Goal: Task Accomplishment & Management: Manage account settings

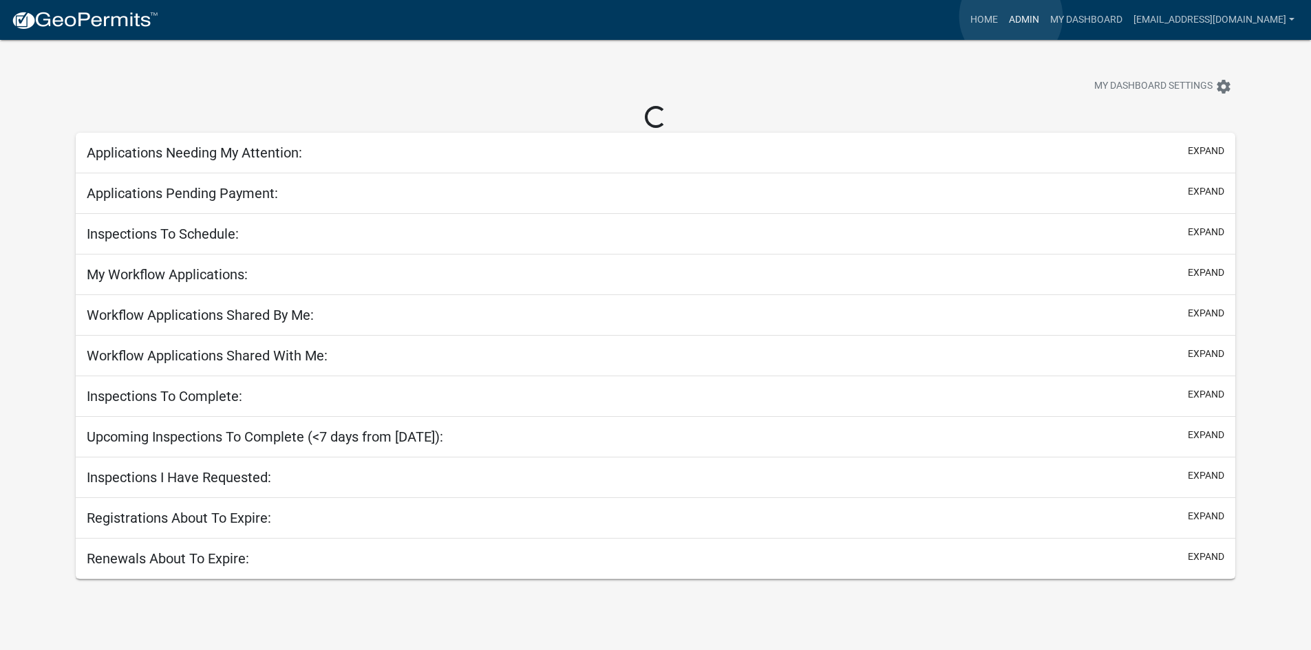
click at [1011, 17] on link "Admin" at bounding box center [1024, 20] width 41 height 26
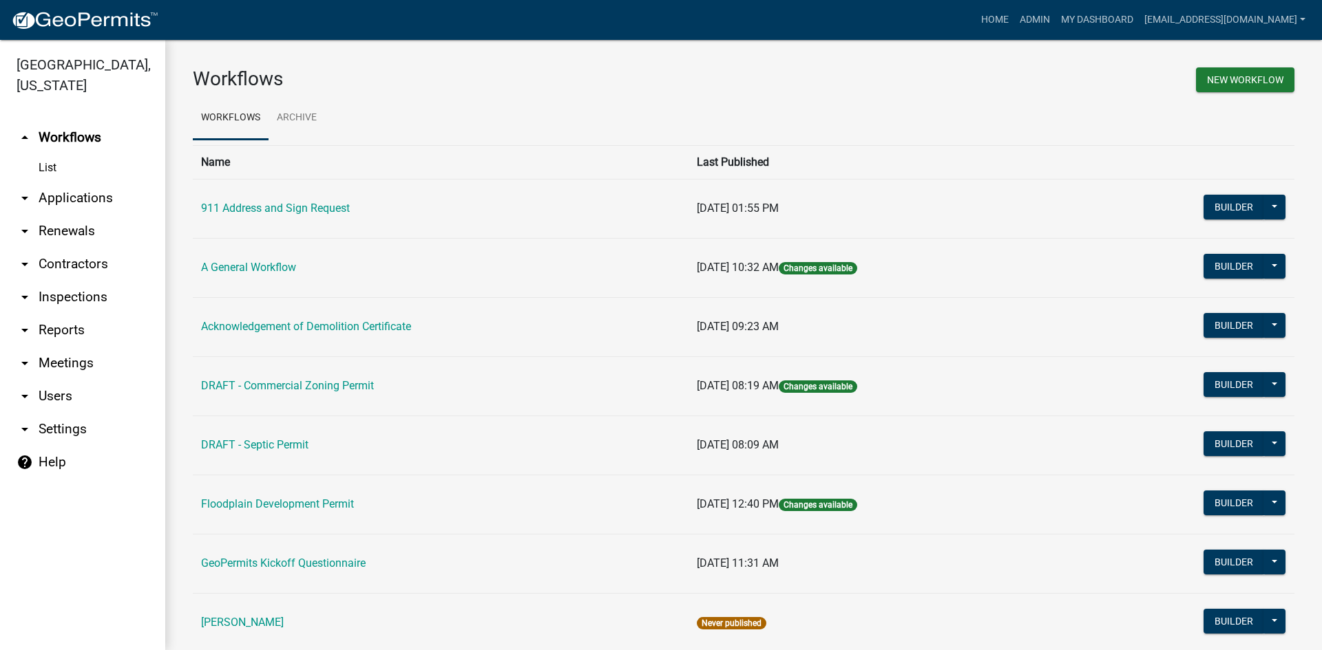
click at [95, 184] on link "arrow_drop_down Applications" at bounding box center [82, 198] width 165 height 33
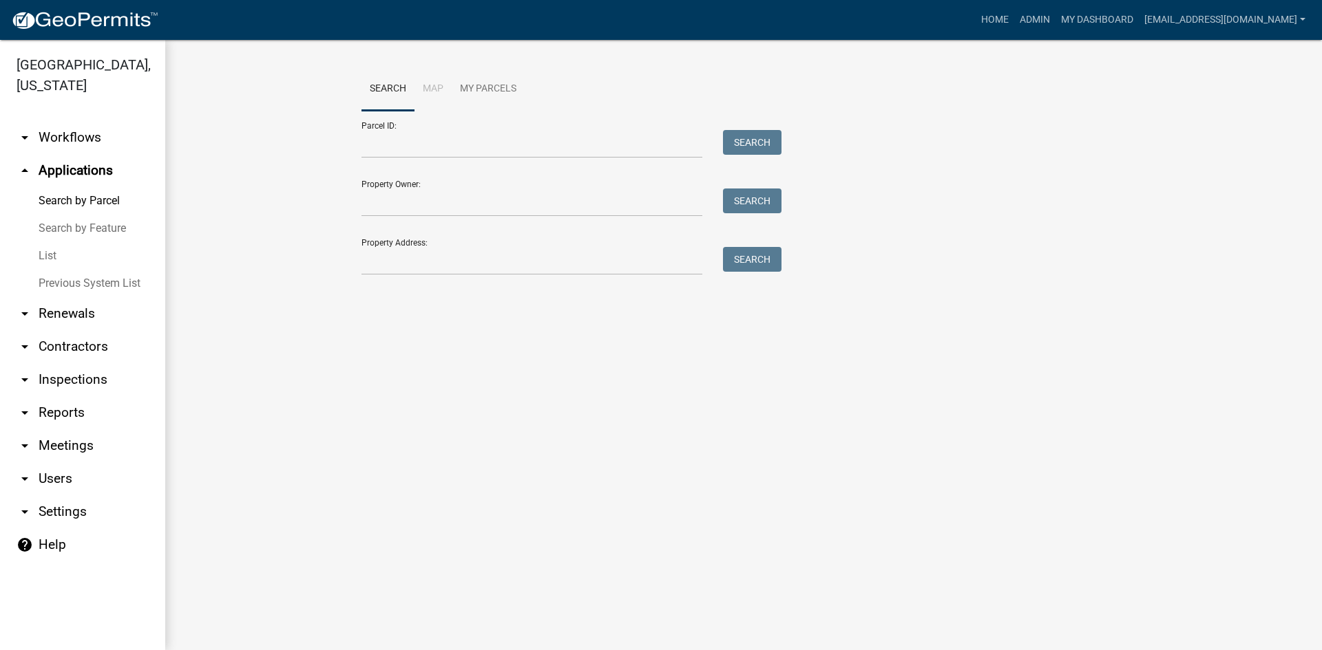
click at [73, 242] on link "List" at bounding box center [82, 256] width 165 height 28
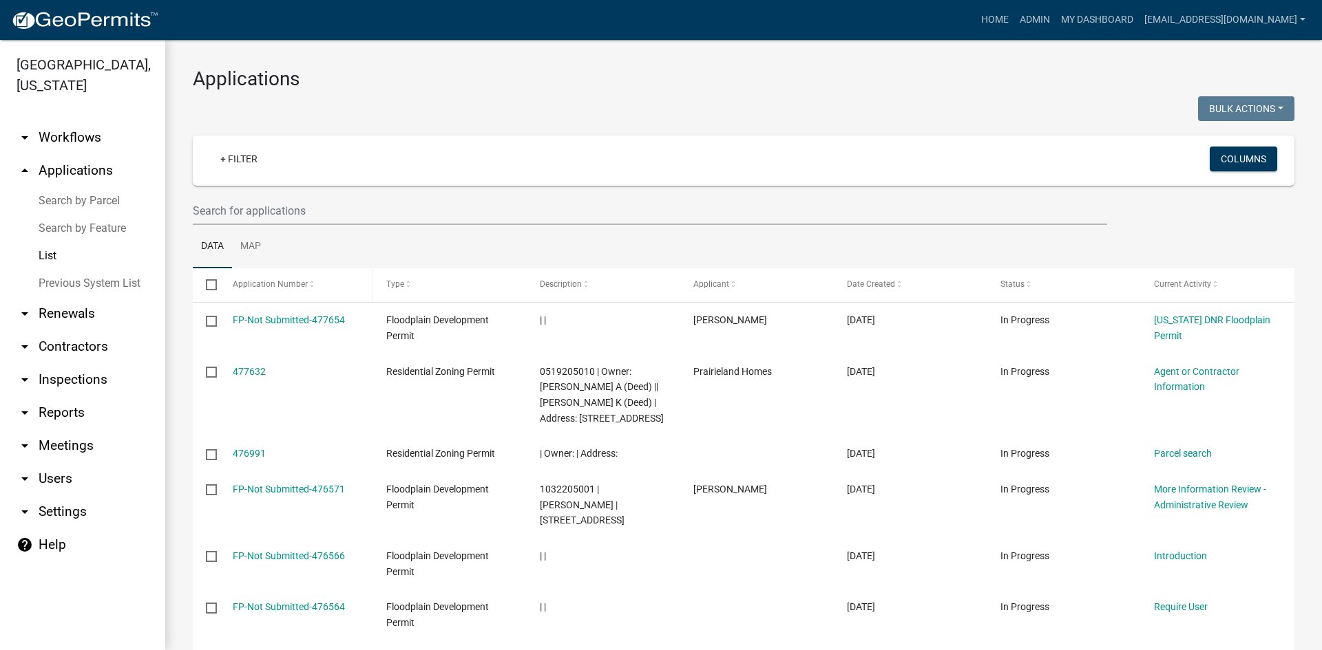
click at [304, 286] on span "Application Number" at bounding box center [270, 284] width 75 height 10
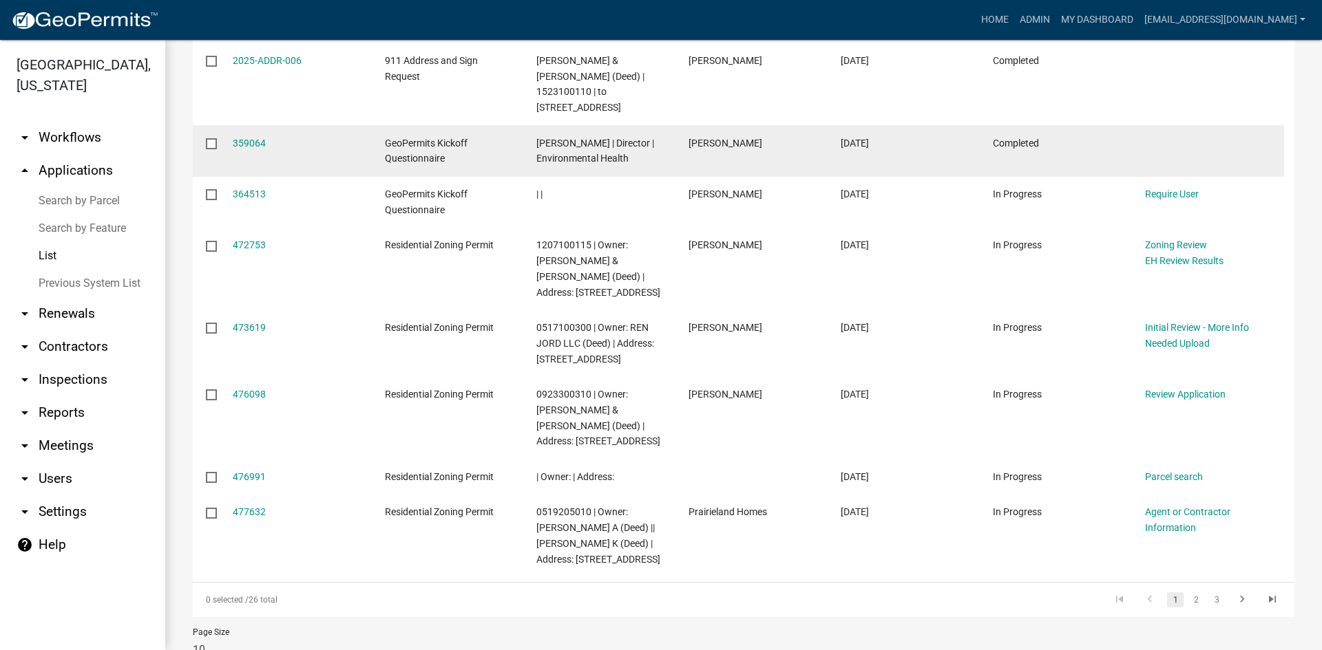
scroll to position [509, 0]
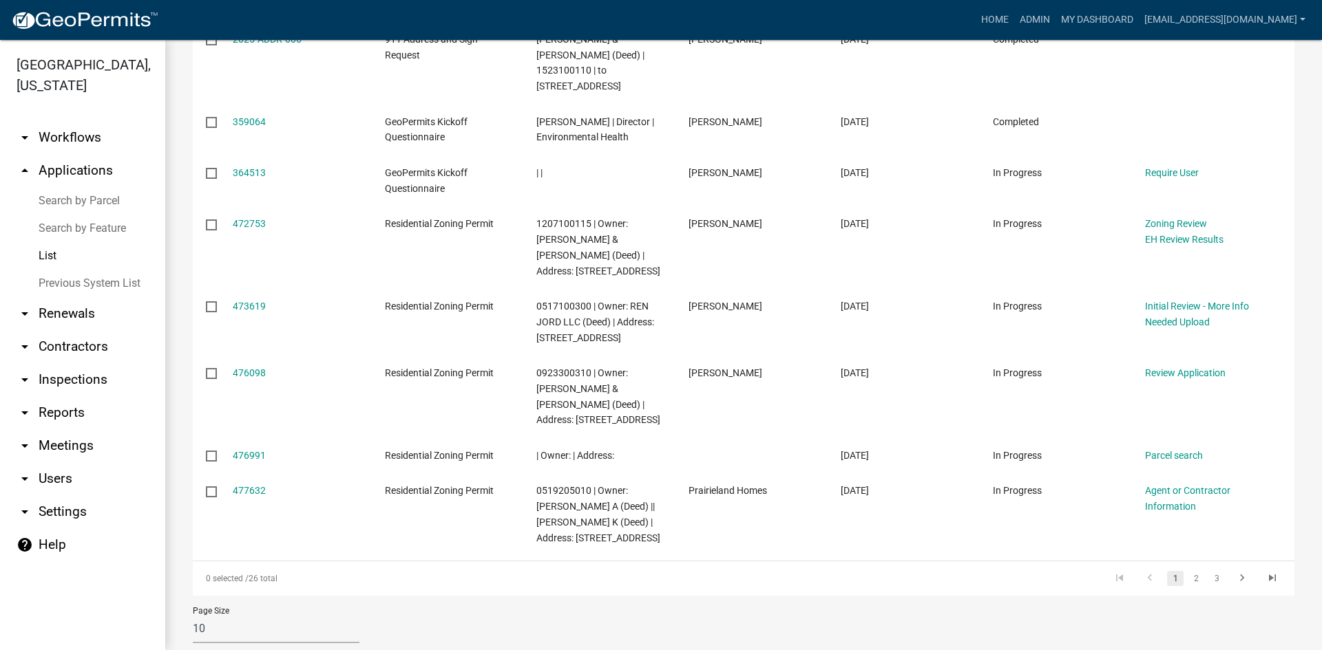
click at [1187, 571] on link "2" at bounding box center [1195, 578] width 17 height 15
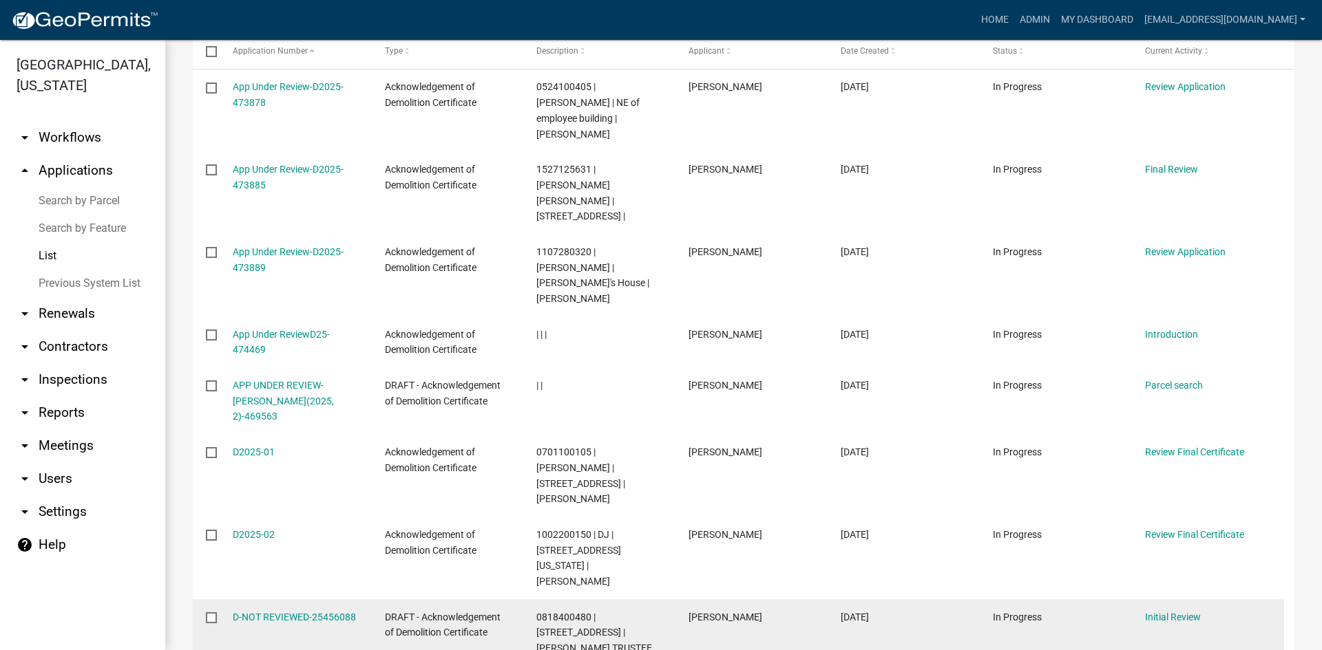
scroll to position [69, 0]
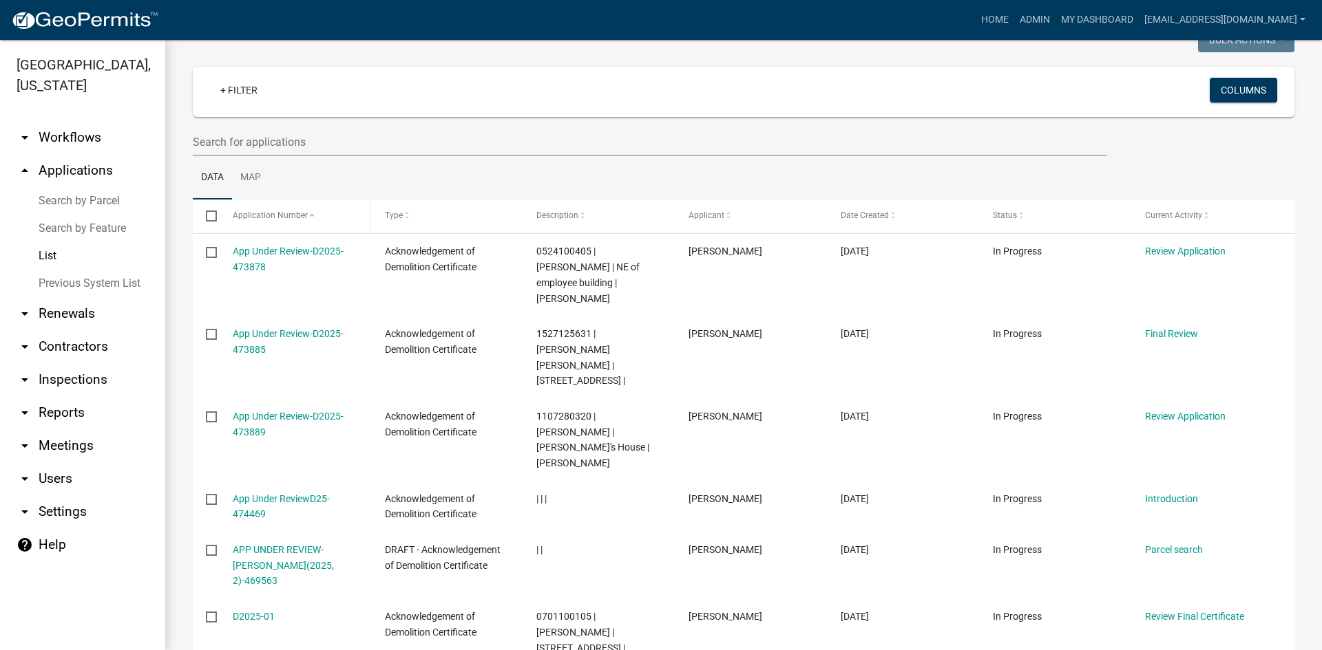
click at [308, 215] on span at bounding box center [312, 216] width 8 height 10
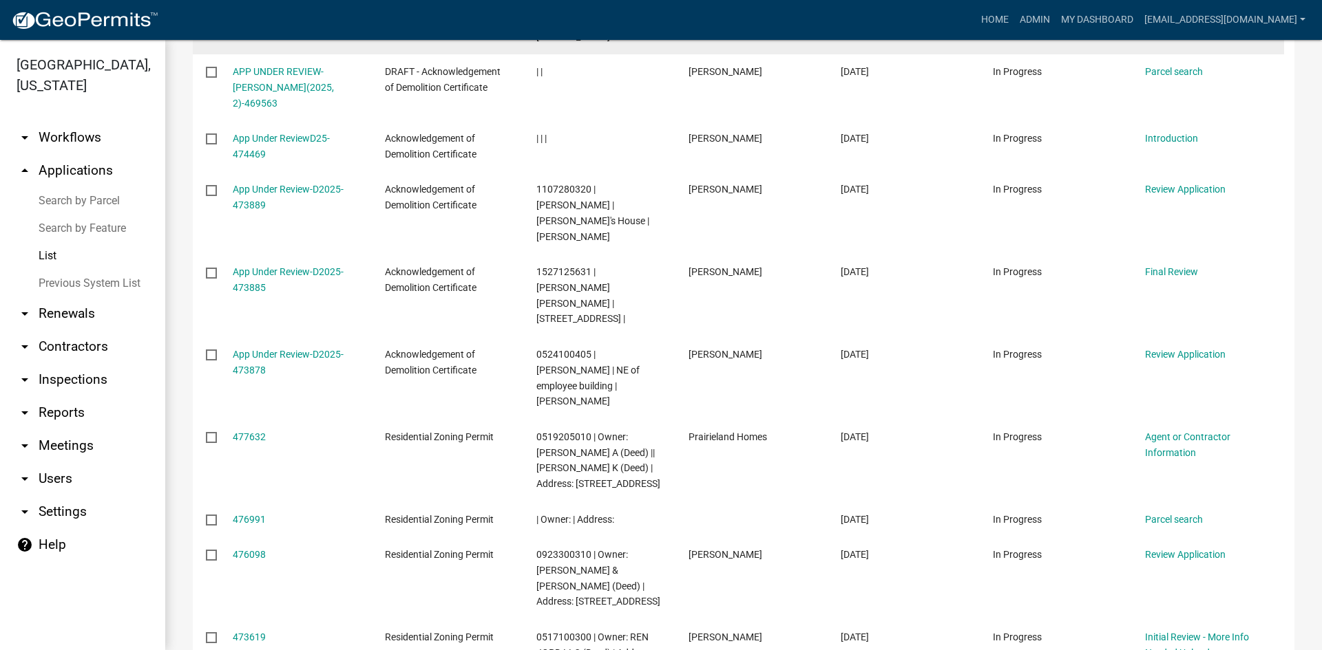
scroll to position [383, 0]
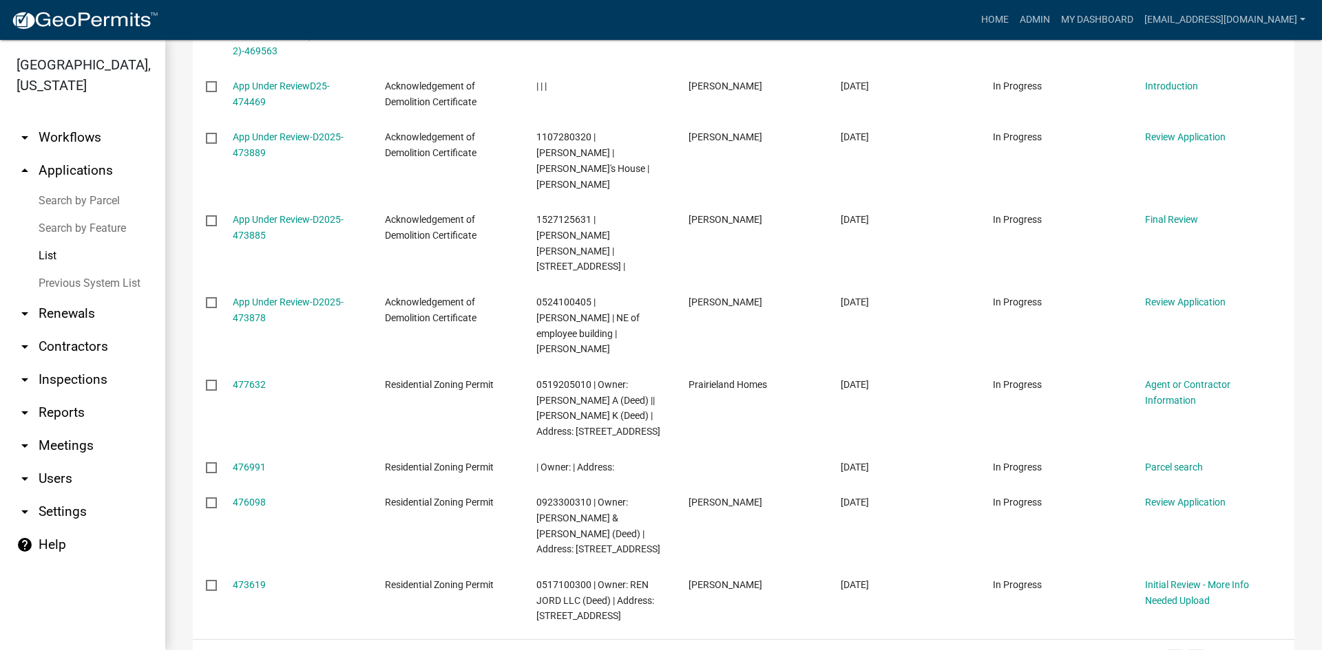
click at [1187, 650] on link "2" at bounding box center [1195, 657] width 17 height 15
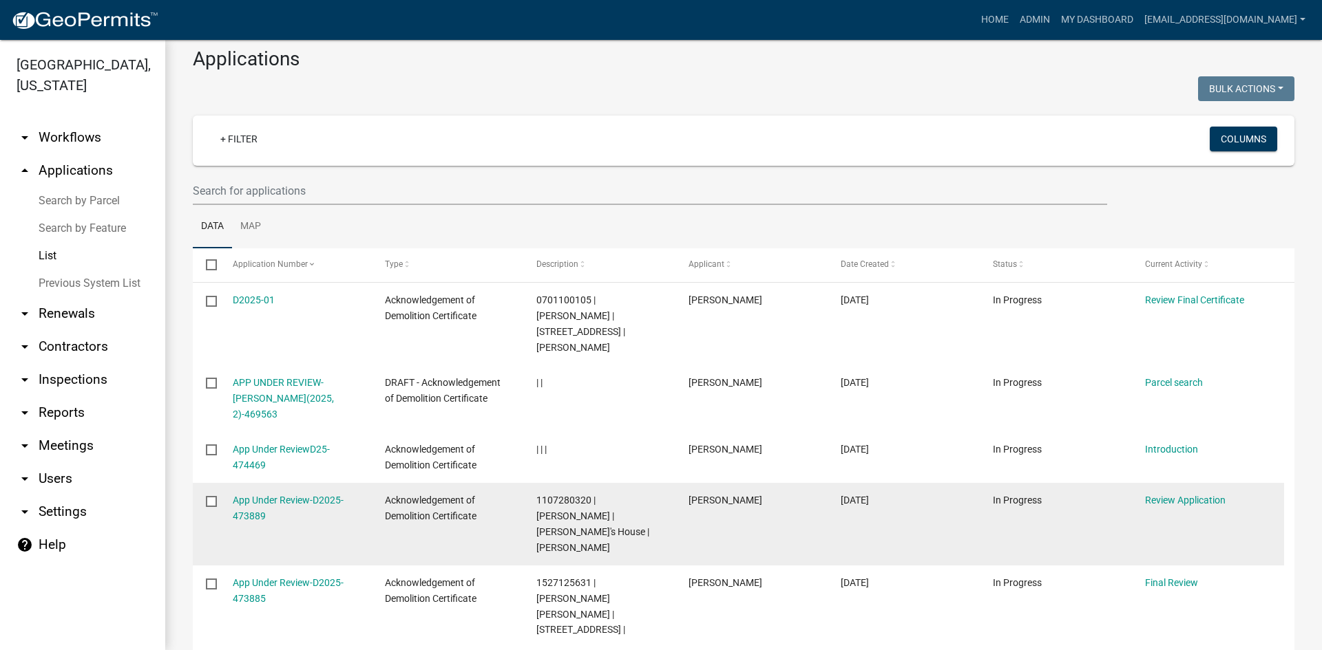
scroll to position [0, 0]
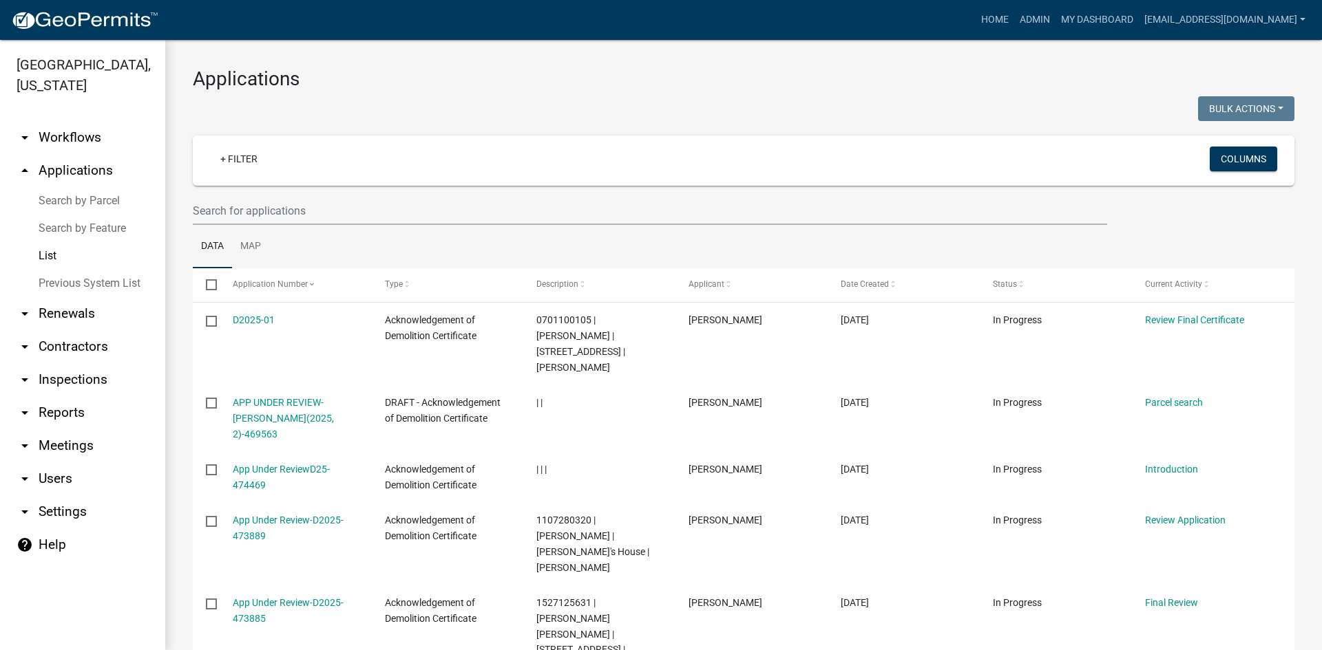
click at [269, 167] on div "+ Filter" at bounding box center [562, 161] width 726 height 28
click at [253, 161] on link "+ Filter" at bounding box center [238, 159] width 59 height 25
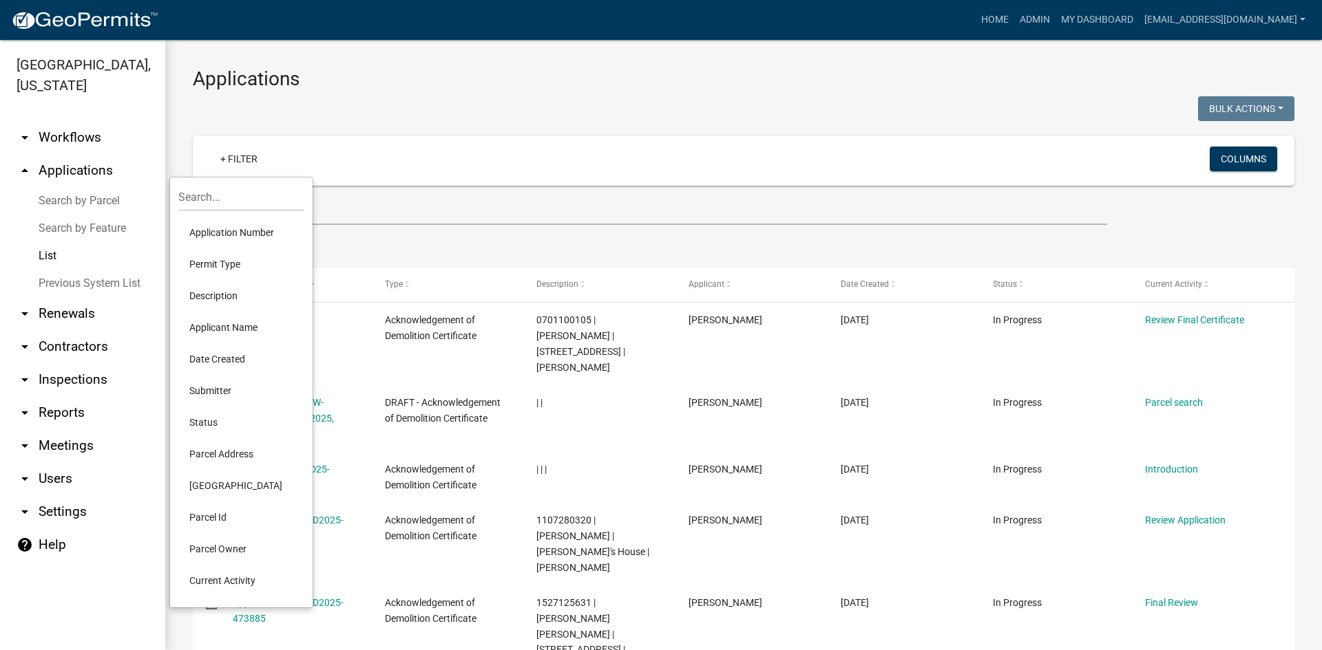
click at [266, 231] on li "Application Number" at bounding box center [241, 233] width 126 height 32
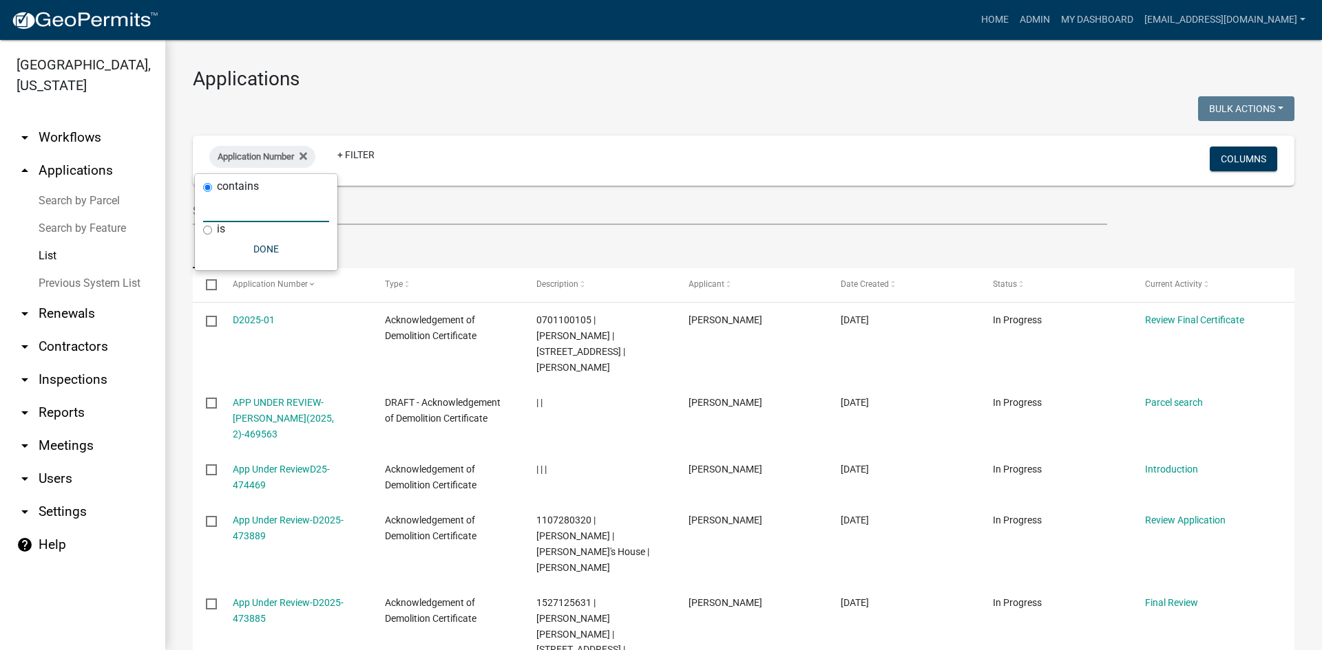
click at [222, 215] on input "text" at bounding box center [266, 208] width 126 height 28
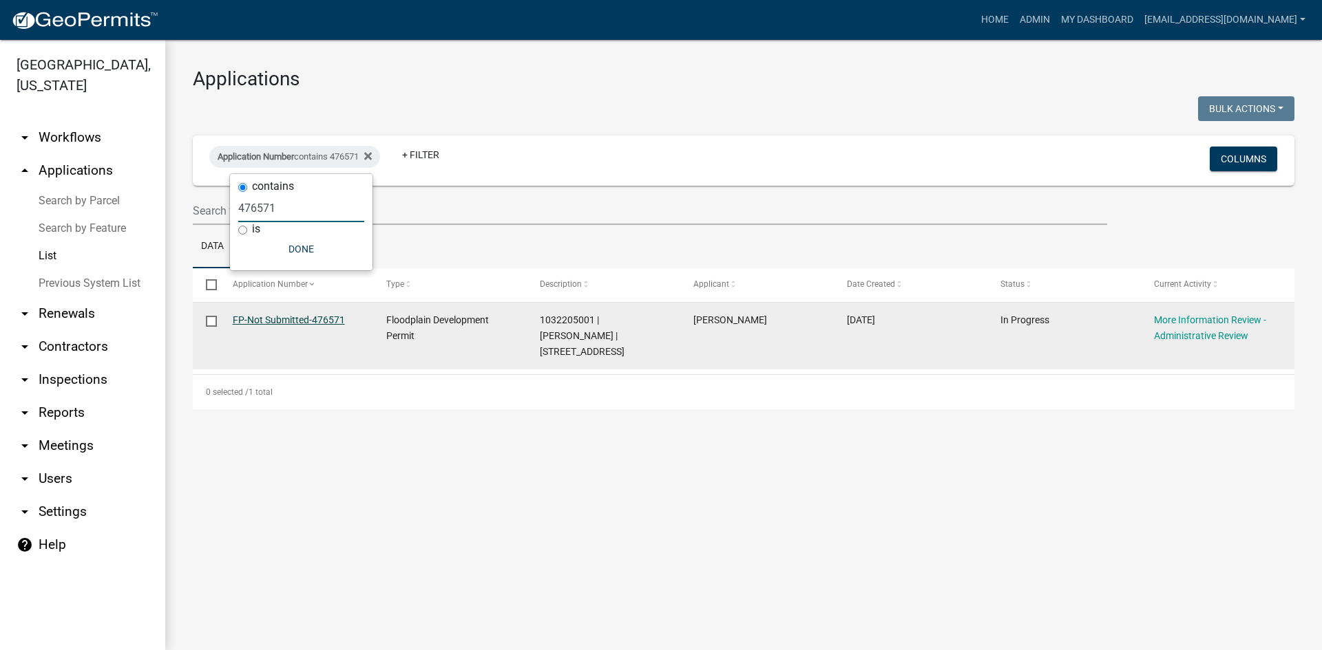
type input "476571"
click at [249, 317] on link "FP-Not Submitted-476571" at bounding box center [289, 320] width 112 height 11
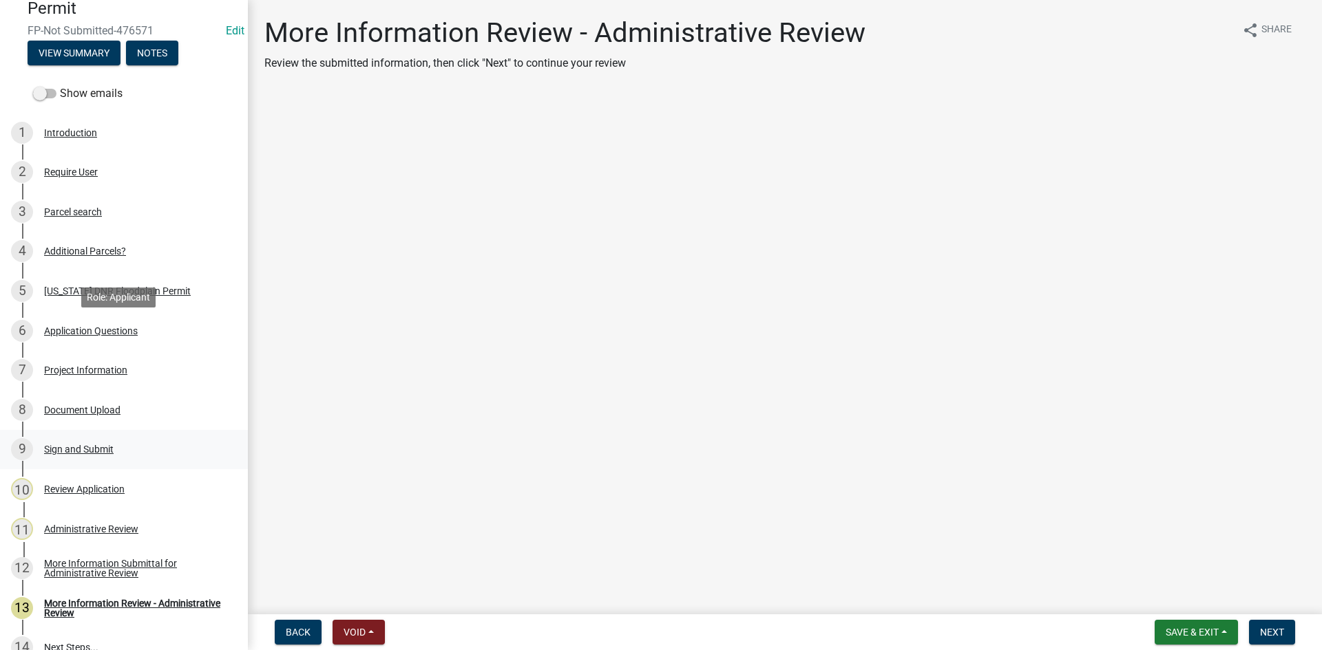
scroll to position [217, 0]
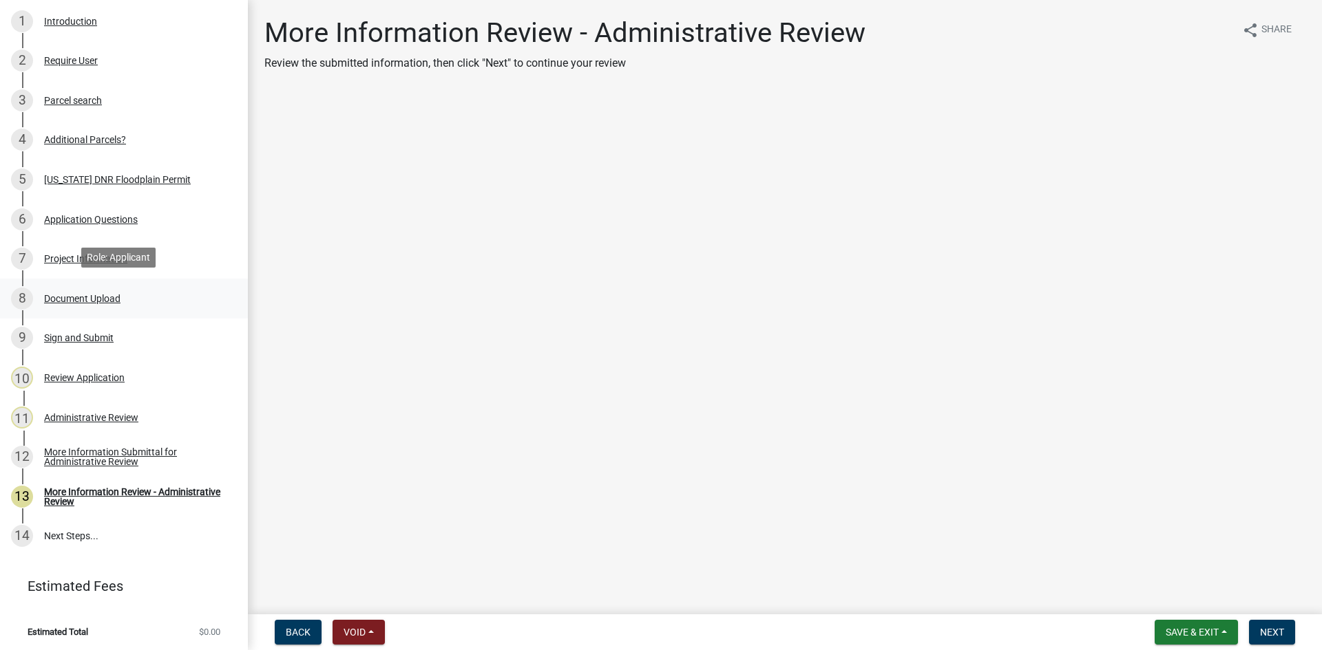
click at [128, 306] on div "8 Document Upload" at bounding box center [118, 299] width 215 height 22
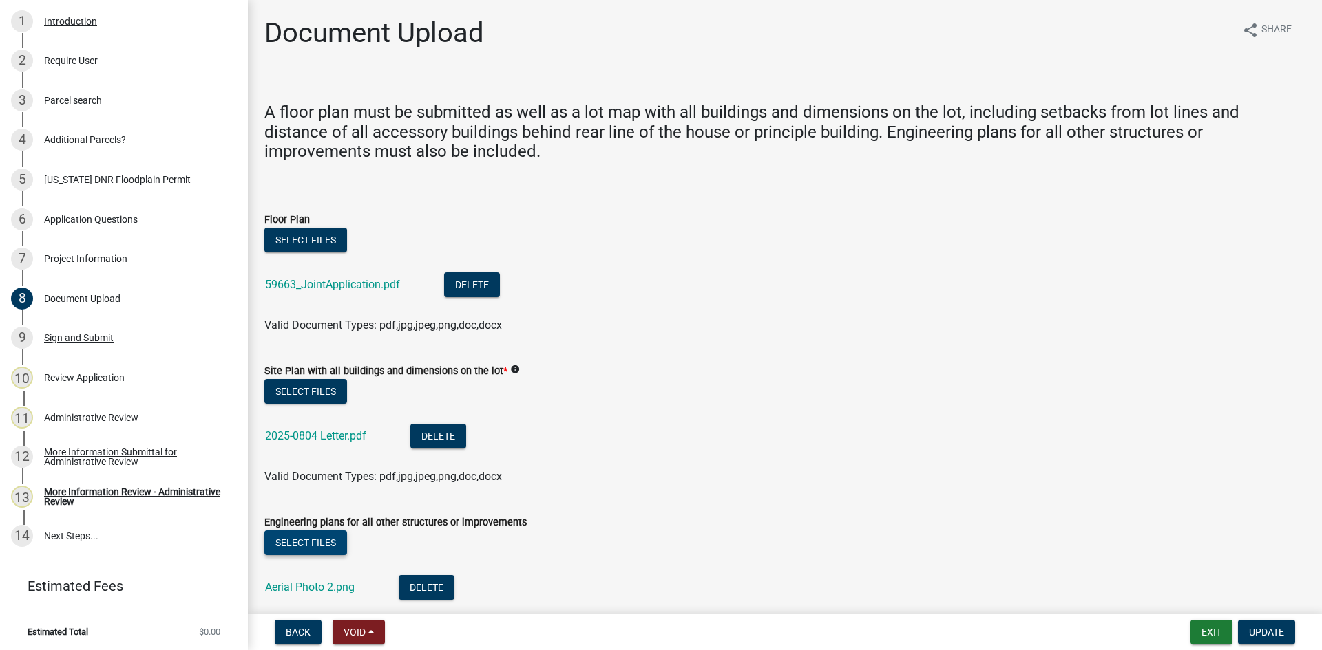
click at [324, 542] on button "Select files" at bounding box center [305, 543] width 83 height 25
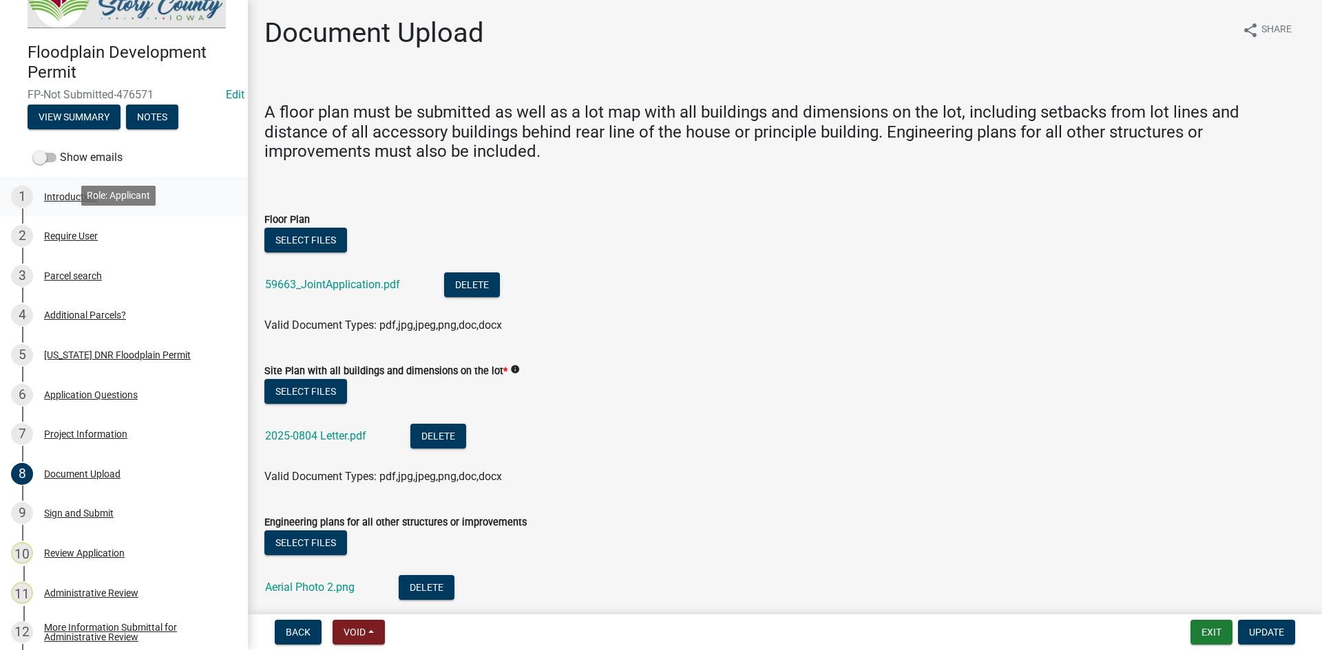
scroll to position [0, 0]
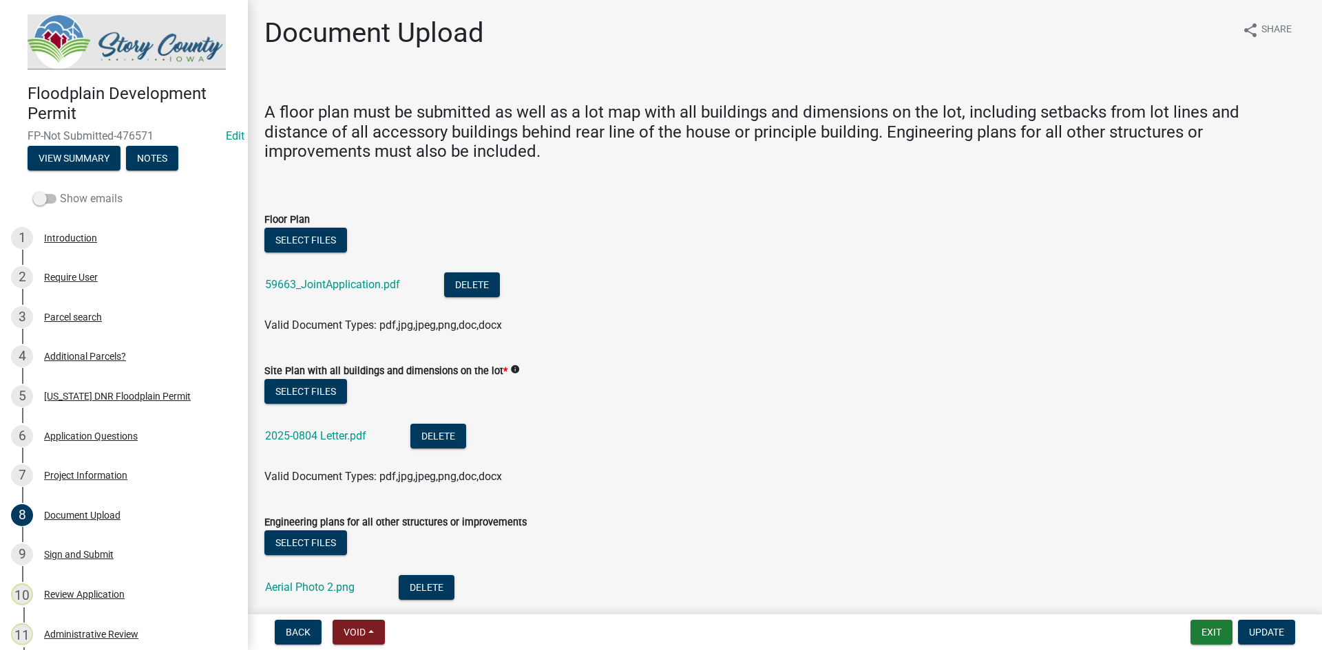
click at [47, 197] on span at bounding box center [44, 199] width 23 height 10
click at [60, 191] on input "Show emails" at bounding box center [60, 191] width 0 height 0
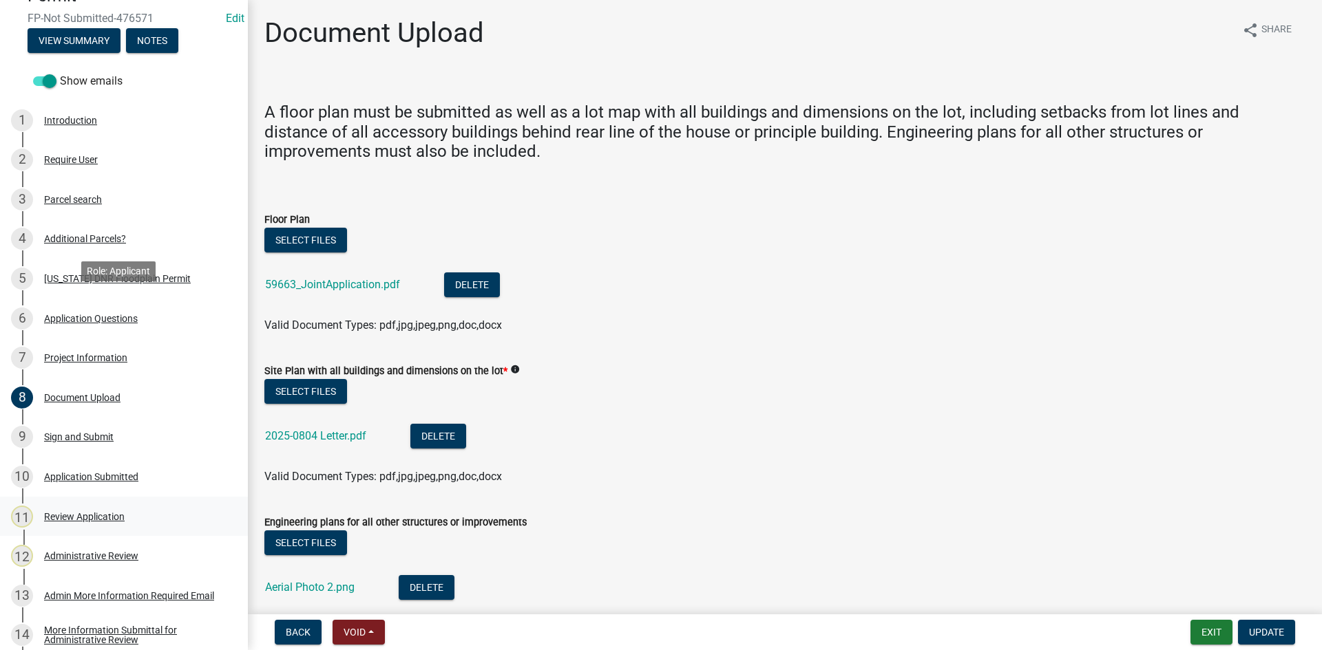
scroll to position [336, 0]
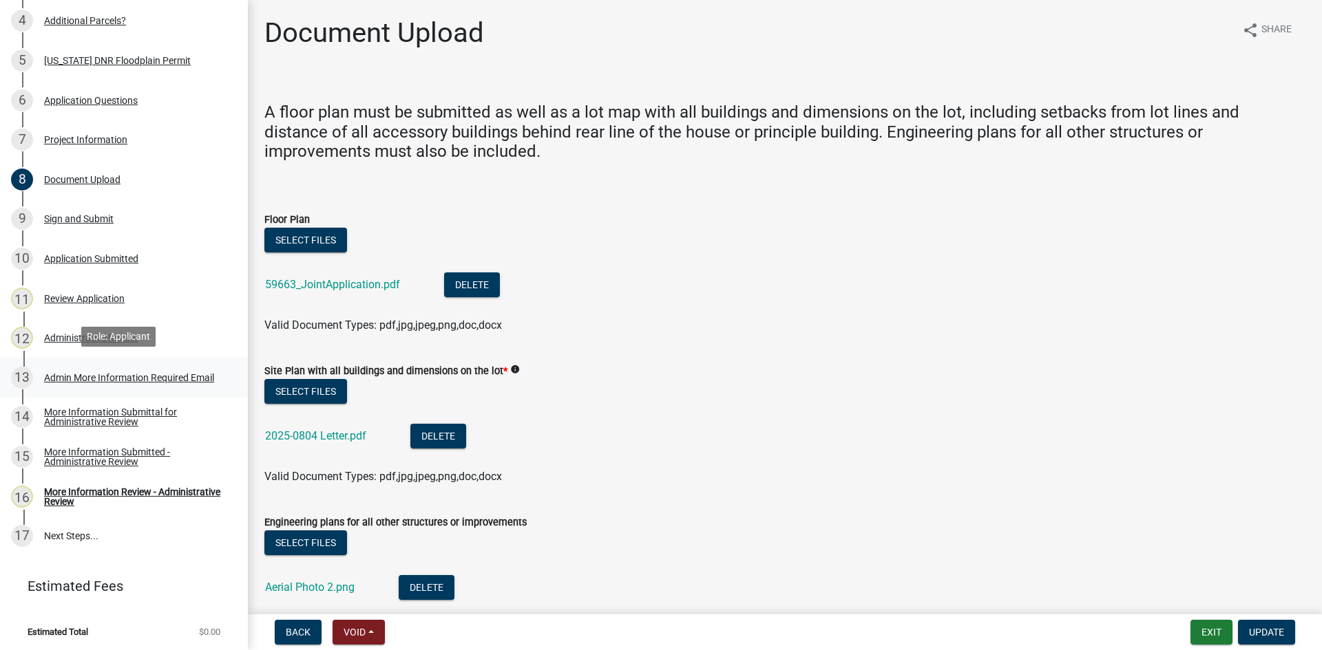
click at [115, 373] on div "Admin More Information Required Email" at bounding box center [129, 378] width 170 height 10
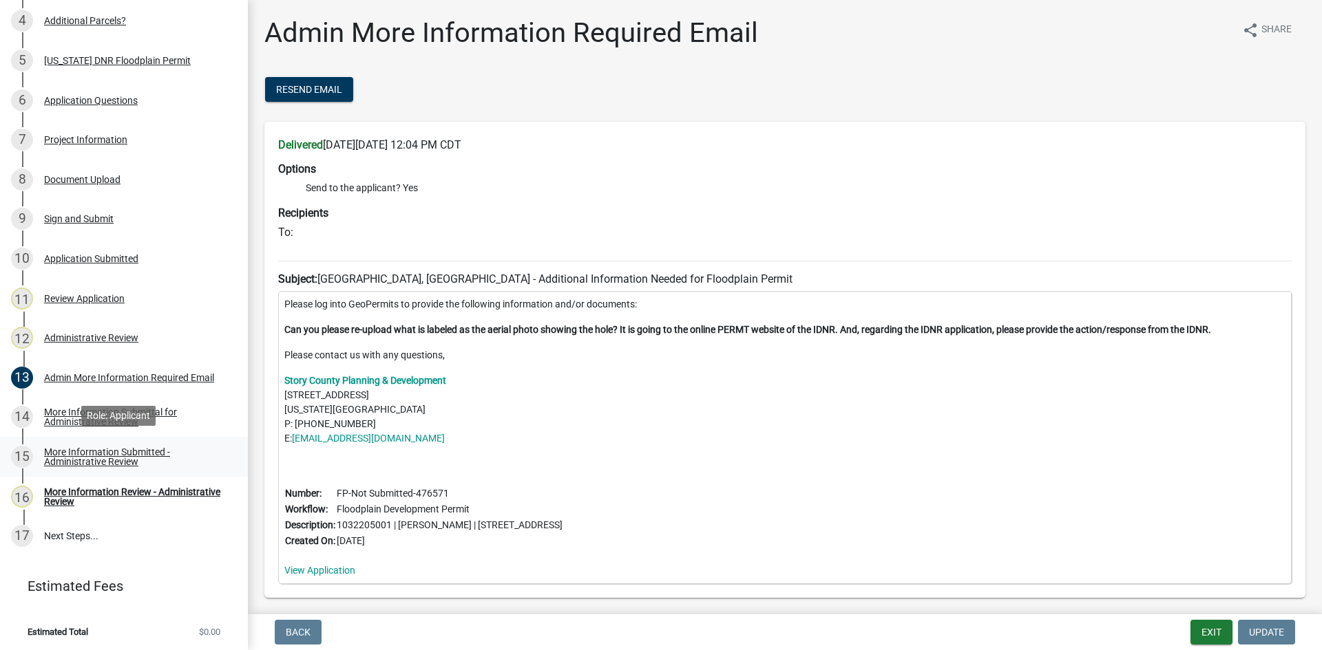
click at [121, 449] on div "More Information Submitted - Administrative Review" at bounding box center [135, 456] width 182 height 19
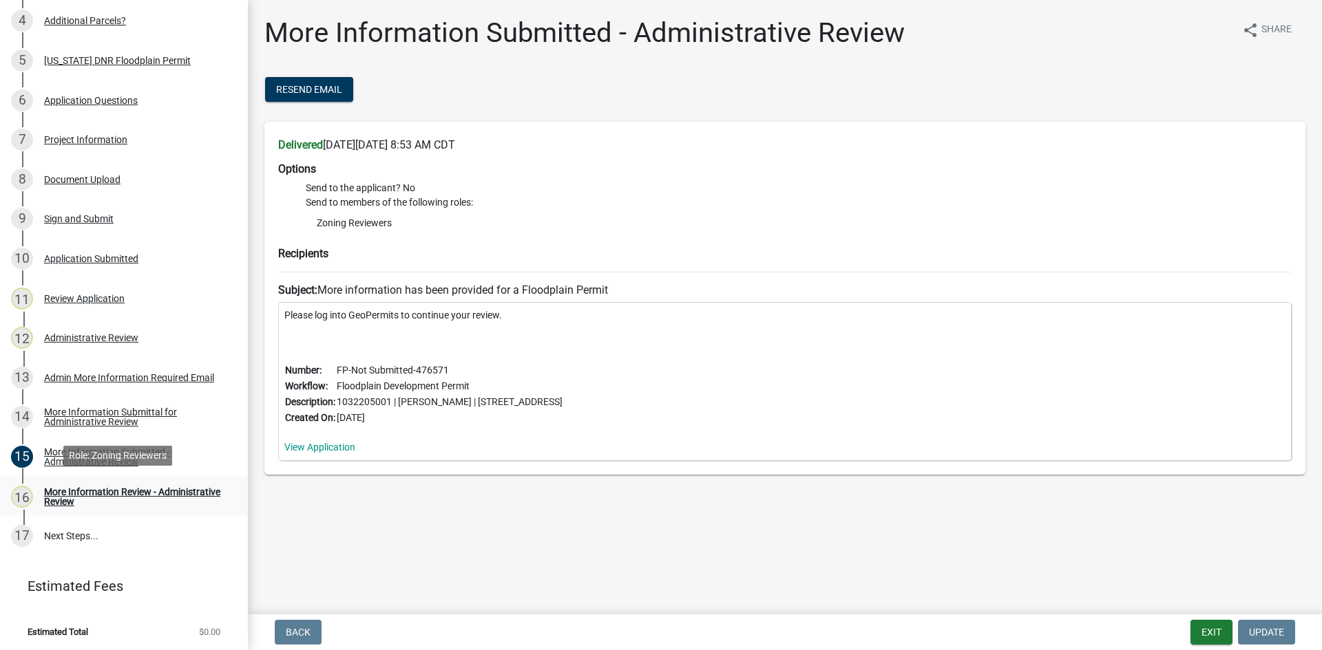
click at [80, 491] on div "More Information Review - Administrative Review" at bounding box center [135, 496] width 182 height 19
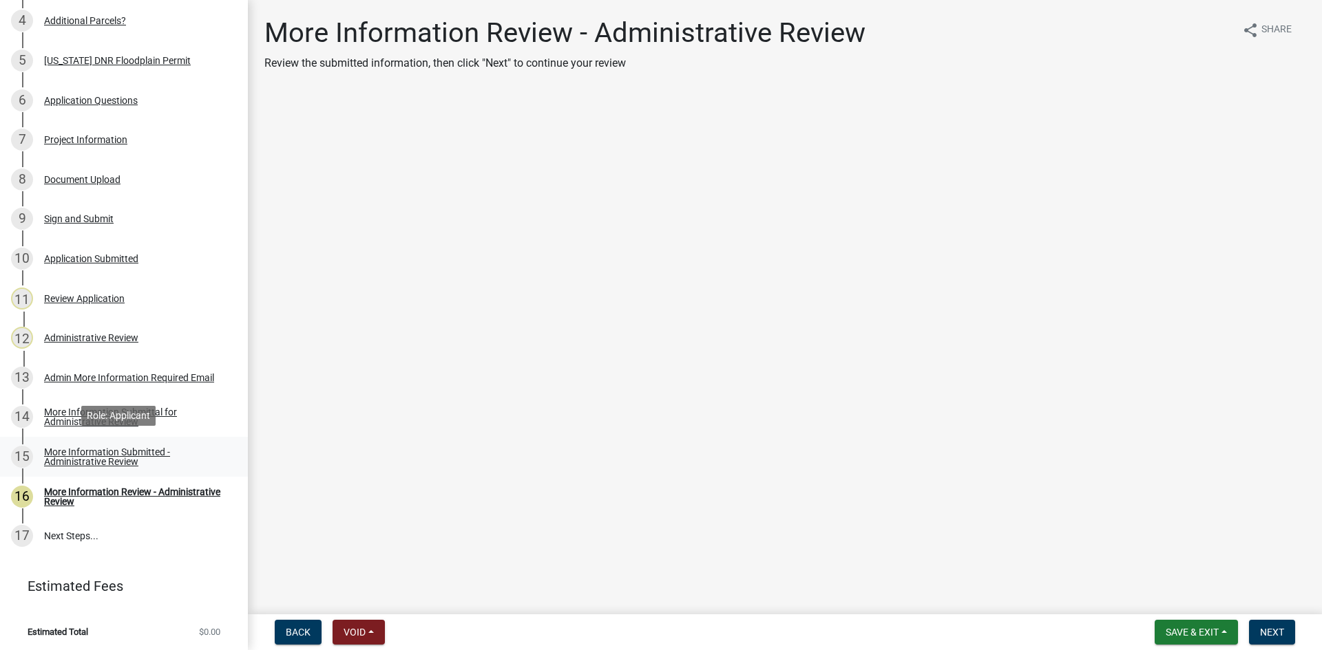
click at [74, 457] on div "More Information Submitted - Administrative Review" at bounding box center [135, 456] width 182 height 19
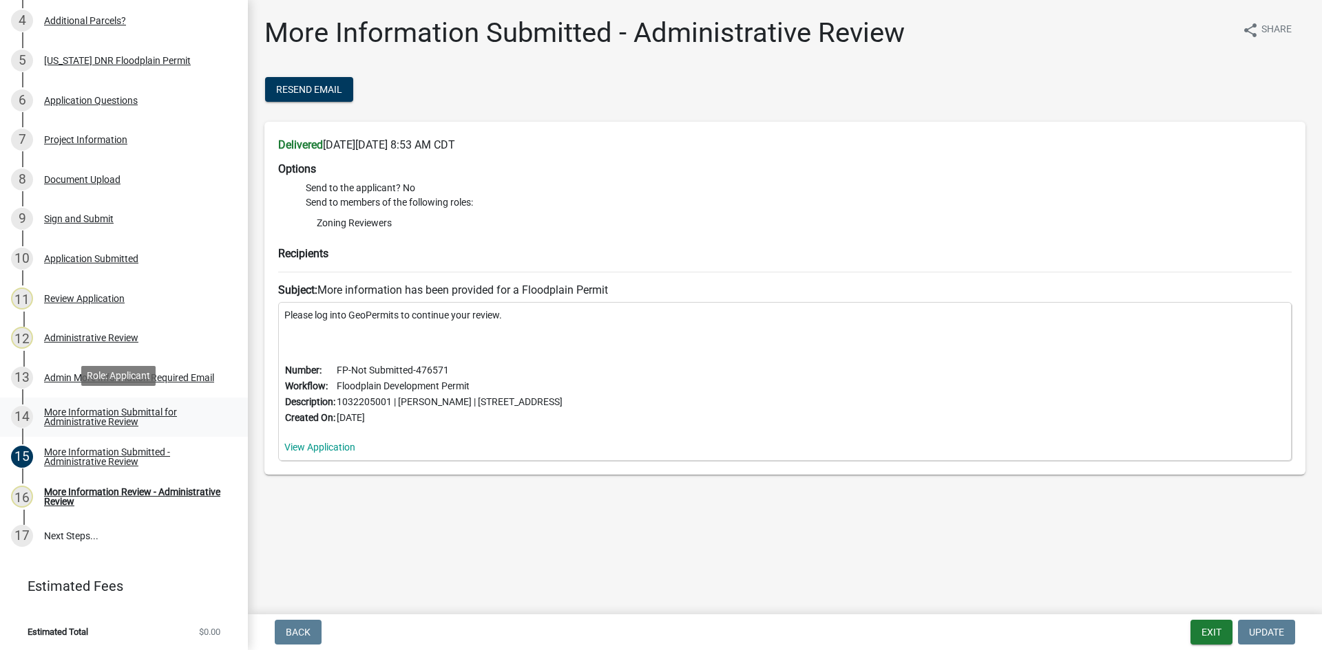
click at [81, 407] on div "More Information Submittal for Administrative Review" at bounding box center [135, 416] width 182 height 19
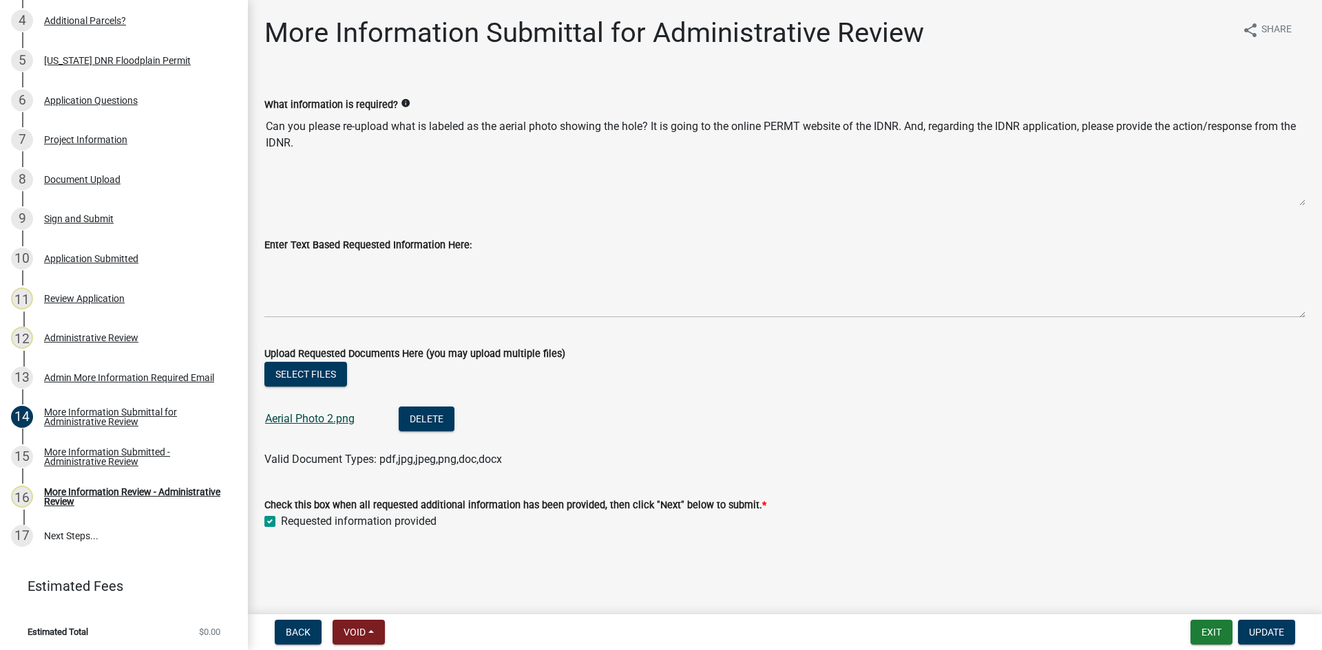
click at [302, 416] on link "Aerial Photo 2.png" at bounding box center [309, 418] width 89 height 13
click at [303, 368] on button "Select files" at bounding box center [305, 374] width 83 height 25
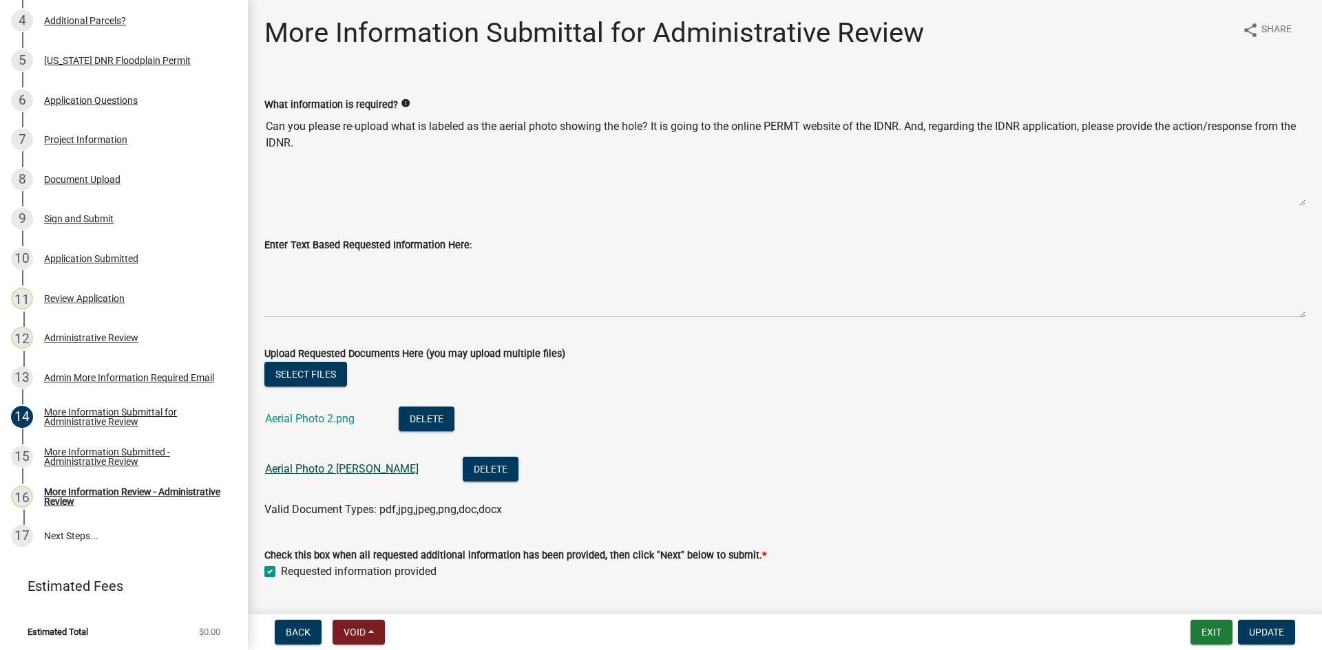
click at [310, 467] on link "Aerial Photo 2 Jepsen" at bounding box center [341, 469] width 153 height 13
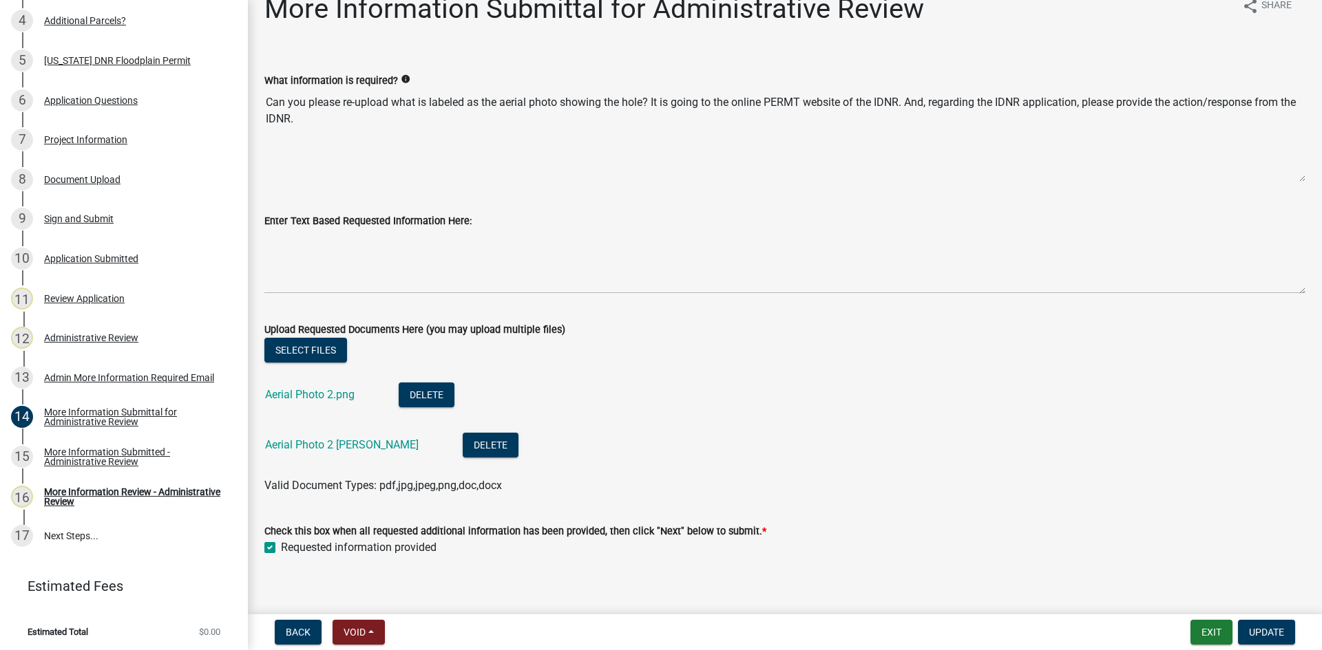
scroll to position [37, 0]
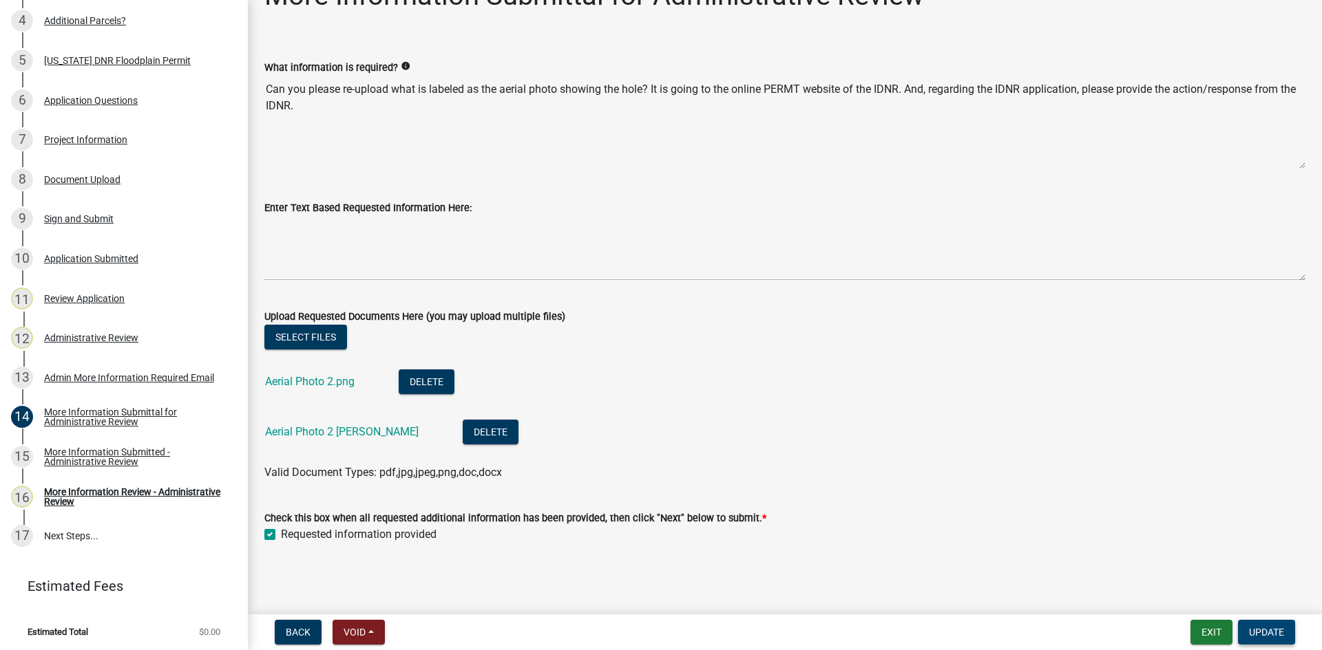
click at [1265, 630] on span "Update" at bounding box center [1266, 632] width 35 height 11
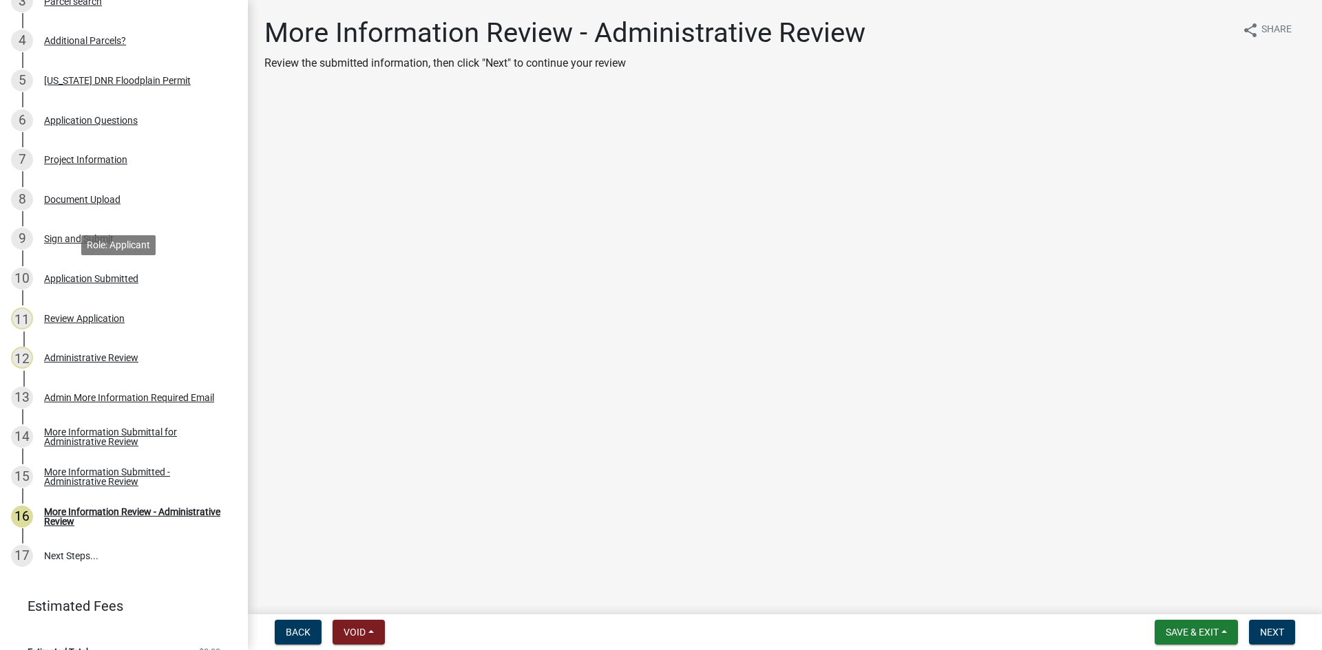
scroll to position [336, 0]
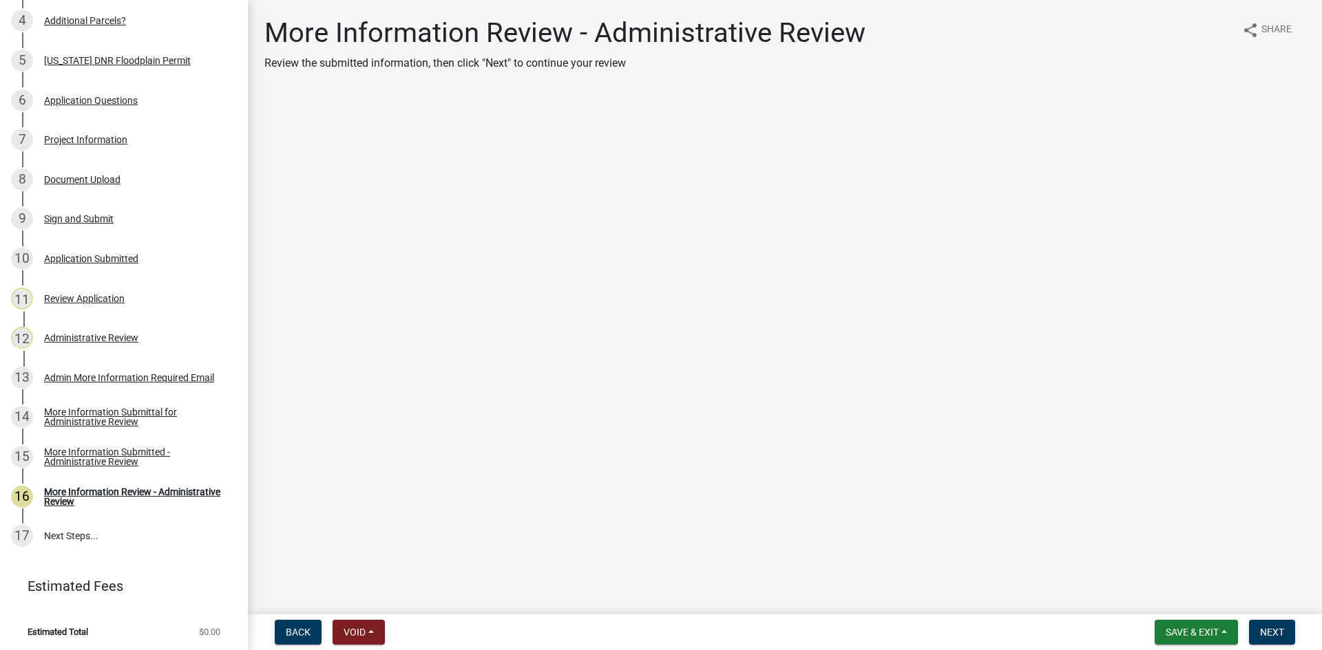
click at [926, 10] on main "More Information Review - Administrative Review Review the submitted informatio…" at bounding box center [785, 304] width 1074 height 609
click at [1196, 633] on span "Save & Exit" at bounding box center [1191, 632] width 53 height 11
click at [1171, 591] on button "Save & Exit" at bounding box center [1182, 596] width 110 height 33
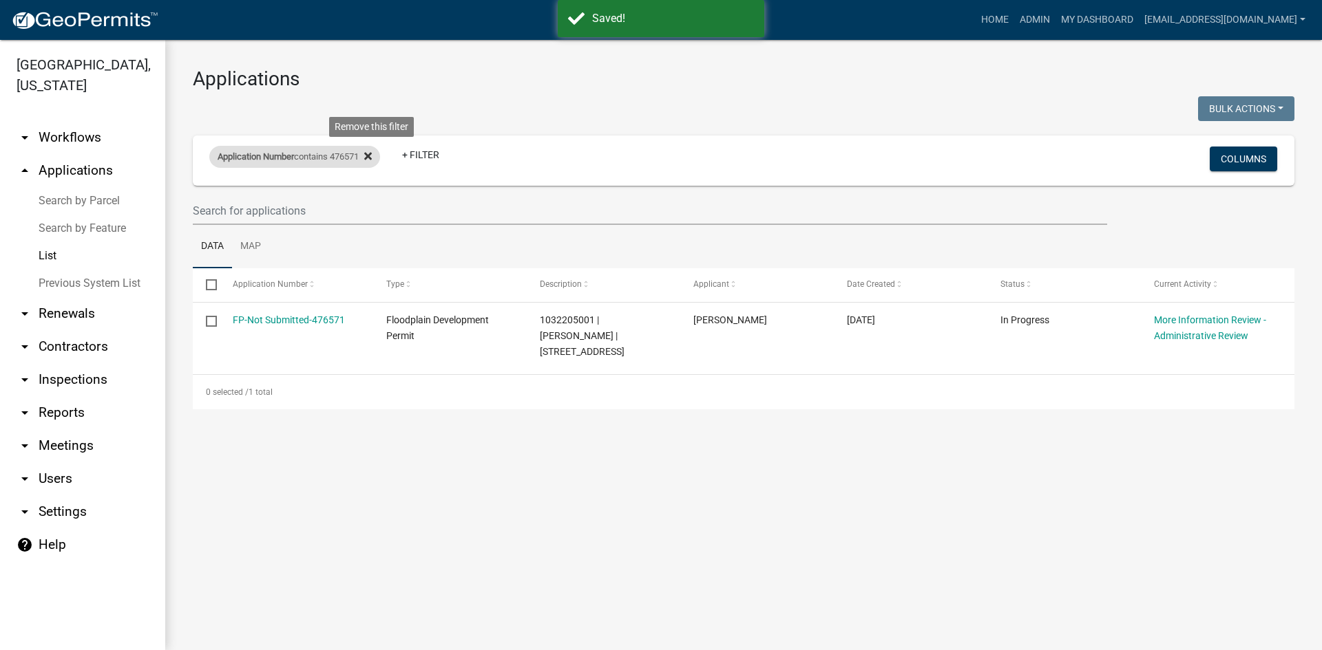
click at [370, 153] on fa-icon at bounding box center [365, 157] width 13 height 22
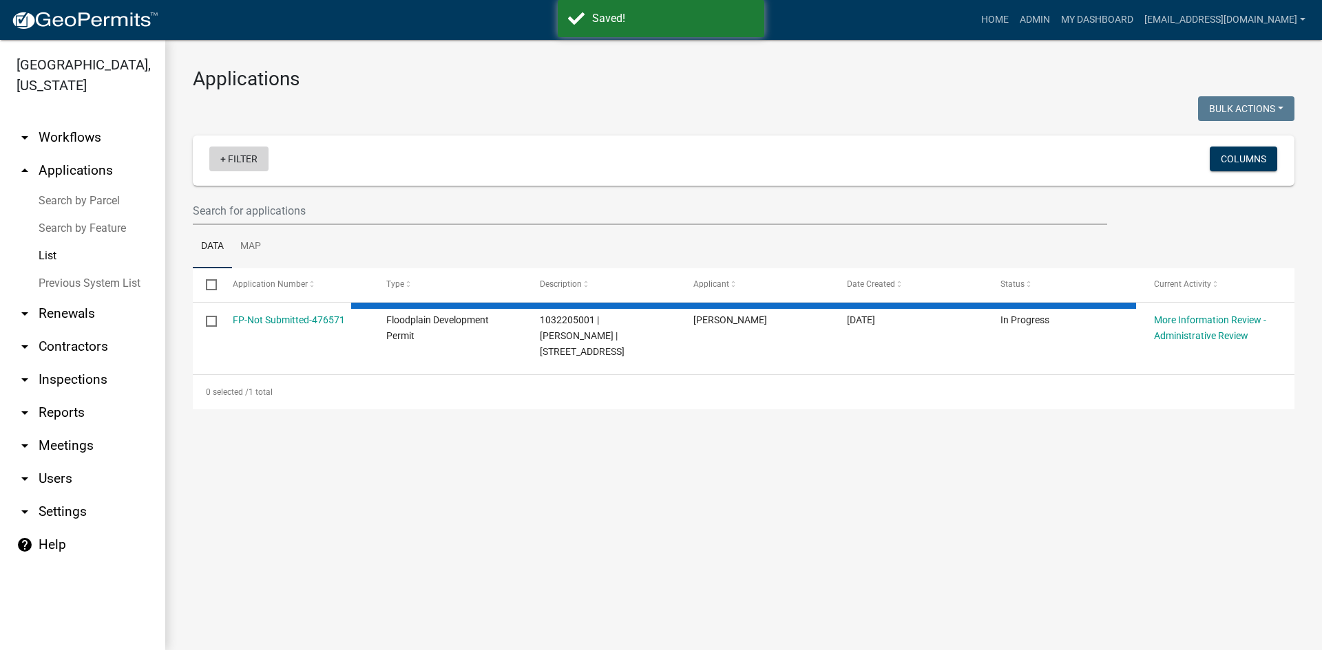
click at [238, 163] on link "+ Filter" at bounding box center [238, 159] width 59 height 25
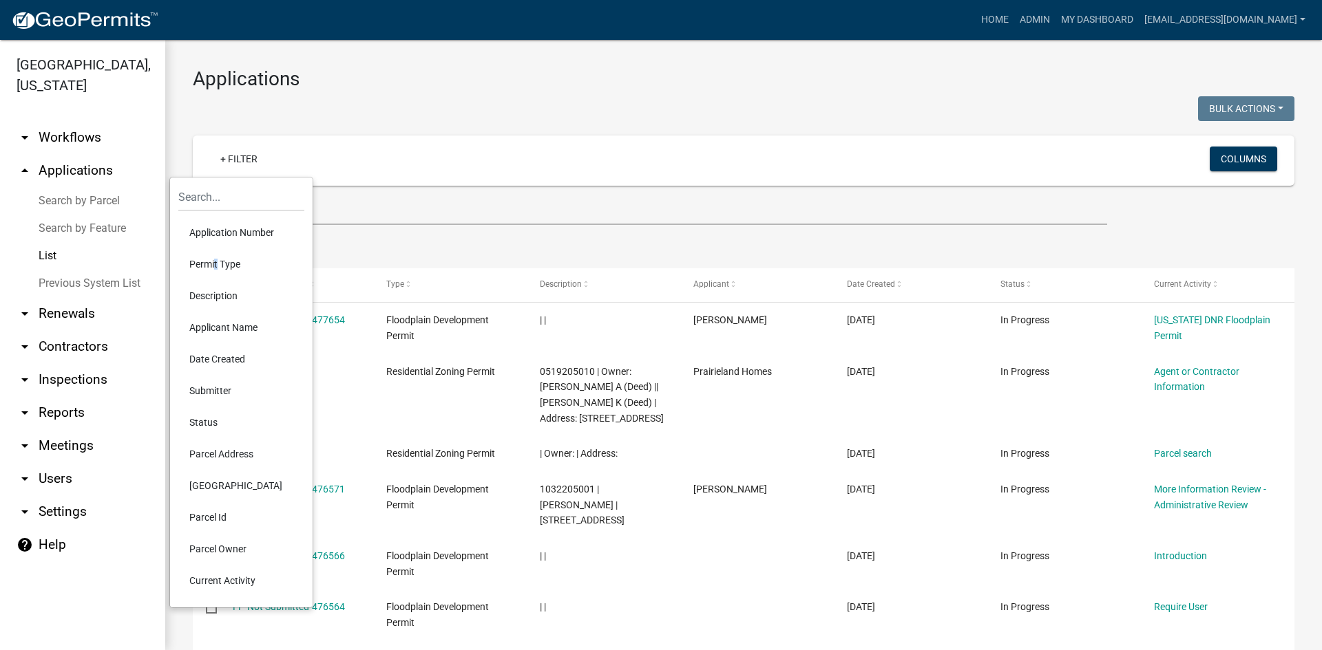
click at [213, 269] on li "Permit Type" at bounding box center [241, 264] width 126 height 32
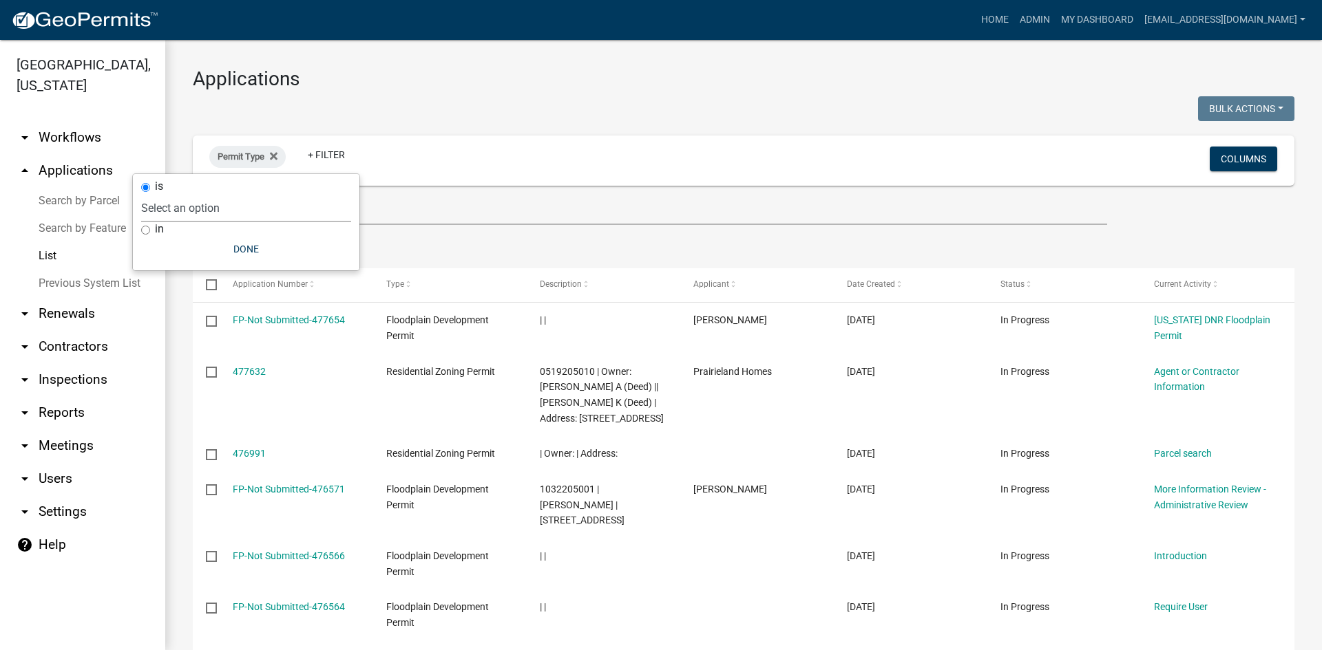
click at [182, 210] on select "Select an option 911 Address and Sign Request A General Workflow Acknowledgemen…" at bounding box center [246, 208] width 210 height 28
click at [208, 194] on select "Select an option 911 Address and Sign Request A General Workflow Acknowledgemen…" at bounding box center [246, 208] width 210 height 28
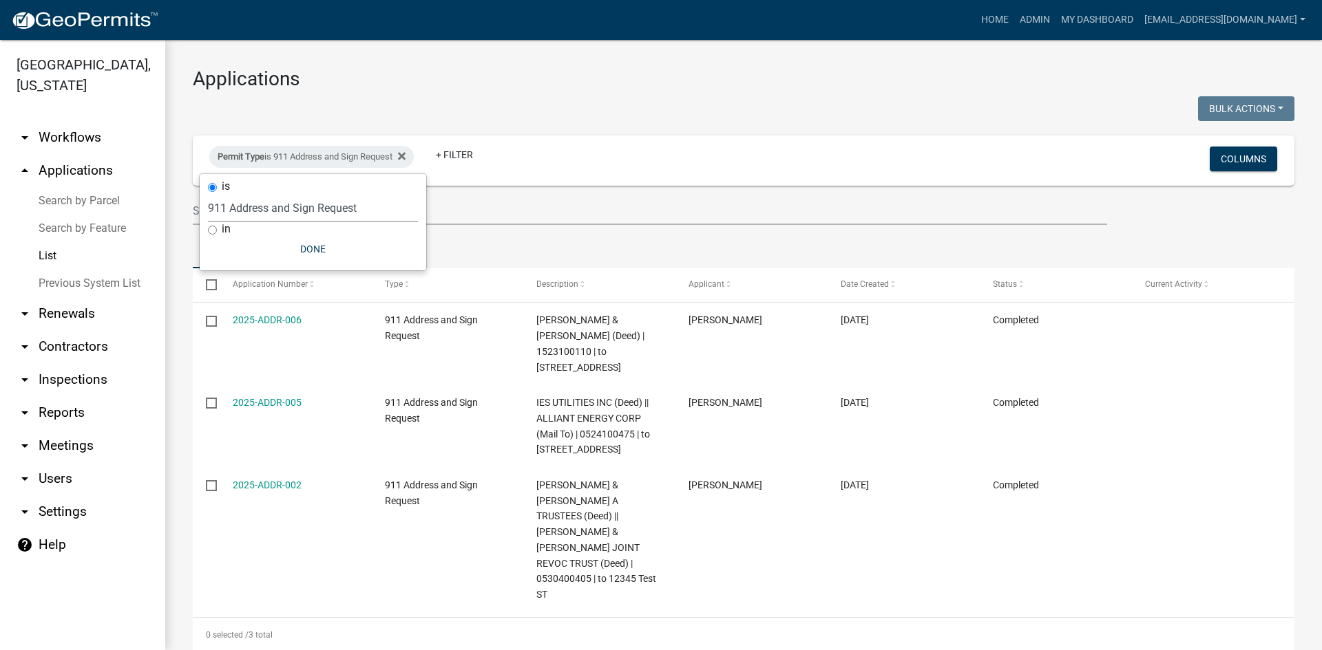
click at [376, 204] on select "Select an option 911 Address and Sign Request A General Workflow Acknowledgemen…" at bounding box center [313, 208] width 210 height 28
select select "8769067f-6bb5-48b9-8e2b-b625623d8552"
click at [209, 194] on select "Select an option 911 Address and Sign Request A General Workflow Acknowledgemen…" at bounding box center [313, 208] width 210 height 28
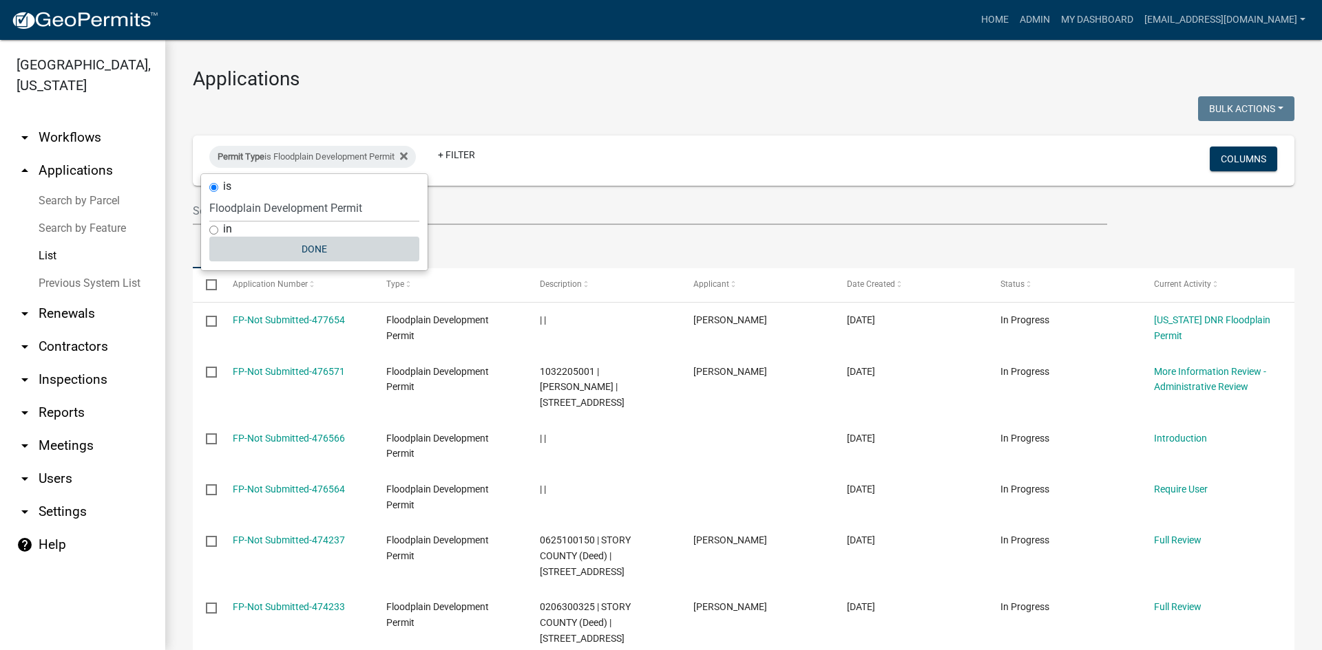
click at [333, 239] on button "Done" at bounding box center [314, 249] width 210 height 25
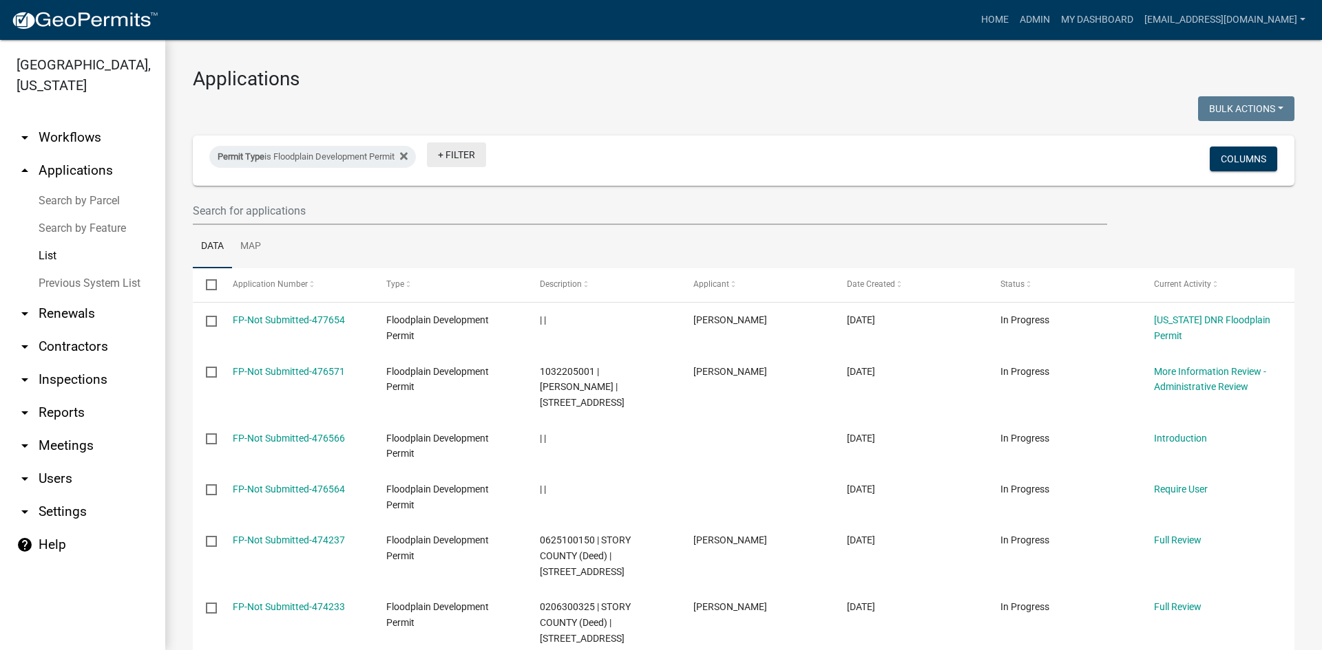
click at [471, 146] on link "+ Filter" at bounding box center [456, 154] width 59 height 25
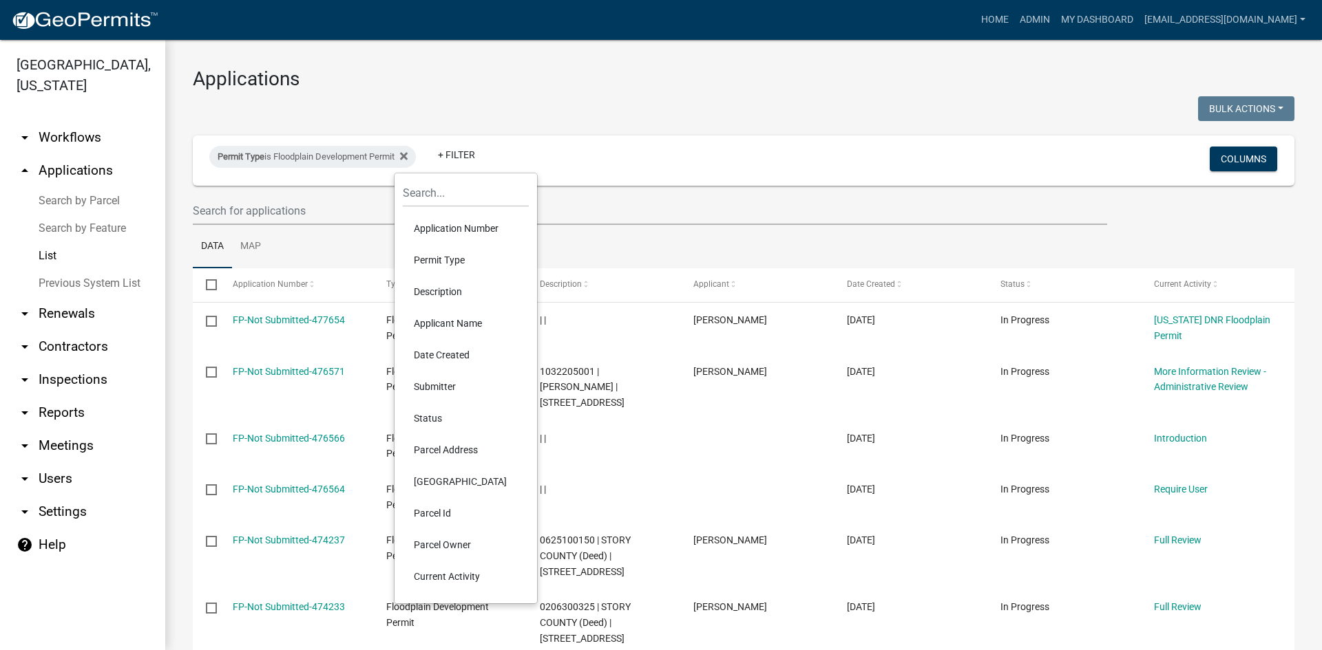
click at [458, 261] on li "Permit Type" at bounding box center [466, 260] width 126 height 32
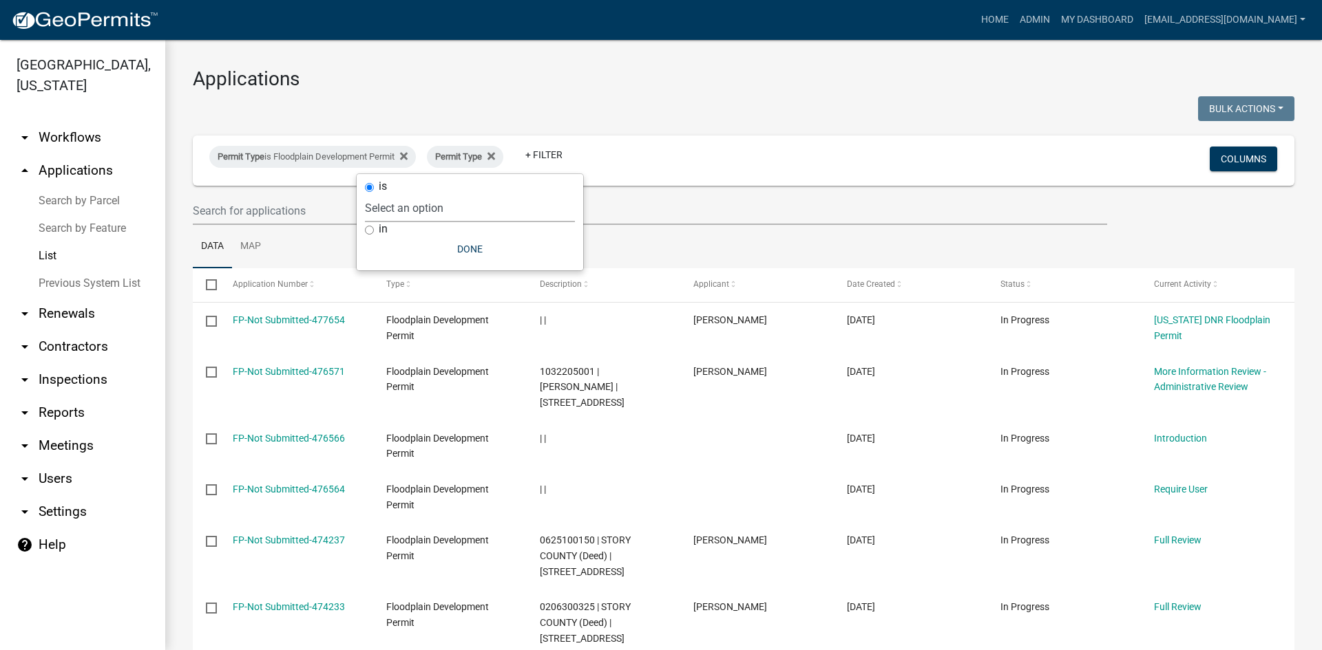
click at [454, 206] on select "Select an option 911 Address and Sign Request A General Workflow Acknowledgemen…" at bounding box center [470, 208] width 210 height 28
select select "b4346a27-1e96-4145-b844-98b6fe129331"
click at [432, 194] on select "Select an option 911 Address and Sign Request A General Workflow Acknowledgemen…" at bounding box center [470, 208] width 210 height 28
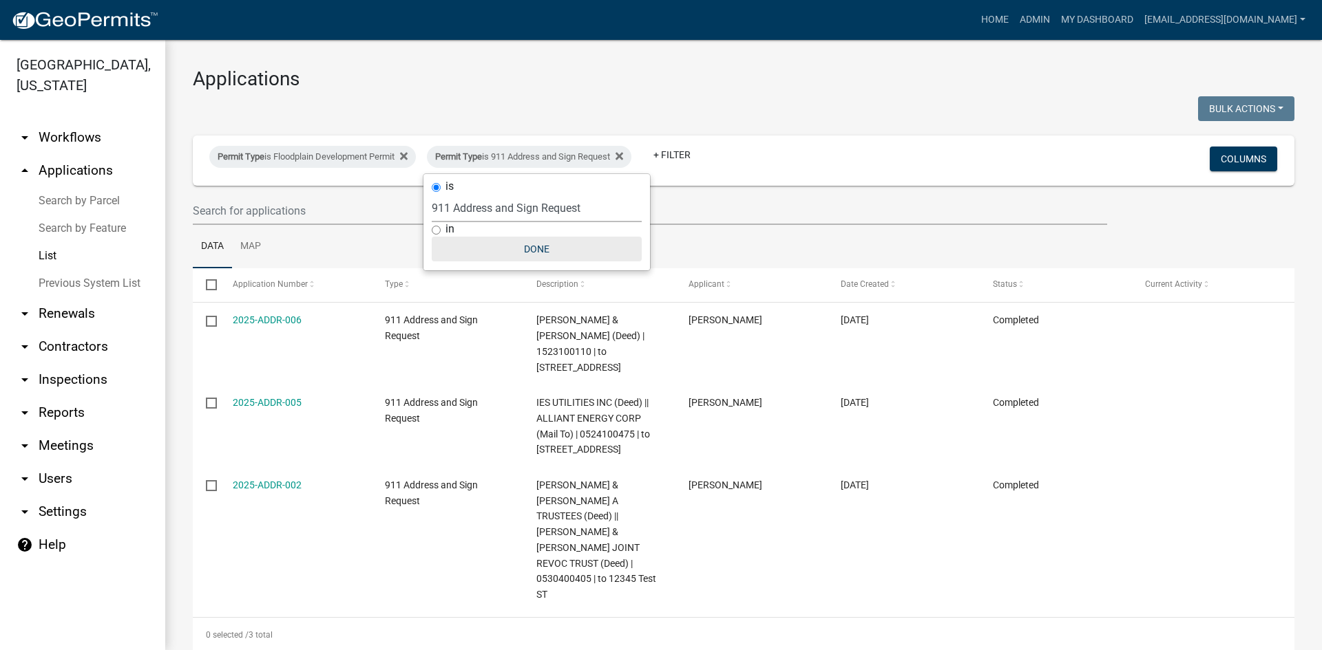
click at [484, 248] on button "Done" at bounding box center [537, 249] width 210 height 25
click at [681, 158] on link "+ Filter" at bounding box center [671, 154] width 59 height 25
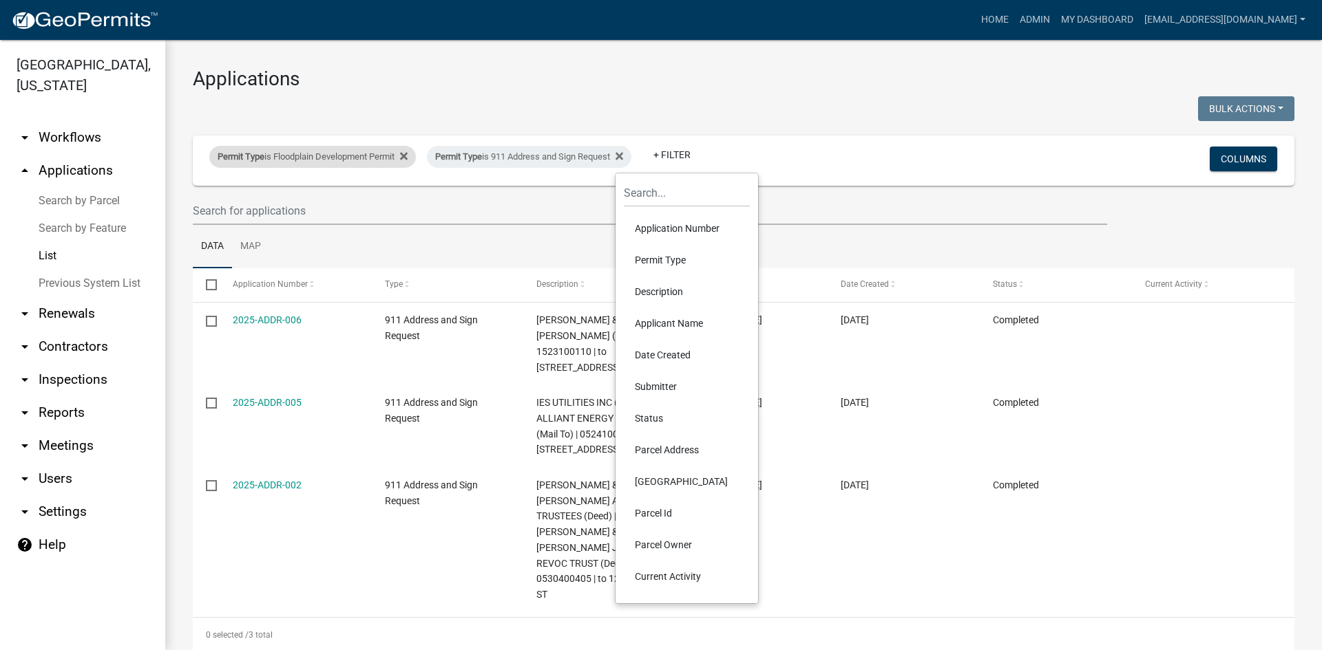
click at [343, 160] on div "Permit Type is Floodplain Development Permit" at bounding box center [312, 157] width 206 height 22
select select "8769067f-6bb5-48b9-8e2b-b625623d8552"
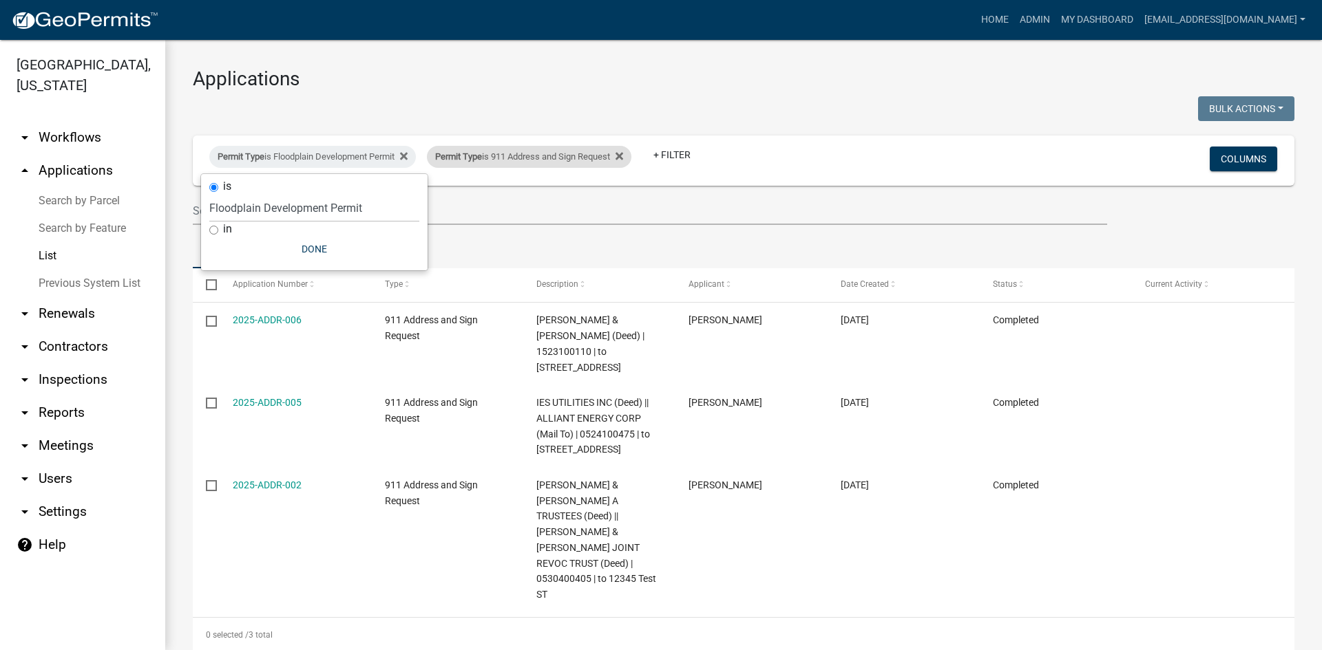
click at [566, 160] on div "Permit Type is 911 Address and Sign Request" at bounding box center [529, 157] width 204 height 22
select select "b4346a27-1e96-4145-b844-98b6fe129331"
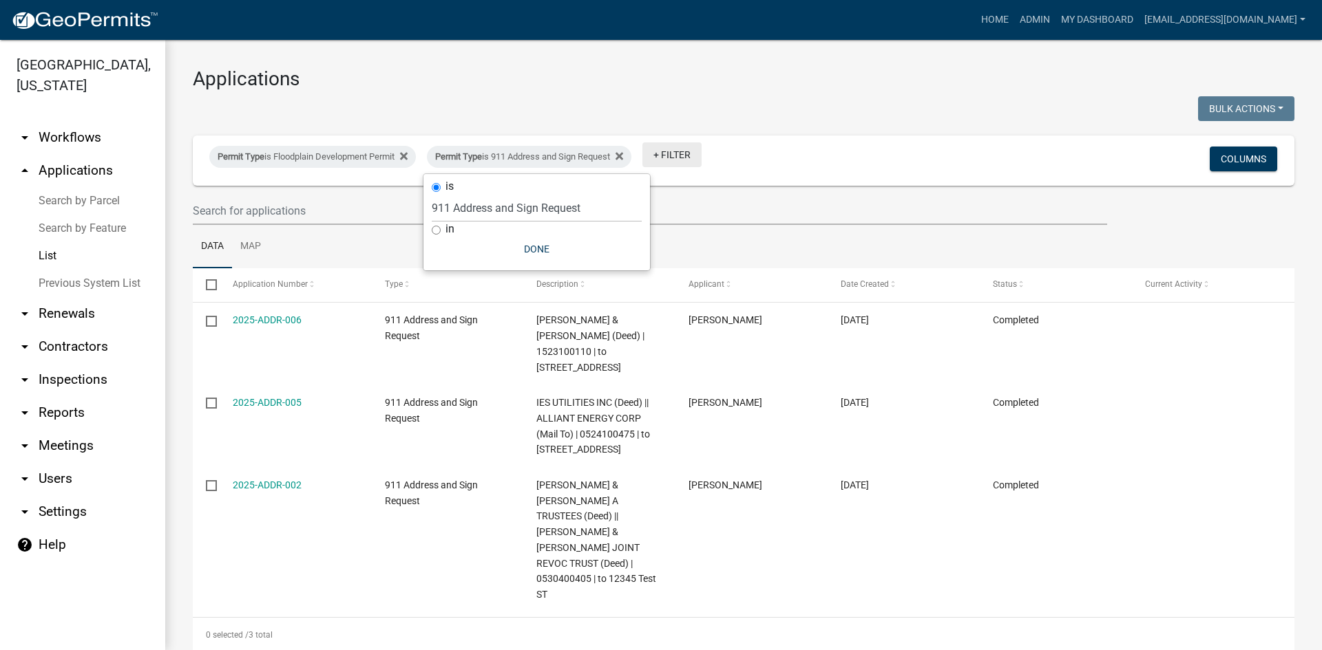
click at [692, 153] on link "+ Filter" at bounding box center [671, 154] width 59 height 25
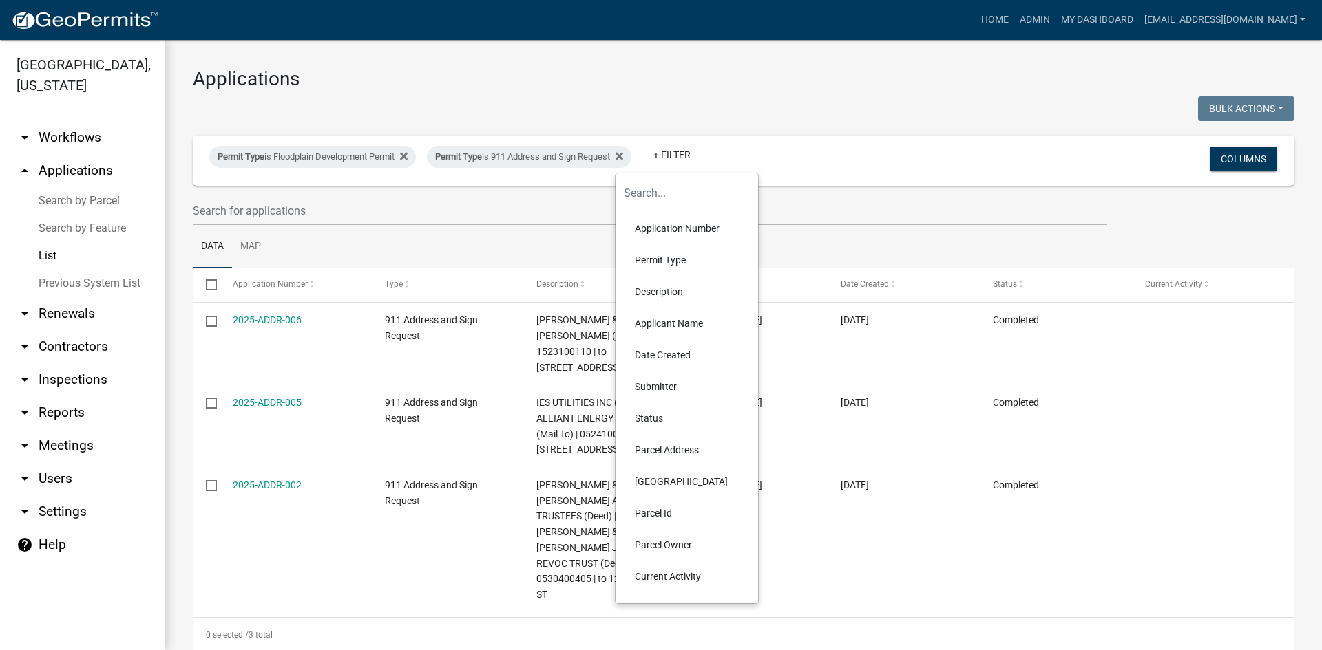
click at [679, 260] on li "Permit Type" at bounding box center [687, 260] width 126 height 32
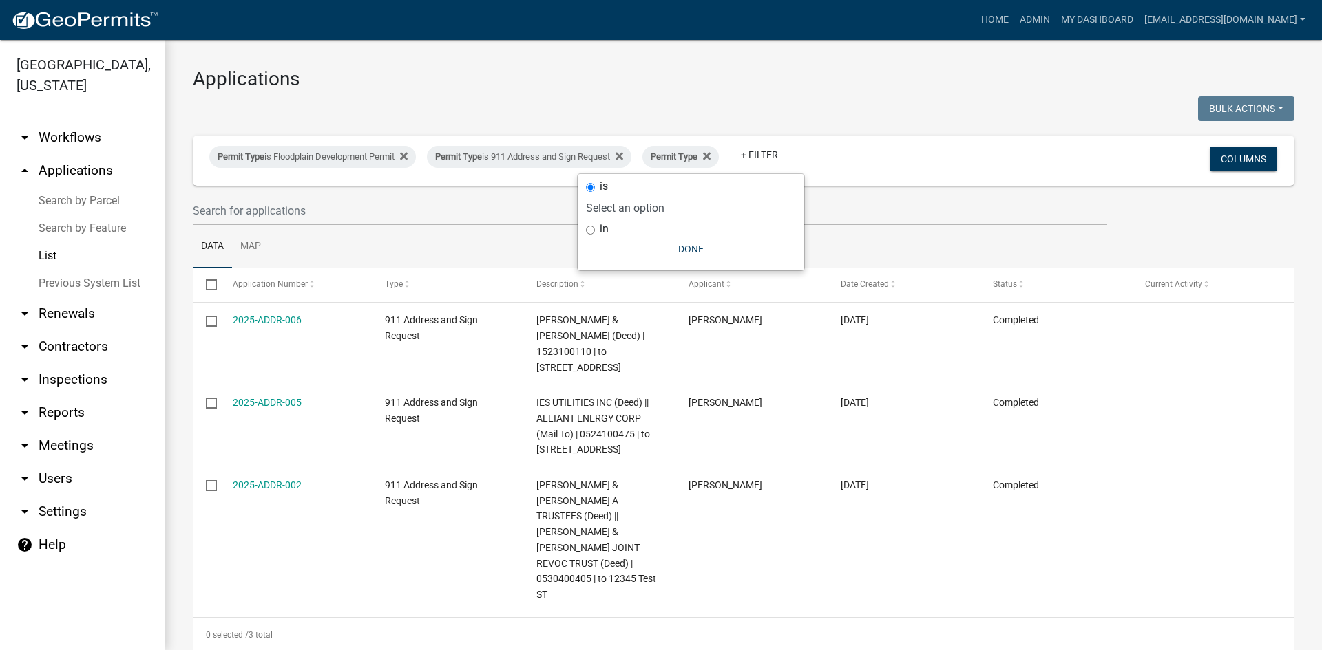
drag, startPoint x: 670, startPoint y: 226, endPoint x: 666, endPoint y: 212, distance: 15.0
click at [668, 223] on div "in" at bounding box center [691, 229] width 210 height 14
click at [665, 210] on select "Select an option 911 Address and Sign Request A General Workflow Acknowledgemen…" at bounding box center [691, 208] width 210 height 28
select select "c7cf062a-2365-4870-9dfe-261f508b84c7"
click at [643, 194] on select "Select an option 911 Address and Sign Request A General Workflow Acknowledgemen…" at bounding box center [691, 208] width 210 height 28
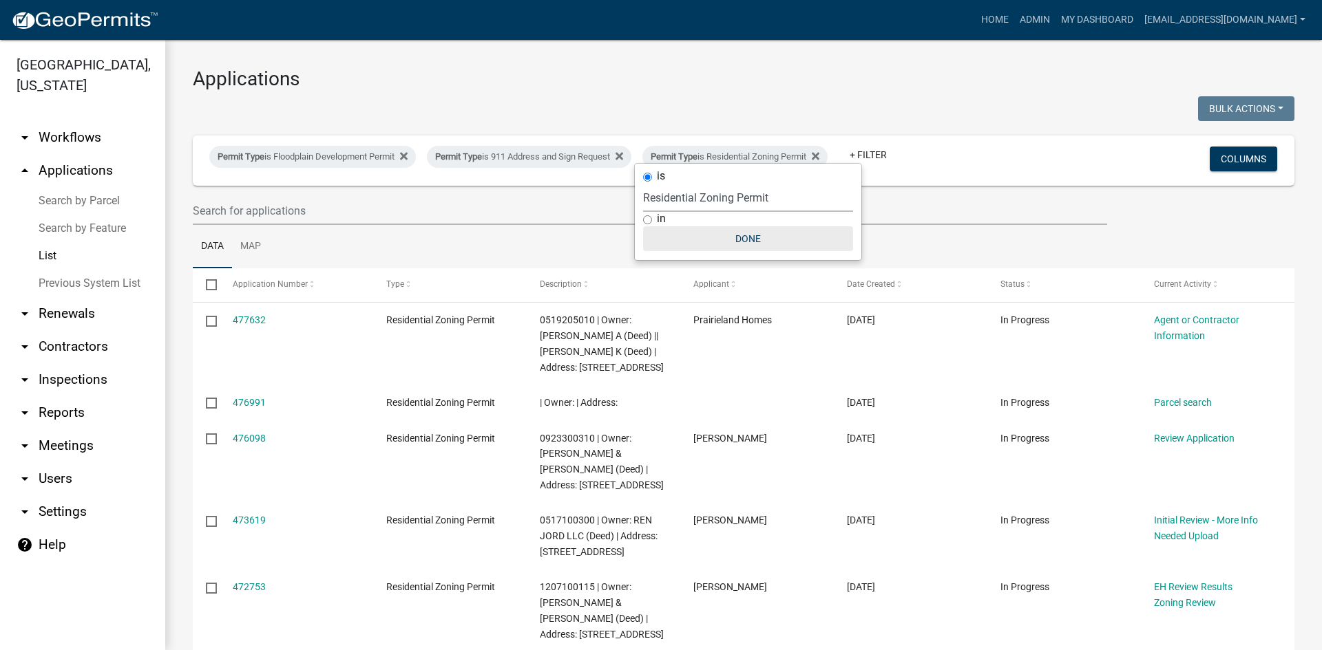
click at [755, 244] on button "Done" at bounding box center [748, 238] width 210 height 25
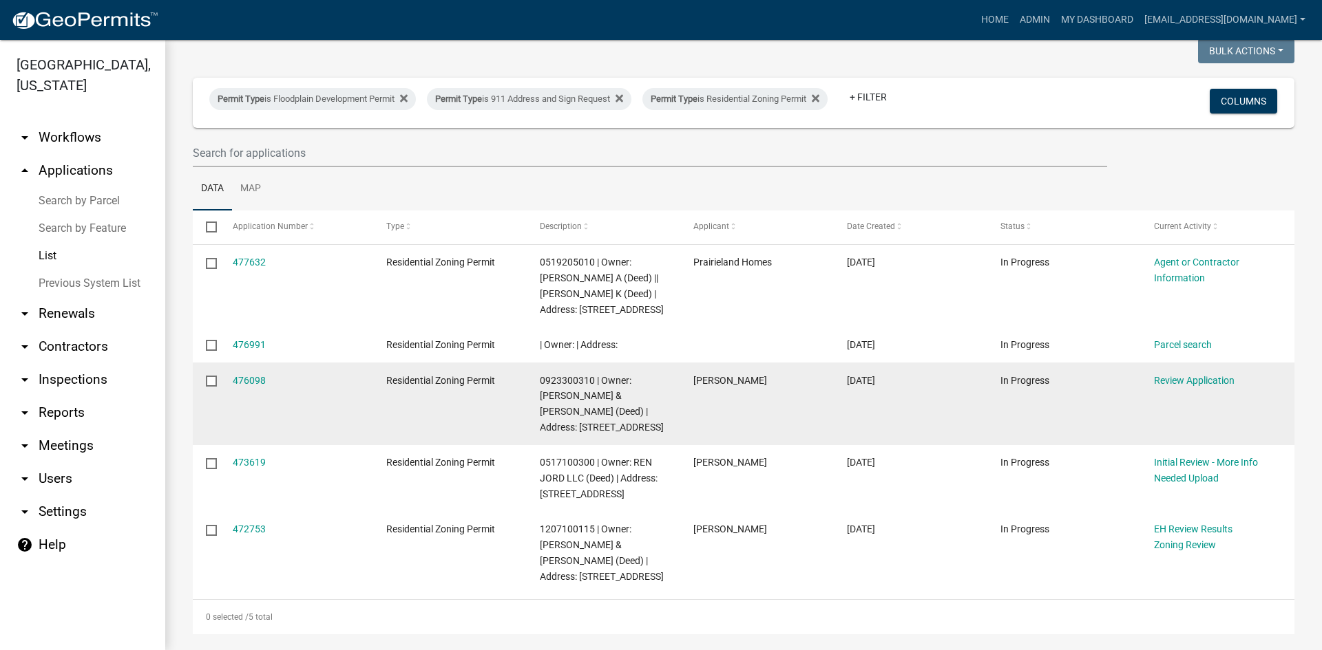
drag, startPoint x: 487, startPoint y: 436, endPoint x: 469, endPoint y: 445, distance: 19.4
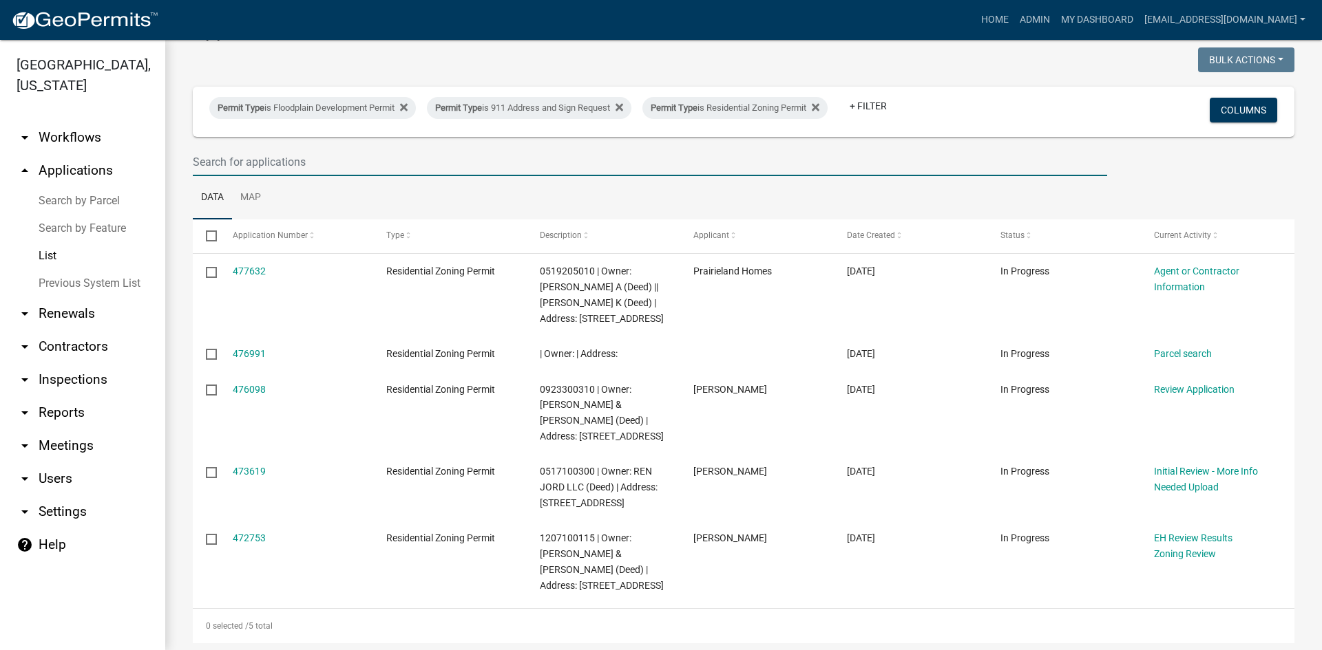
drag, startPoint x: 530, startPoint y: 182, endPoint x: 524, endPoint y: 188, distance: 8.3
click at [528, 176] on input "text" at bounding box center [650, 162] width 914 height 28
click at [569, 220] on ul "Data Map" at bounding box center [743, 197] width 1101 height 43
click at [1042, 644] on div "0 selected / 5 total" at bounding box center [743, 626] width 1101 height 34
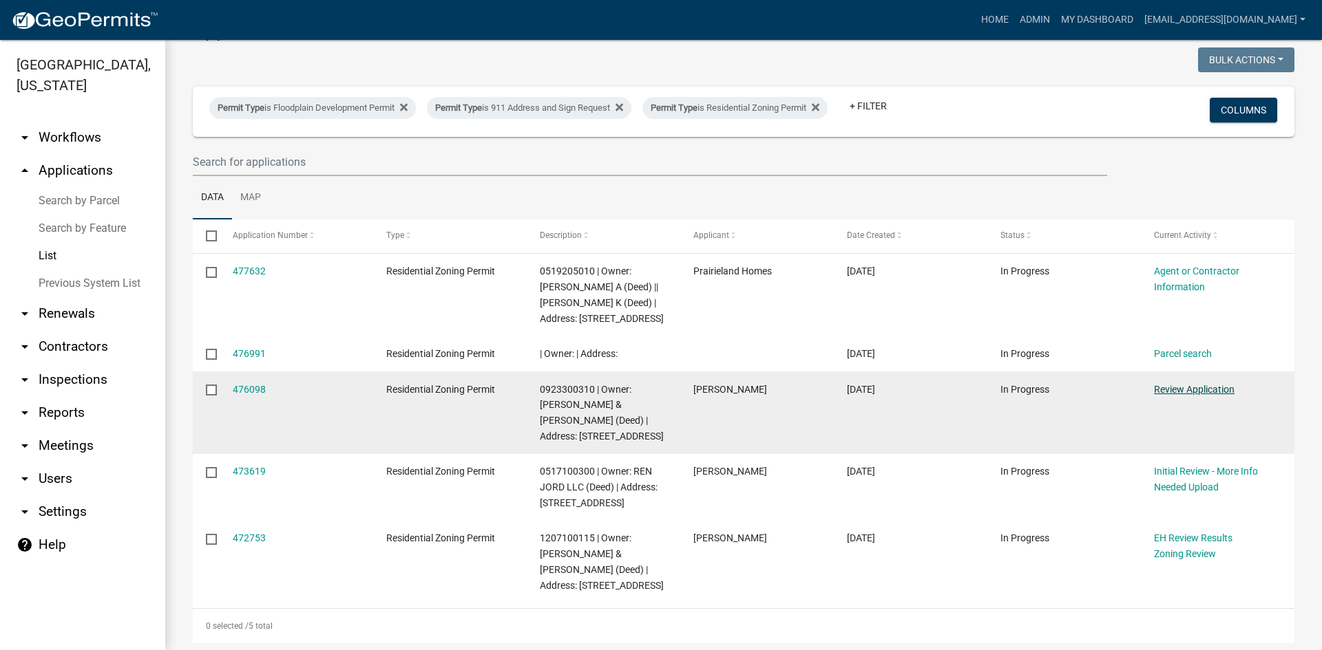
click at [1217, 395] on link "Review Application" at bounding box center [1194, 389] width 81 height 11
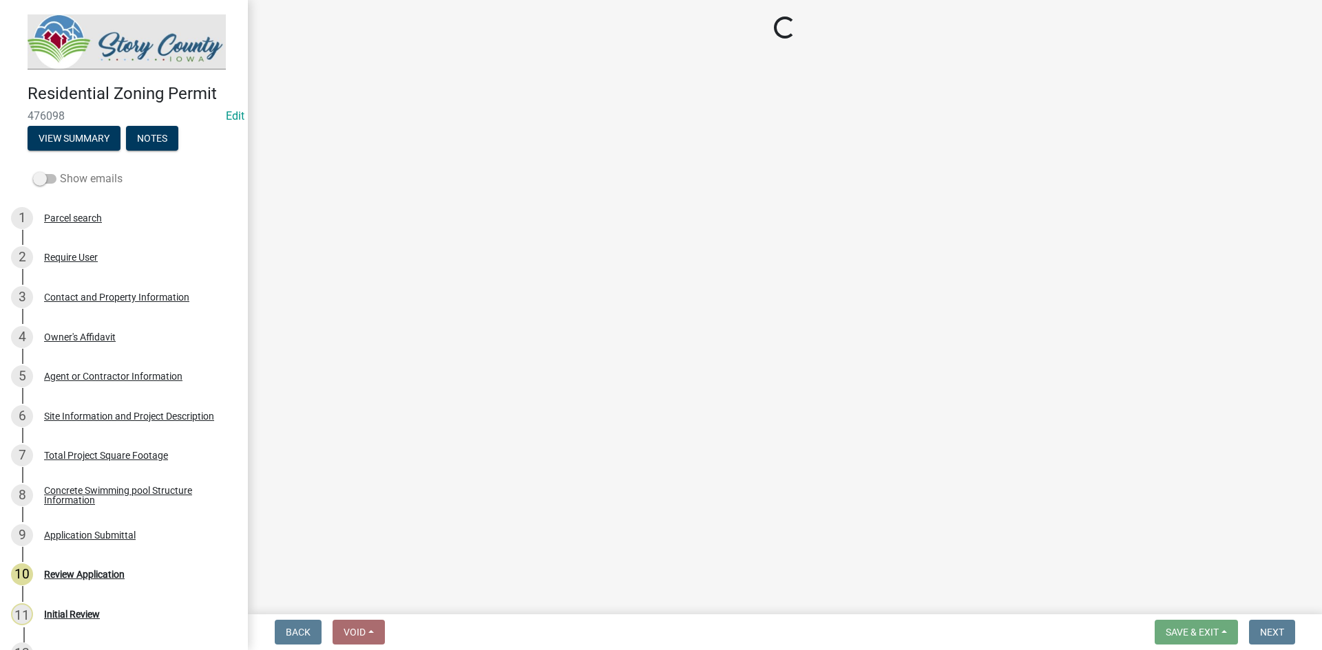
click at [88, 171] on label "Show emails" at bounding box center [77, 179] width 89 height 17
click at [60, 171] on input "Show emails" at bounding box center [60, 171] width 0 height 0
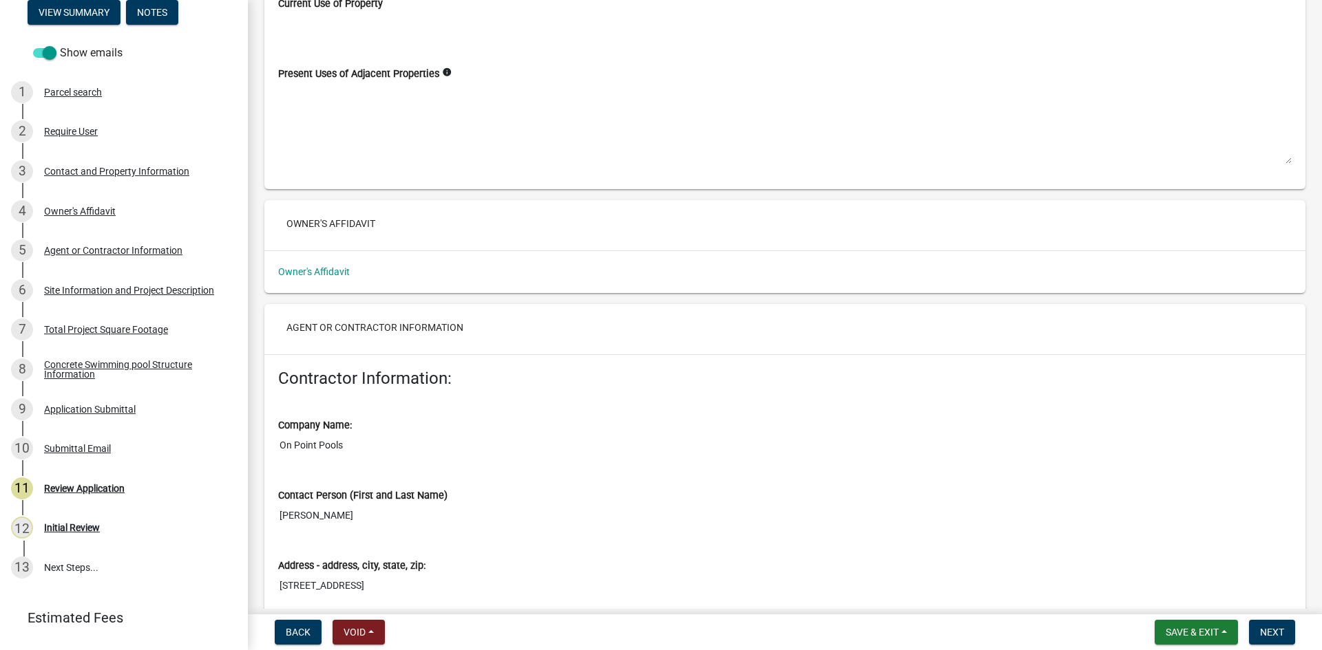
scroll to position [1927, 0]
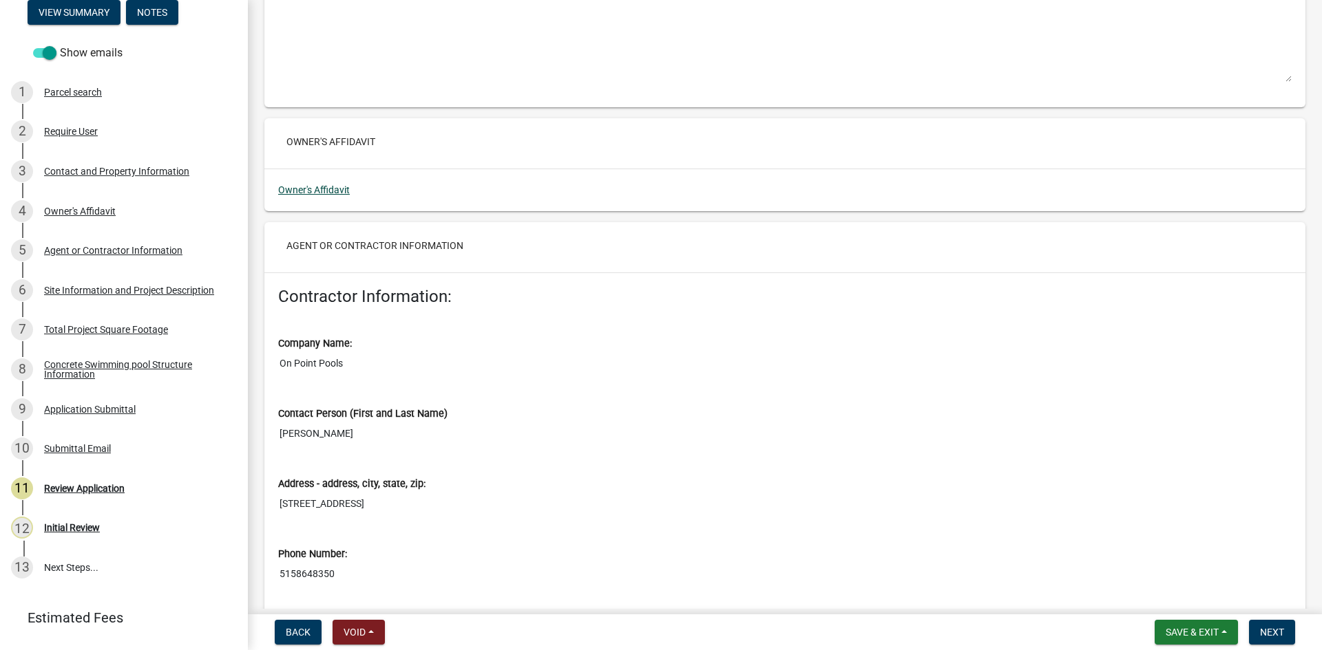
click at [321, 189] on link "Owner's Affidavit" at bounding box center [314, 189] width 72 height 11
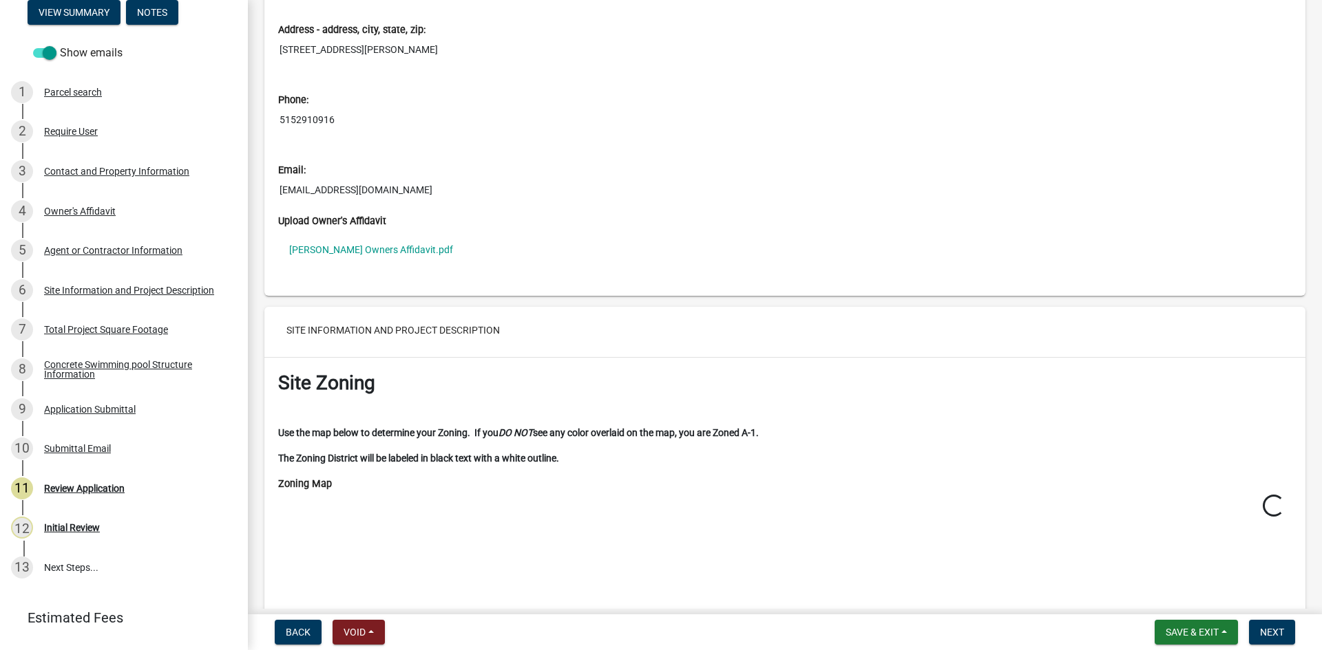
scroll to position [2753, 0]
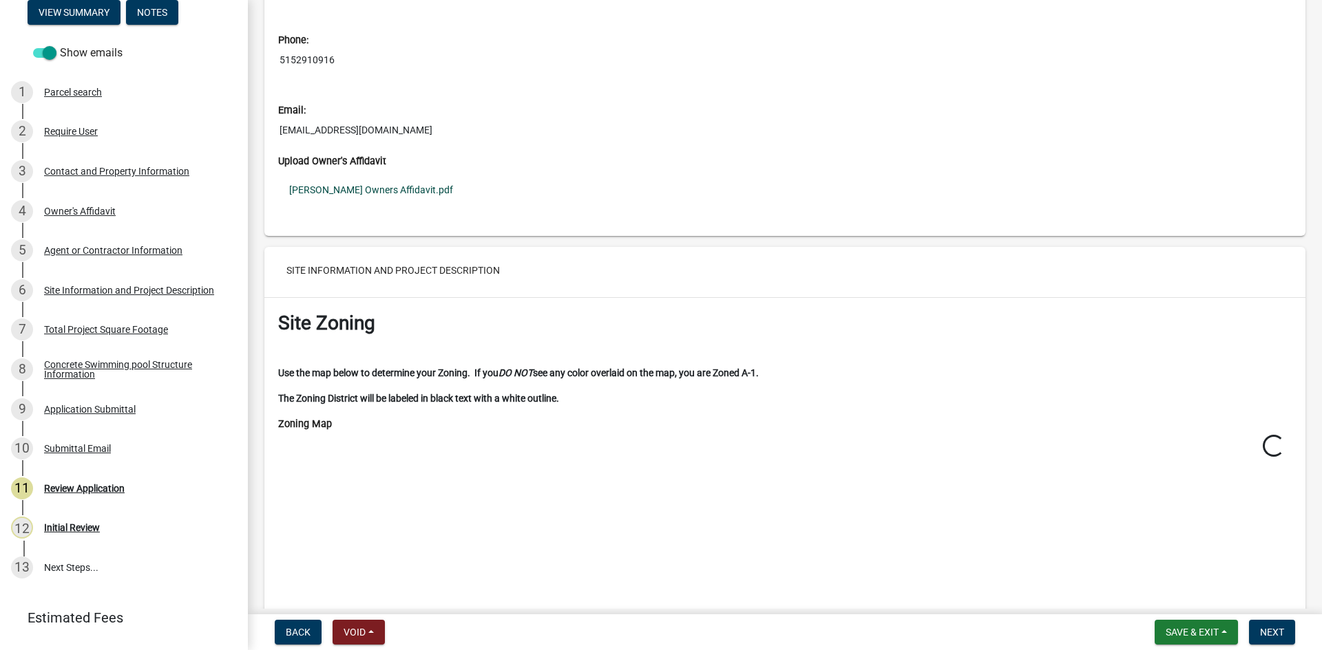
click at [395, 189] on link "[PERSON_NAME] Owners Affidavit.pdf" at bounding box center [784, 190] width 1013 height 32
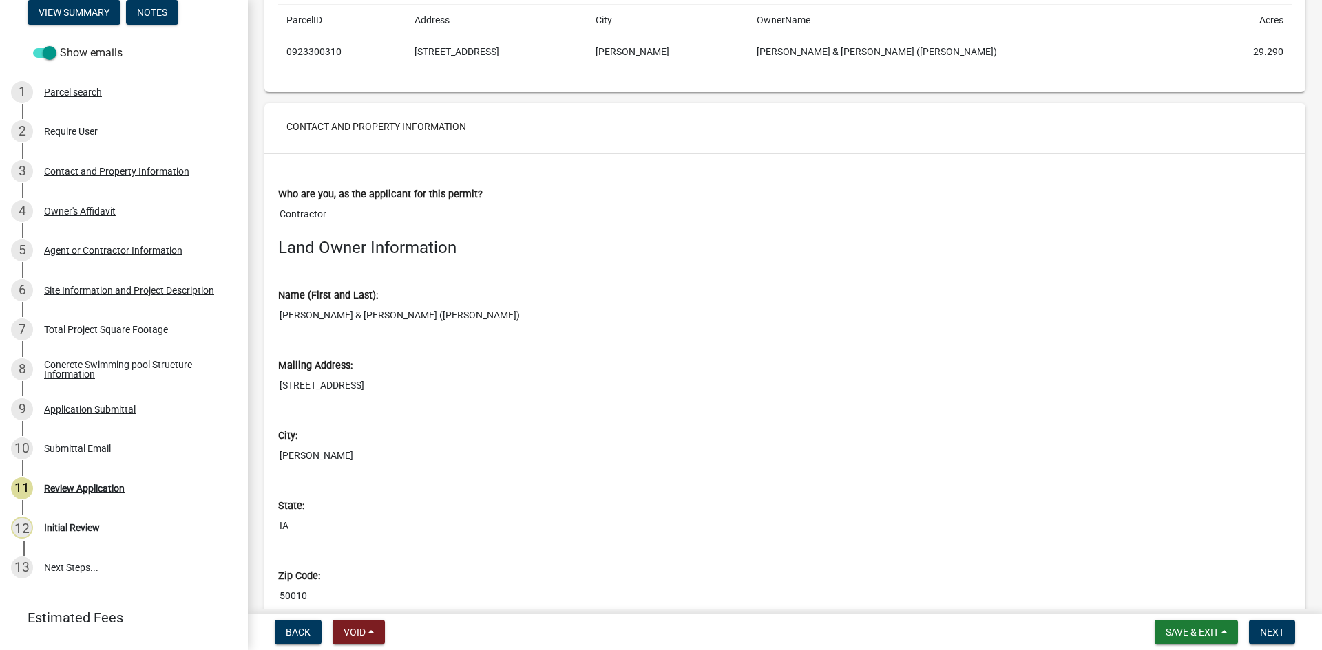
scroll to position [0, 0]
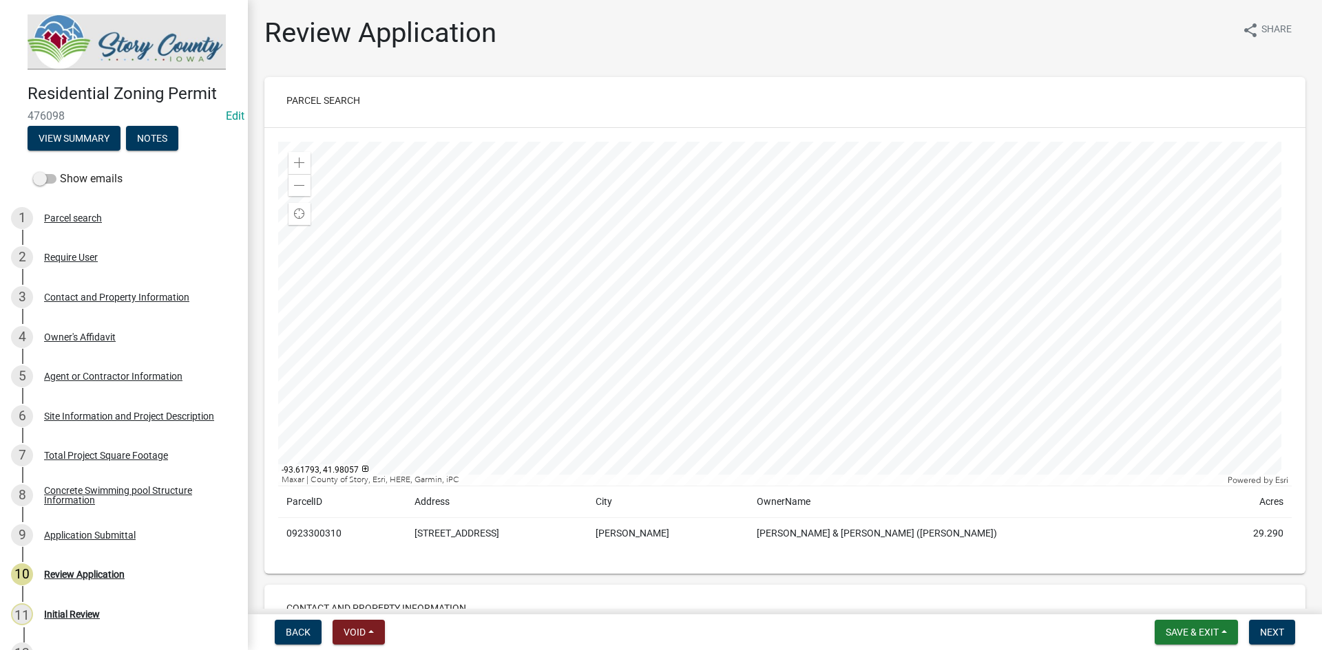
click at [761, 340] on div at bounding box center [784, 314] width 1013 height 344
click at [734, 289] on div at bounding box center [784, 314] width 1013 height 344
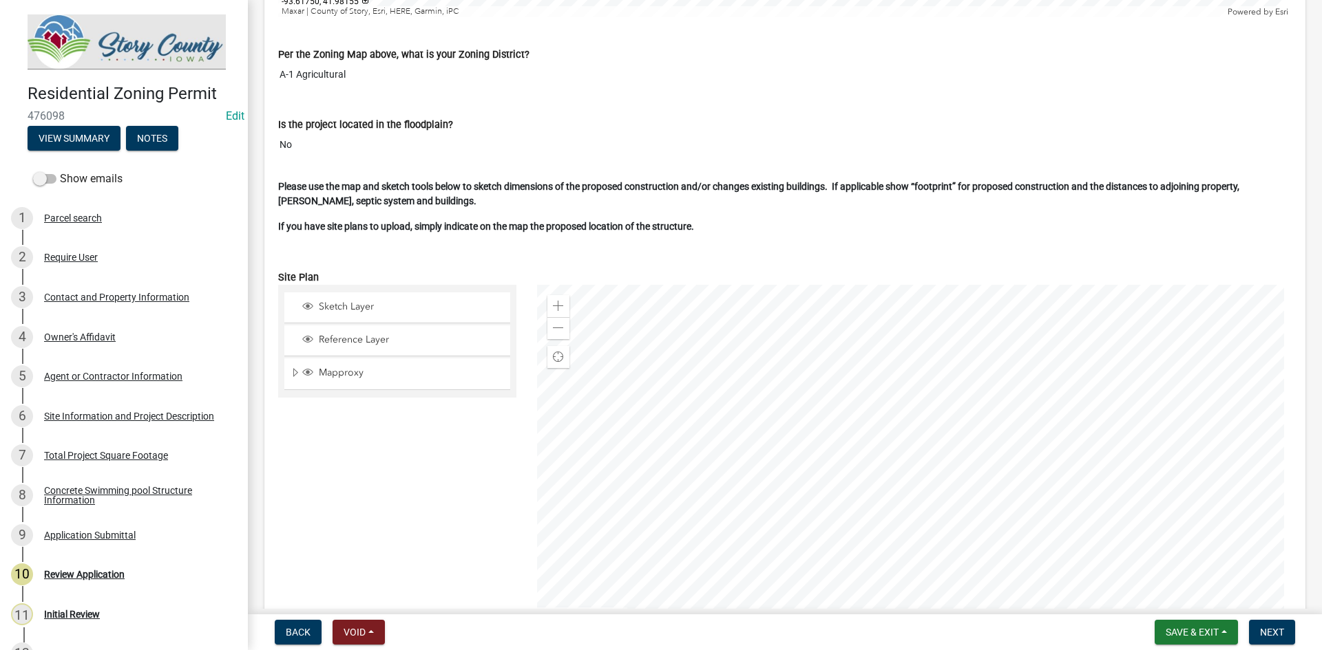
scroll to position [3579, 0]
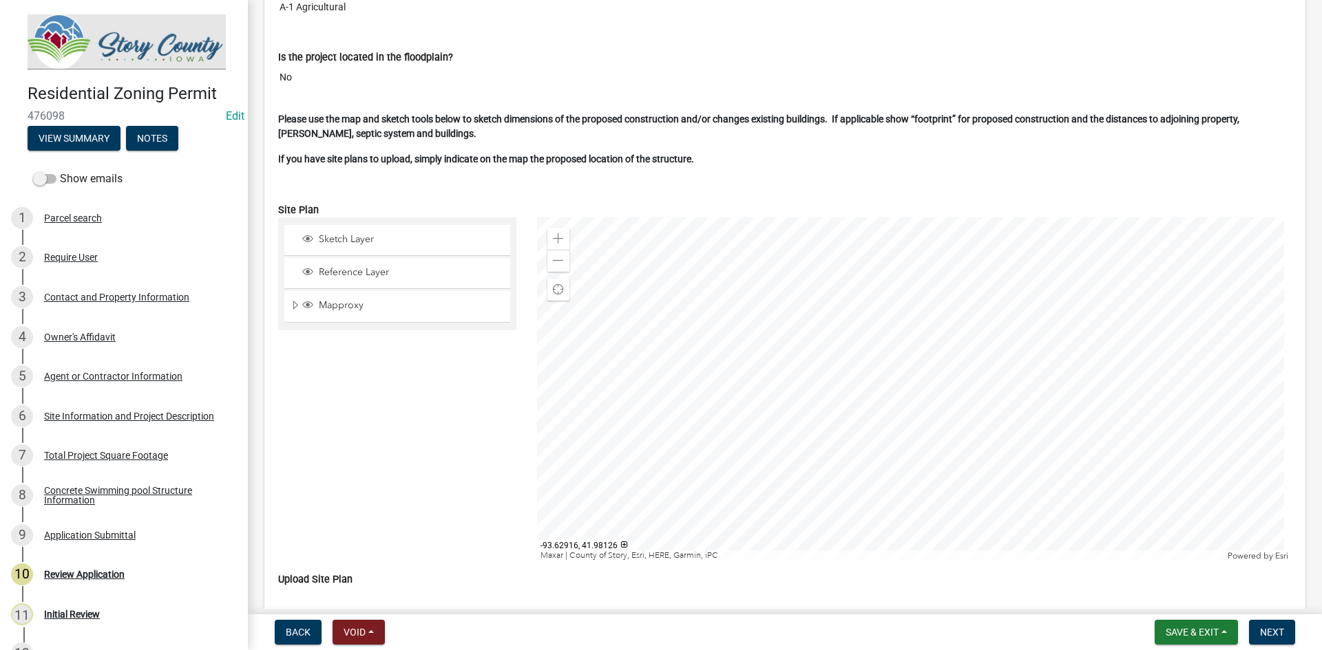
click at [412, 231] on div "Sketch Layer" at bounding box center [397, 240] width 226 height 30
click at [306, 240] on span "Layer List" at bounding box center [307, 238] width 11 height 11
click at [310, 275] on span "Layer List" at bounding box center [307, 271] width 11 height 11
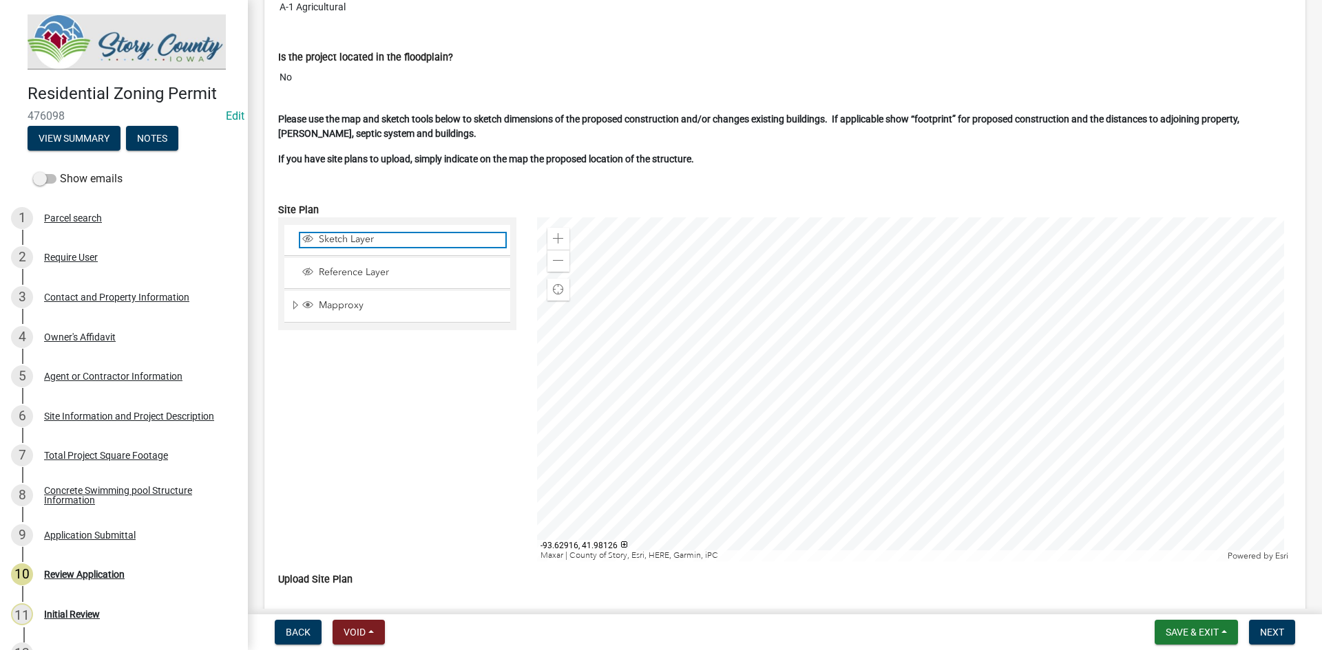
click at [310, 234] on span "Layer List" at bounding box center [307, 238] width 11 height 11
click at [553, 235] on span at bounding box center [558, 238] width 11 height 11
click at [554, 235] on span at bounding box center [558, 238] width 11 height 11
click at [940, 476] on div at bounding box center [914, 390] width 755 height 344
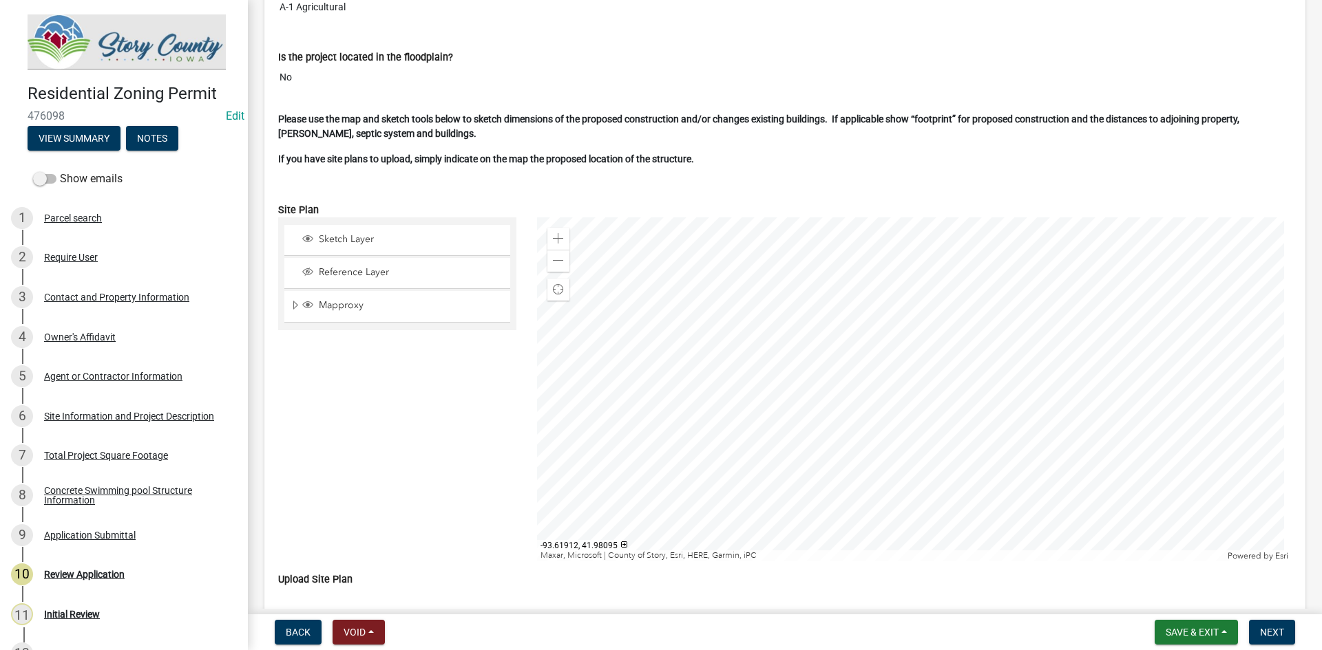
click at [829, 458] on div at bounding box center [914, 390] width 755 height 344
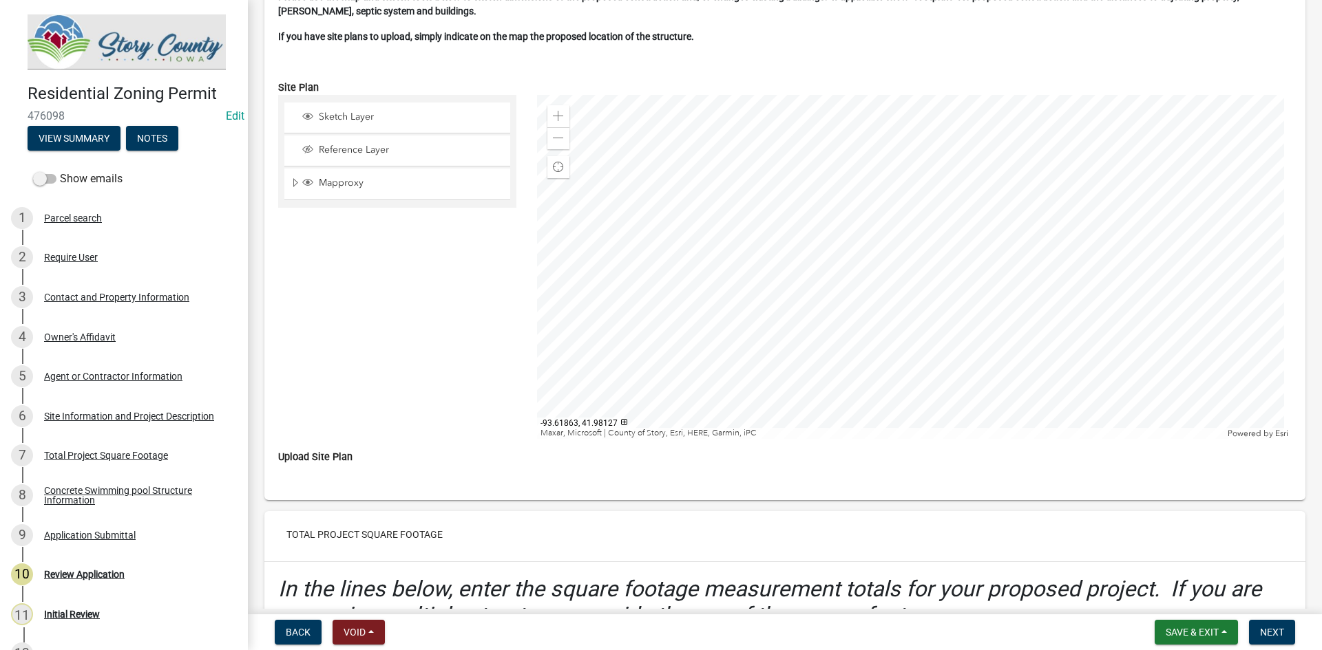
scroll to position [3704, 0]
click at [547, 132] on div "Zoom out" at bounding box center [558, 136] width 22 height 22
click at [844, 246] on div at bounding box center [914, 265] width 755 height 344
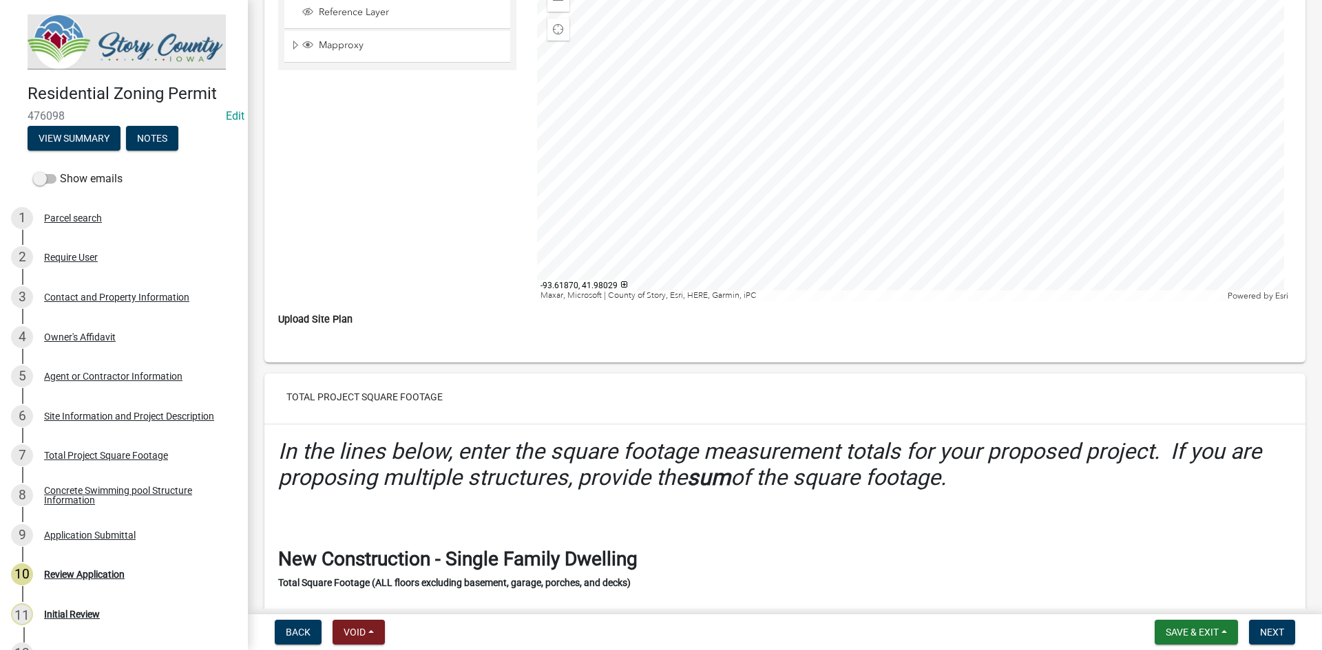
scroll to position [3773, 0]
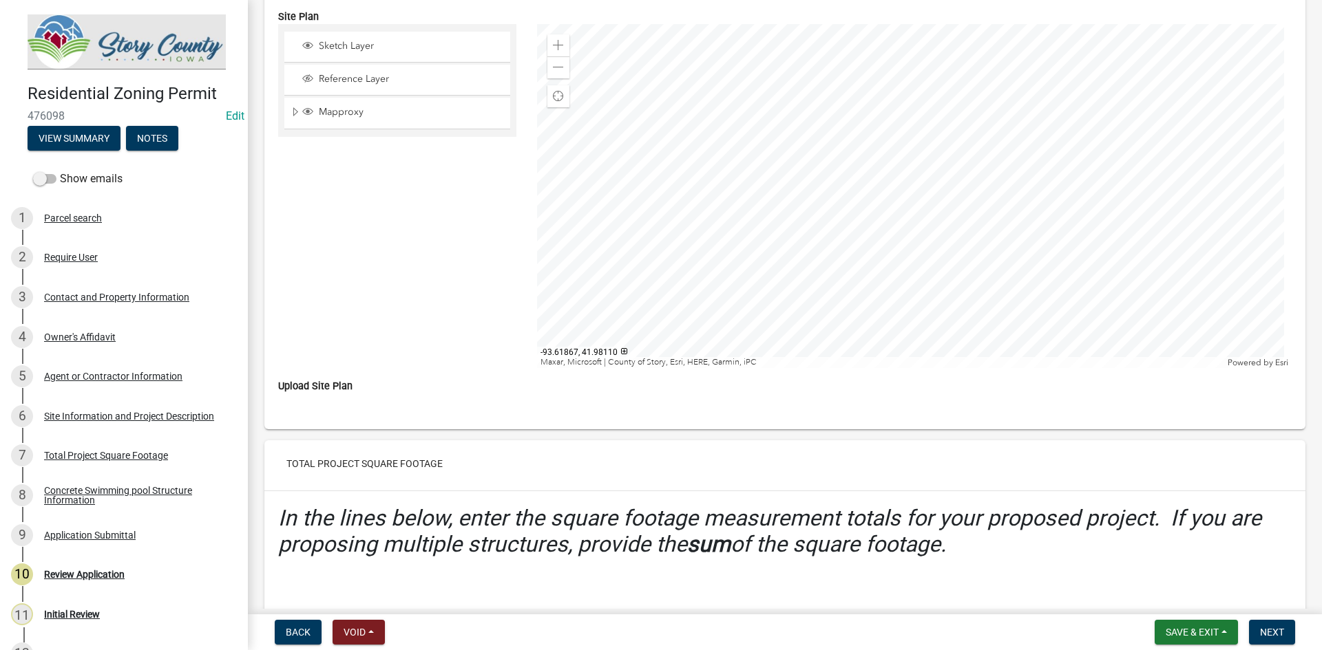
click at [924, 201] on div at bounding box center [914, 196] width 755 height 344
click at [920, 229] on div at bounding box center [914, 196] width 755 height 344
click at [554, 62] on span at bounding box center [558, 67] width 11 height 11
click at [558, 65] on span at bounding box center [558, 67] width 11 height 11
click at [559, 65] on span at bounding box center [558, 67] width 11 height 11
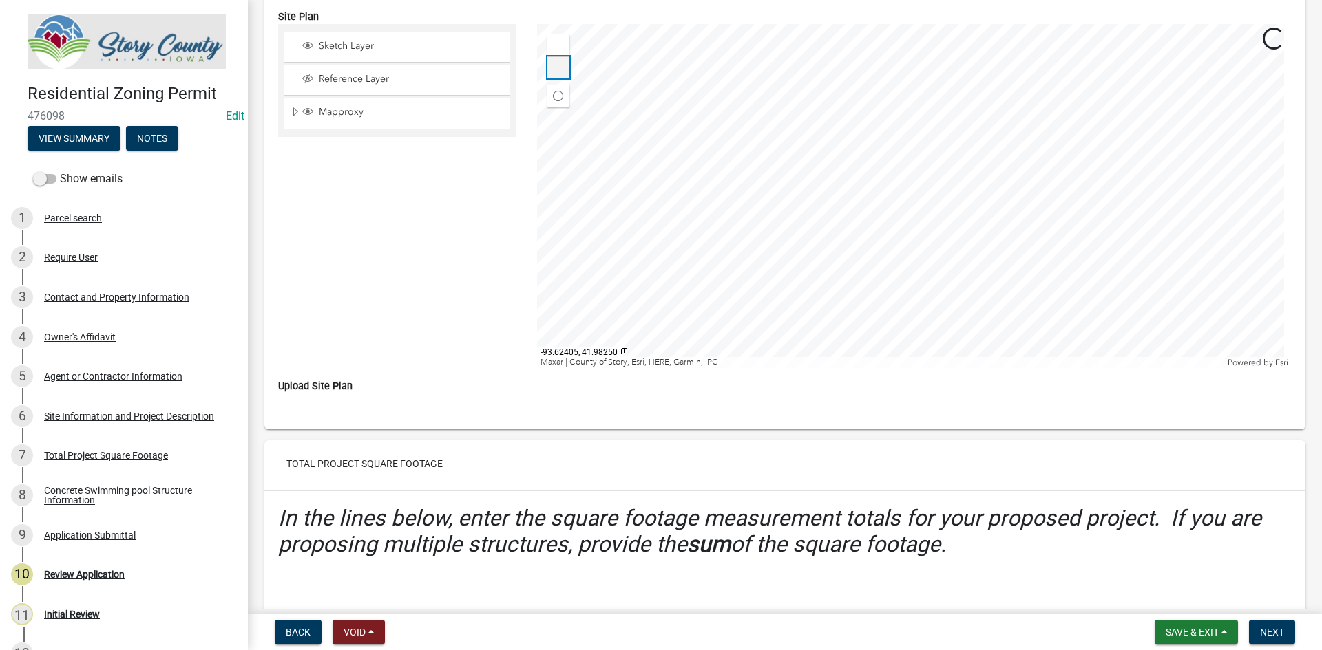
click at [559, 65] on span at bounding box center [558, 67] width 11 height 11
click at [553, 45] on span at bounding box center [558, 45] width 11 height 11
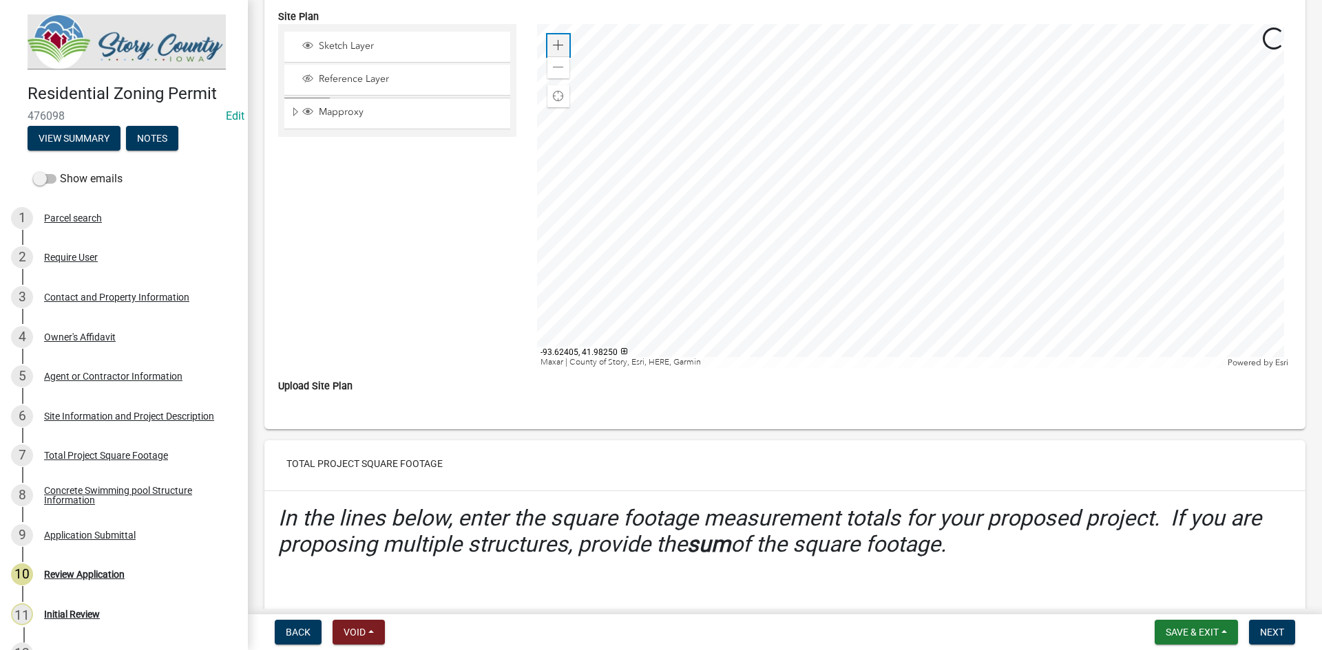
click at [553, 45] on span at bounding box center [558, 45] width 11 height 11
click at [547, 92] on div "Find my location" at bounding box center [558, 96] width 22 height 22
click at [719, 114] on div at bounding box center [914, 196] width 755 height 344
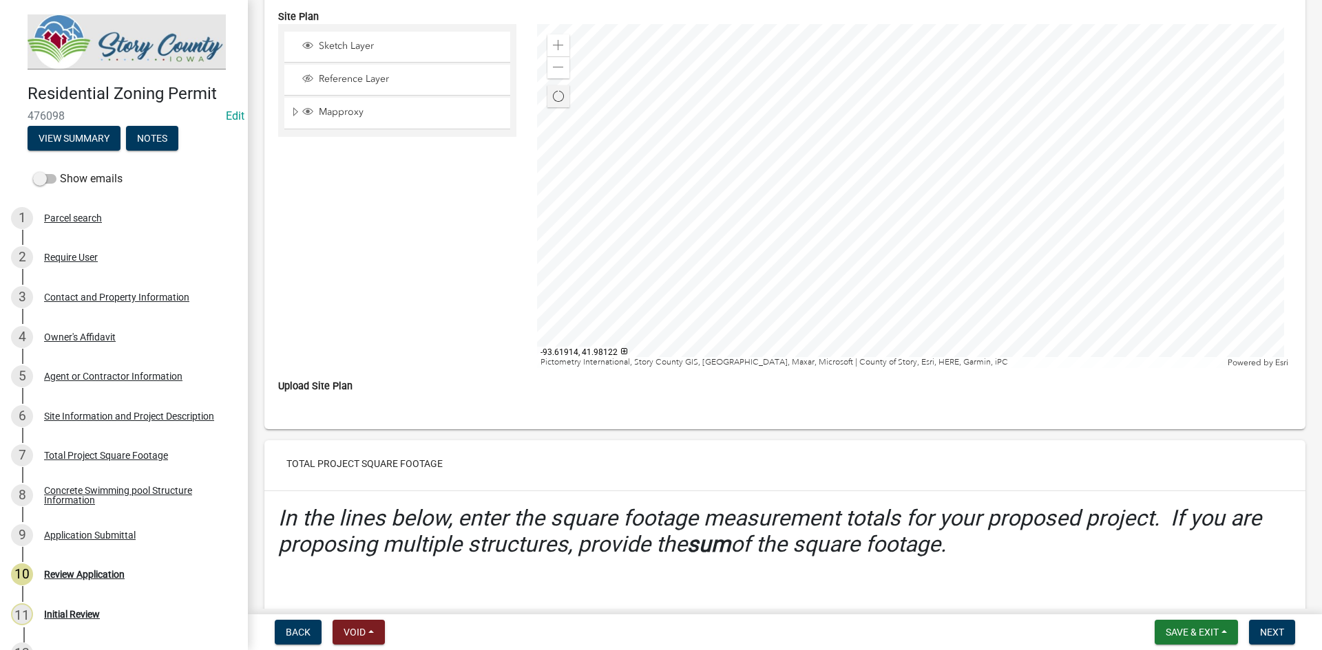
click at [556, 98] on span "Cancel" at bounding box center [558, 96] width 11 height 11
click at [554, 98] on span "Find my location" at bounding box center [557, 96] width 12 height 12
click at [741, 206] on div at bounding box center [914, 196] width 755 height 344
click at [555, 67] on span at bounding box center [558, 67] width 11 height 11
click at [772, 153] on div at bounding box center [914, 196] width 755 height 344
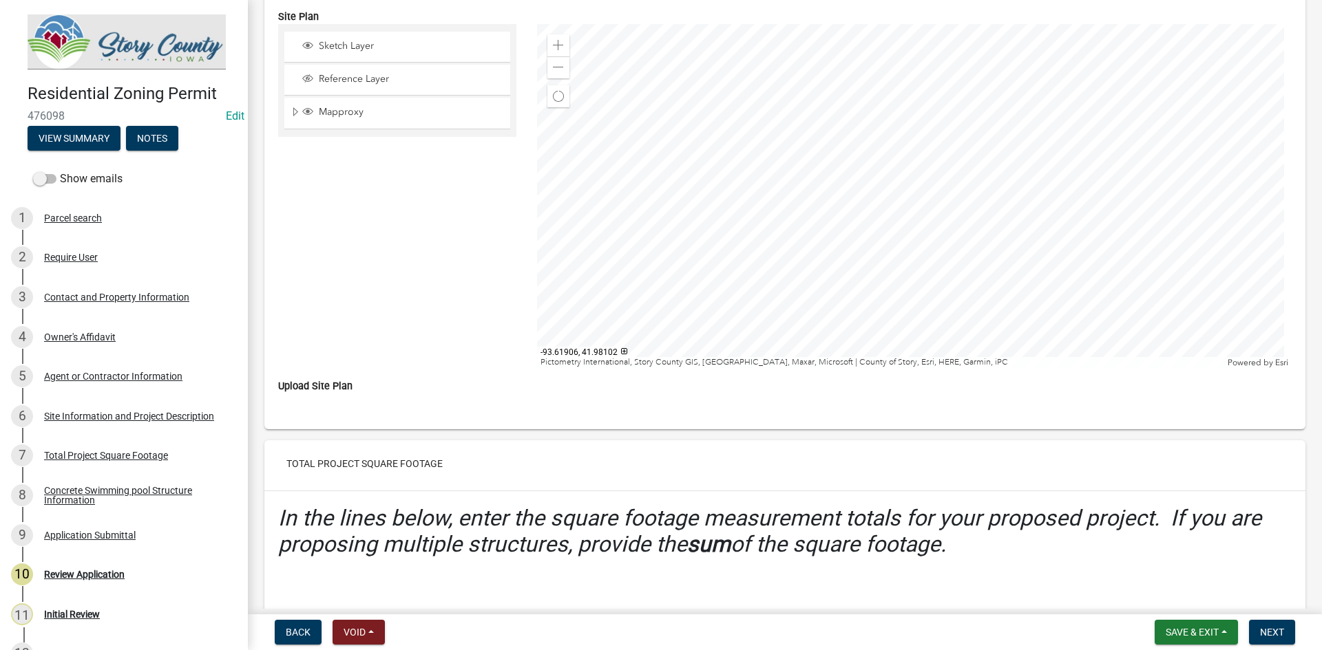
click at [741, 265] on div at bounding box center [914, 196] width 755 height 344
click at [666, 217] on div at bounding box center [914, 196] width 755 height 344
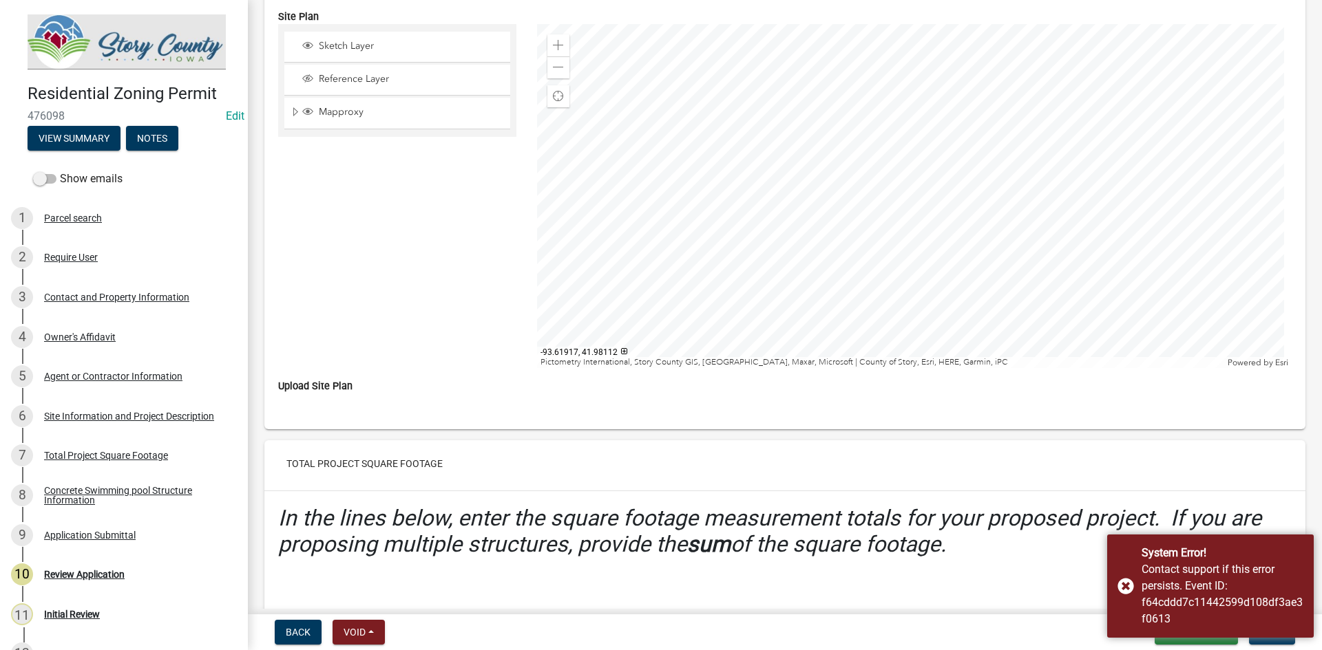
click at [721, 210] on div at bounding box center [914, 196] width 755 height 344
click at [858, 217] on div at bounding box center [914, 196] width 755 height 344
click at [995, 276] on div at bounding box center [914, 196] width 755 height 344
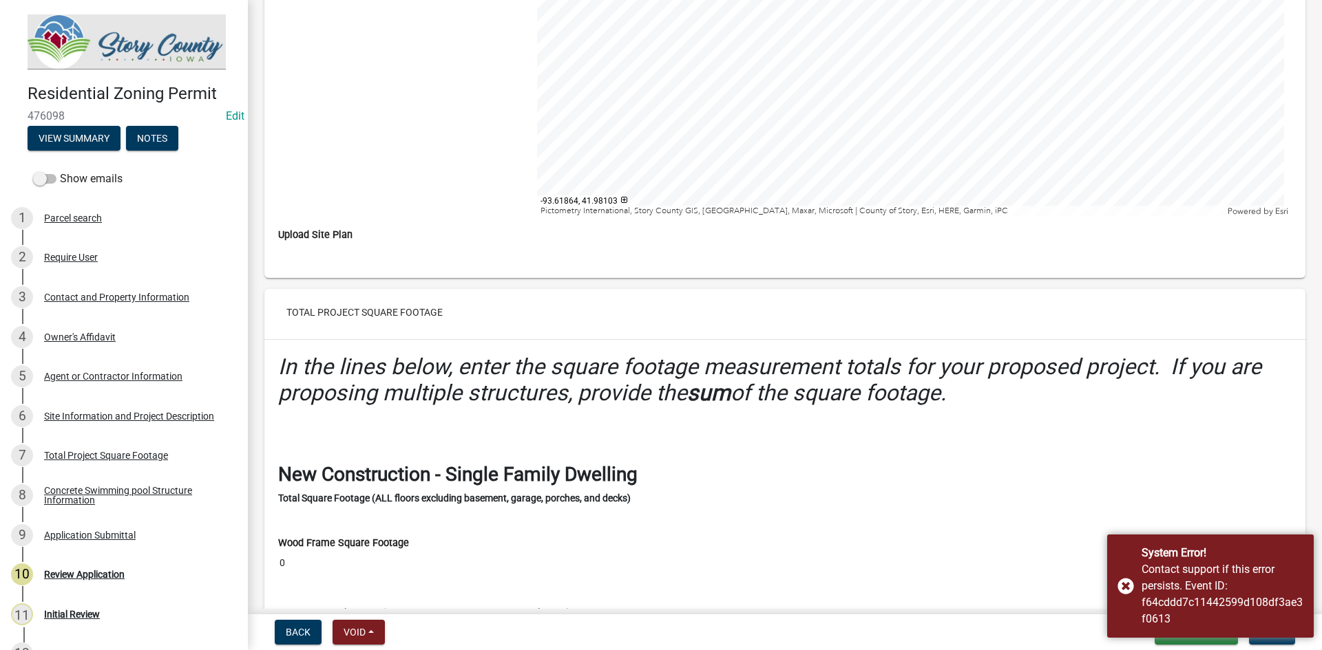
scroll to position [3704, 0]
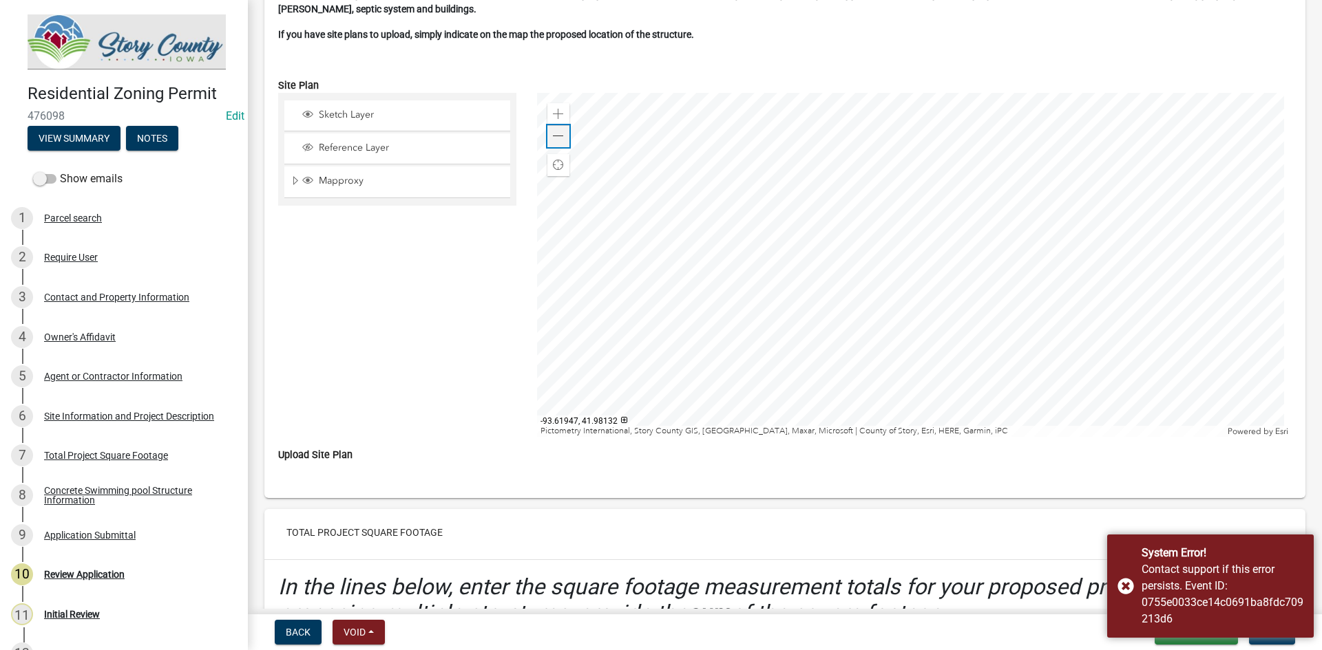
click at [555, 139] on span at bounding box center [558, 136] width 11 height 11
click at [554, 139] on span at bounding box center [558, 136] width 11 height 11
click at [867, 320] on div at bounding box center [914, 265] width 755 height 344
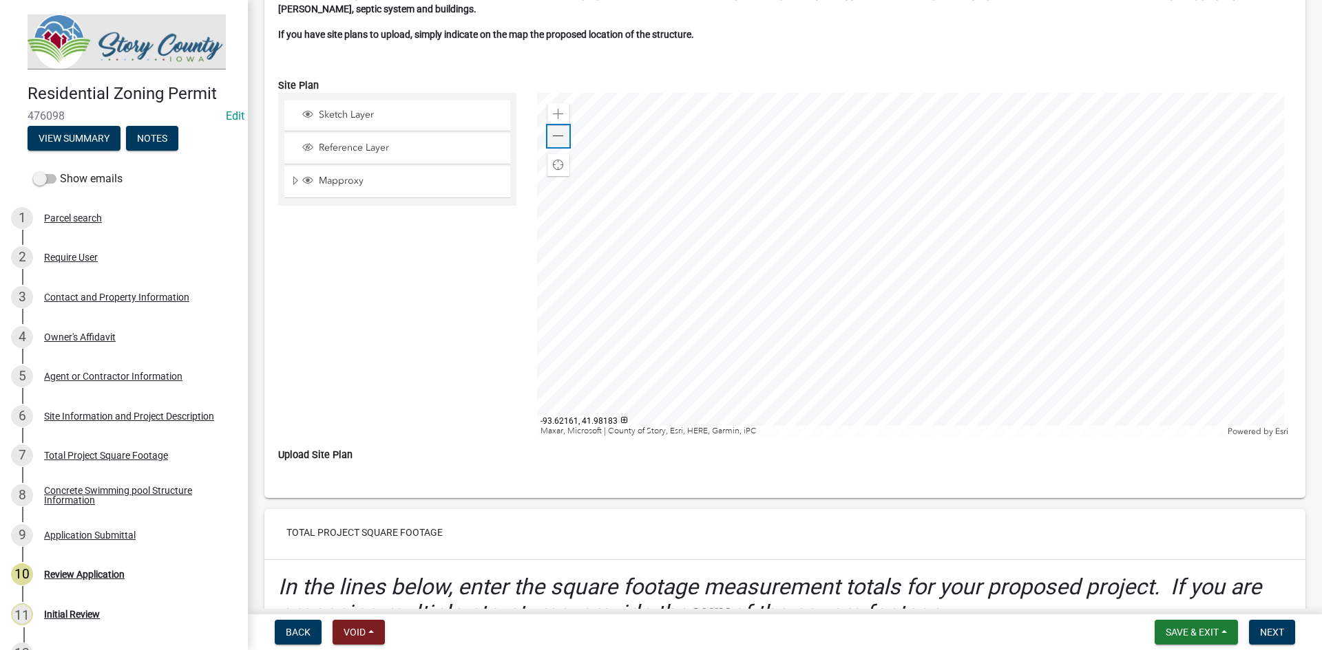
click at [547, 134] on div "Zoom out" at bounding box center [558, 136] width 22 height 22
click at [887, 304] on div at bounding box center [914, 265] width 755 height 344
click at [900, 325] on div at bounding box center [914, 265] width 755 height 344
click at [762, 333] on div at bounding box center [914, 265] width 755 height 344
click at [307, 151] on span "Layer List" at bounding box center [307, 147] width 11 height 11
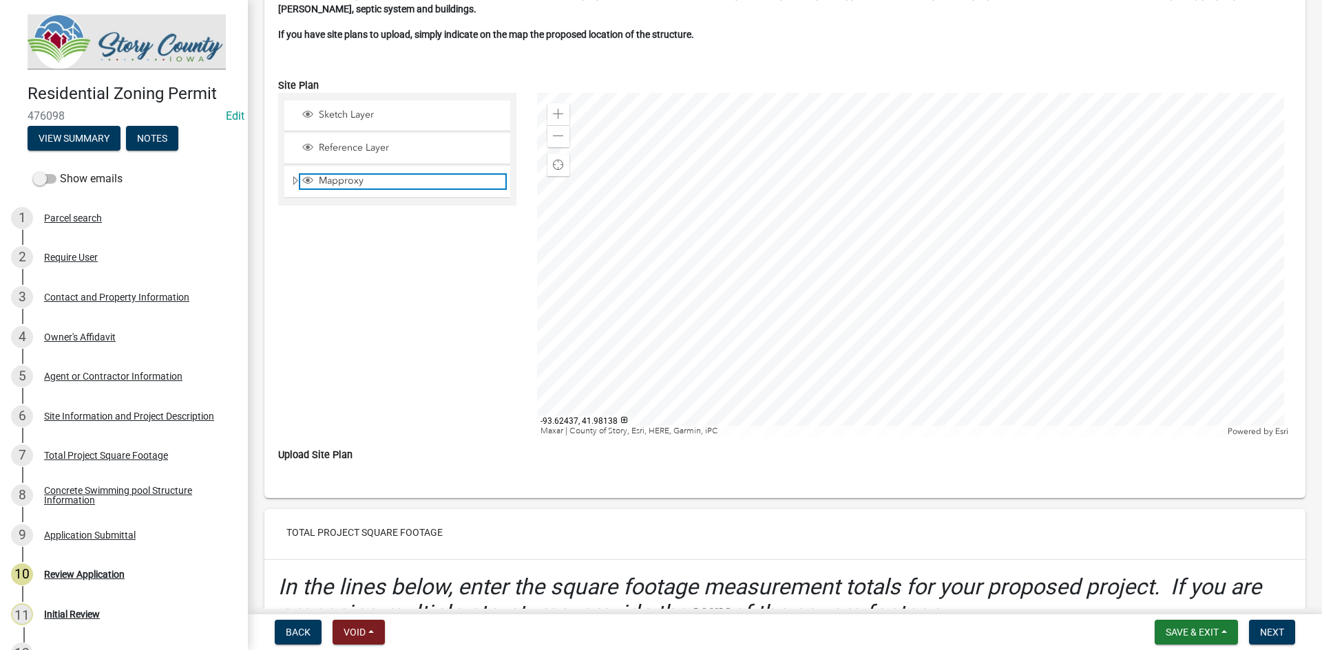
click at [306, 182] on span "Layer List" at bounding box center [307, 180] width 11 height 11
click at [304, 182] on span "Layer List" at bounding box center [307, 180] width 11 height 11
click at [303, 182] on span "Layer List" at bounding box center [307, 180] width 11 height 11
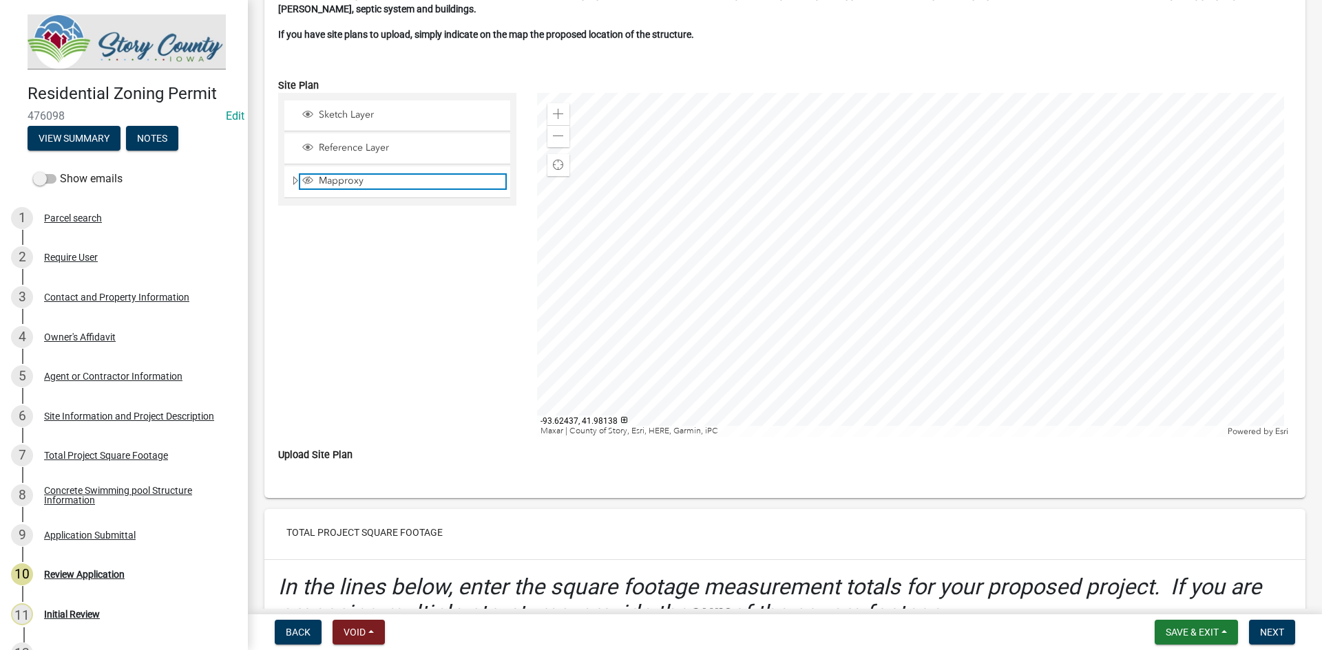
click at [303, 182] on span "Layer List" at bounding box center [307, 180] width 11 height 11
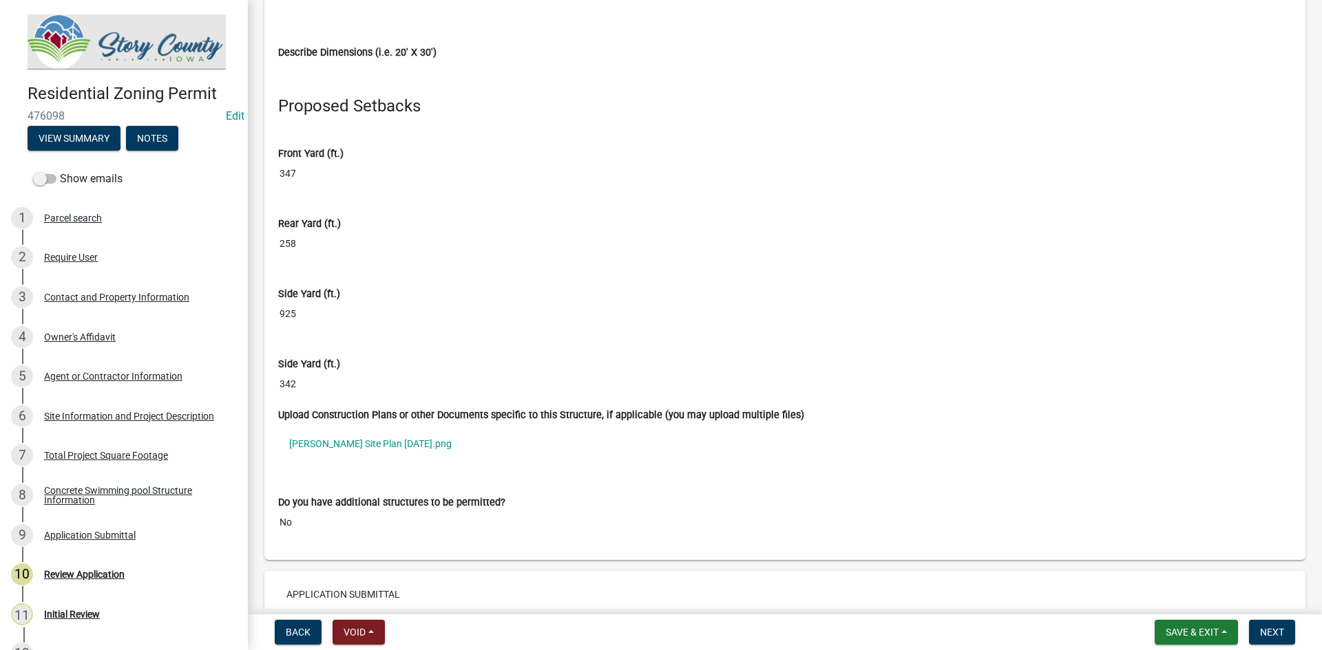
scroll to position [10174, 0]
click at [420, 446] on link "[PERSON_NAME] Site Plan [DATE].png" at bounding box center [784, 443] width 1013 height 32
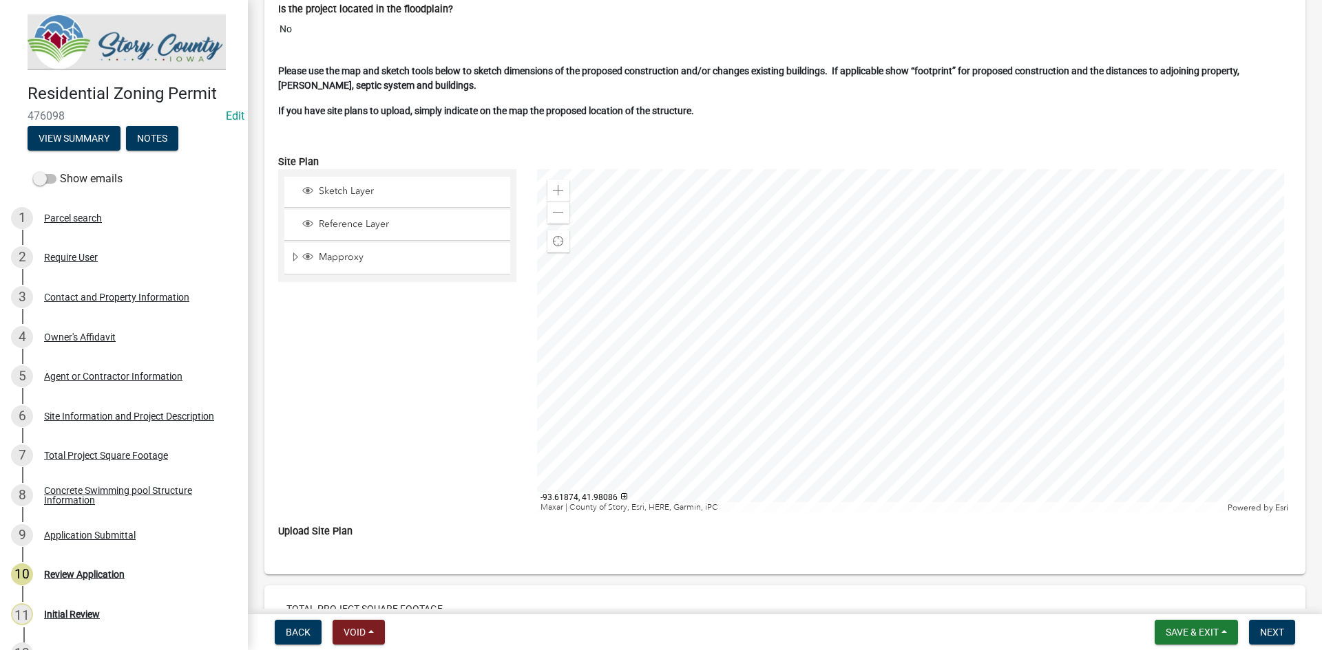
scroll to position [3628, 0]
click at [332, 531] on label "Upload Site Plan" at bounding box center [315, 532] width 74 height 10
click at [813, 351] on div at bounding box center [914, 341] width 755 height 344
click at [347, 182] on div "Sketch Layer" at bounding box center [397, 191] width 226 height 30
click at [310, 187] on span "Layer List" at bounding box center [307, 189] width 11 height 11
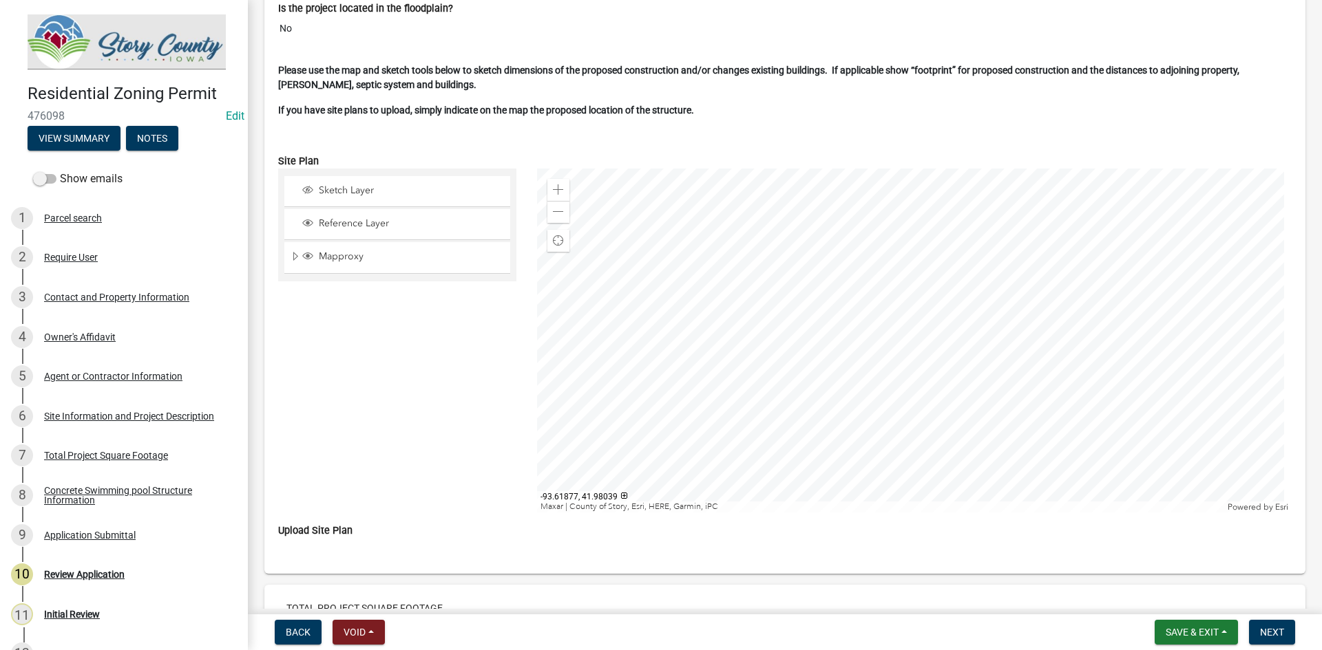
click at [911, 405] on div at bounding box center [914, 341] width 755 height 344
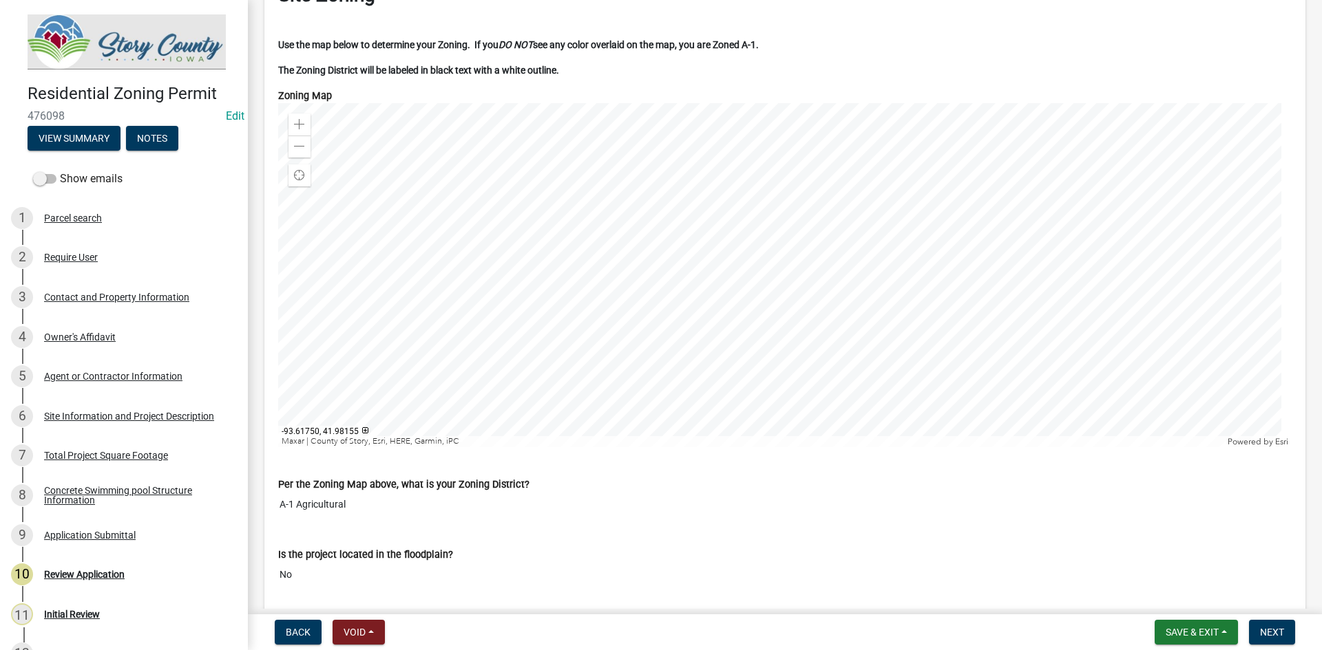
scroll to position [3077, 0]
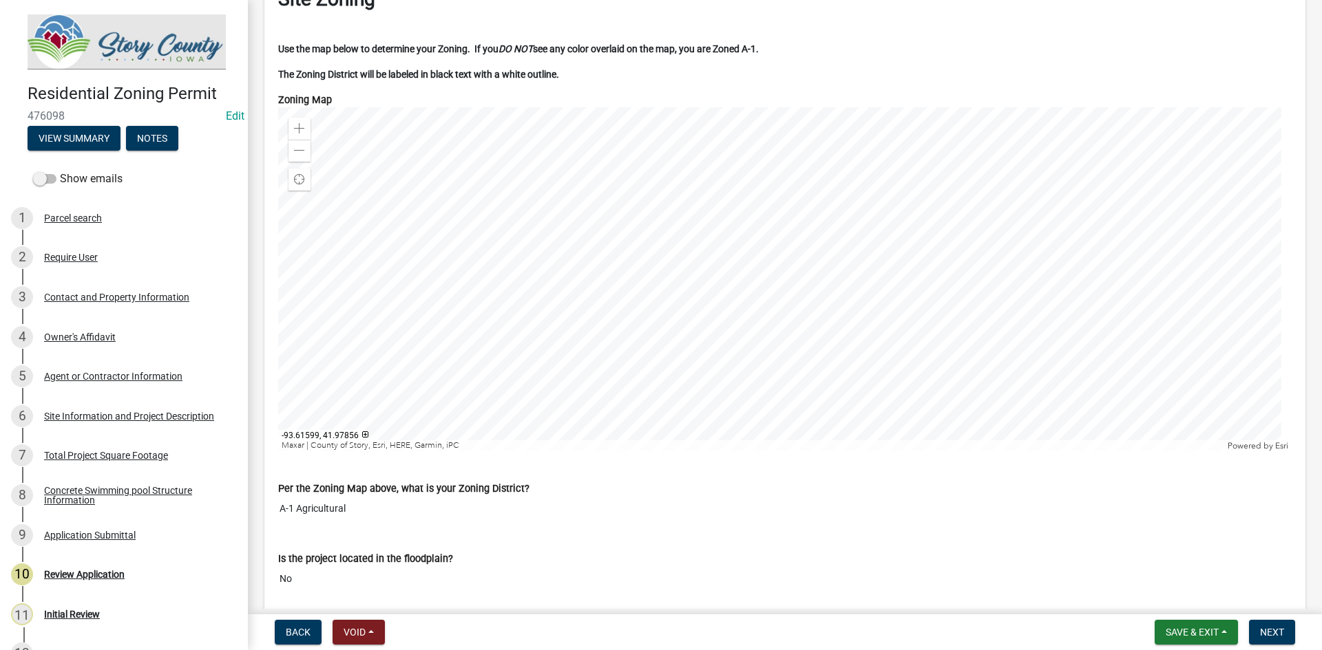
click at [1072, 42] on p "Use the map below to determine your Zoning. If you DO NOT see any color overlai…" at bounding box center [784, 49] width 1013 height 14
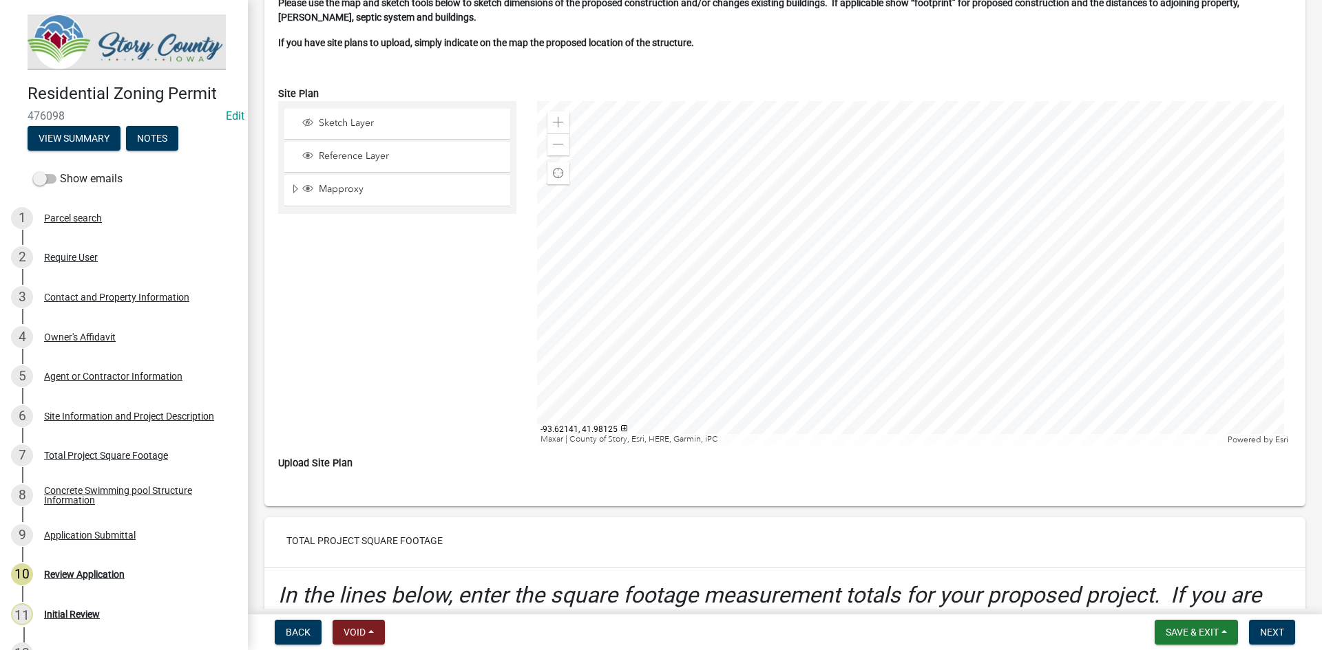
scroll to position [3628, 0]
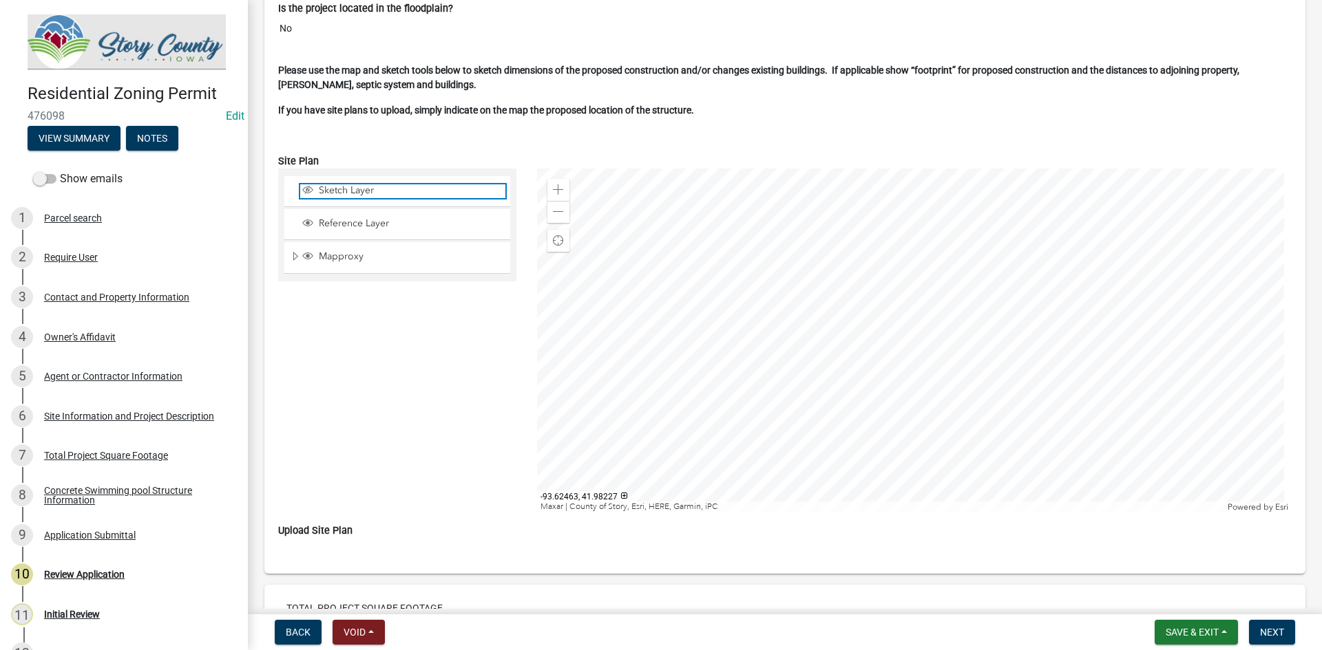
click at [310, 187] on span "Layer List" at bounding box center [307, 189] width 11 height 11
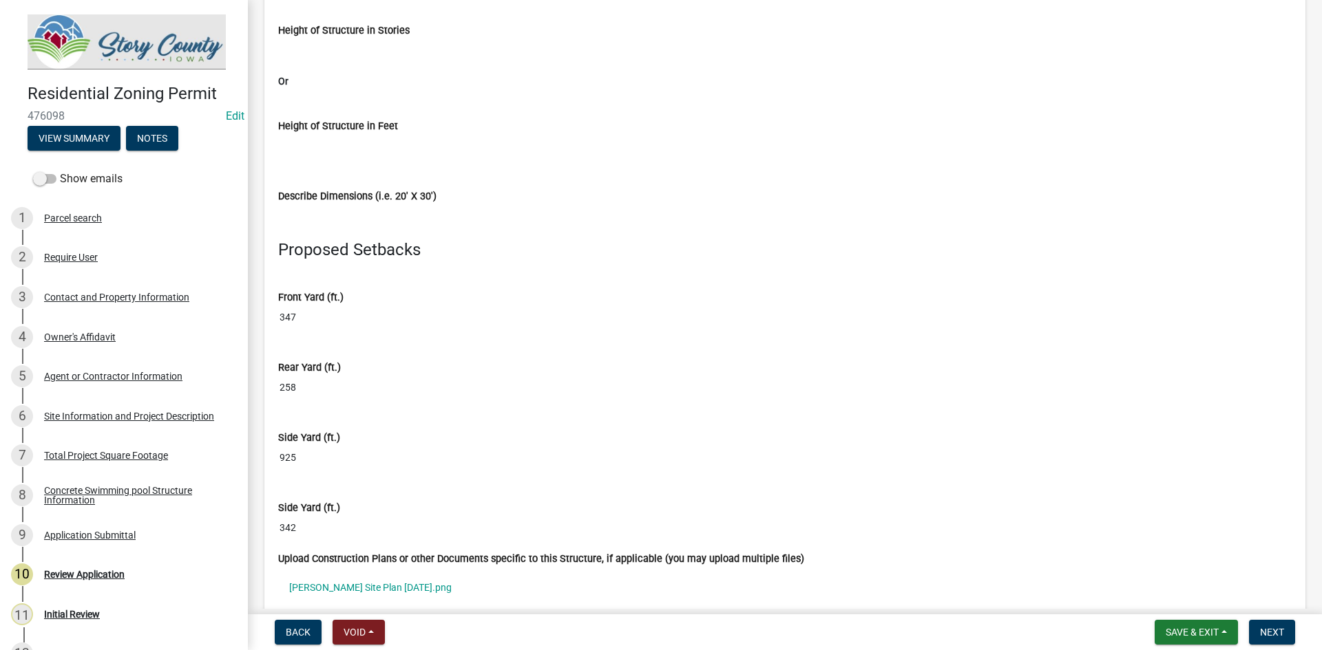
scroll to position [10442, 0]
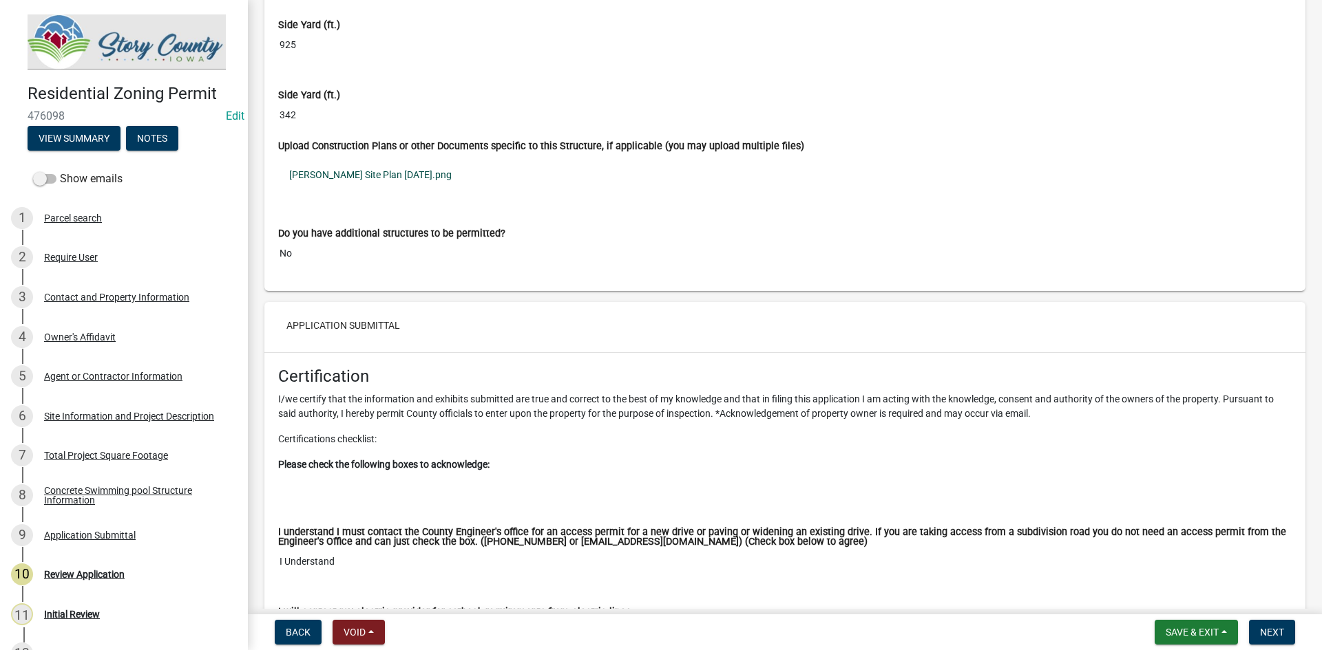
click at [359, 162] on link "[PERSON_NAME] Site Plan [DATE].png" at bounding box center [784, 175] width 1013 height 32
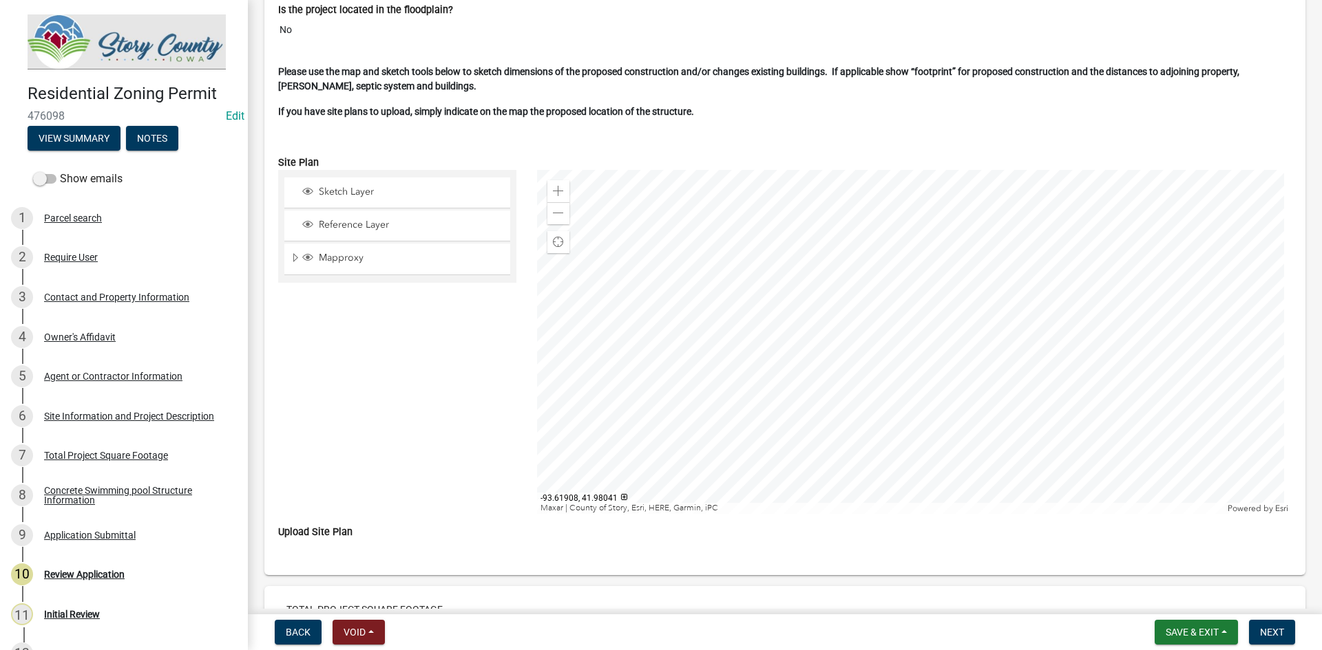
scroll to position [3628, 0]
click at [308, 189] on span "Layer List" at bounding box center [307, 189] width 11 height 11
click at [303, 187] on span "Layer List" at bounding box center [307, 189] width 11 height 11
click at [557, 184] on span at bounding box center [558, 189] width 11 height 11
click at [556, 184] on span at bounding box center [558, 189] width 11 height 11
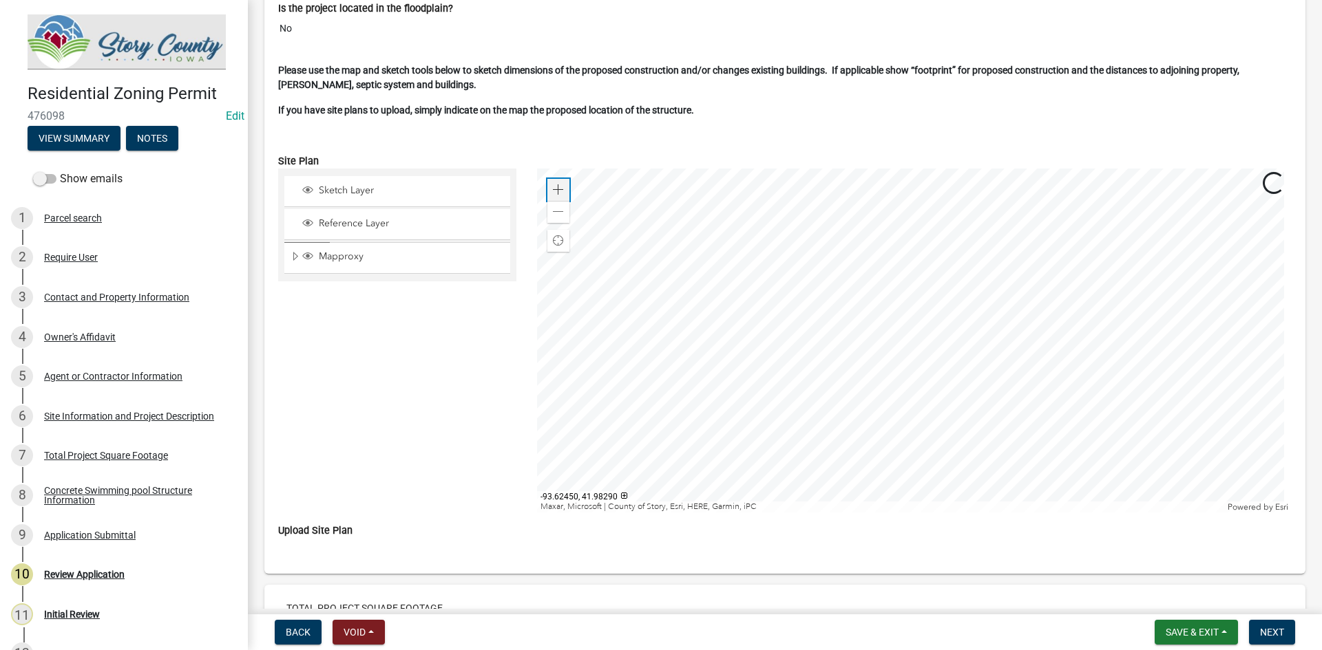
click at [556, 184] on span at bounding box center [558, 189] width 11 height 11
click at [876, 340] on div at bounding box center [914, 341] width 755 height 344
click at [982, 323] on div at bounding box center [914, 341] width 755 height 344
click at [883, 312] on div at bounding box center [914, 341] width 755 height 344
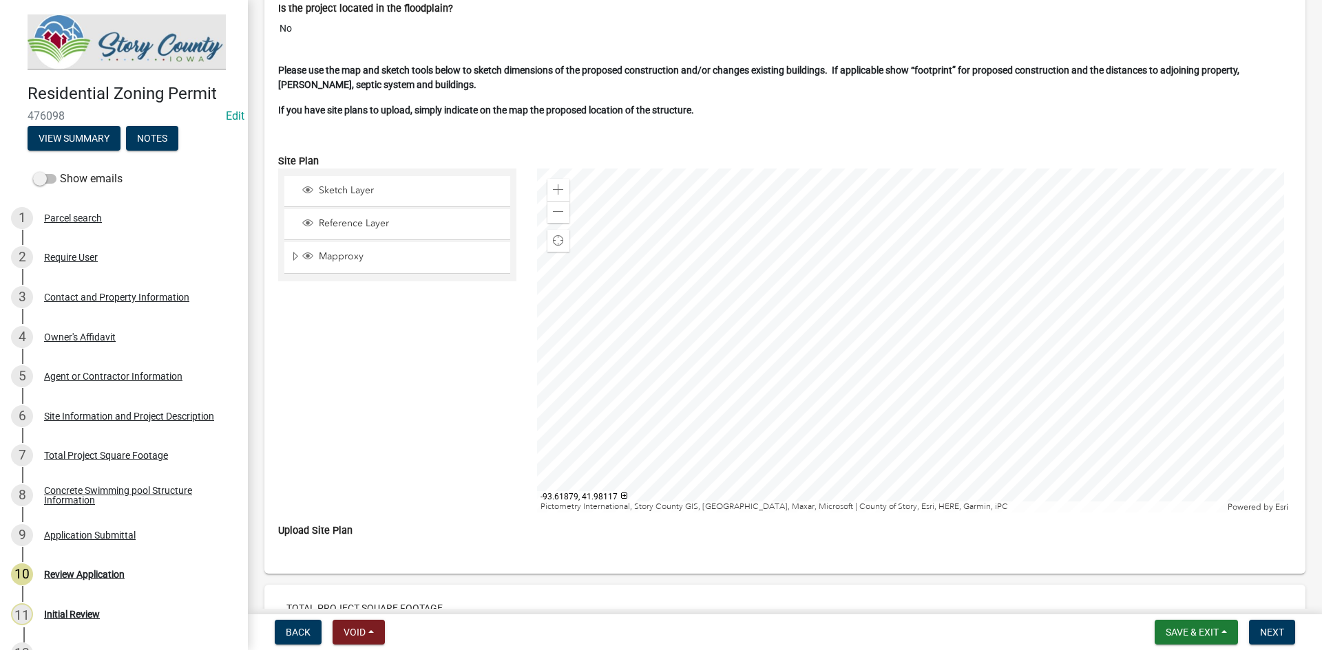
click at [944, 296] on div at bounding box center [914, 341] width 755 height 344
click at [1022, 428] on div at bounding box center [914, 341] width 755 height 344
click at [935, 298] on div at bounding box center [914, 341] width 755 height 344
click at [555, 224] on div at bounding box center [914, 341] width 755 height 344
click at [553, 206] on div "Zoom out" at bounding box center [558, 212] width 22 height 22
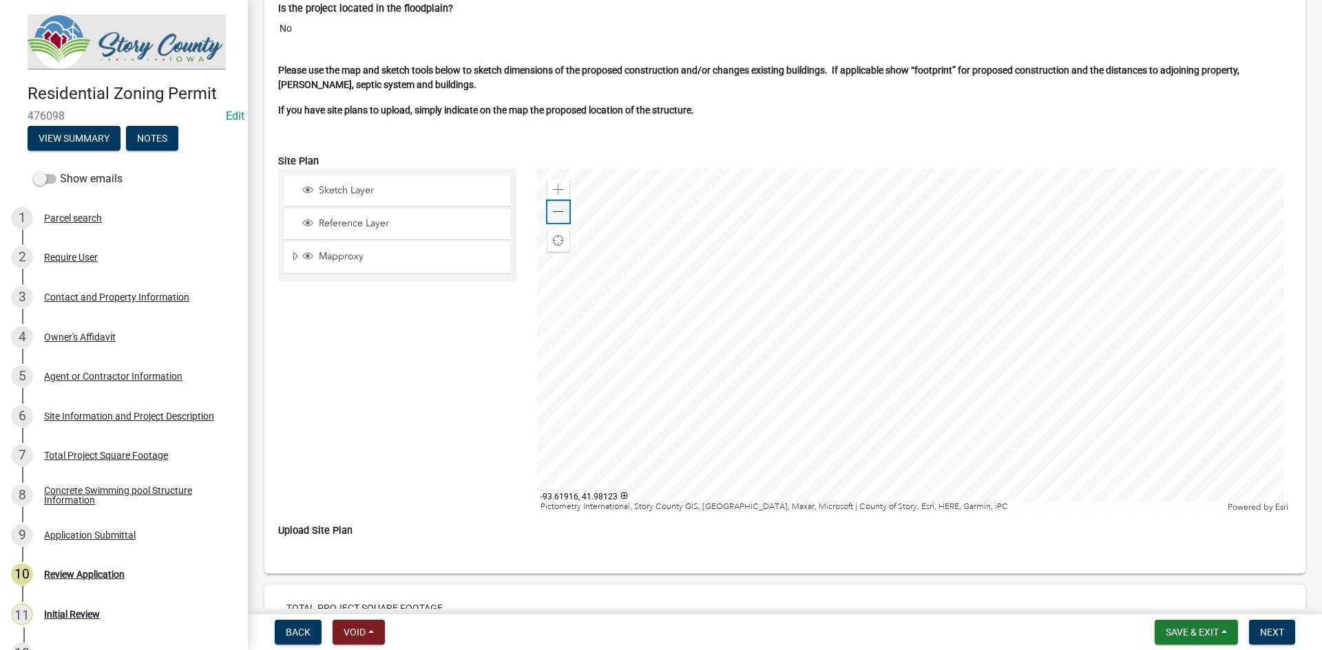
click at [553, 206] on div "Zoom out" at bounding box center [558, 212] width 22 height 22
click at [555, 237] on span "Find my location" at bounding box center [558, 240] width 11 height 11
click at [783, 258] on div at bounding box center [914, 341] width 755 height 344
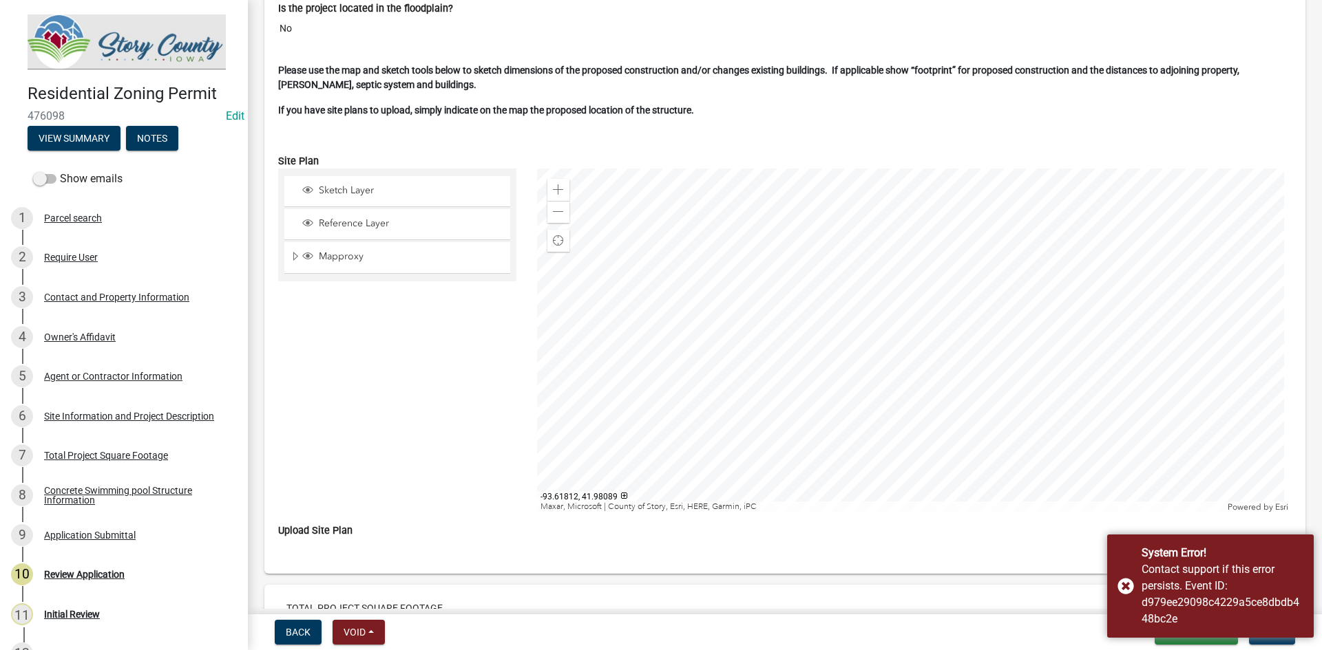
click at [922, 339] on div at bounding box center [914, 341] width 755 height 344
click at [816, 253] on div at bounding box center [914, 341] width 755 height 344
click at [940, 357] on div at bounding box center [914, 341] width 755 height 344
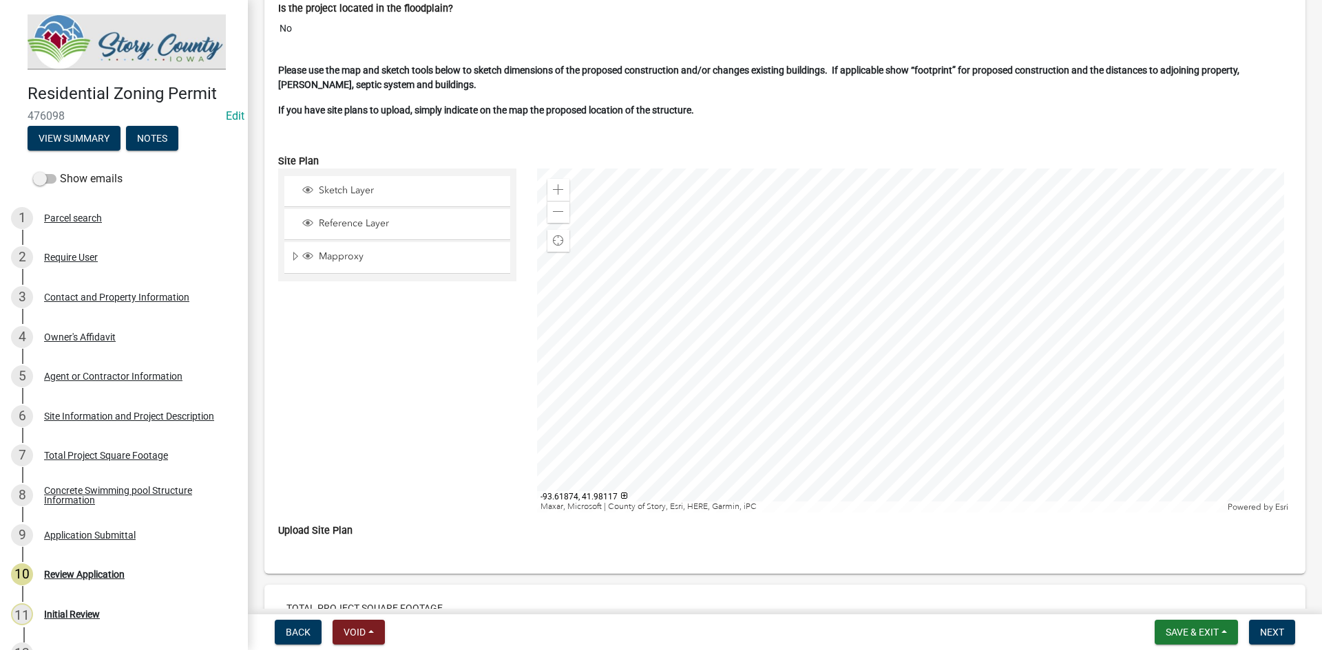
click at [896, 335] on div at bounding box center [914, 341] width 755 height 344
click at [918, 479] on div at bounding box center [914, 341] width 755 height 344
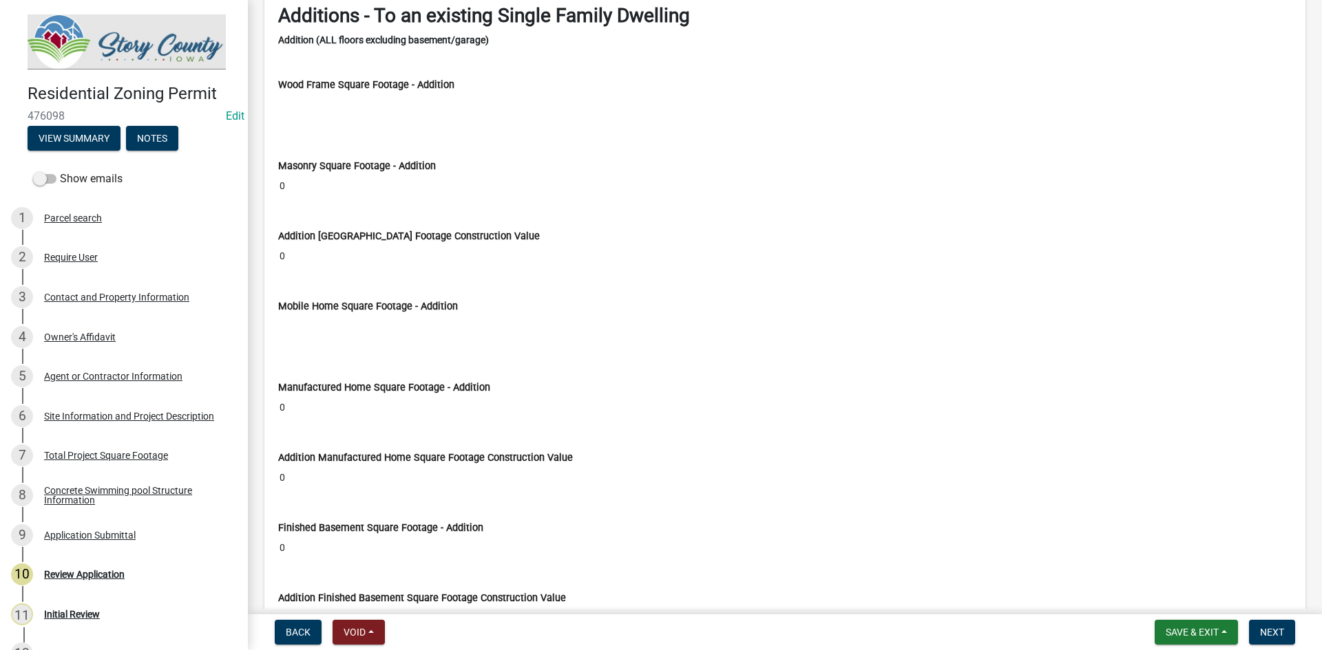
scroll to position [5762, 0]
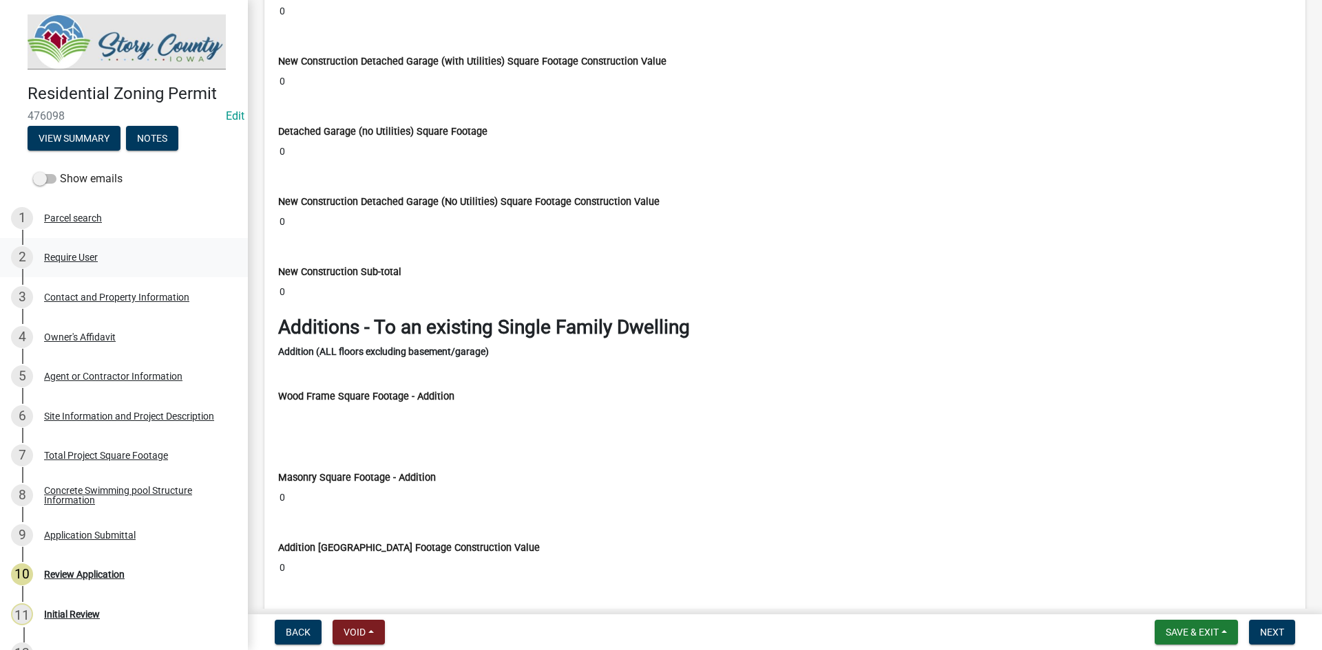
click at [74, 253] on div "Require User" at bounding box center [71, 258] width 54 height 10
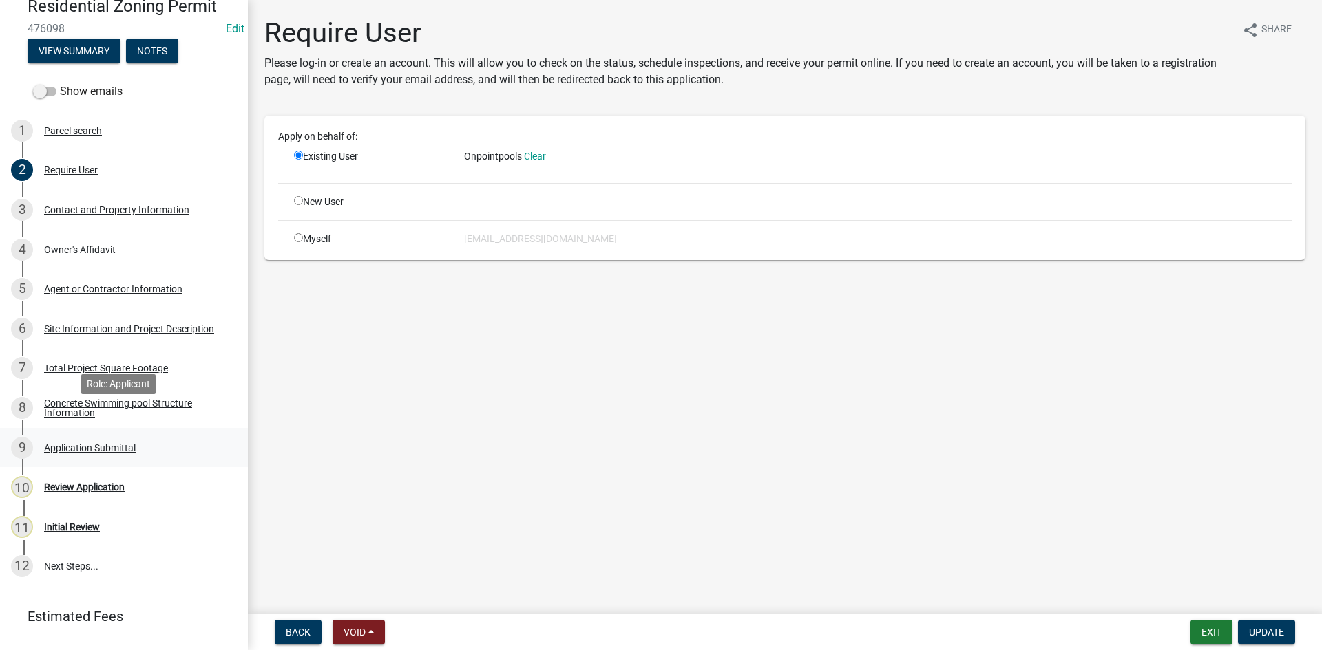
scroll to position [118, 0]
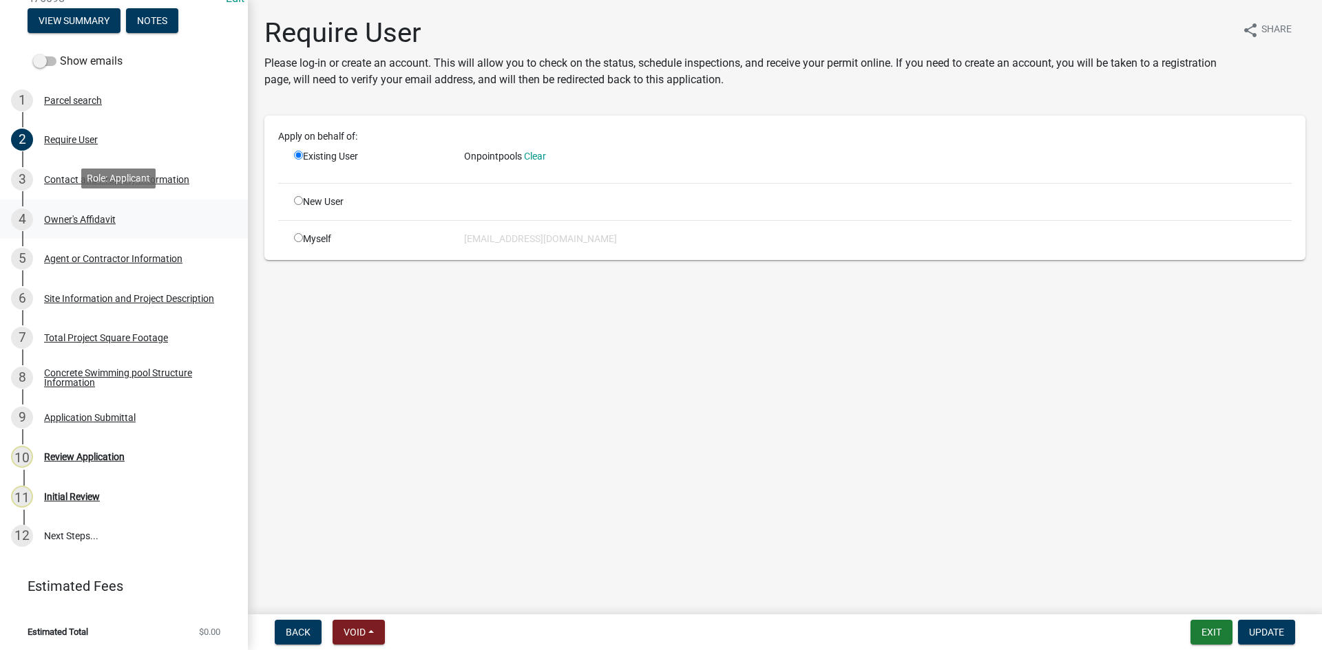
click at [67, 218] on div "Owner's Affidavit" at bounding box center [80, 220] width 72 height 10
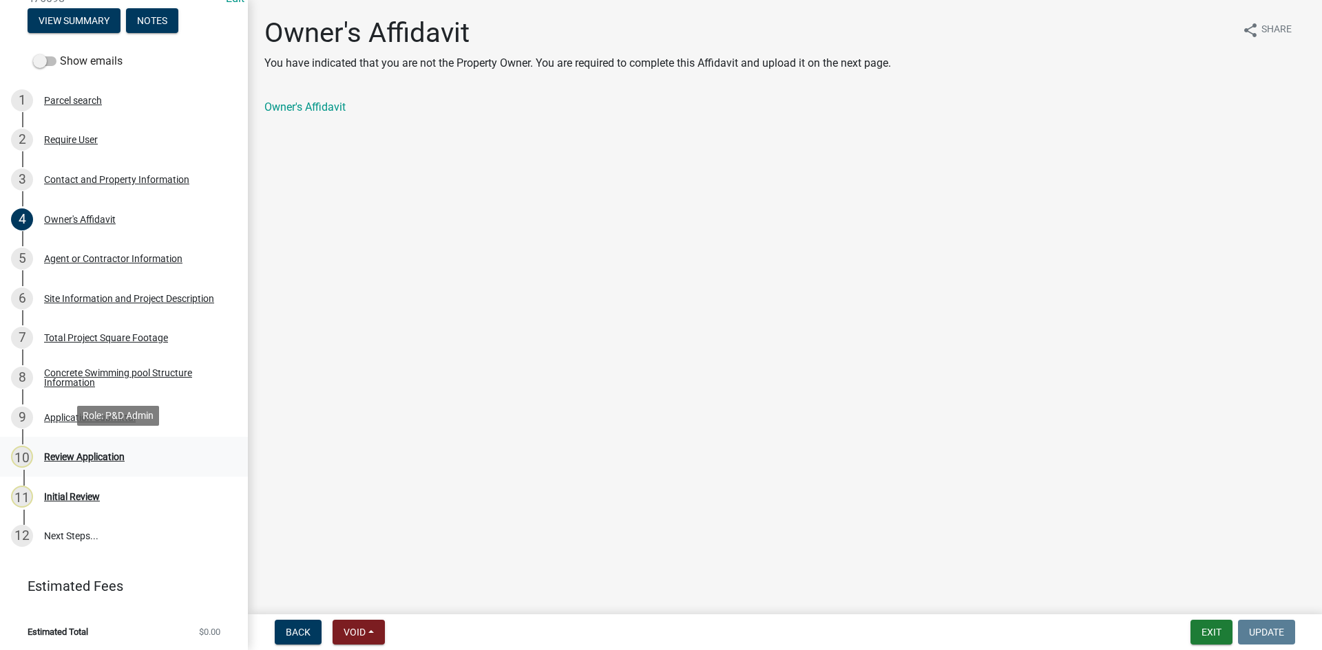
click at [90, 452] on div "Review Application" at bounding box center [84, 457] width 81 height 10
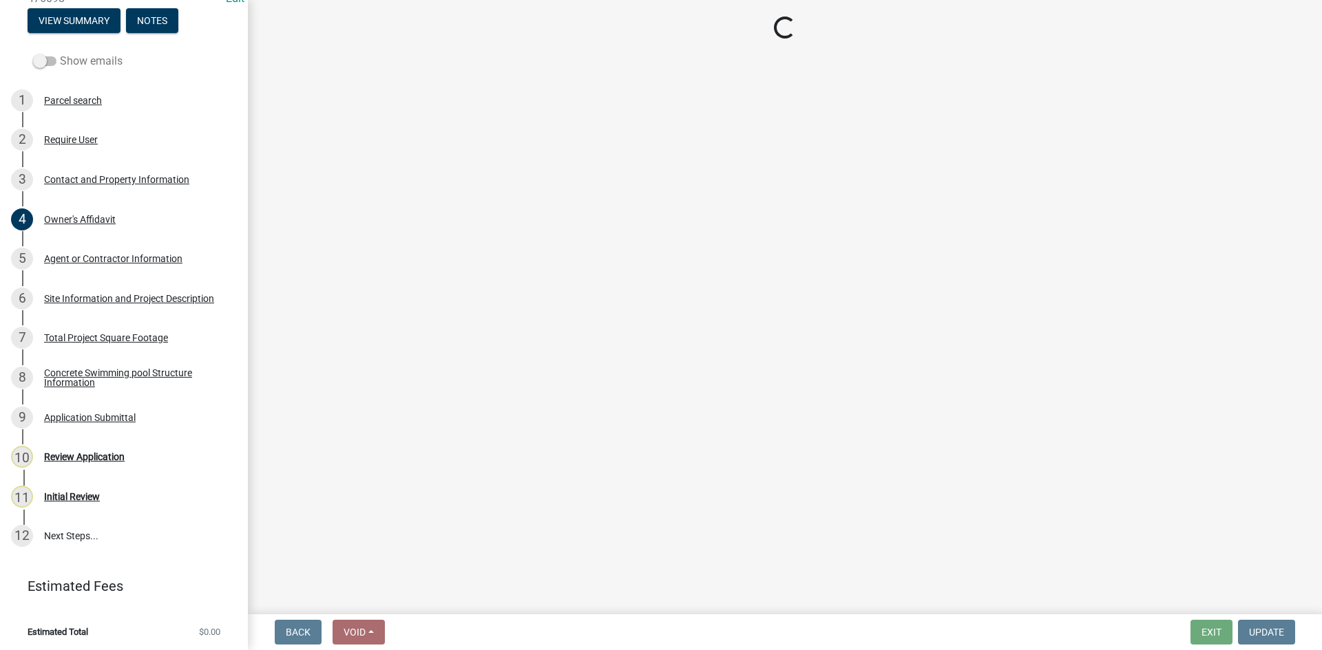
click at [36, 56] on span at bounding box center [44, 61] width 23 height 10
click at [60, 53] on input "Show emails" at bounding box center [60, 53] width 0 height 0
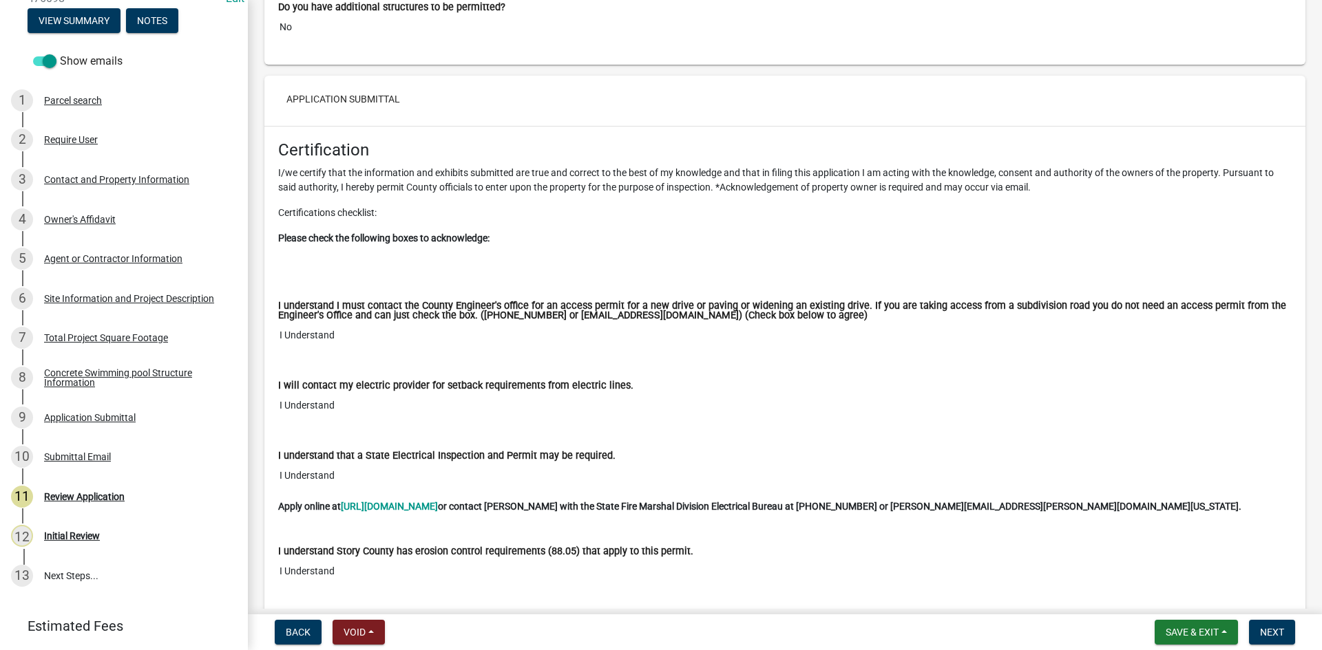
scroll to position [10993, 0]
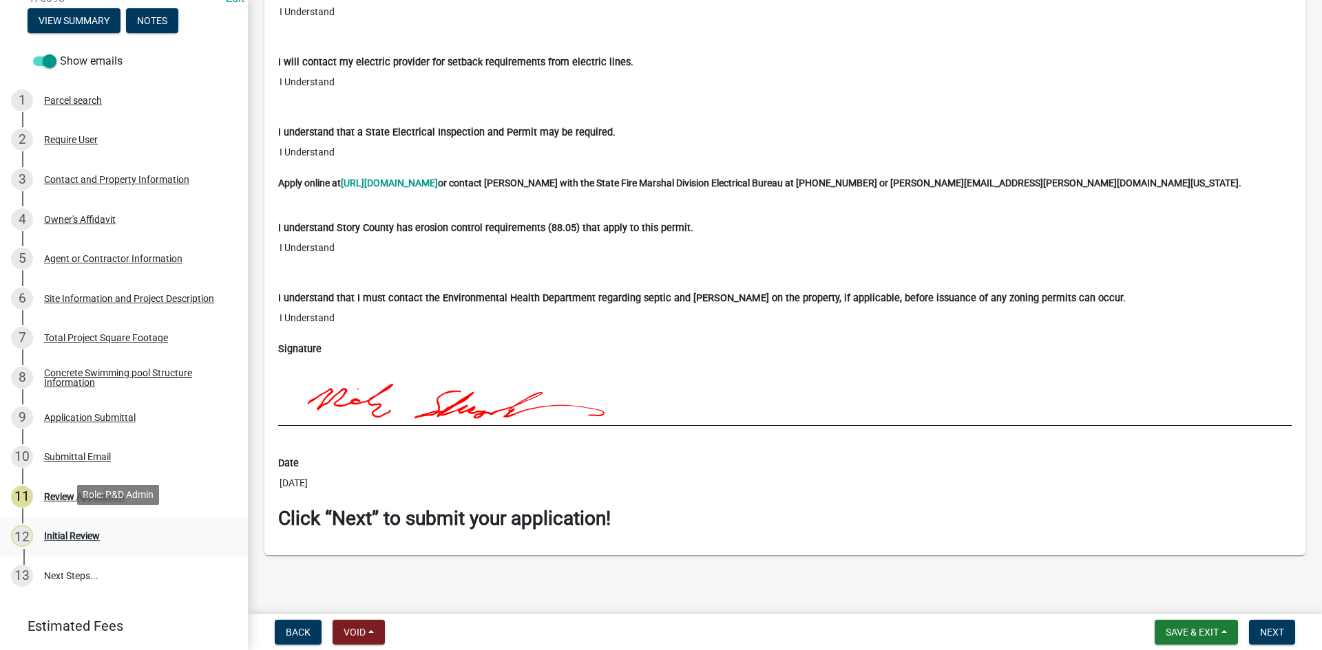
click at [67, 531] on div "Initial Review" at bounding box center [72, 536] width 56 height 10
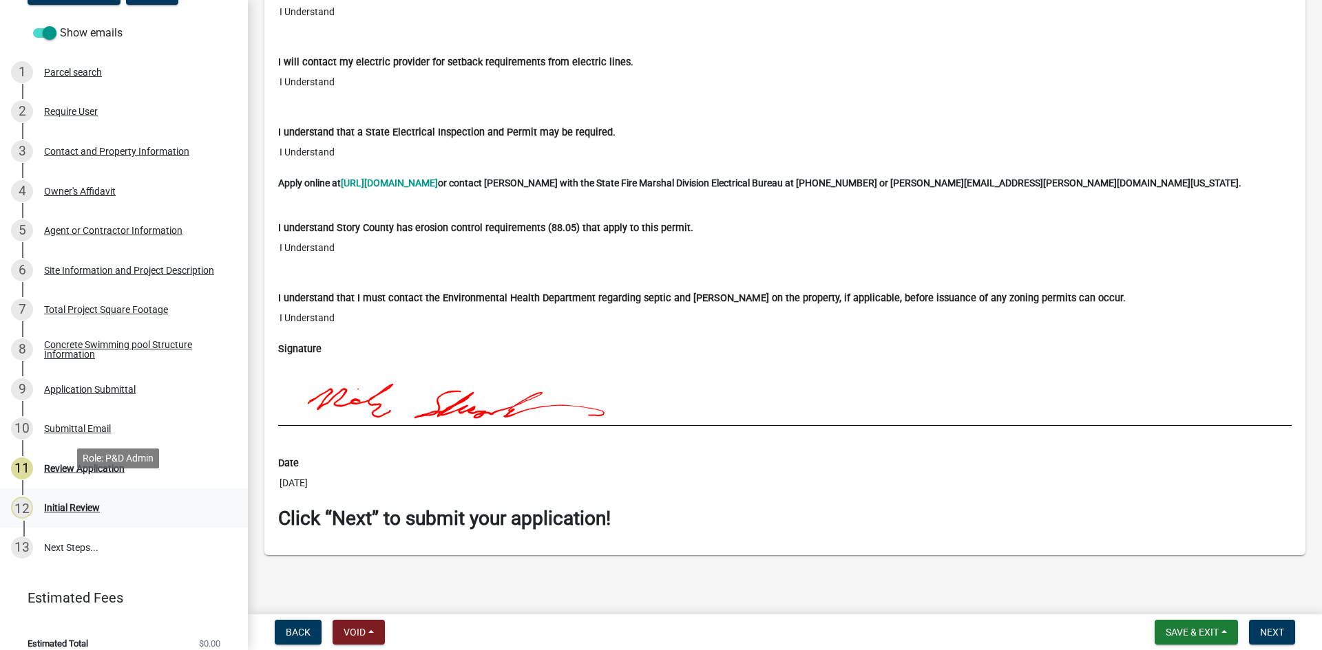
scroll to position [158, 0]
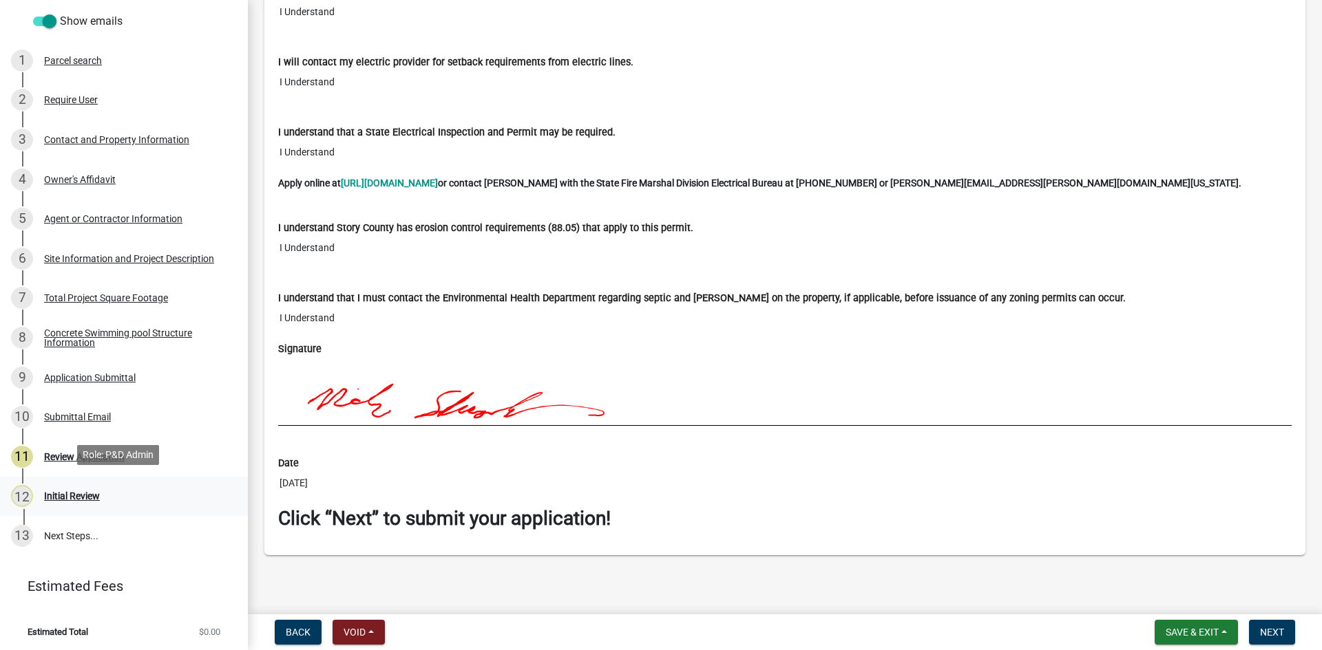
click at [64, 491] on div "Initial Review" at bounding box center [72, 496] width 56 height 10
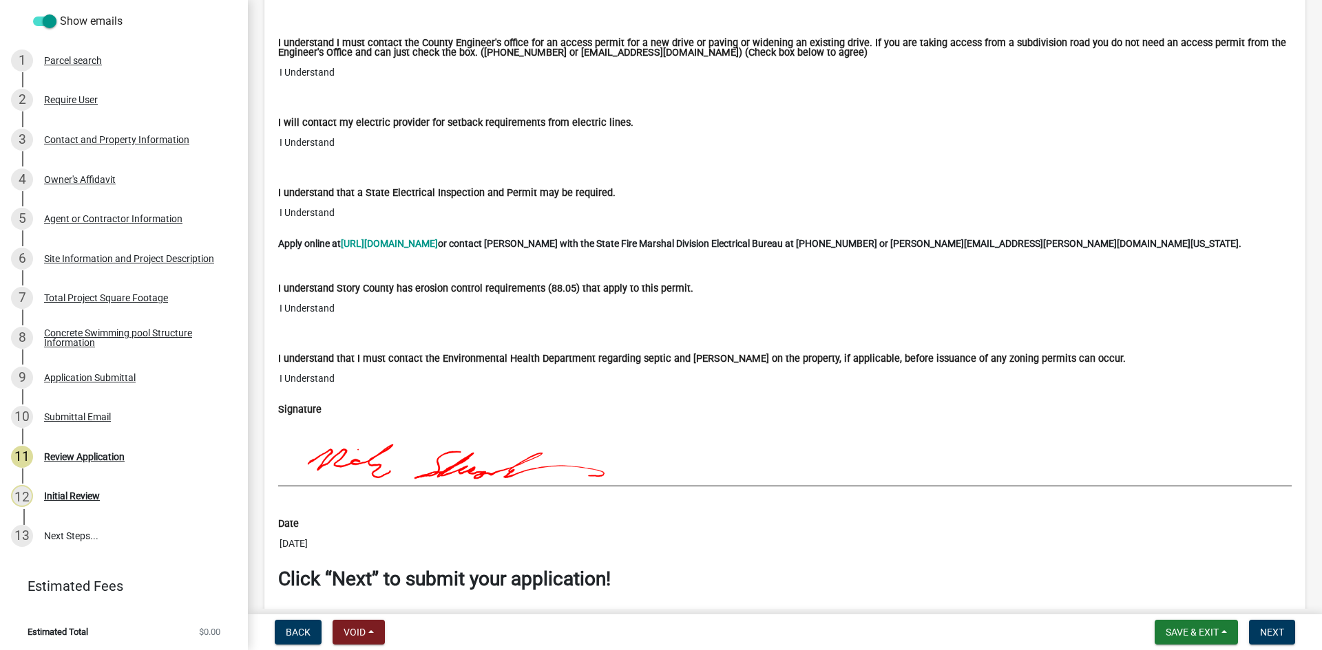
scroll to position [10993, 0]
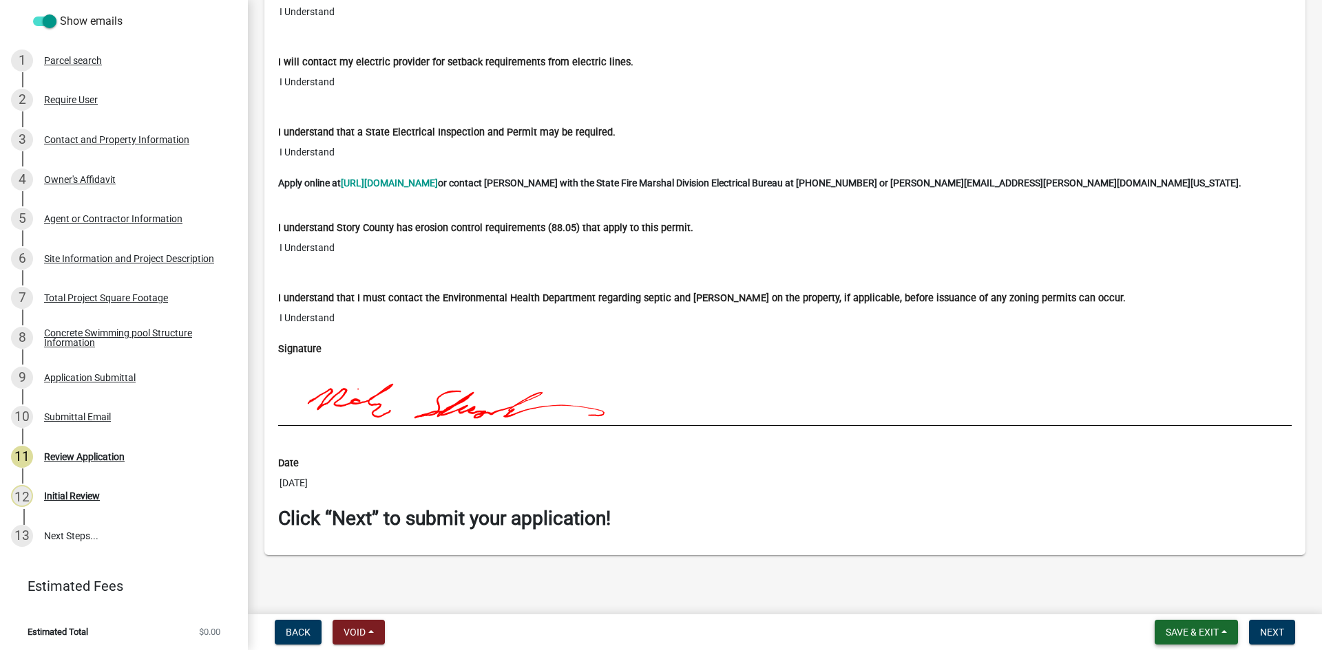
drag, startPoint x: 1218, startPoint y: 631, endPoint x: 1237, endPoint y: 469, distance: 162.9
click at [1237, 469] on wm-app "Residential Zoning Permit 476098 Edit View Summary Notes Show emails 1 Parcel s…" at bounding box center [661, 325] width 1322 height 650
click at [1282, 632] on span "Next" at bounding box center [1272, 632] width 24 height 11
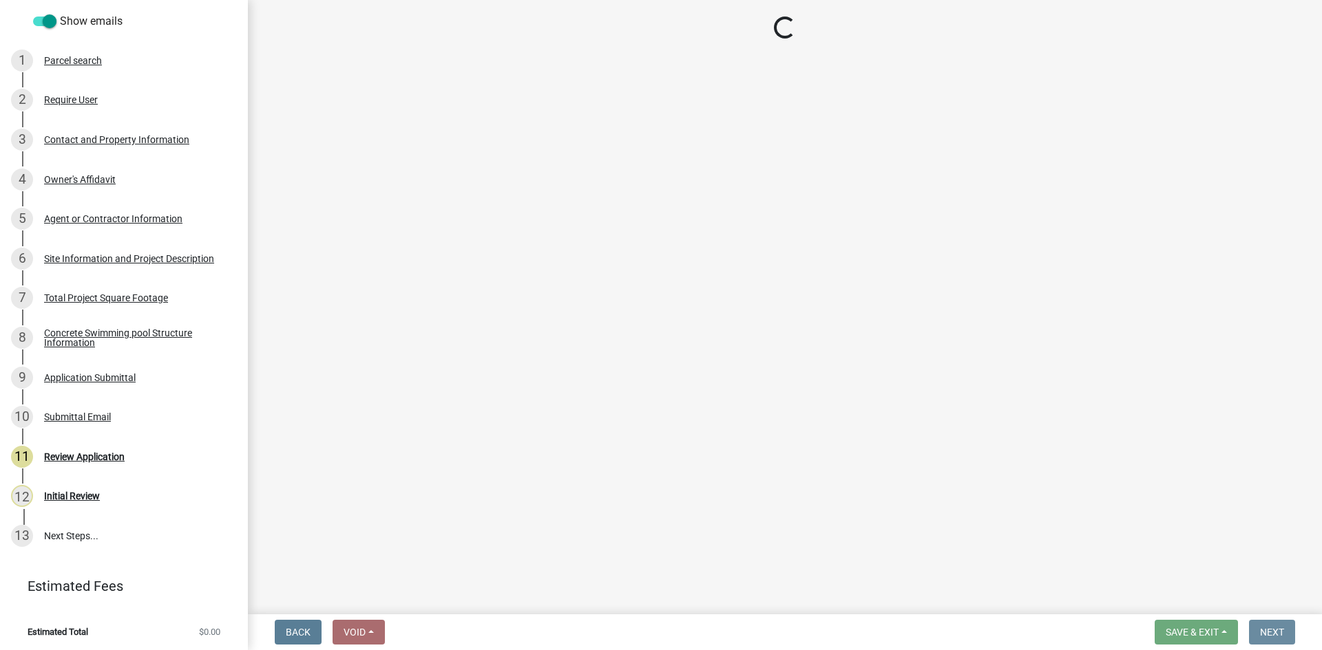
scroll to position [0, 0]
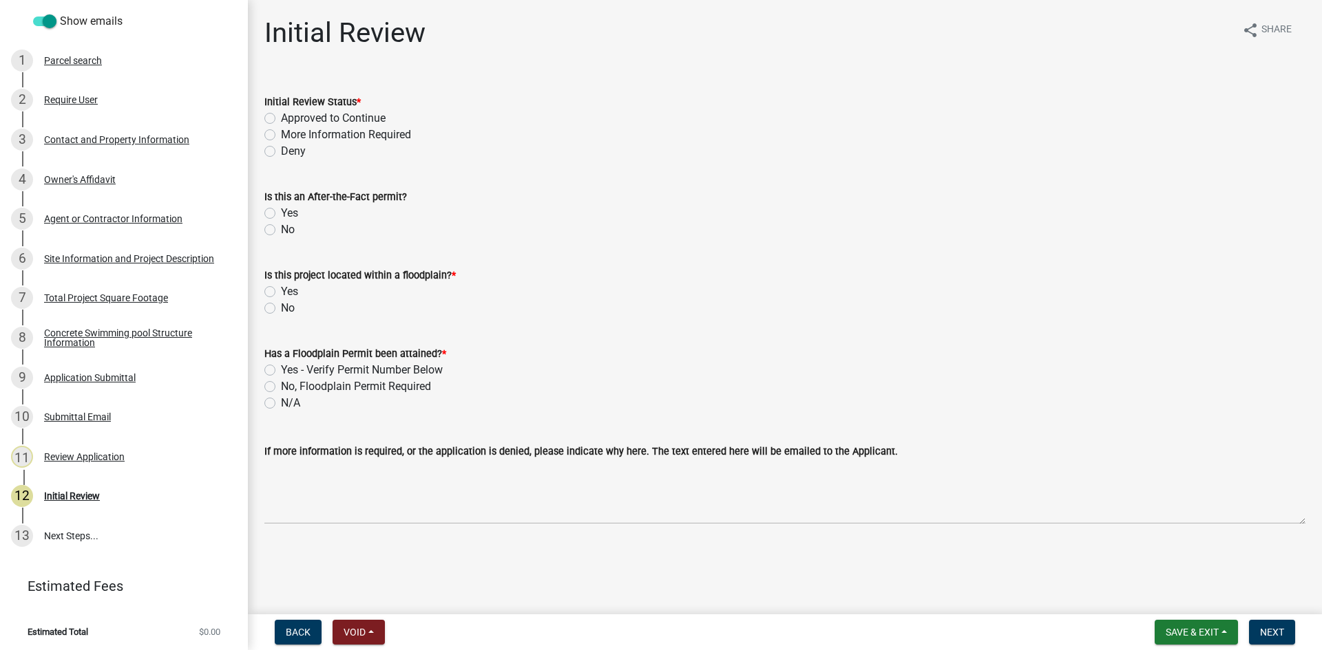
click at [281, 131] on label "More Information Required" at bounding box center [346, 135] width 130 height 17
click at [281, 131] on input "More Information Required" at bounding box center [285, 131] width 9 height 9
radio input "true"
click at [281, 228] on label "No" at bounding box center [288, 230] width 14 height 17
click at [281, 228] on input "No" at bounding box center [285, 226] width 9 height 9
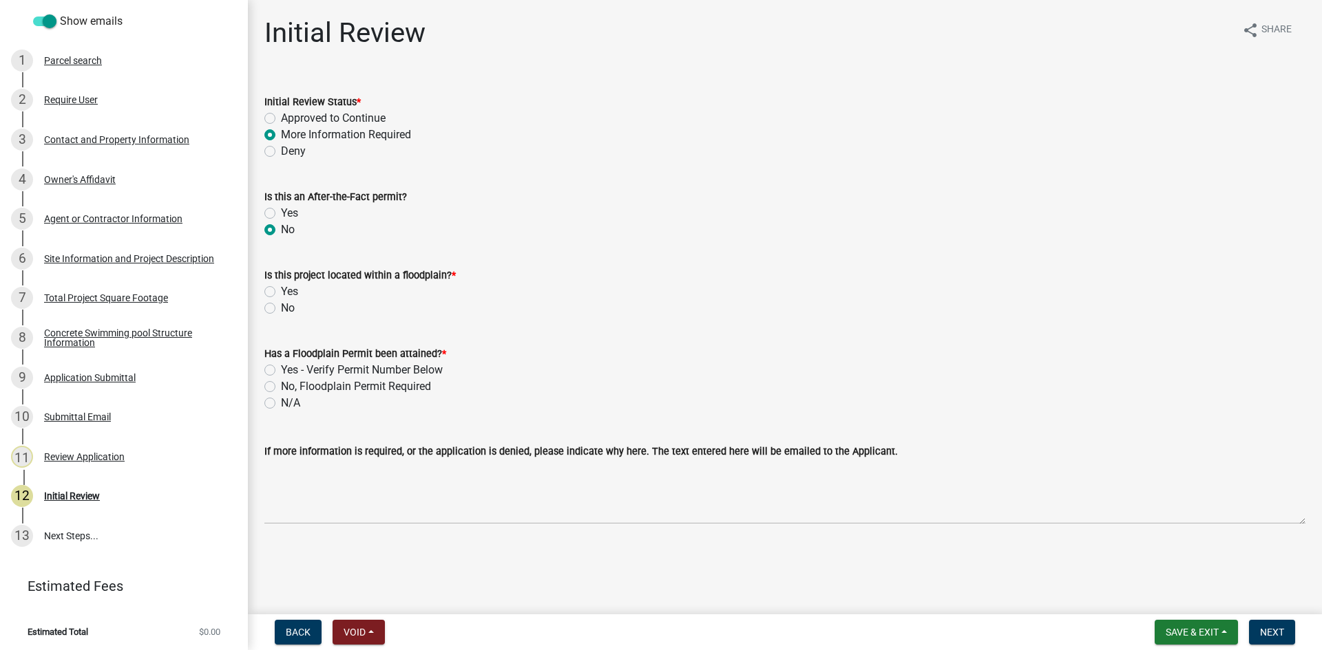
radio input "true"
click at [281, 304] on label "No" at bounding box center [288, 308] width 14 height 17
click at [281, 304] on input "No" at bounding box center [285, 304] width 9 height 9
radio input "true"
click at [281, 401] on label "N/A" at bounding box center [290, 403] width 19 height 17
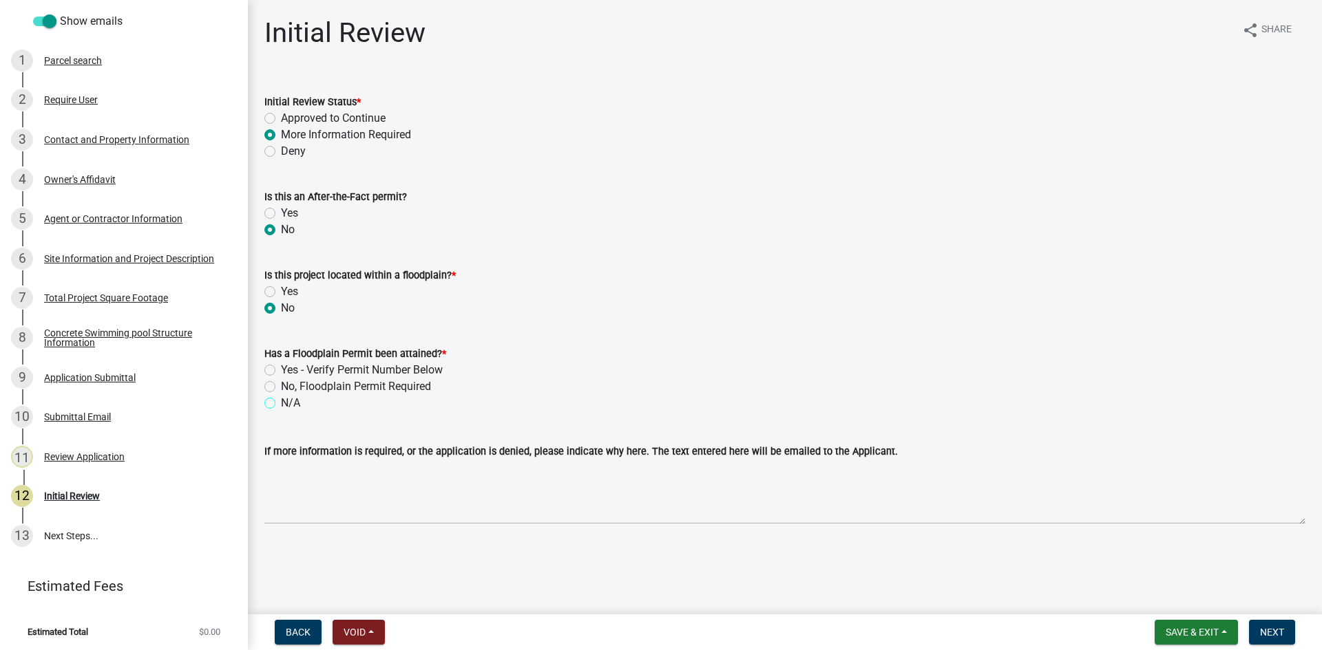
click at [281, 401] on input "N/A" at bounding box center [285, 399] width 9 height 9
radio input "true"
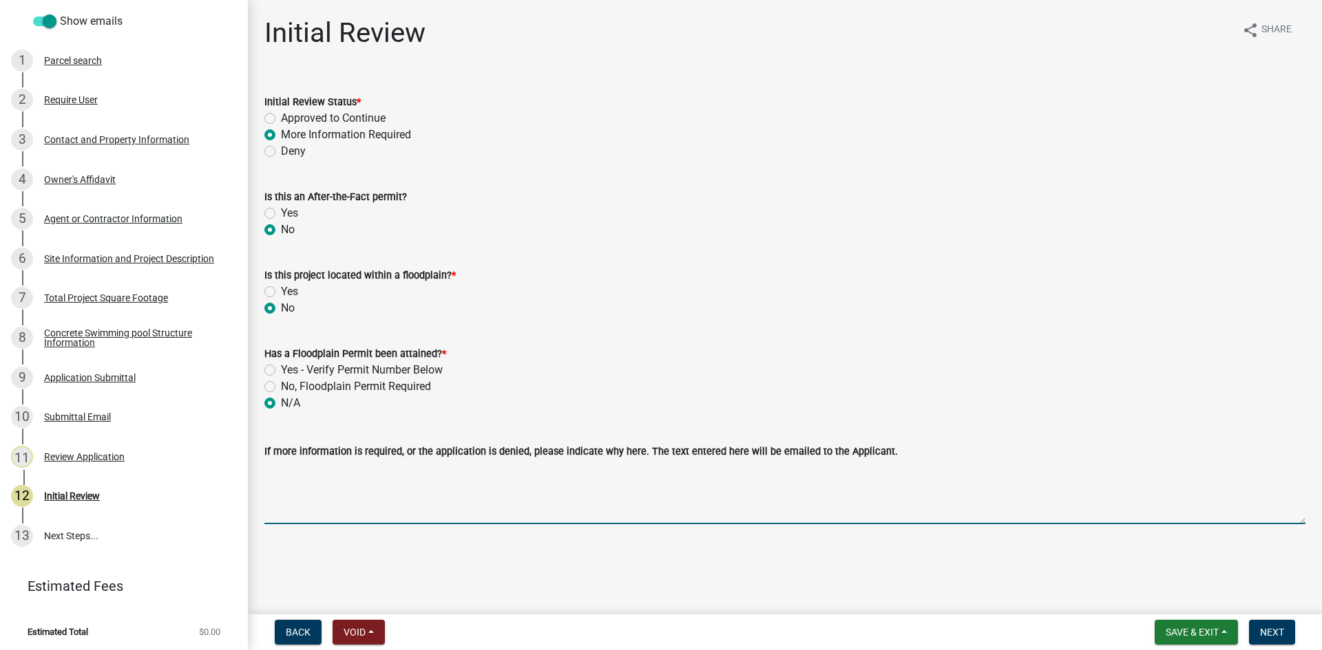
click at [522, 496] on textarea "If more information is required, or the application is denied, please indicate …" at bounding box center [784, 492] width 1041 height 65
click at [345, 482] on textarea "Hello, According to the Land Development Regulations" at bounding box center [784, 492] width 1041 height 65
drag, startPoint x: 350, startPoint y: 494, endPoint x: 539, endPoint y: 507, distance: 189.0
click at [539, 507] on textarea "Hello, According to the Land Development Regulations" at bounding box center [784, 492] width 1041 height 65
type textarea "Hello, According to the Land Development Regulations"
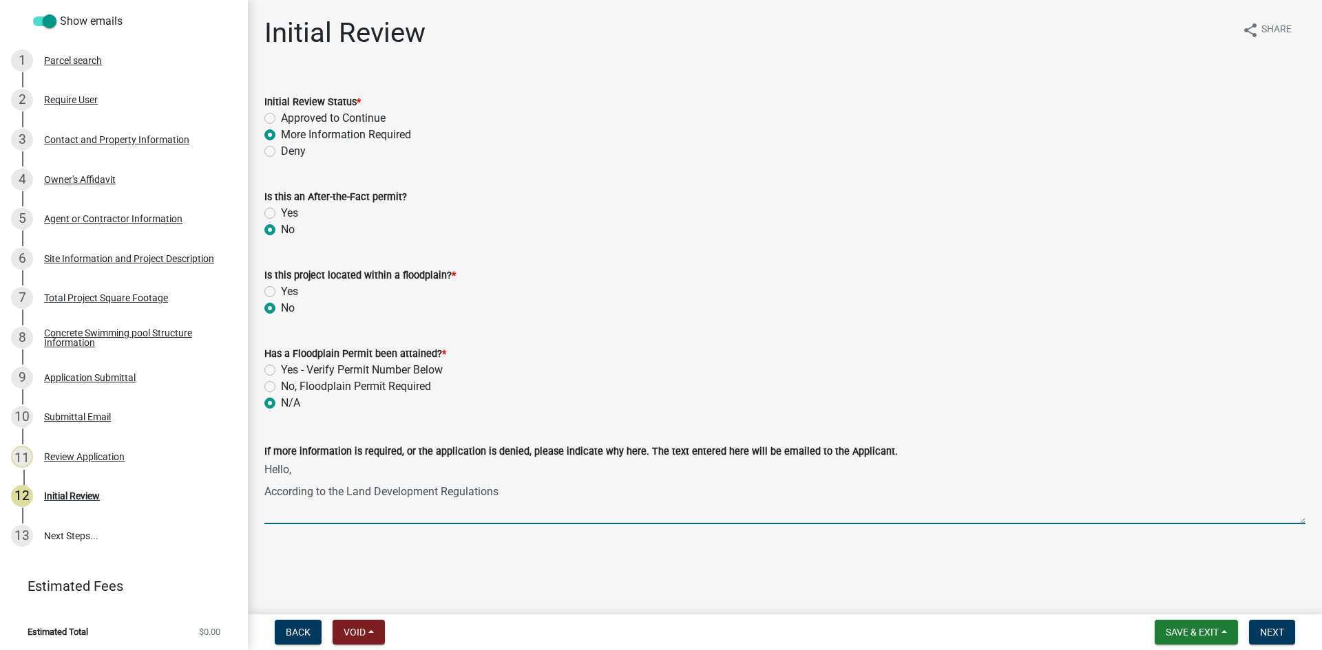
click at [519, 489] on textarea "Hello, According to the Land Development Regulations" at bounding box center [784, 492] width 1041 height 65
drag, startPoint x: 515, startPoint y: 489, endPoint x: 357, endPoint y: 506, distance: 159.2
click at [350, 506] on textarea "Hello, According to the Land Development Regulations" at bounding box center [784, 492] width 1041 height 65
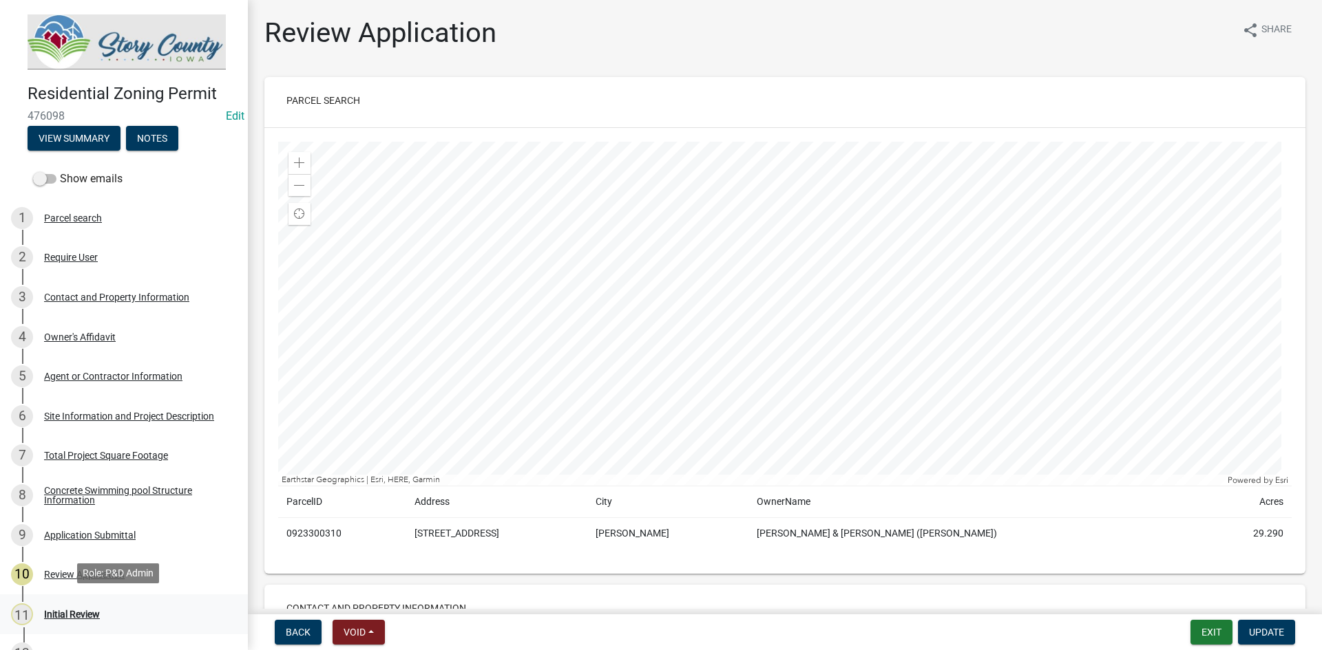
click at [88, 610] on div "Initial Review" at bounding box center [72, 615] width 56 height 10
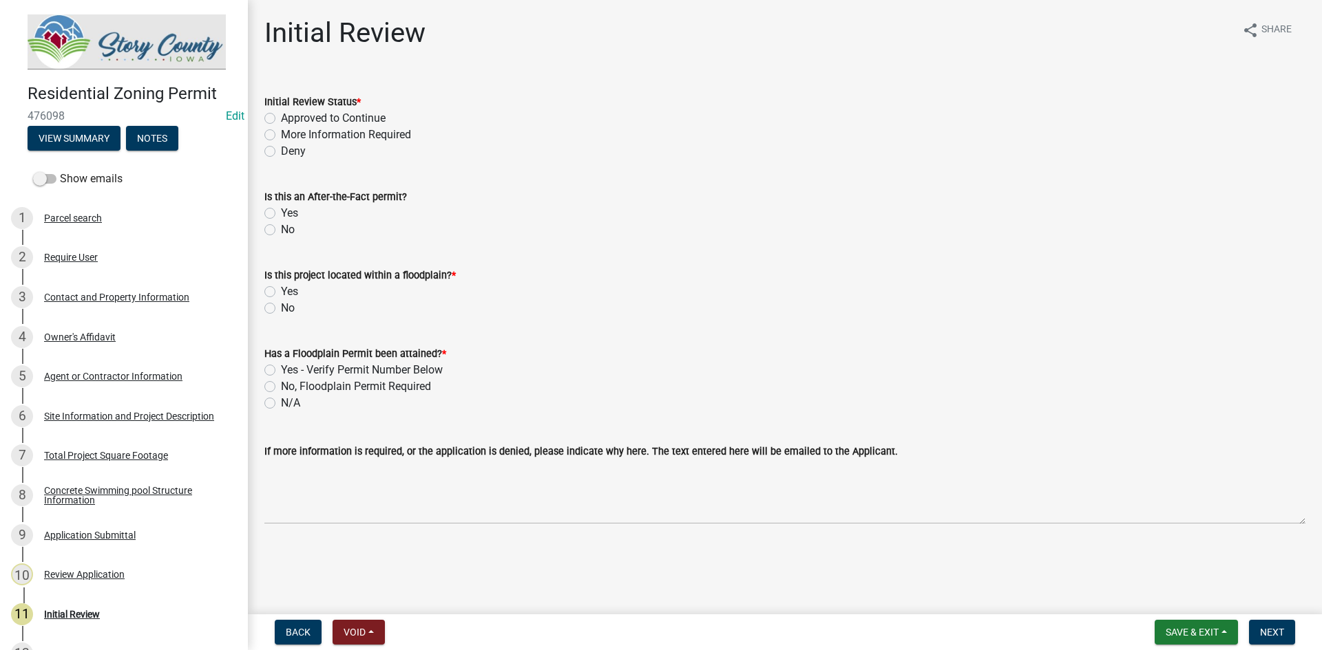
click at [331, 134] on label "More Information Required" at bounding box center [346, 135] width 130 height 17
click at [290, 134] on input "More Information Required" at bounding box center [285, 131] width 9 height 9
radio input "true"
click at [295, 234] on div "No" at bounding box center [784, 230] width 1041 height 17
click at [263, 222] on div "Is this an After-the-Fact permit? Yes No" at bounding box center [784, 205] width 1061 height 66
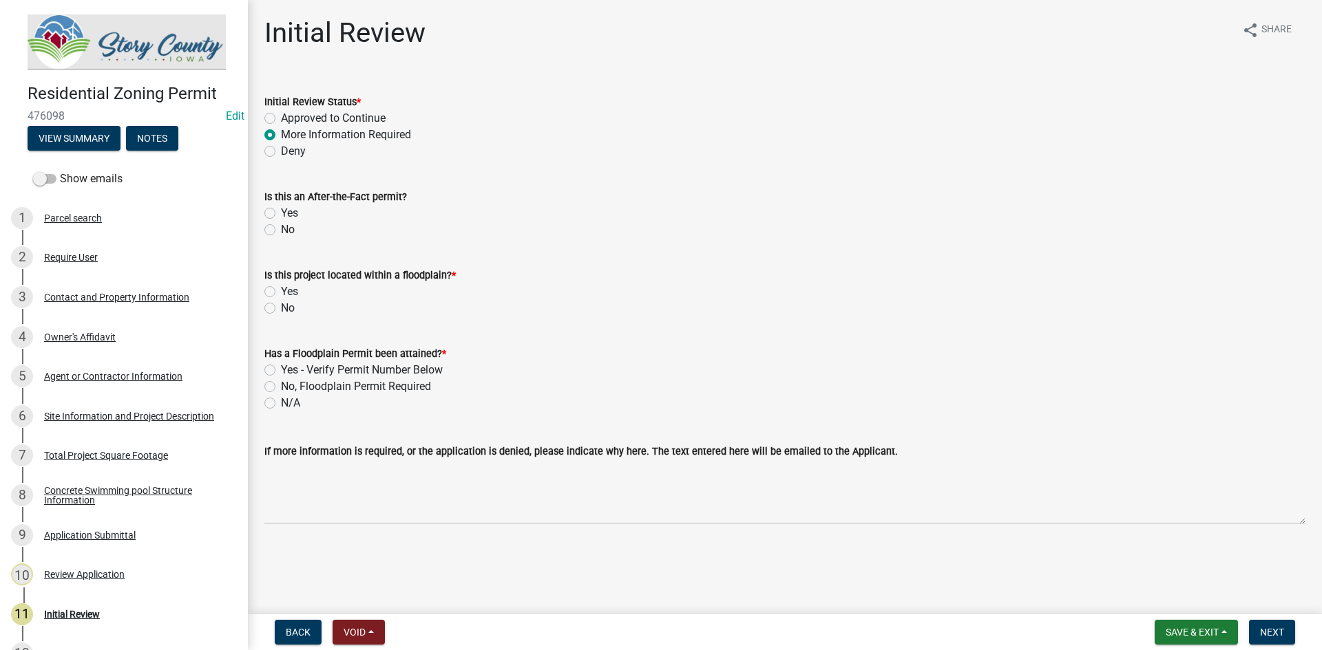
click at [281, 235] on label "No" at bounding box center [288, 230] width 14 height 17
click at [281, 231] on input "No" at bounding box center [285, 226] width 9 height 9
radio input "true"
click at [281, 312] on label "No" at bounding box center [288, 308] width 14 height 17
click at [281, 309] on input "No" at bounding box center [285, 304] width 9 height 9
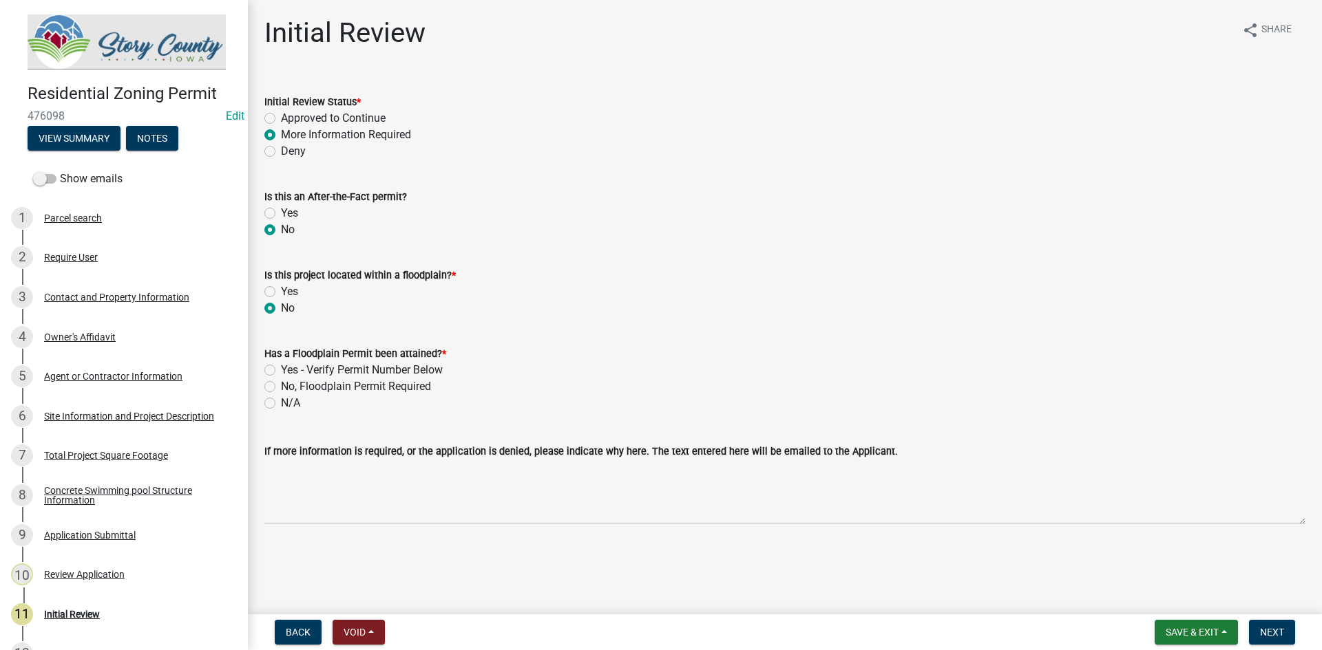
radio input "true"
click at [277, 411] on div "N/A" at bounding box center [784, 403] width 1041 height 17
click at [281, 403] on label "N/A" at bounding box center [290, 403] width 19 height 17
click at [281, 403] on input "N/A" at bounding box center [285, 399] width 9 height 9
radio input "true"
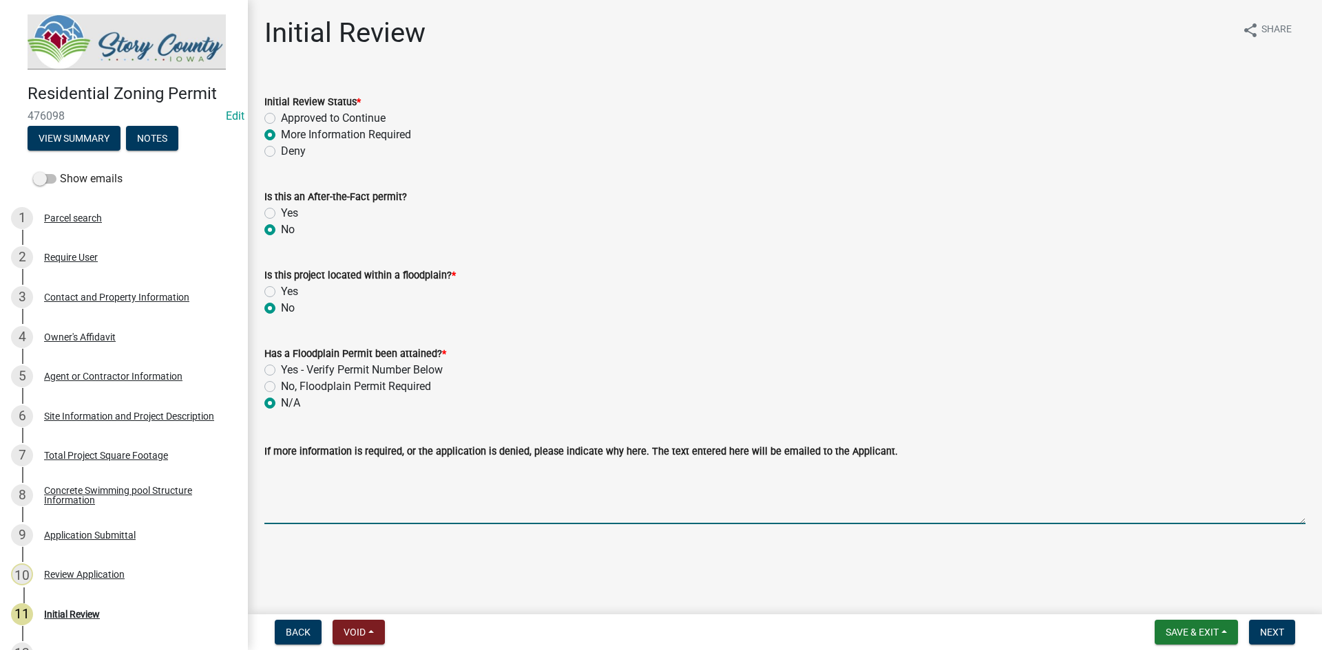
drag, startPoint x: 301, startPoint y: 474, endPoint x: 301, endPoint y: 457, distance: 16.5
click at [301, 457] on form "If more information is required, or the application is denied, please indicate …" at bounding box center [784, 483] width 1041 height 81
click at [376, 471] on textarea "Hello, According to the Land Development Regulations" at bounding box center [784, 492] width 1041 height 65
click at [441, 476] on textarea "Hello, According to the Story County, [US_STATE] Land Development Regulations" at bounding box center [784, 492] width 1041 height 65
click at [443, 470] on textarea "Hello, According to the Story County, [US_STATE] Land Development Regulations" at bounding box center [784, 492] width 1041 height 65
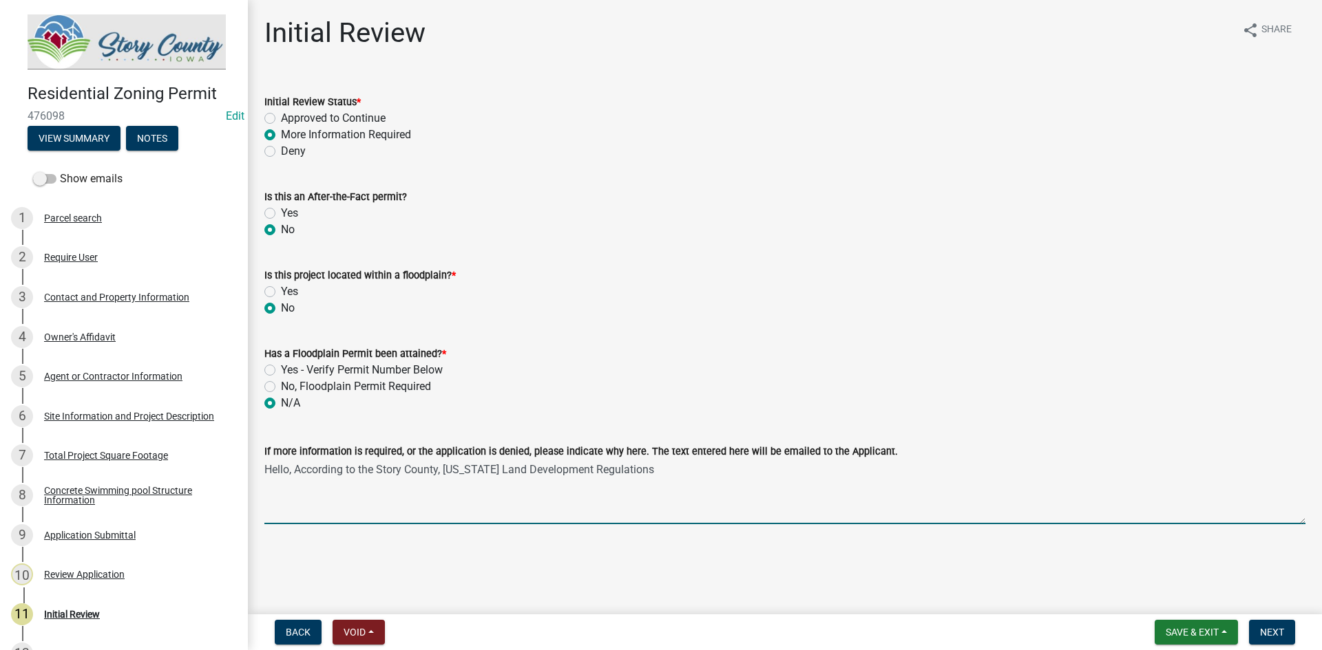
click at [679, 469] on textarea "Hello, According to the Story County, [US_STATE] Land Development Regulations" at bounding box center [784, 492] width 1041 height 65
click at [653, 471] on textarea "Hello, According to the Story County, [US_STATE] Land Development Regulations" at bounding box center [784, 492] width 1041 height 65
paste textarea "A fence or wall of at least four feet in height and designed to prevent uninten…"
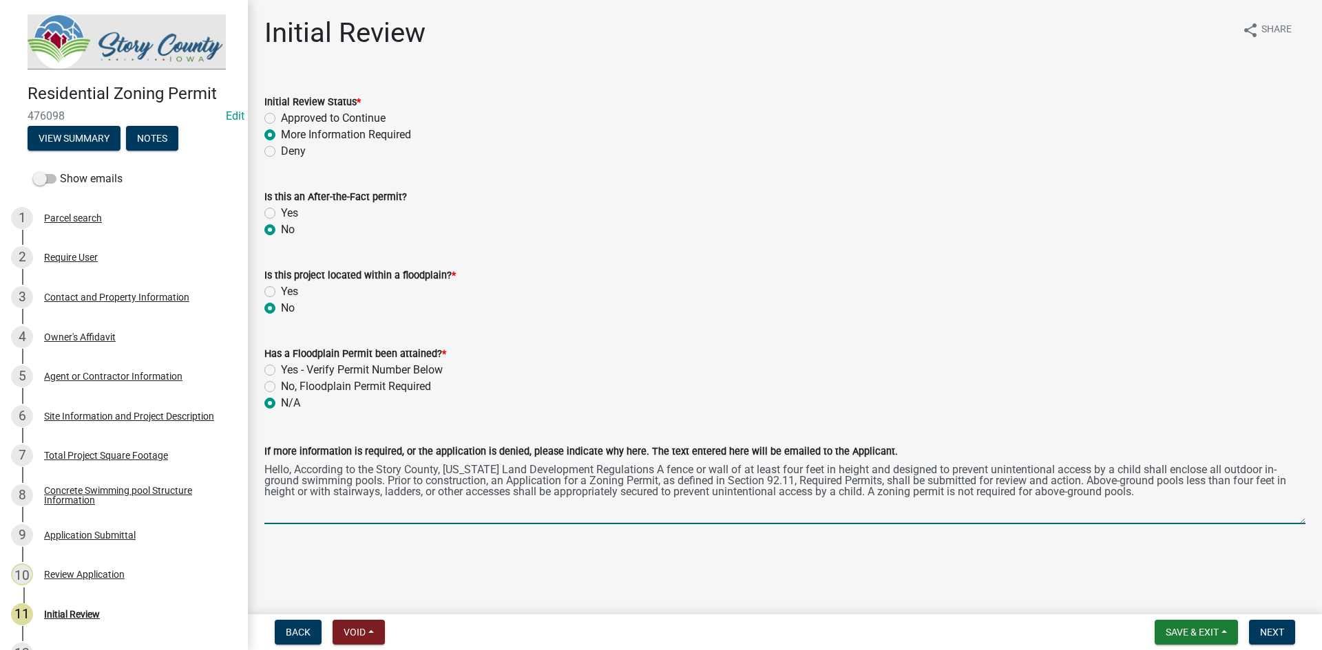
click at [630, 471] on textarea "Hello, According to the Story County, [US_STATE] Land Development Regulations A…" at bounding box center [784, 492] width 1041 height 65
click at [1107, 491] on textarea "Hello, According to the Story County, [US_STATE] Land Development Regulations a…" at bounding box center [784, 492] width 1041 height 65
click at [622, 473] on textarea "Hello, According to the Story County, [US_STATE] Land Development Regulations a…" at bounding box center [784, 492] width 1041 height 65
drag, startPoint x: 1212, startPoint y: 494, endPoint x: 1235, endPoint y: 496, distance: 23.5
click at [1235, 496] on textarea "Hello, According to the Story County, [US_STATE] Land Development Regulations (…" at bounding box center [784, 492] width 1041 height 65
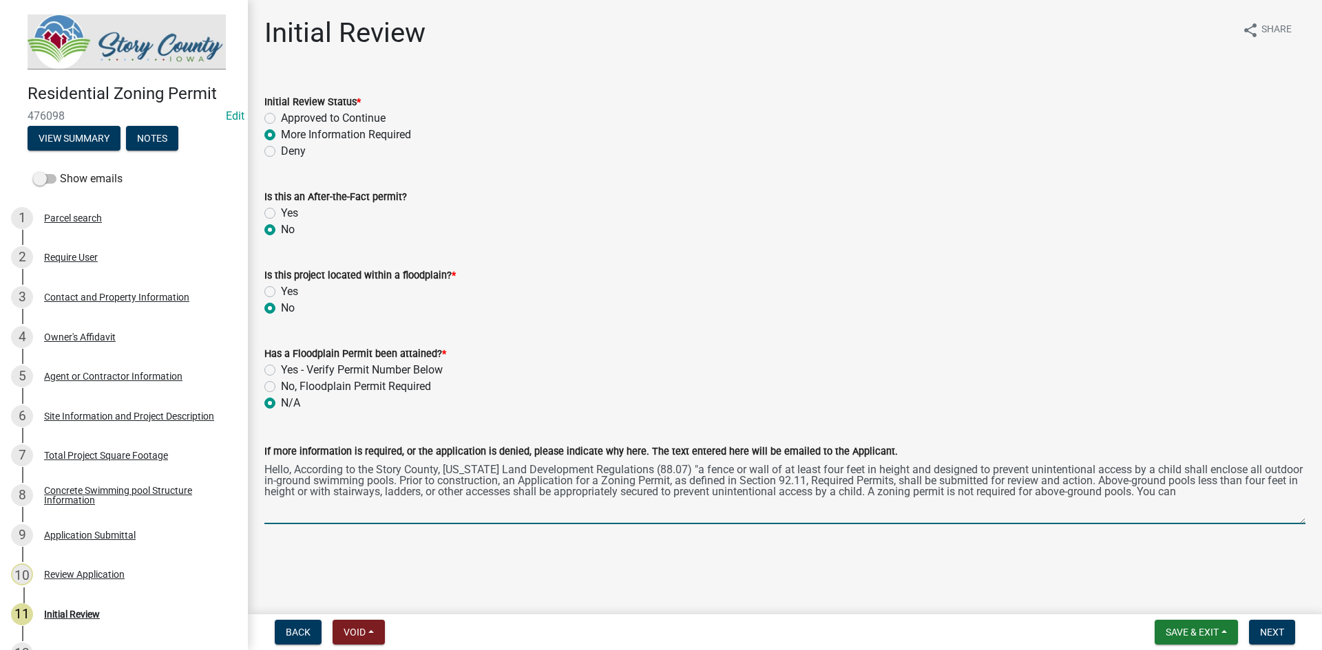
click at [1143, 497] on textarea "Hello, According to the Story County, [US_STATE] Land Development Regulations (…" at bounding box center [784, 492] width 1041 height 65
click at [1204, 492] on textarea "Hello, According to the Story County, [US_STATE] Land Development Regulations (…" at bounding box center [784, 492] width 1041 height 65
paste textarea "A fence or wall of at least four feet in height and designed to prevent uninten…"
click at [346, 503] on textarea "Hello, According to the Story County, [US_STATE] Land Development Regulations (…" at bounding box center [784, 492] width 1041 height 65
paste textarea "[URL][DOMAIN_NAME]"
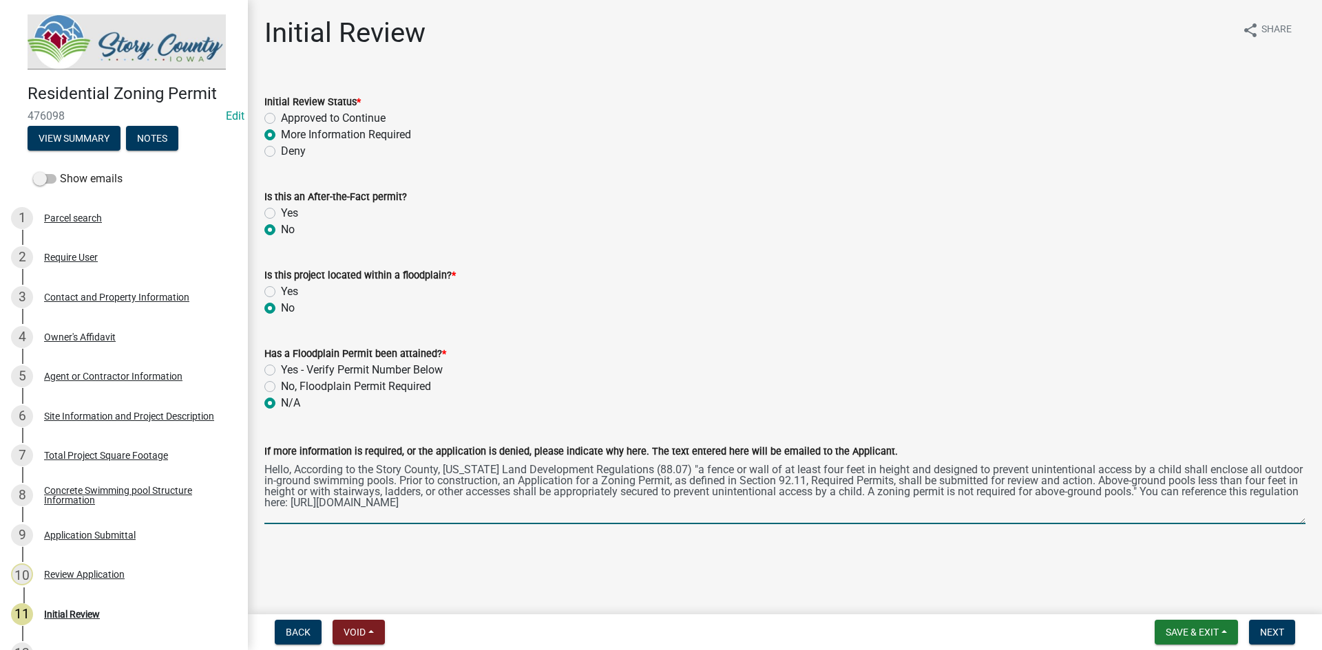
scroll to position [7, 0]
click at [296, 467] on textarea "Hello, According to the Story County, [US_STATE] Land Development Regulations (…" at bounding box center [784, 492] width 1041 height 65
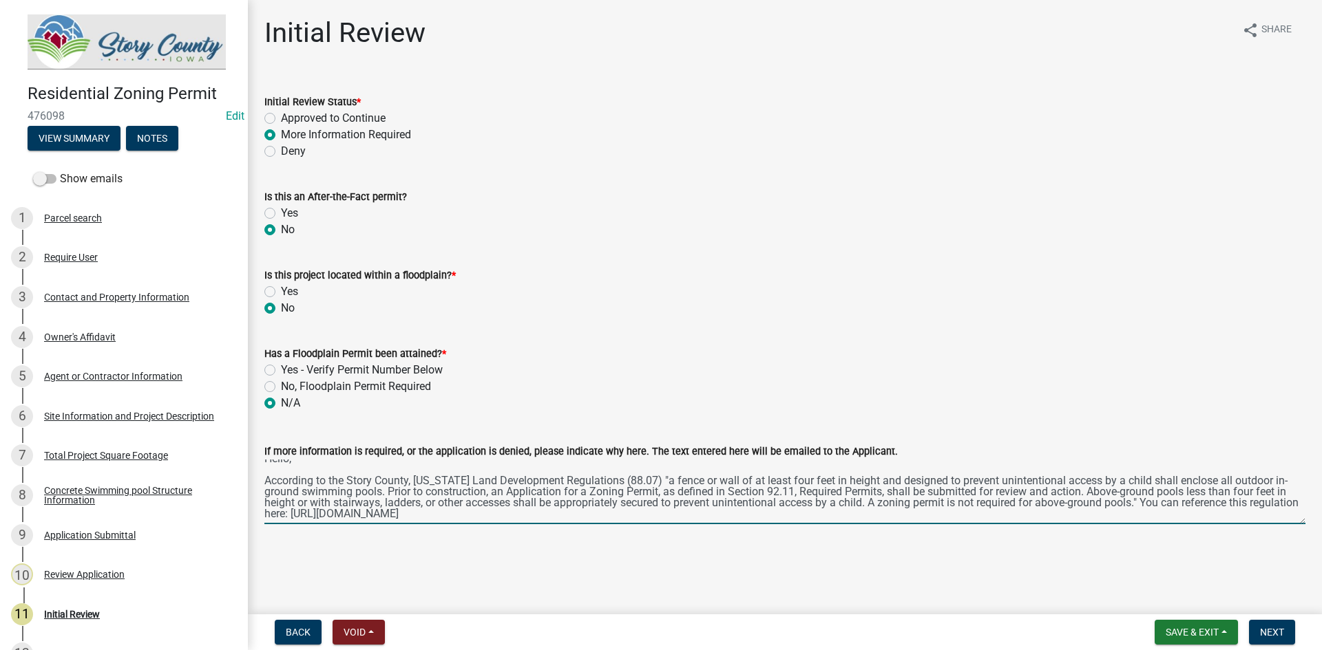
scroll to position [33, 0]
click at [577, 509] on textarea "Hello, According to the Story County, [US_STATE] Land Development Regulations (…" at bounding box center [784, 492] width 1041 height 65
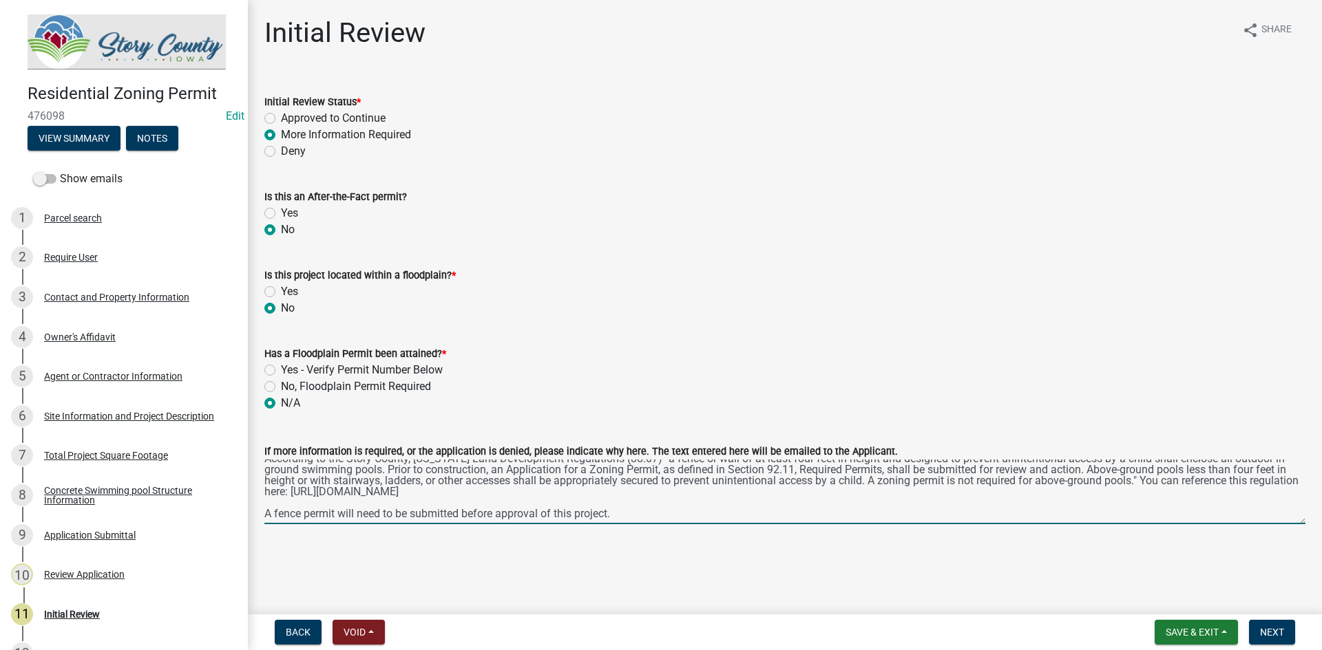
scroll to position [51, 0]
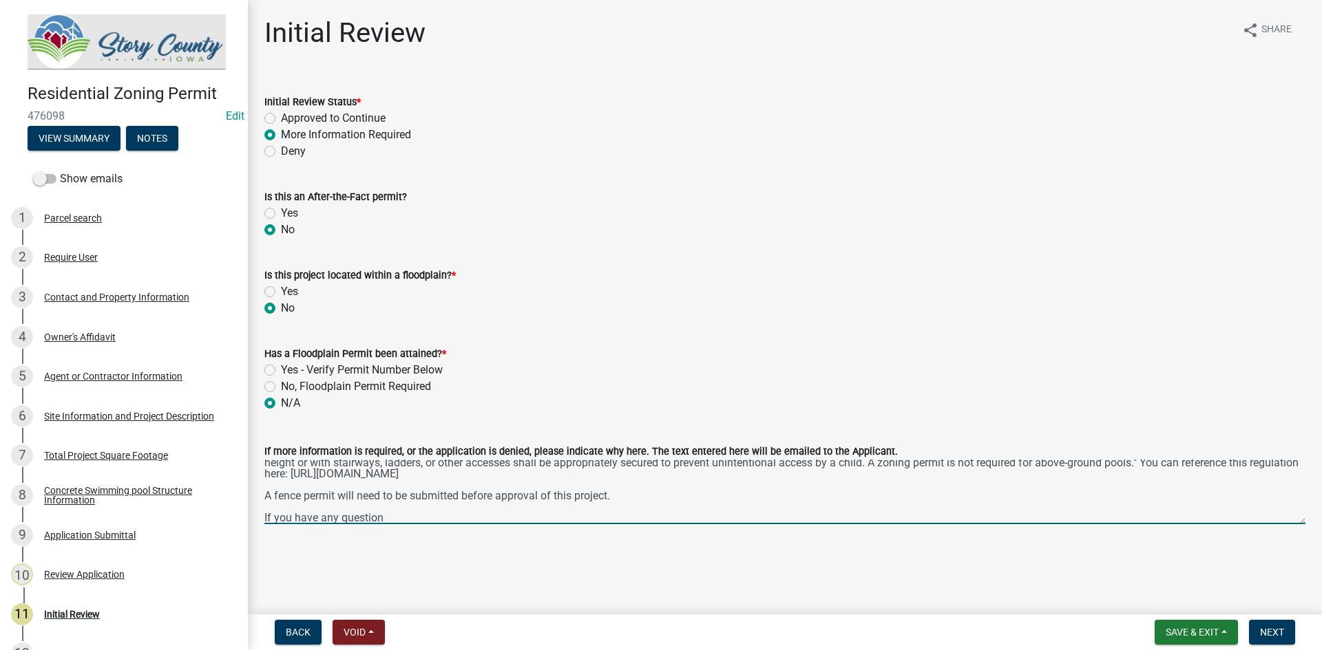
click at [624, 498] on textarea "Hello, According to the Story County, [US_STATE] Land Development Regulations (…" at bounding box center [784, 492] width 1041 height 65
click at [710, 494] on textarea "Hello, According to the Story County, [US_STATE] Land Development Regulations (…" at bounding box center [784, 492] width 1041 height 65
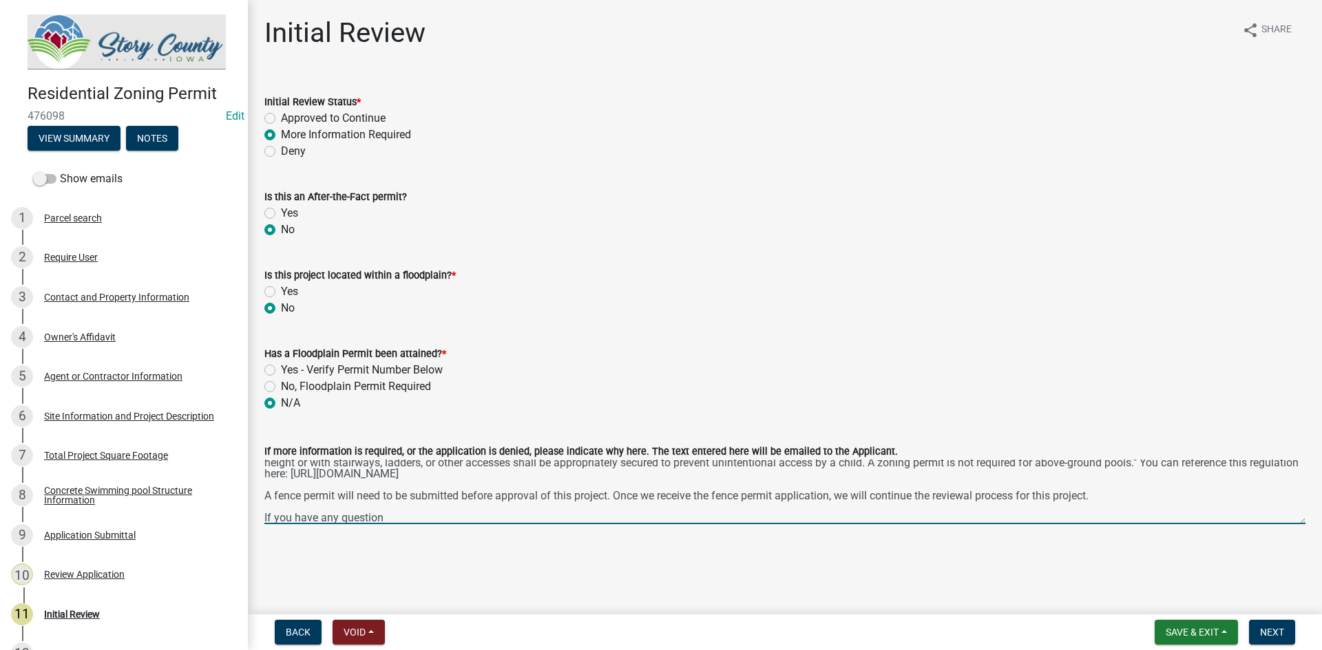
click at [866, 516] on textarea "Hello, According to the Story County, [US_STATE] Land Development Regulations (…" at bounding box center [784, 492] width 1041 height 65
type textarea "Hello, According to the Story County, [US_STATE] Land Development Regulations (…"
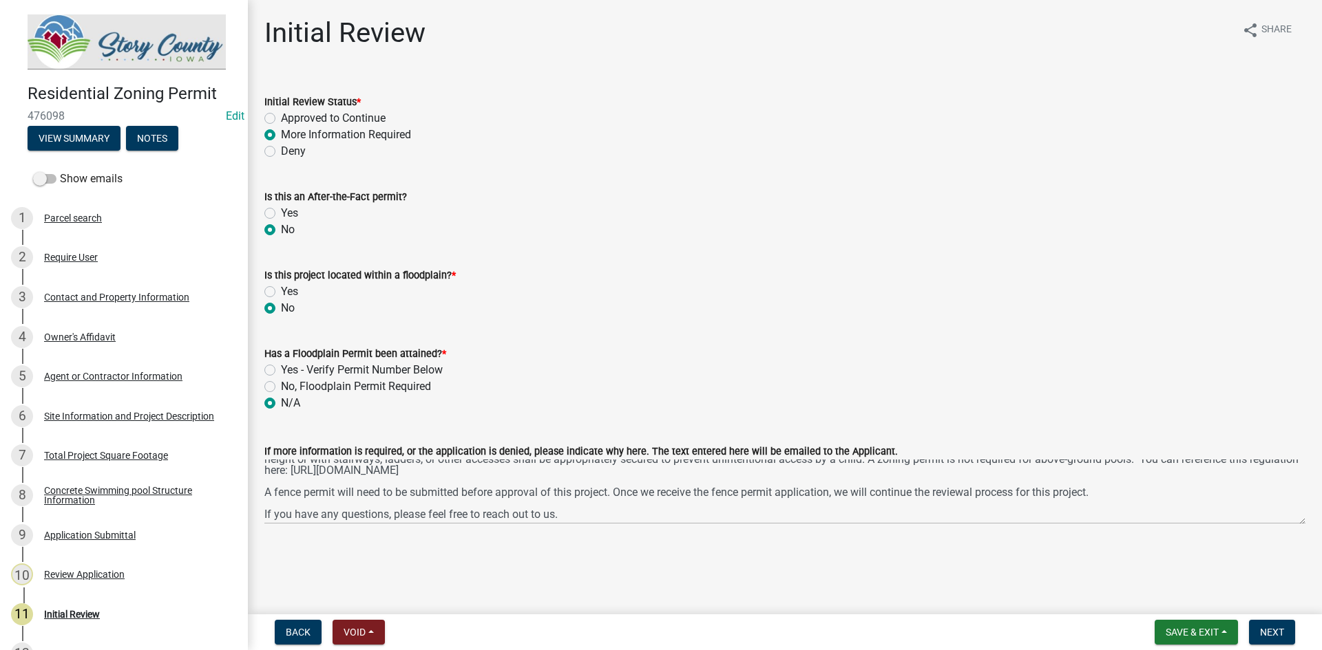
scroll to position [55, 0]
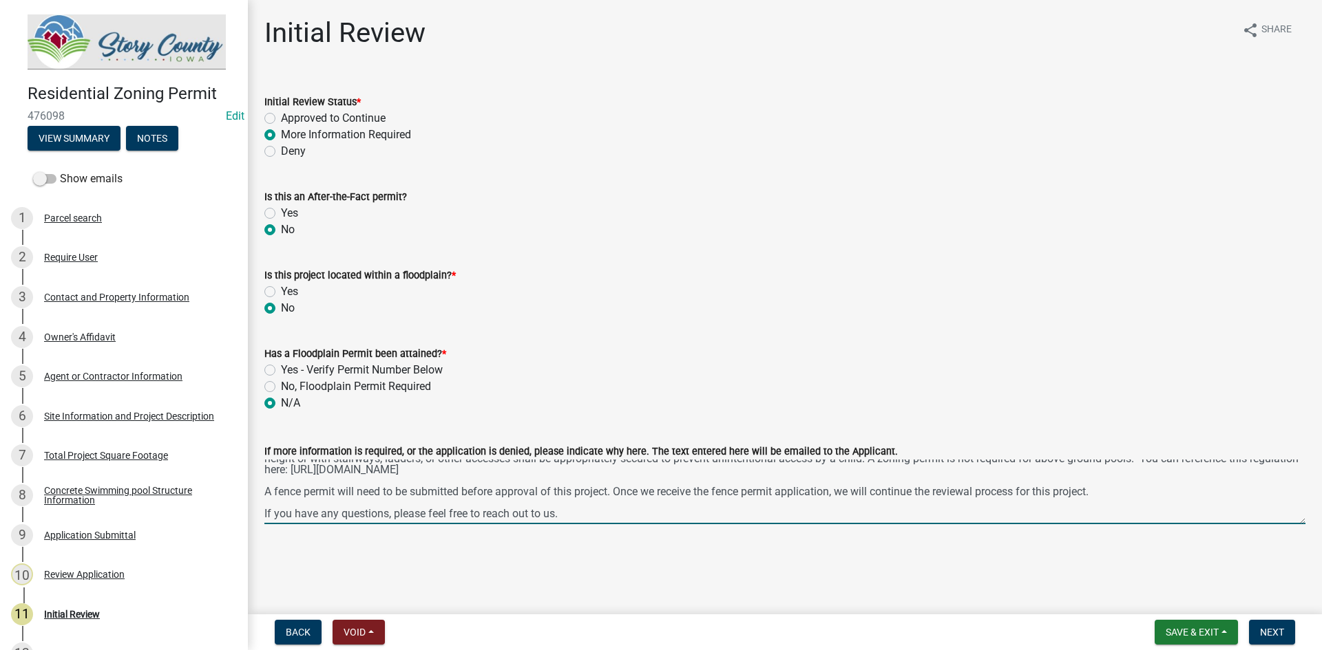
click at [588, 498] on textarea "Hello, According to the Story County, [US_STATE] Land Development Regulations (…" at bounding box center [784, 492] width 1041 height 65
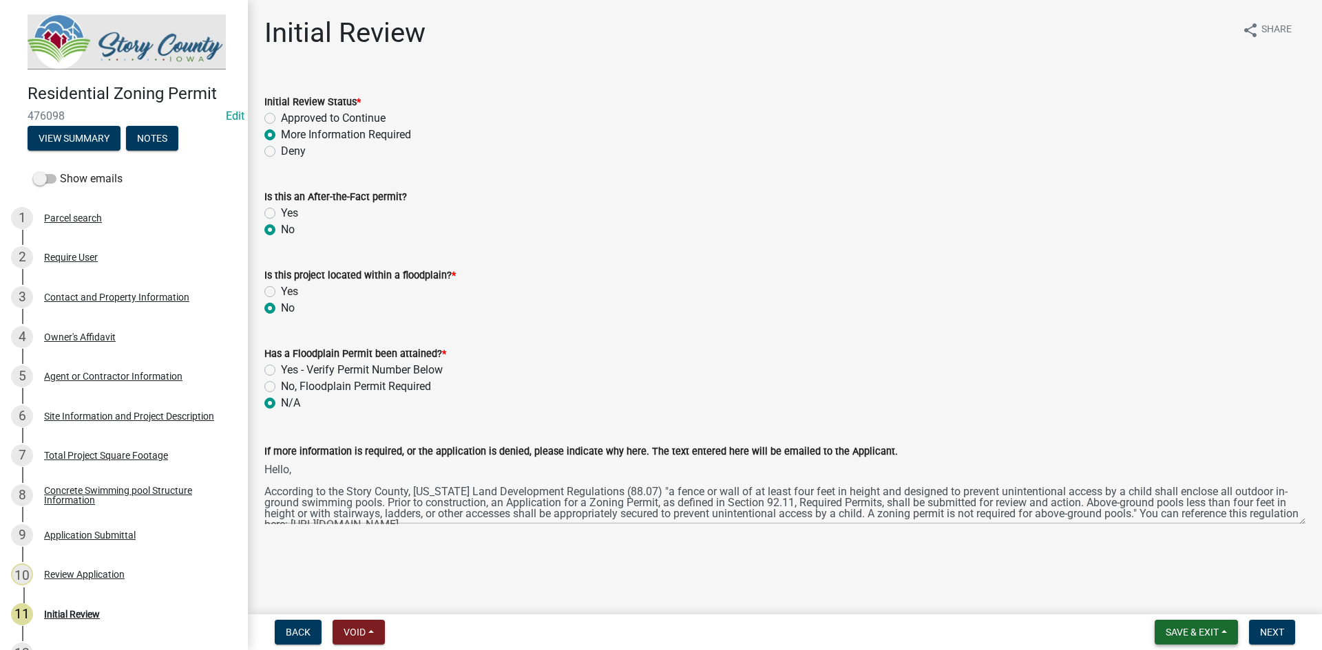
click at [1200, 627] on span "Save & Exit" at bounding box center [1191, 632] width 53 height 11
click at [1075, 592] on main "Initial Review share Share Initial Review Status * Approved to Continue More In…" at bounding box center [785, 304] width 1074 height 609
click at [1178, 631] on span "Save & Exit" at bounding box center [1191, 632] width 53 height 11
click at [1153, 564] on button "Save" at bounding box center [1182, 563] width 110 height 33
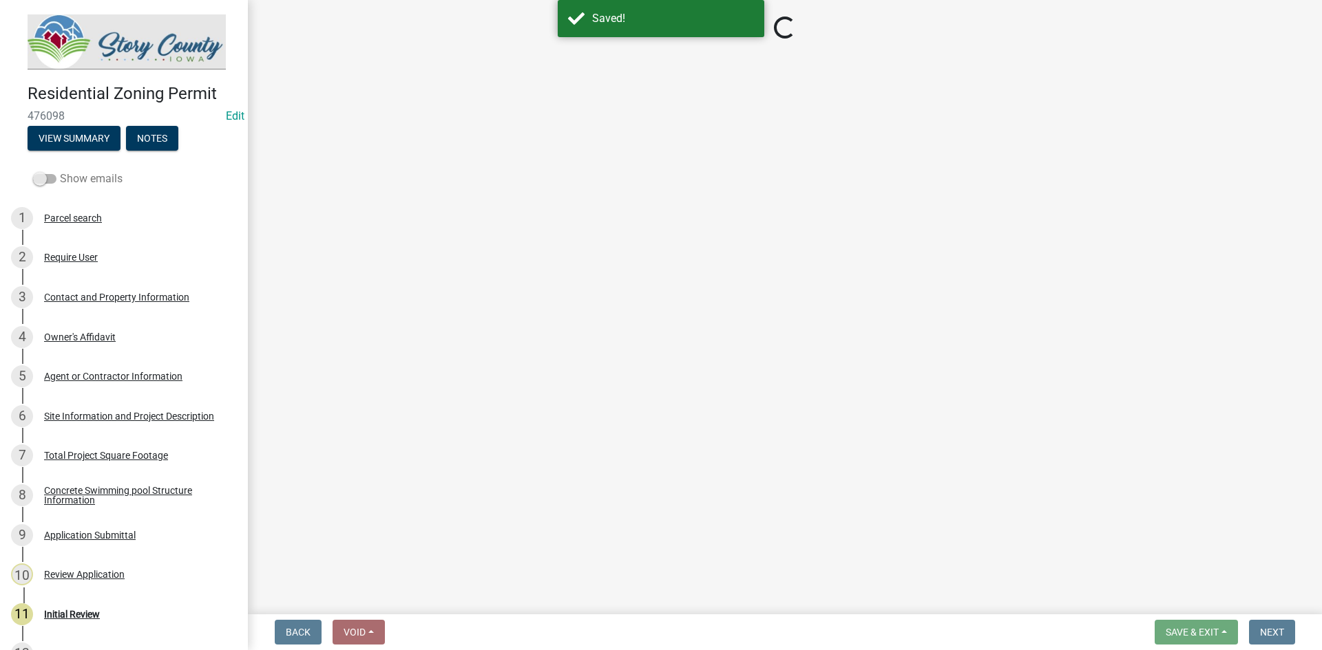
click at [45, 174] on span at bounding box center [44, 179] width 23 height 10
click at [60, 171] on input "Show emails" at bounding box center [60, 171] width 0 height 0
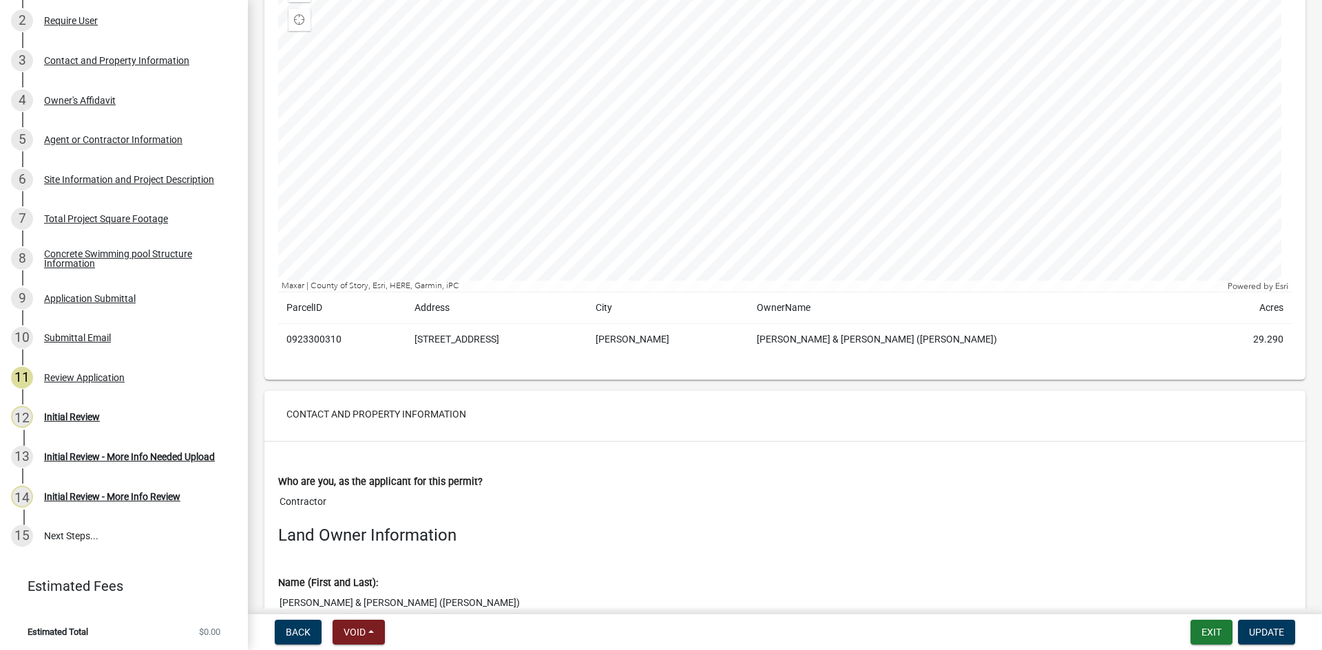
scroll to position [413, 0]
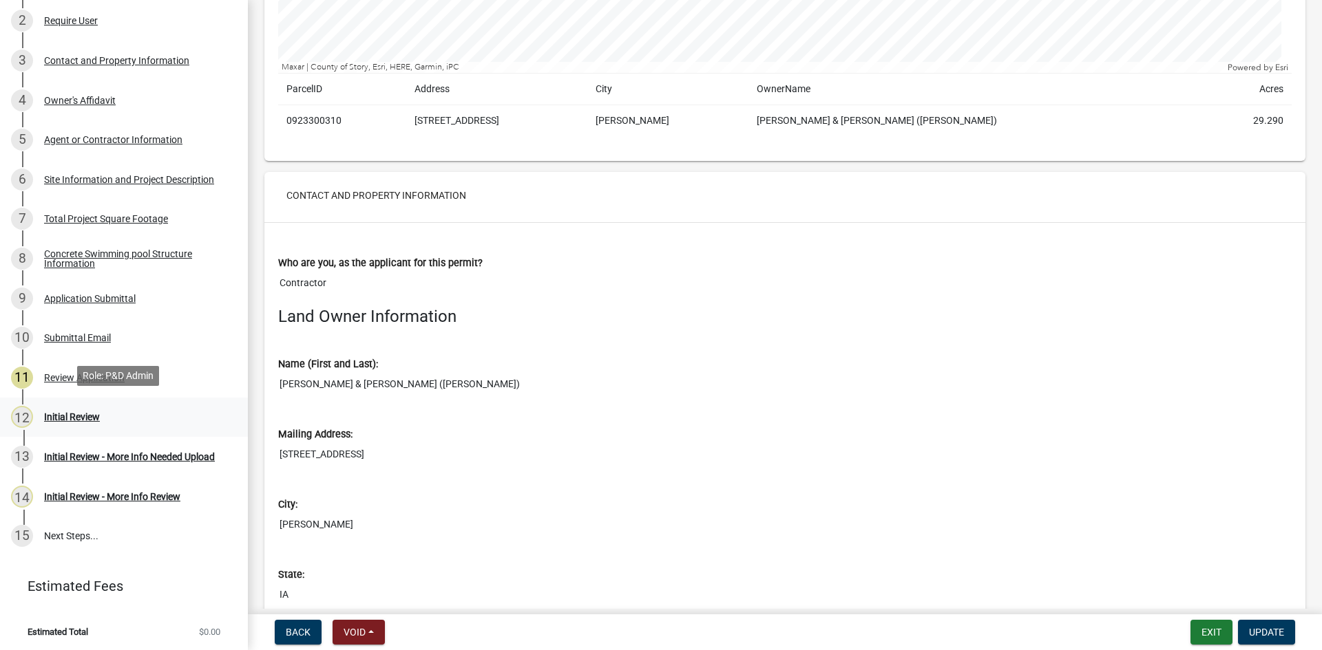
click at [71, 414] on div "Initial Review" at bounding box center [72, 417] width 56 height 10
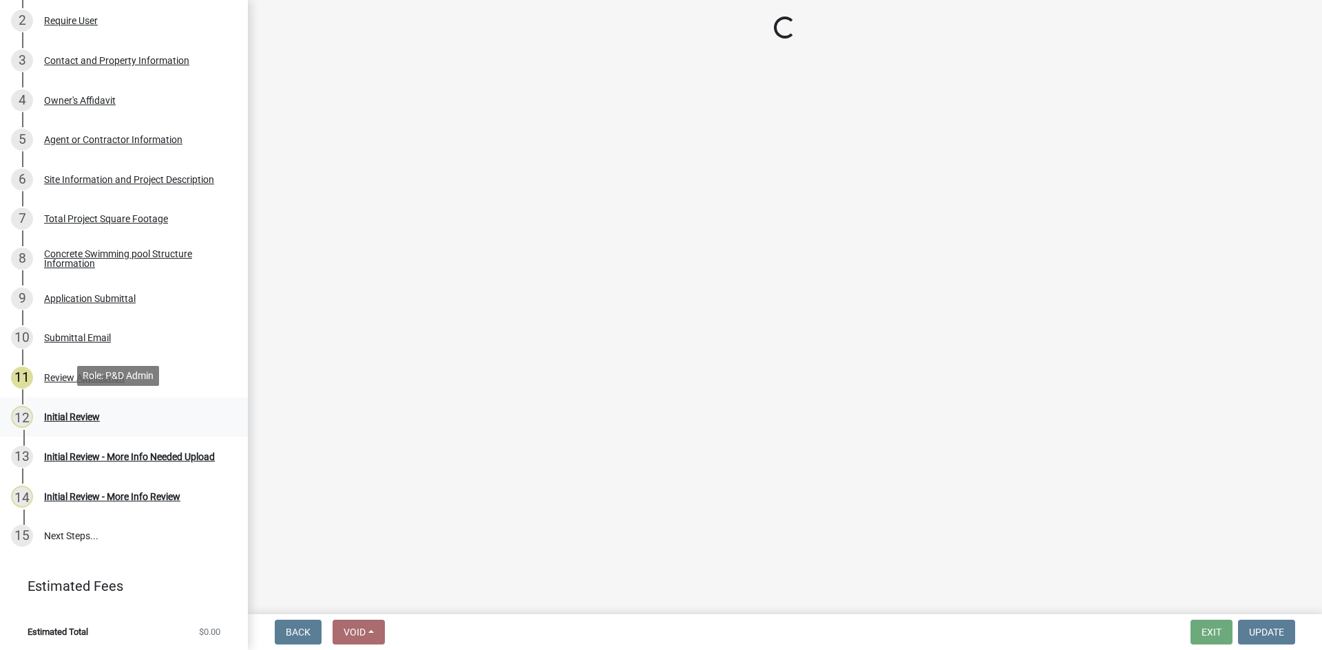
scroll to position [0, 0]
click at [75, 452] on div "Initial Review - More Info Needed Upload" at bounding box center [129, 457] width 171 height 10
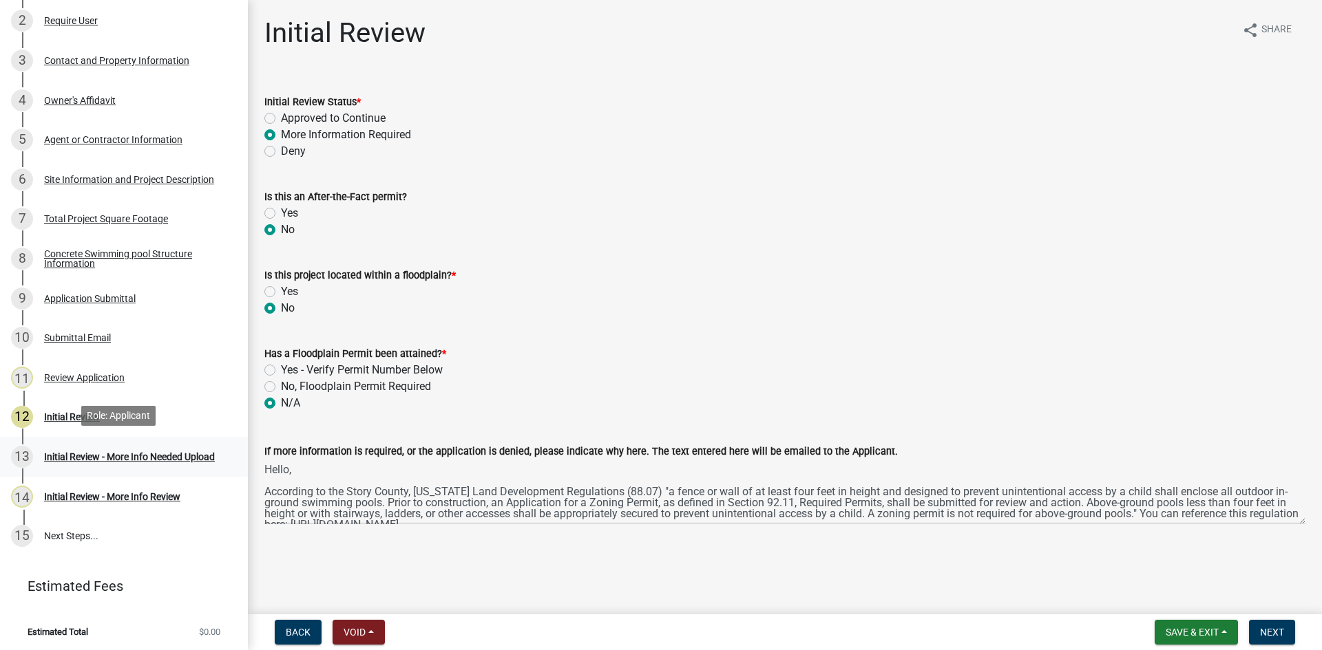
click at [67, 452] on div "Initial Review - More Info Needed Upload" at bounding box center [129, 457] width 171 height 10
click at [75, 487] on div "14 Initial Review - More Info Review" at bounding box center [118, 497] width 215 height 22
click at [108, 492] on div "Initial Review - More Info Review" at bounding box center [112, 497] width 136 height 10
click at [1165, 626] on button "Save & Exit" at bounding box center [1195, 632] width 83 height 25
click at [1280, 628] on span "Next" at bounding box center [1272, 632] width 24 height 11
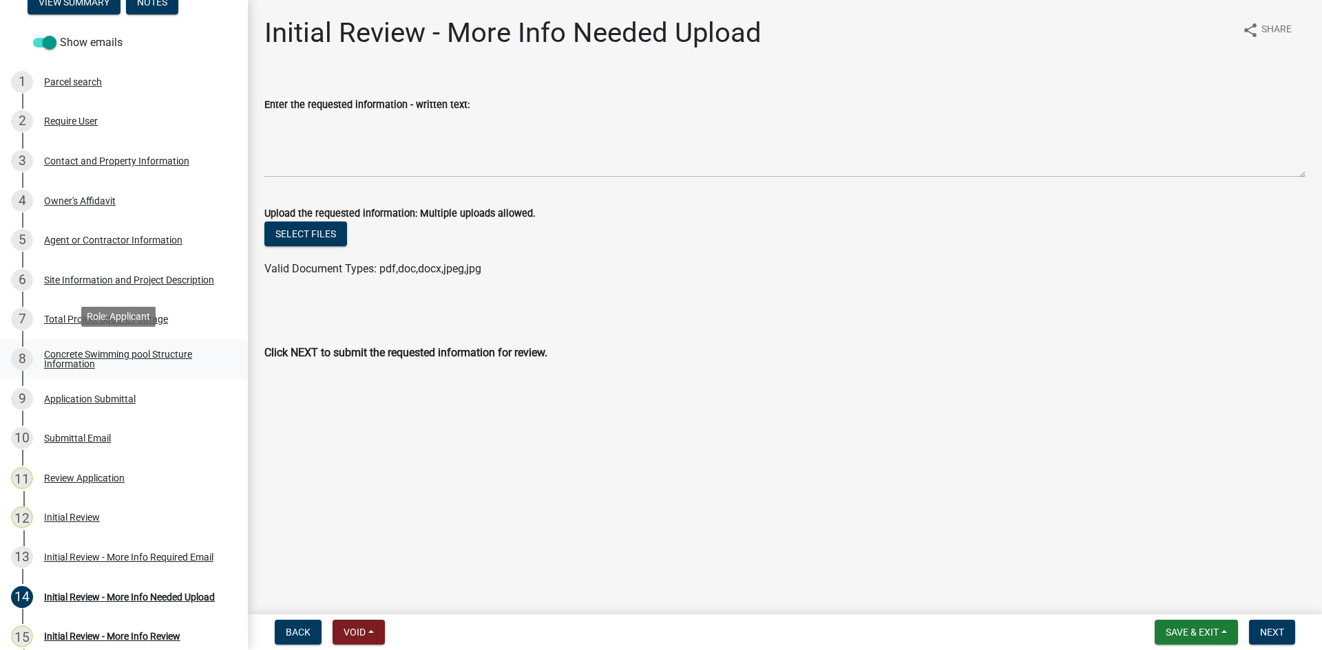
scroll to position [138, 0]
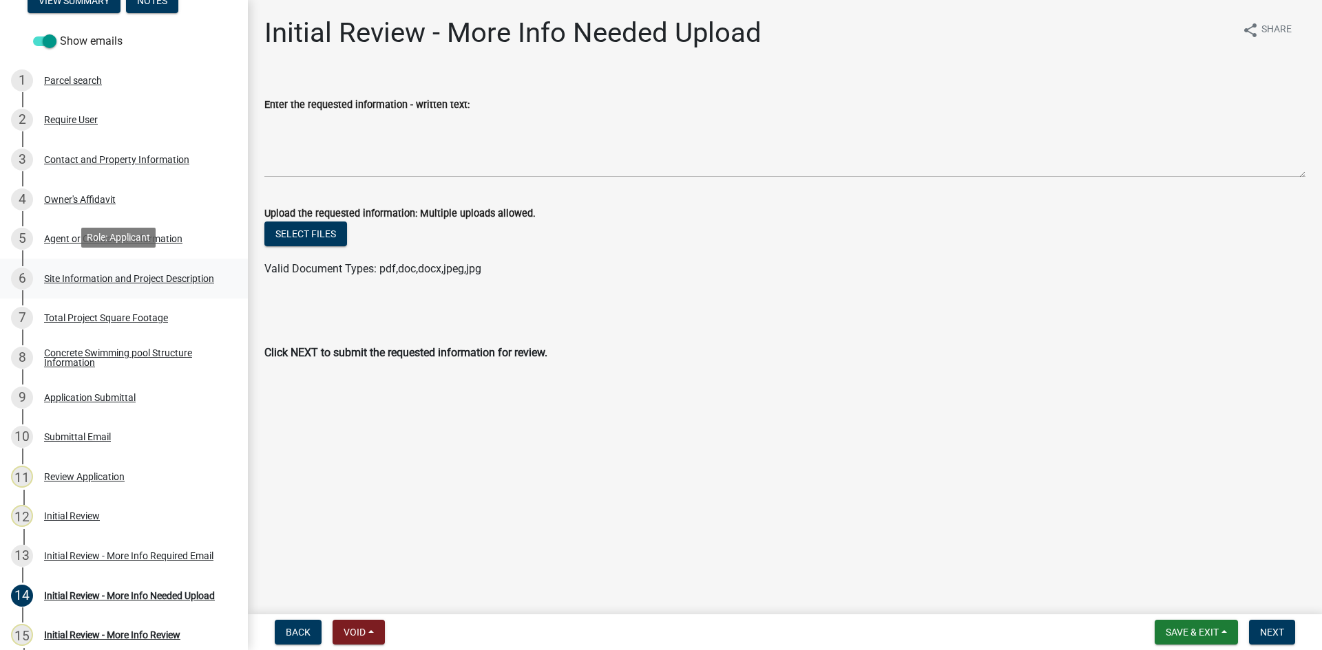
click at [136, 274] on div "Site Information and Project Description" at bounding box center [129, 279] width 170 height 10
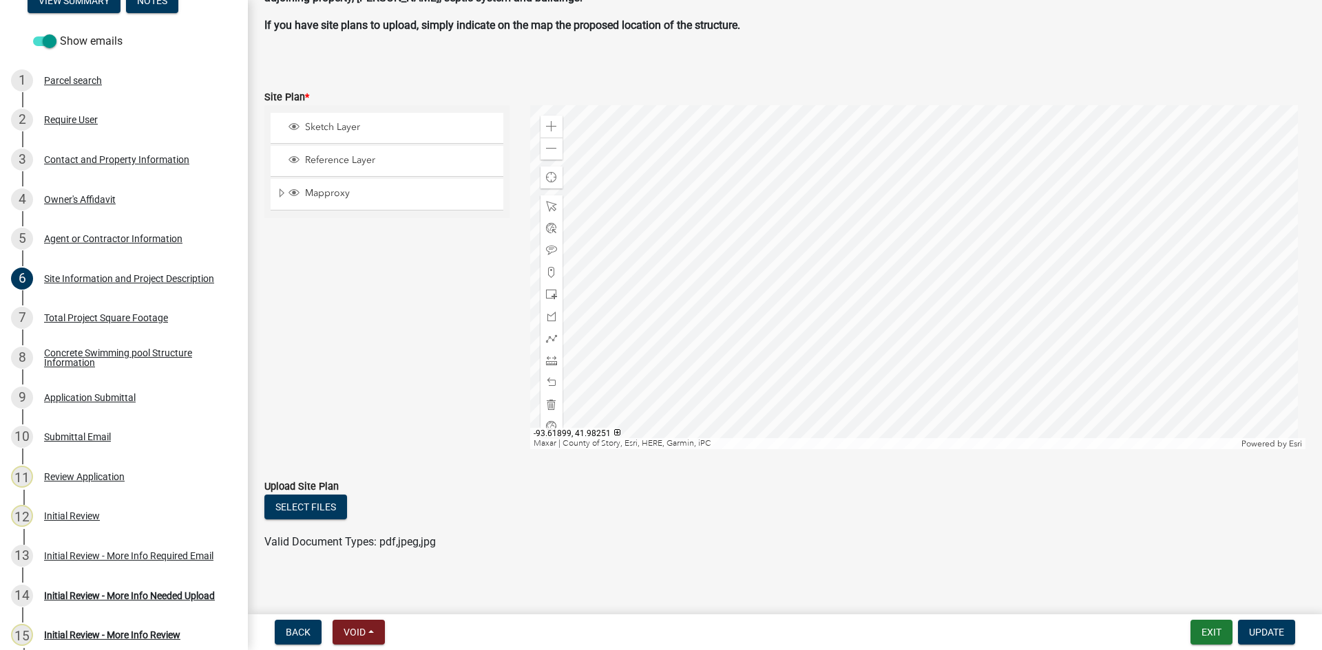
scroll to position [902, 0]
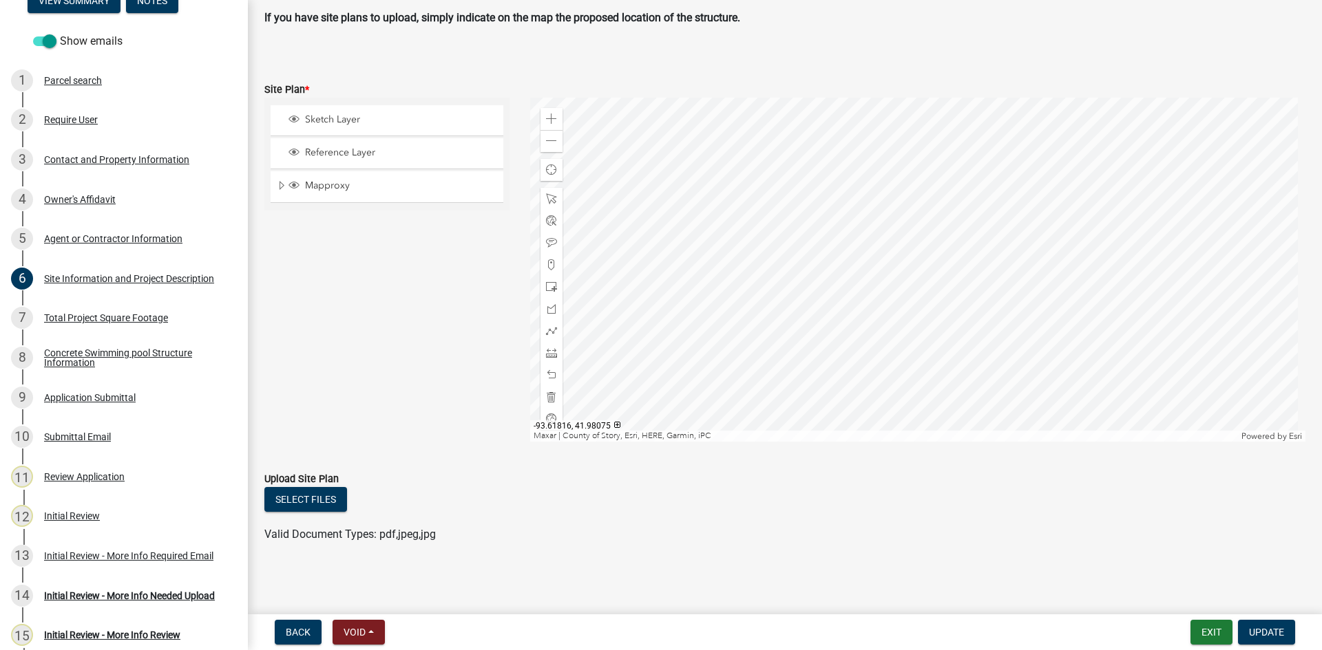
click at [911, 236] on div at bounding box center [918, 270] width 776 height 344
click at [913, 242] on div at bounding box center [918, 270] width 776 height 344
click at [94, 467] on div "11 Review Application" at bounding box center [118, 477] width 215 height 22
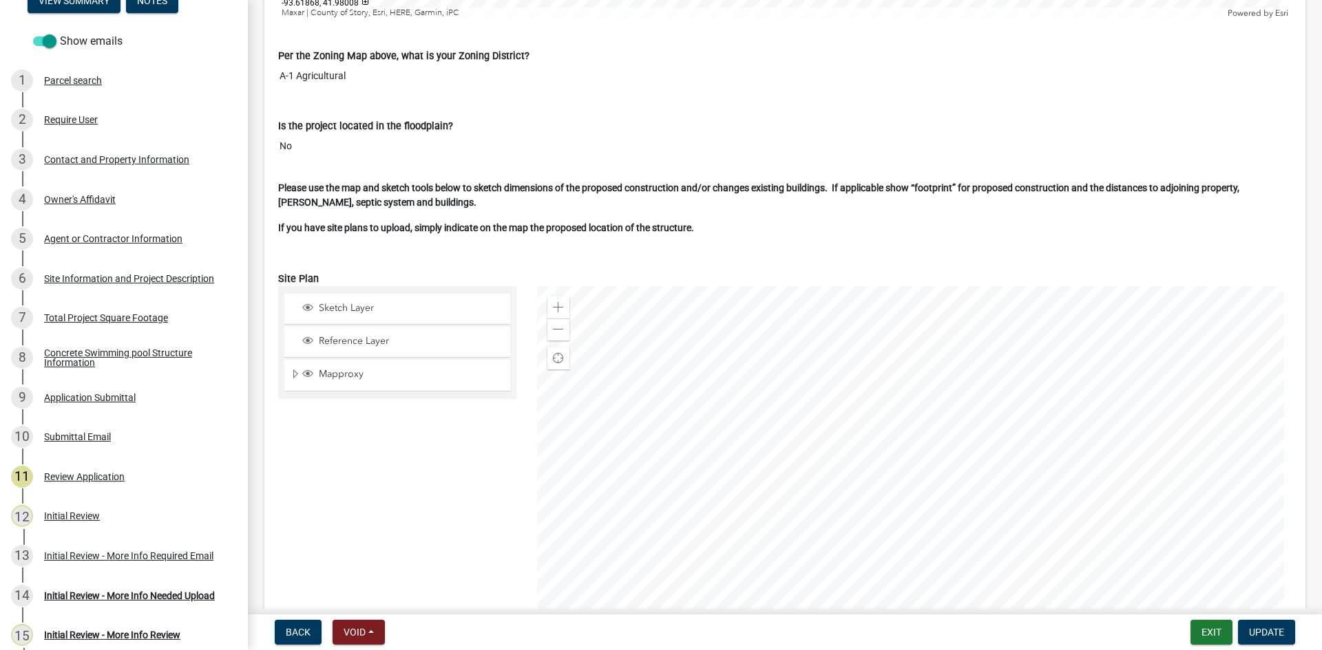
scroll to position [3717, 0]
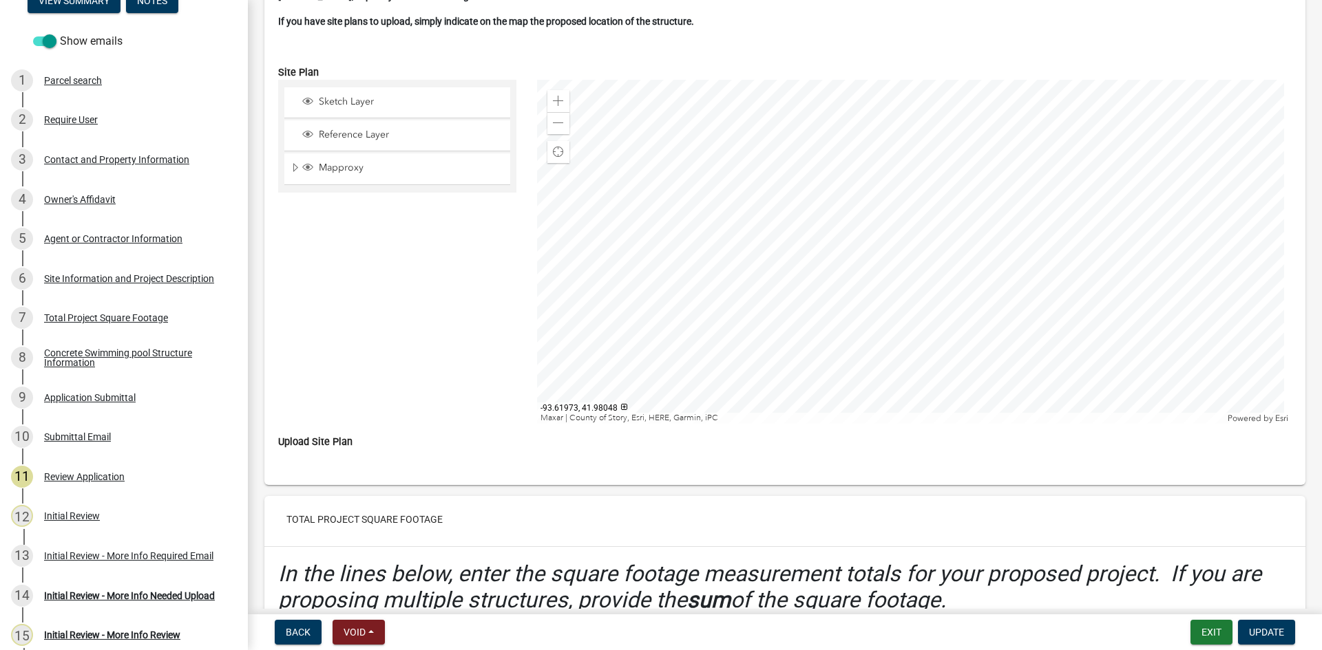
click at [875, 284] on div at bounding box center [914, 252] width 755 height 344
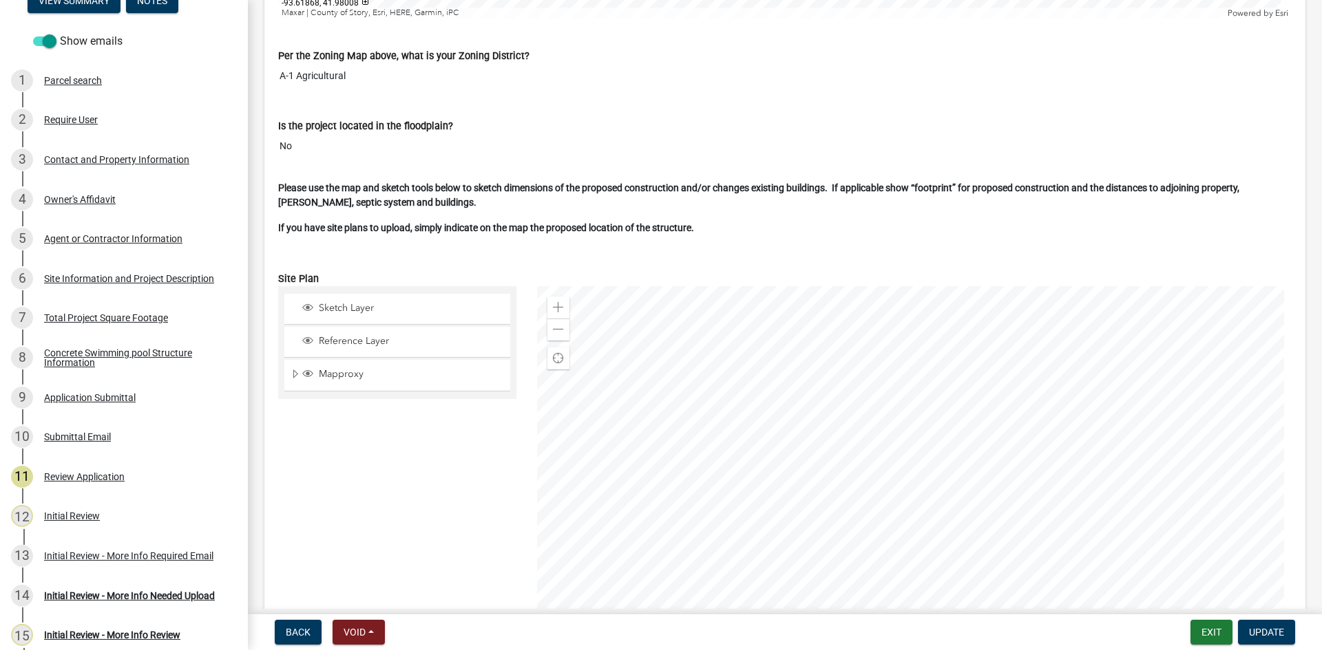
scroll to position [3648, 0]
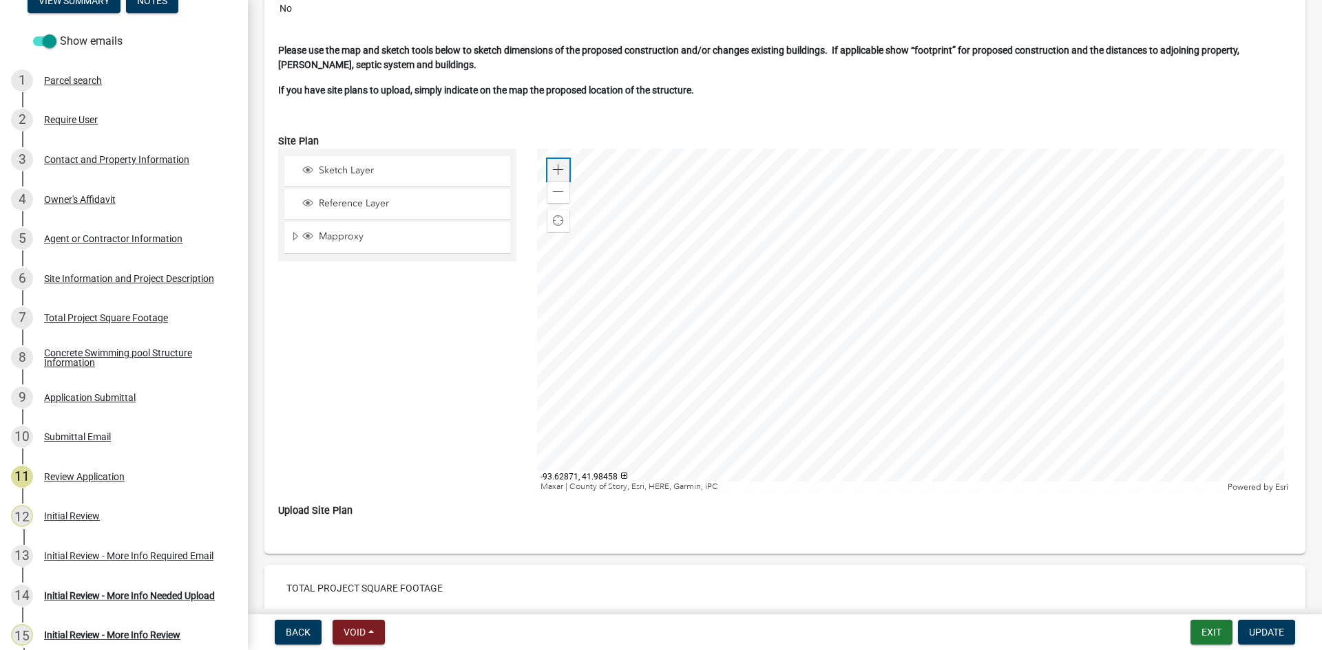
click at [553, 168] on span at bounding box center [558, 170] width 11 height 11
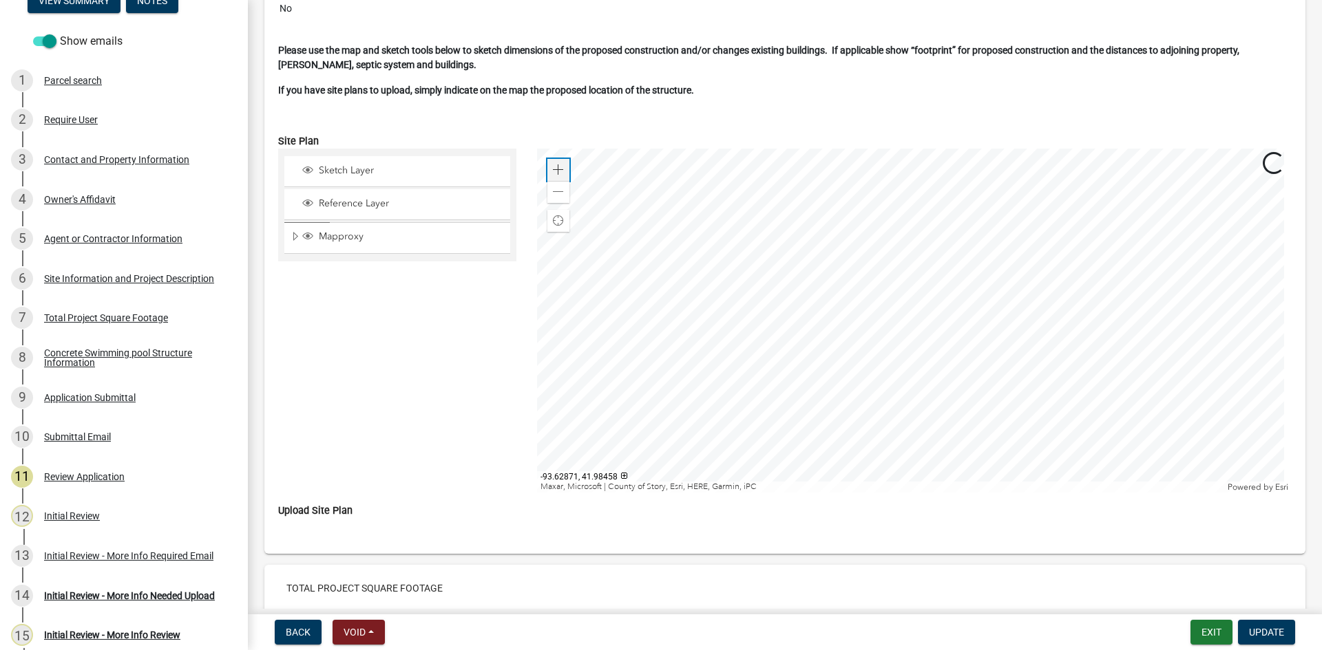
click at [553, 168] on span at bounding box center [558, 170] width 11 height 11
click at [913, 180] on div at bounding box center [914, 321] width 755 height 344
click at [562, 193] on div "Zoom out" at bounding box center [558, 192] width 22 height 22
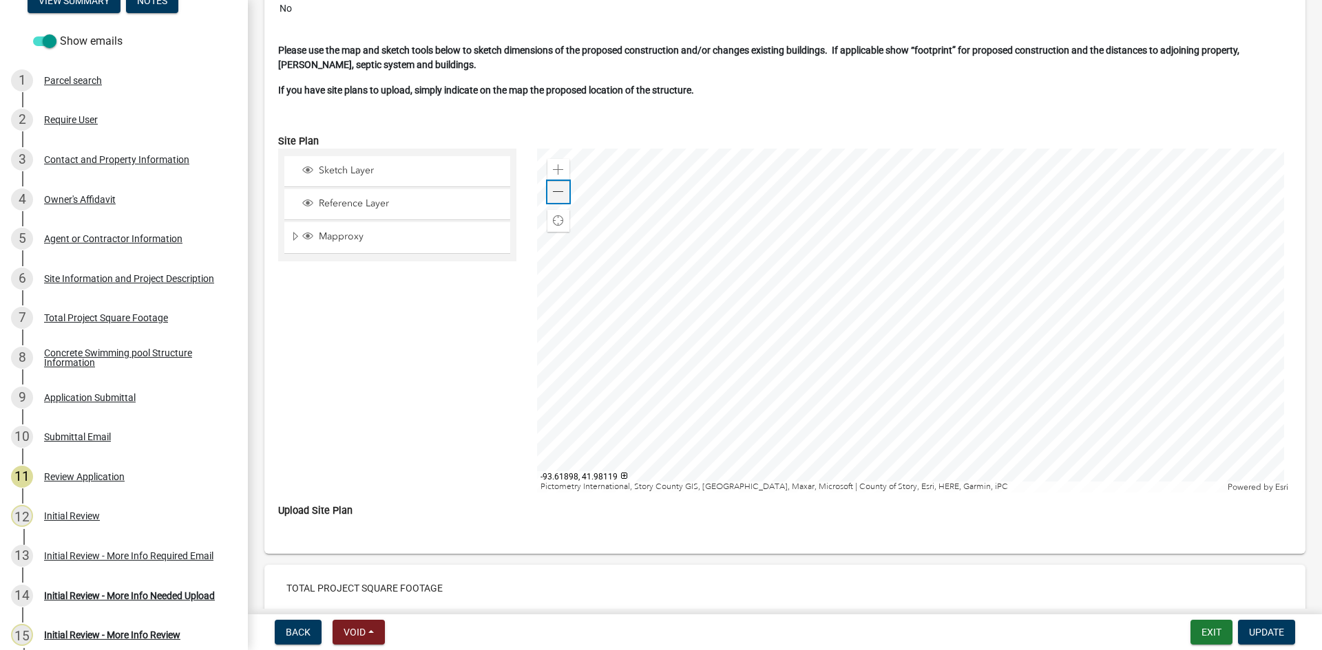
click at [562, 193] on div "Zoom out" at bounding box center [558, 192] width 22 height 22
click at [561, 193] on div "Zoom out" at bounding box center [558, 192] width 22 height 22
click at [904, 317] on div at bounding box center [914, 321] width 755 height 344
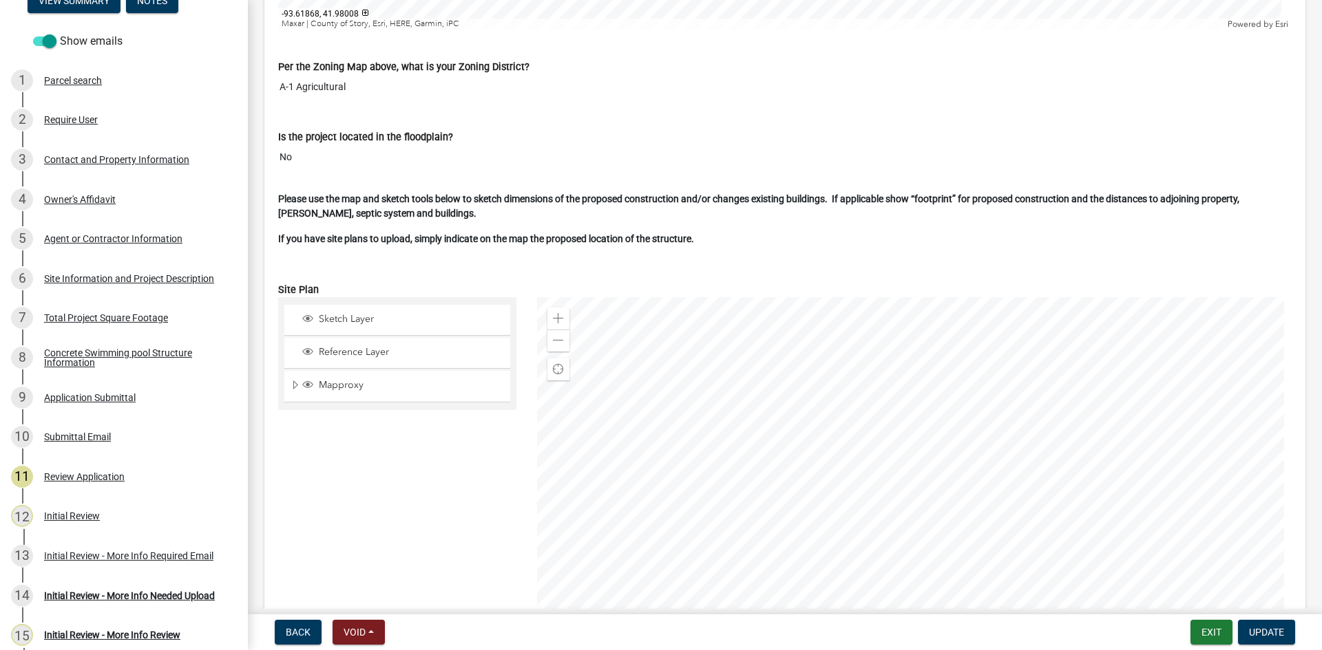
scroll to position [3717, 0]
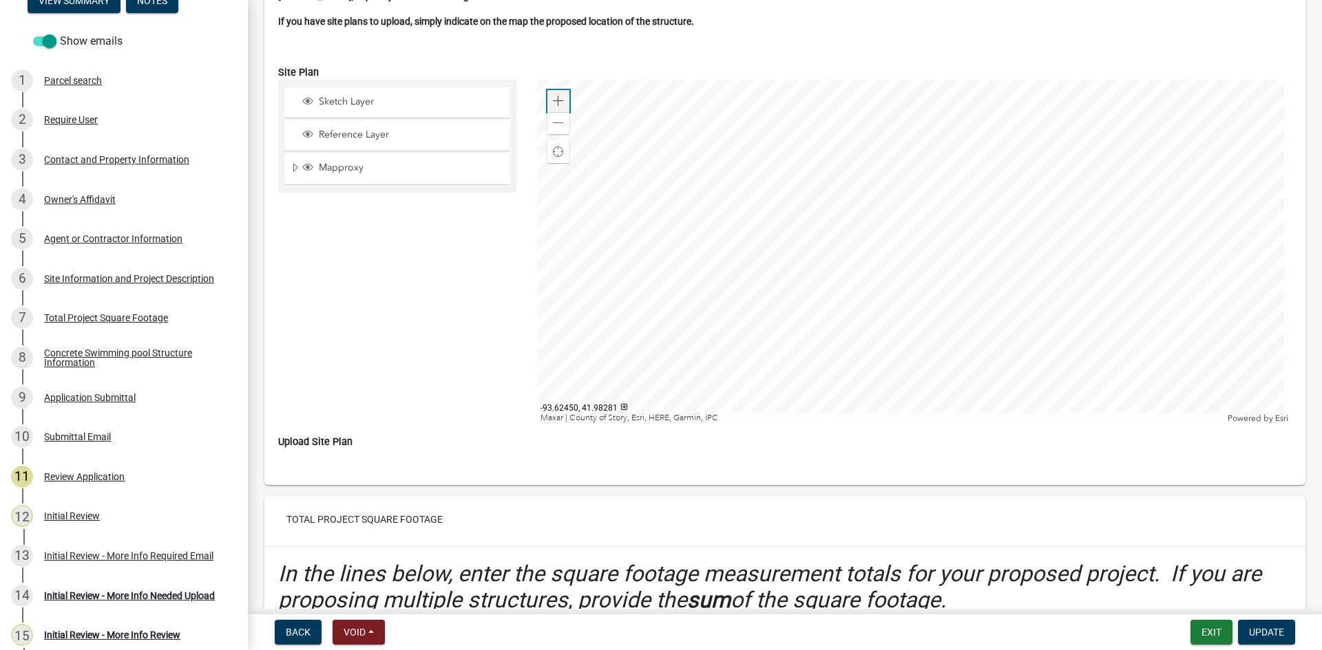
click at [558, 103] on span at bounding box center [558, 101] width 11 height 11
click at [556, 103] on span at bounding box center [558, 101] width 11 height 11
click at [555, 103] on span at bounding box center [558, 101] width 11 height 11
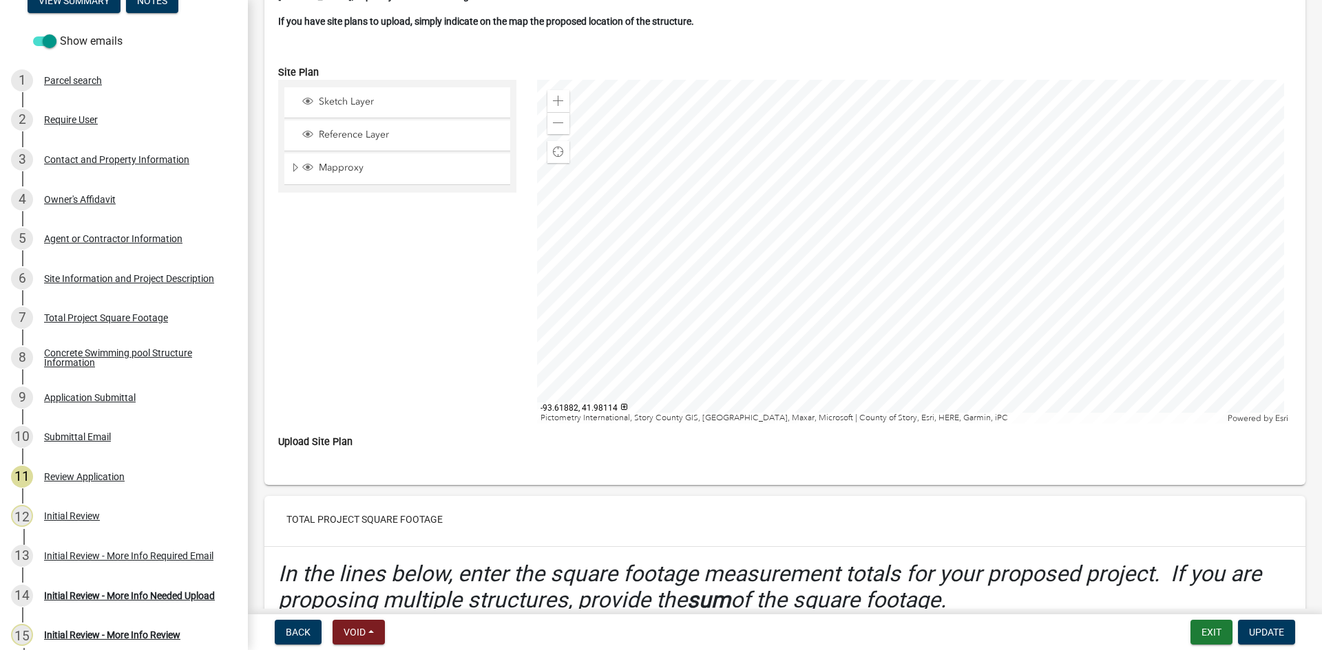
click at [883, 275] on div at bounding box center [914, 252] width 755 height 344
click at [944, 275] on div at bounding box center [914, 252] width 755 height 344
click at [82, 278] on div "Site Information and Project Description" at bounding box center [129, 279] width 170 height 10
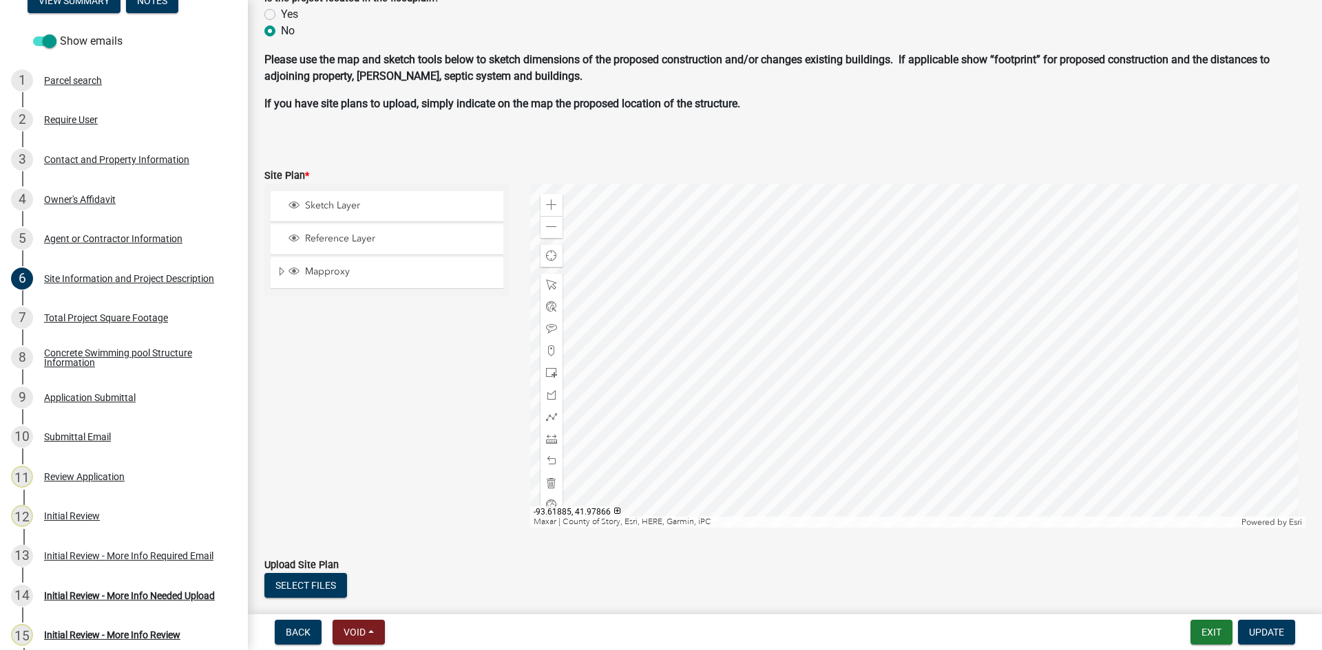
scroll to position [833, 0]
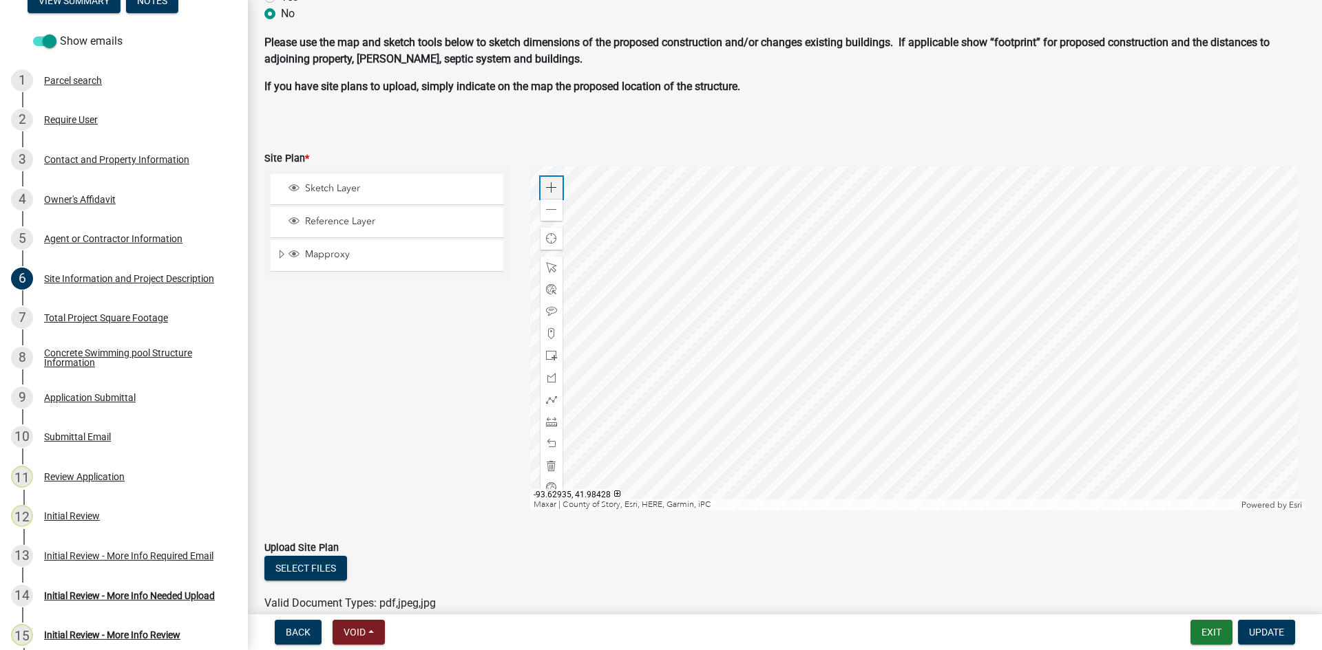
click at [546, 187] on span at bounding box center [551, 187] width 11 height 11
click at [799, 184] on div at bounding box center [918, 339] width 776 height 344
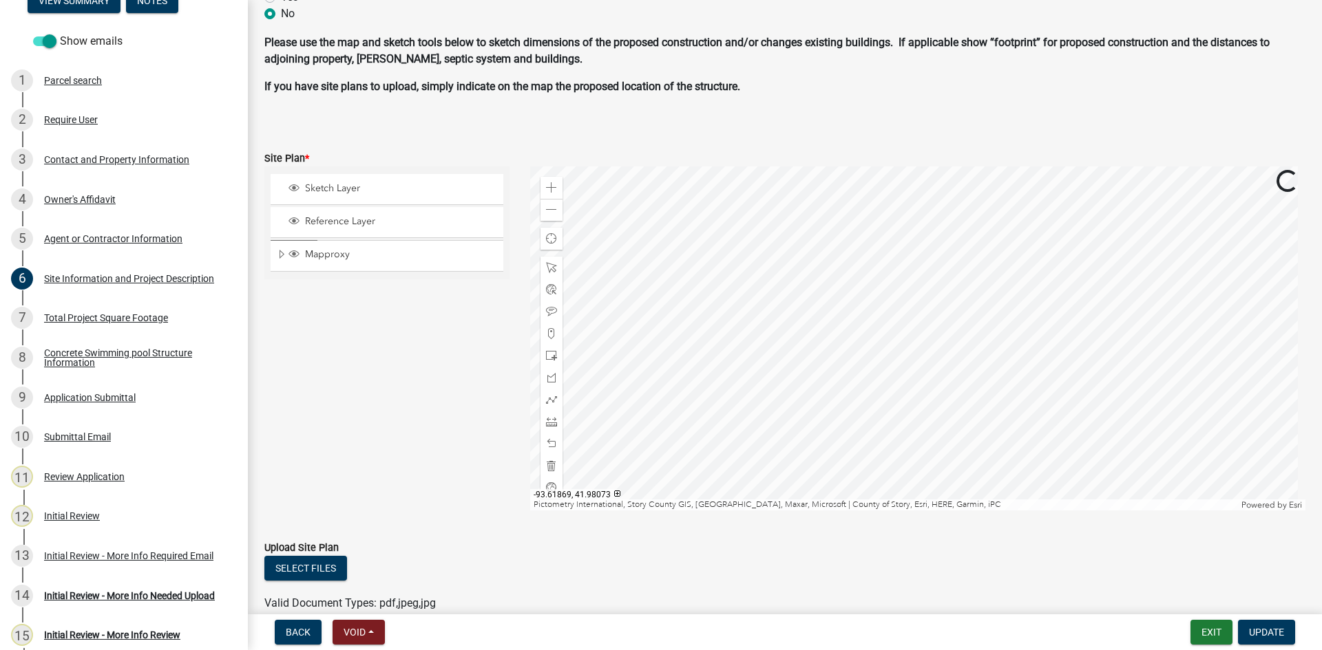
click at [935, 211] on div at bounding box center [918, 339] width 776 height 344
click at [946, 200] on div at bounding box center [918, 339] width 776 height 344
click at [963, 316] on div at bounding box center [918, 339] width 776 height 344
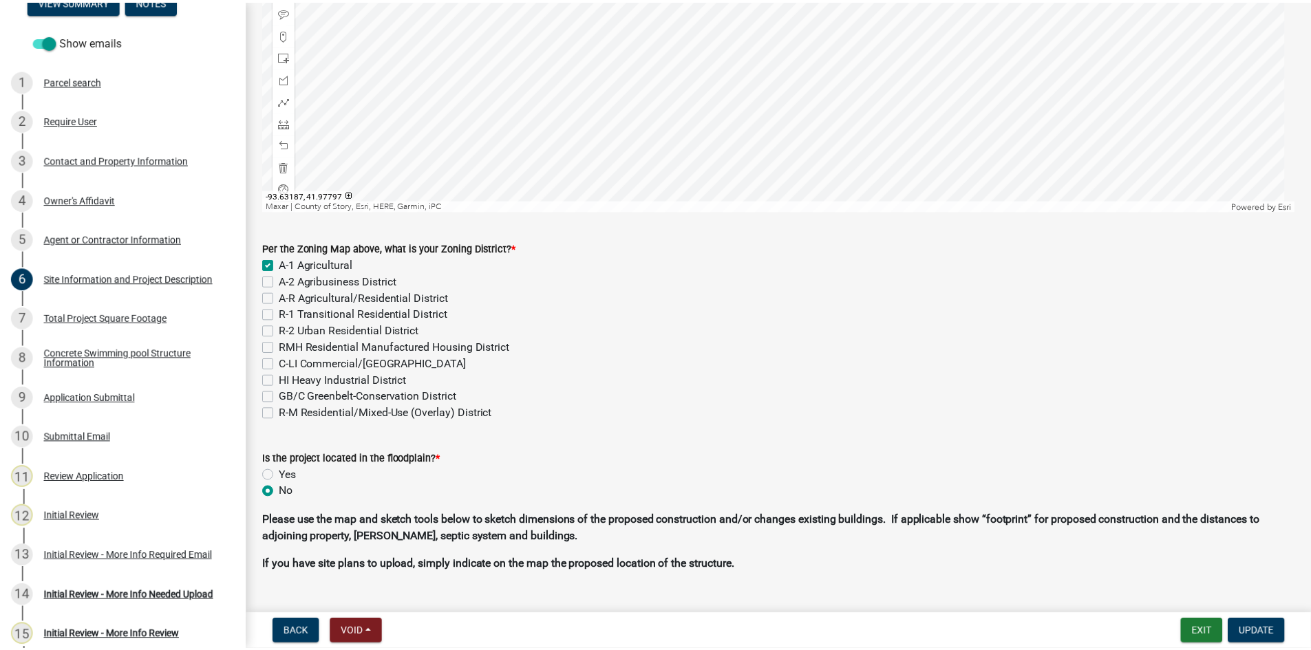
scroll to position [353, 0]
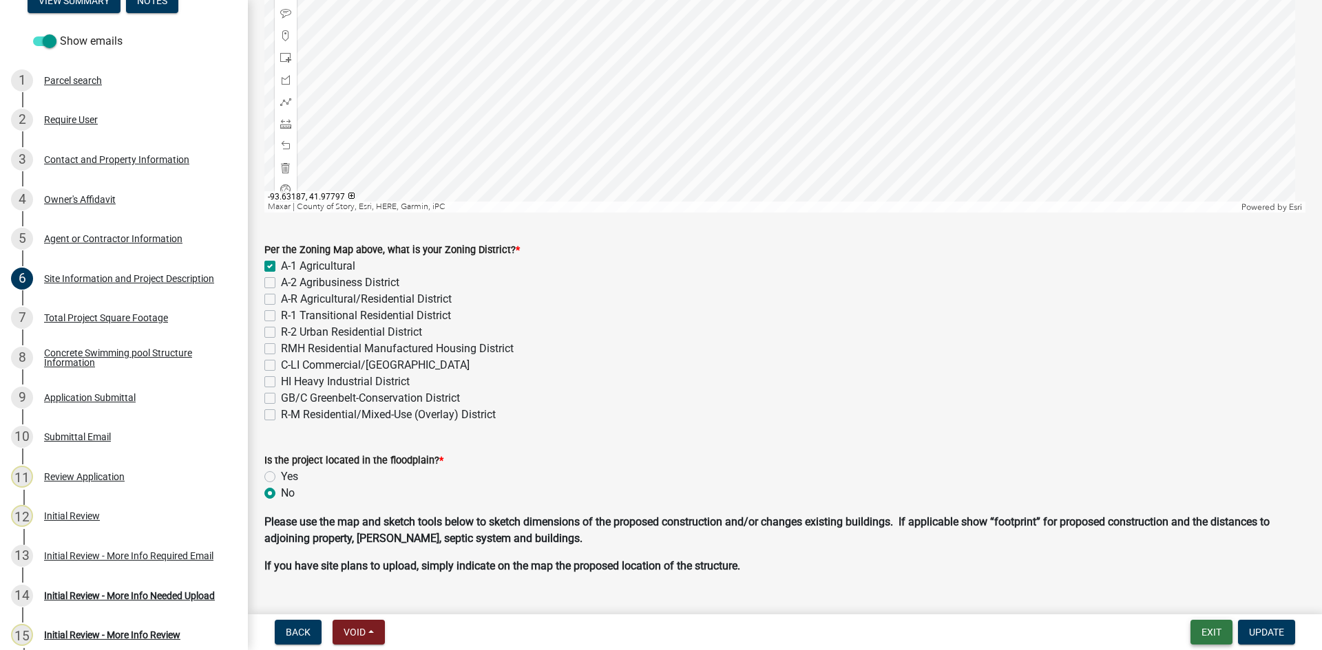
click at [1216, 635] on button "Exit" at bounding box center [1211, 632] width 42 height 25
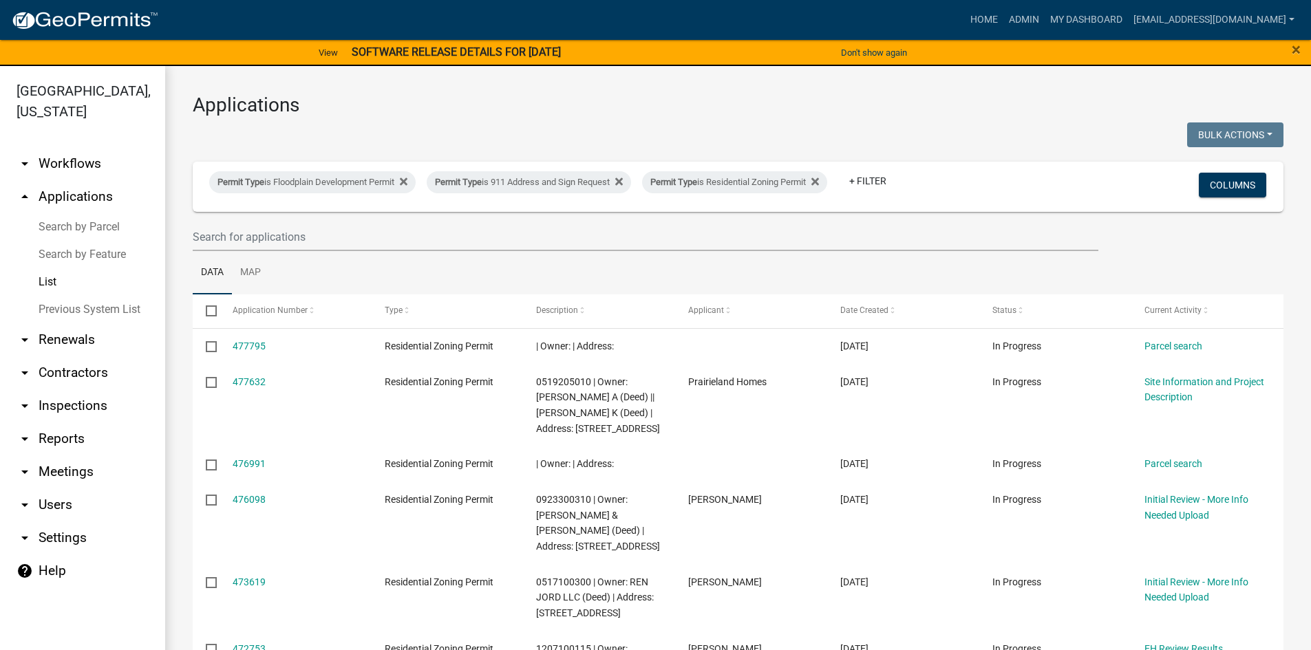
click at [54, 268] on link "List" at bounding box center [82, 282] width 165 height 28
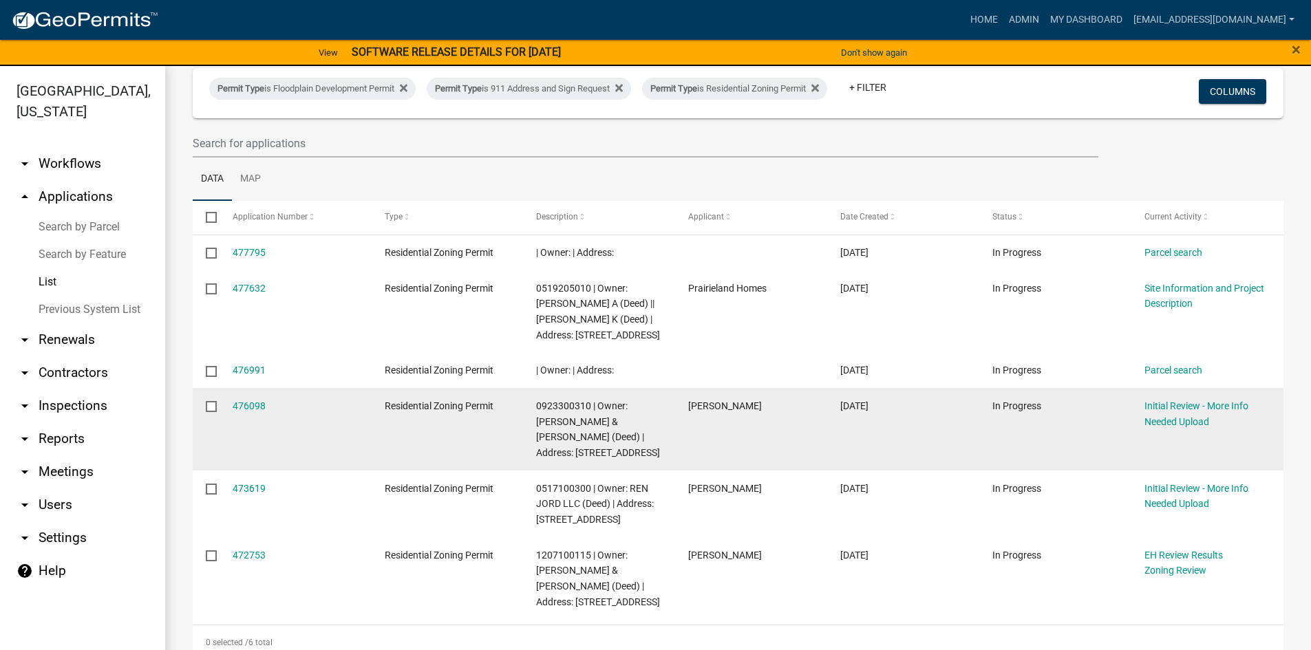
scroll to position [125, 0]
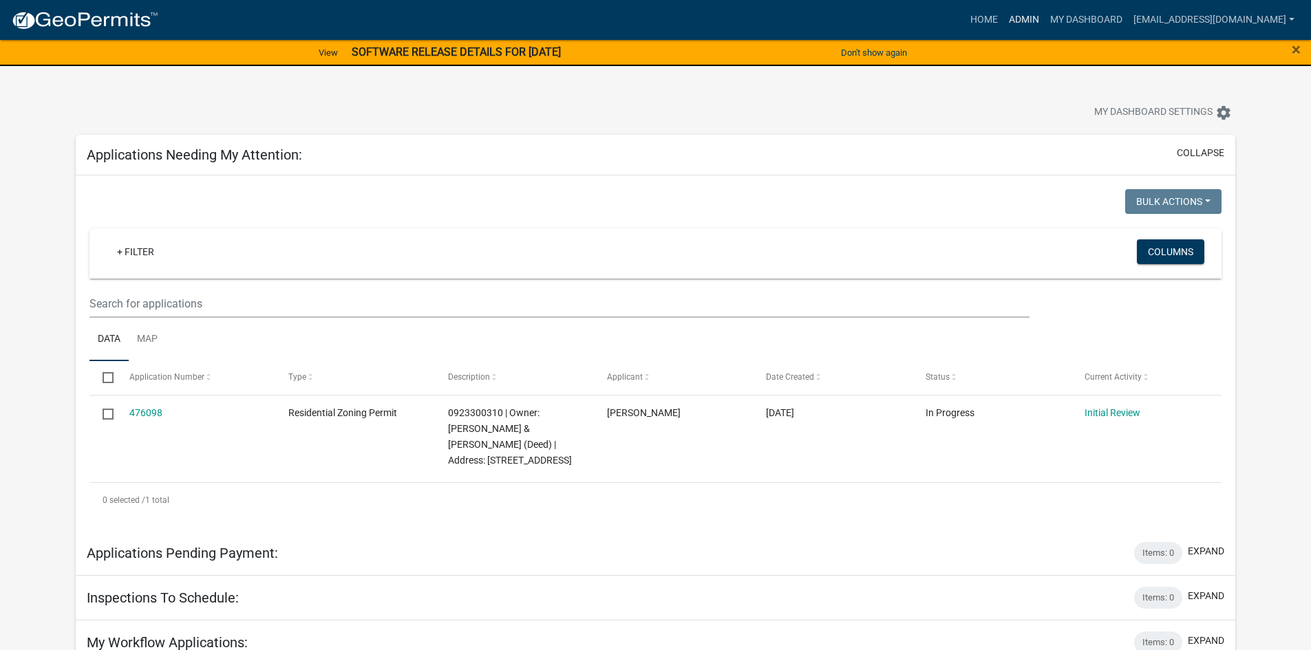
click at [1008, 10] on link "Admin" at bounding box center [1024, 20] width 41 height 26
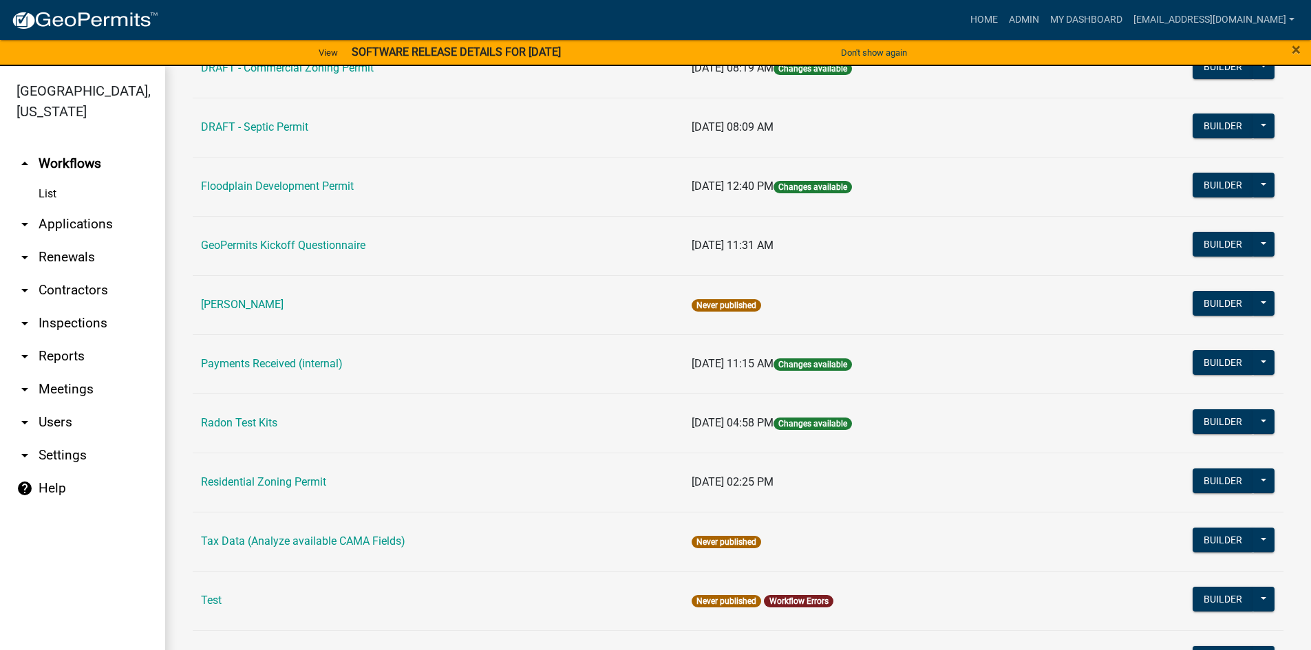
scroll to position [413, 0]
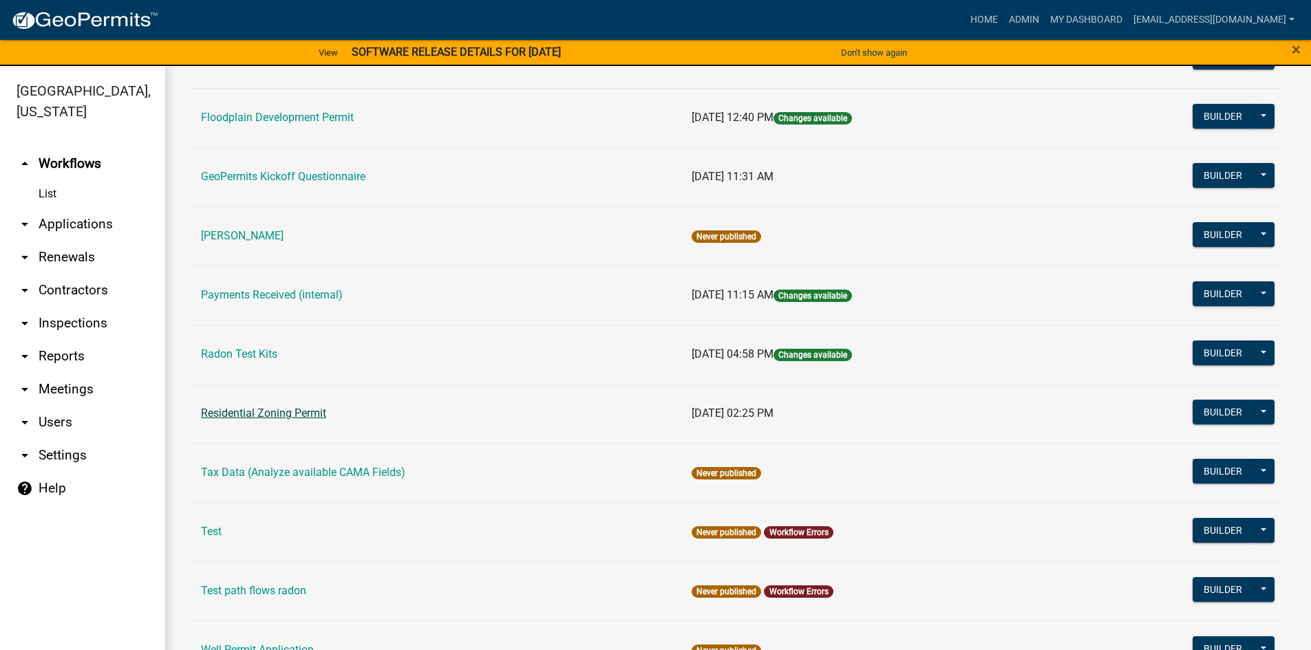
click at [302, 410] on link "Residential Zoning Permit" at bounding box center [263, 413] width 125 height 13
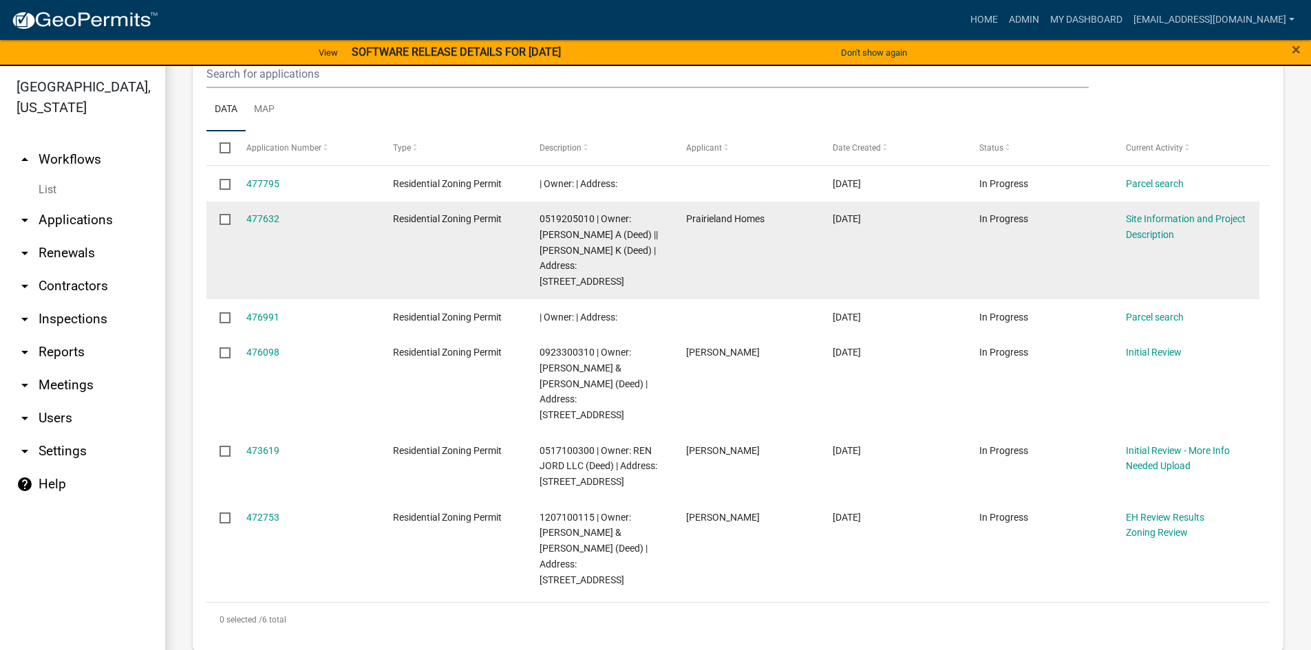
scroll to position [17, 0]
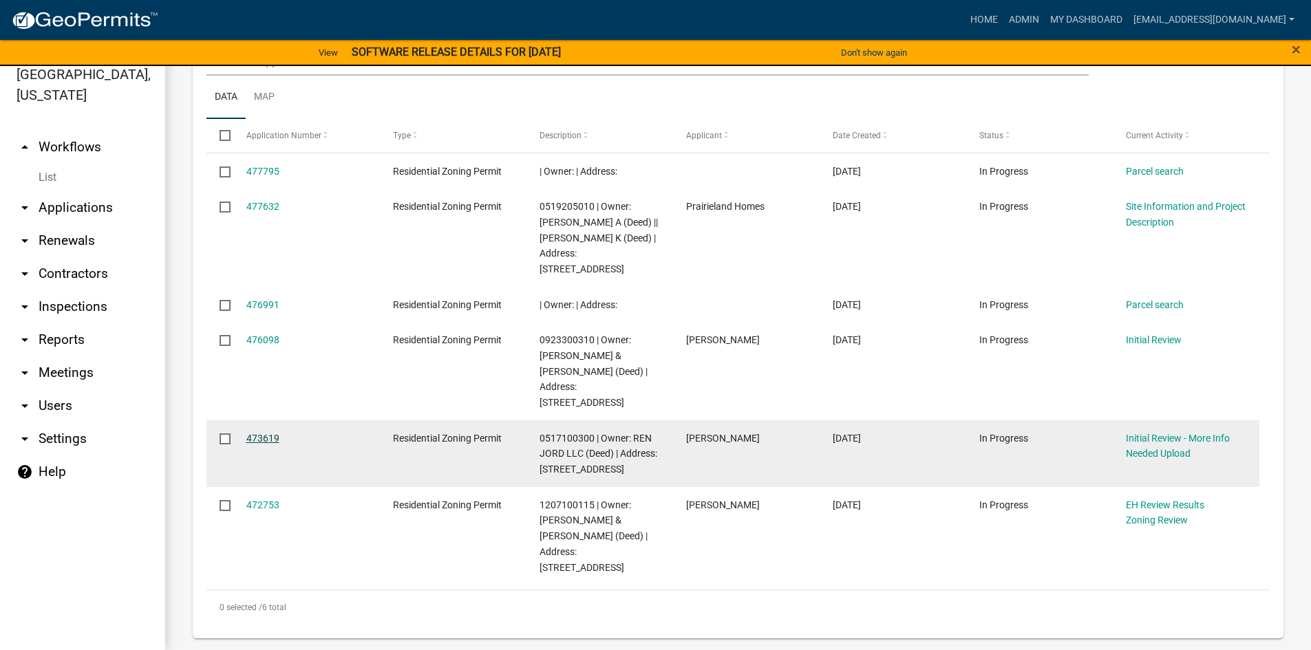
click at [262, 438] on link "473619" at bounding box center [262, 438] width 33 height 11
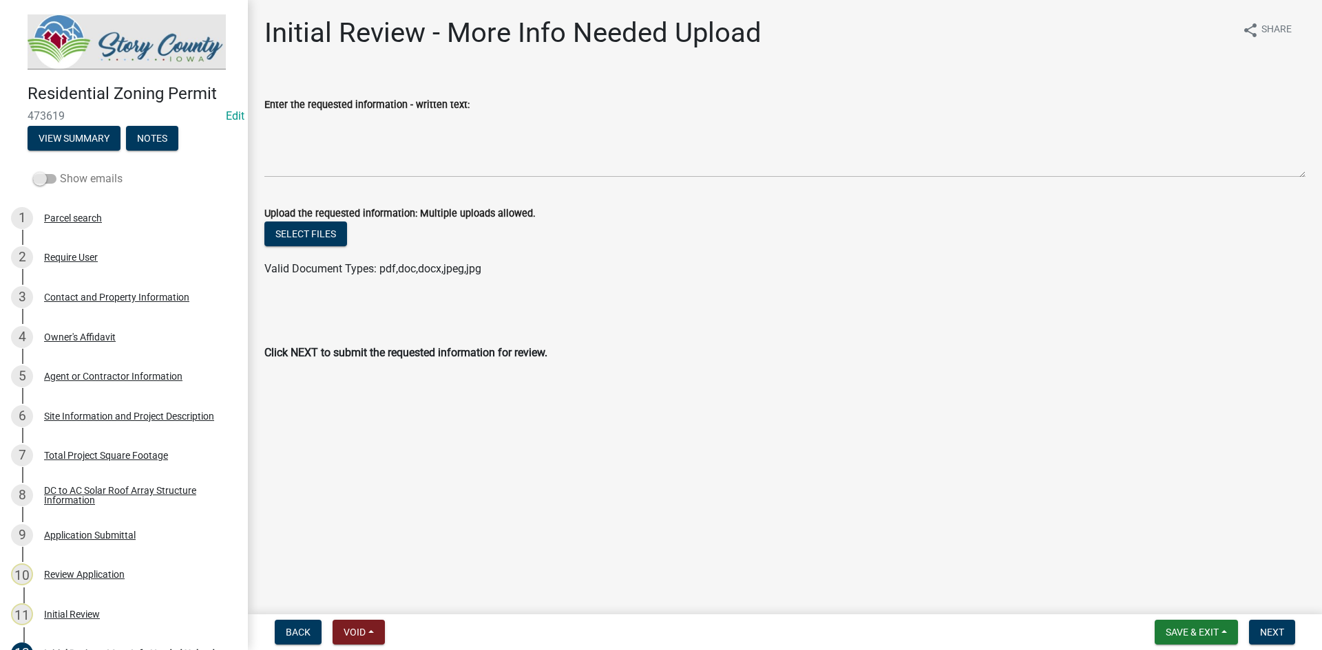
click at [40, 178] on span at bounding box center [44, 179] width 23 height 10
click at [60, 171] on input "Show emails" at bounding box center [60, 171] width 0 height 0
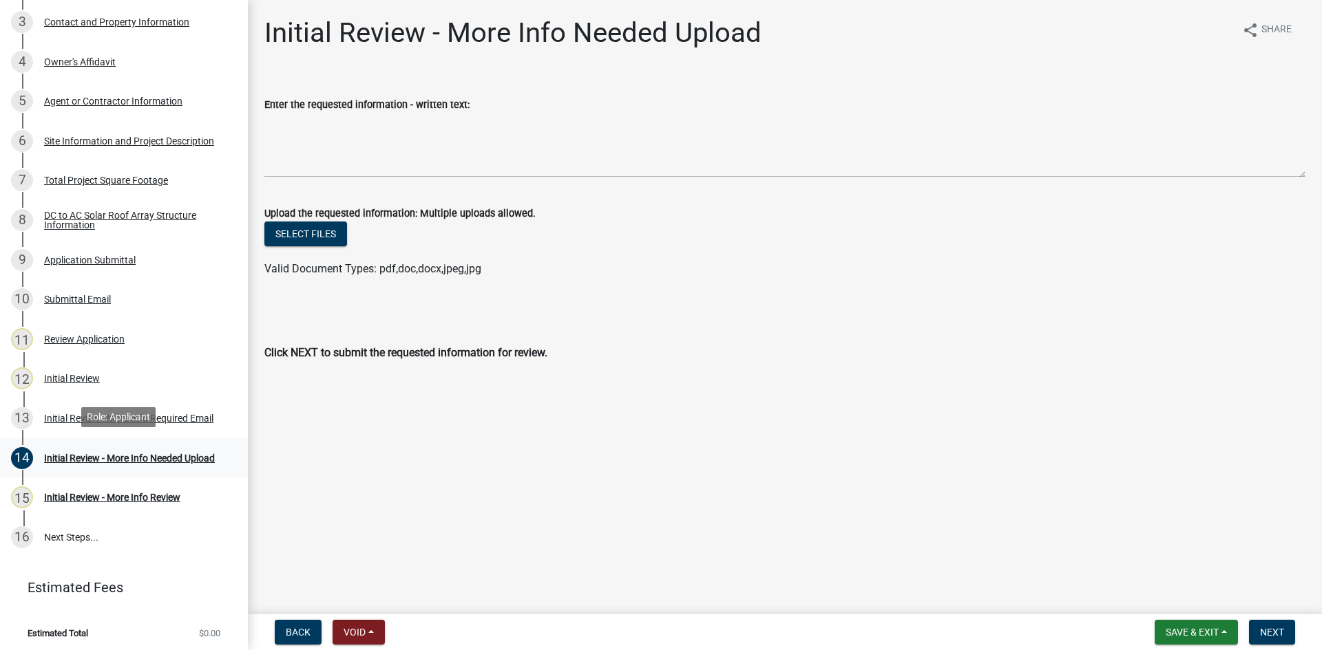
scroll to position [276, 0]
click at [56, 413] on div "Initial Review - More Info Required Email" at bounding box center [128, 418] width 169 height 10
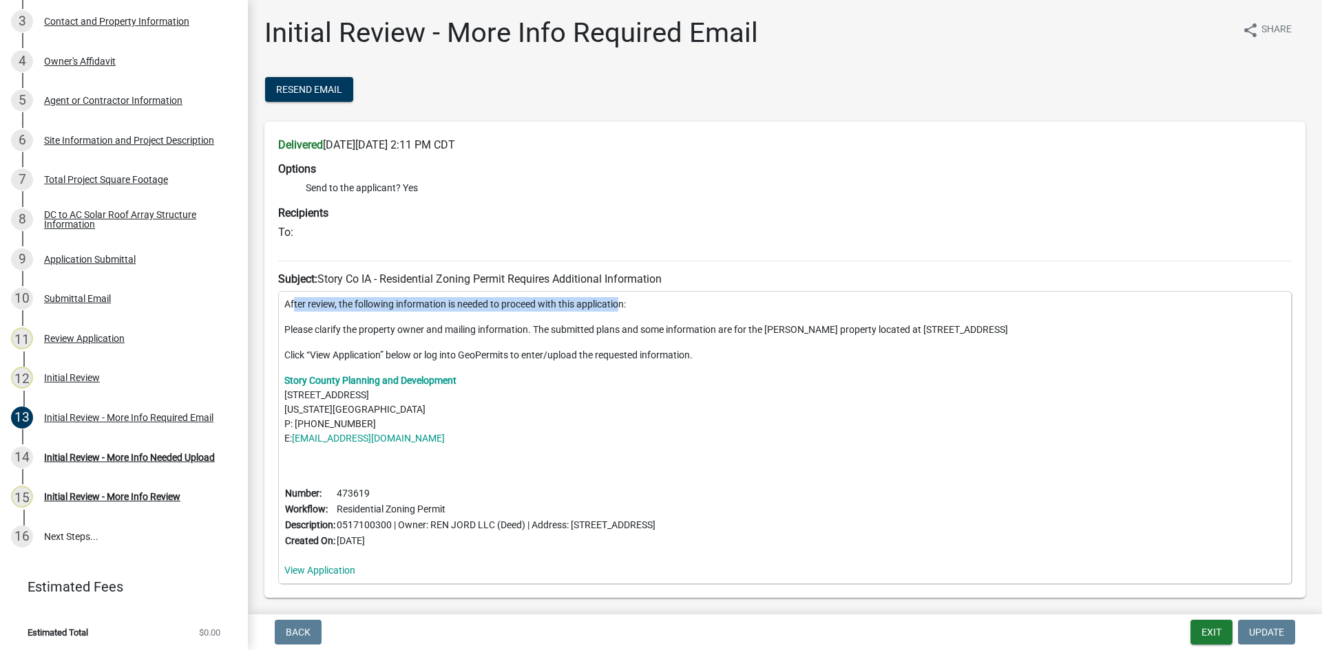
drag, startPoint x: 370, startPoint y: 304, endPoint x: 623, endPoint y: 304, distance: 253.3
click at [623, 304] on p "After review, the following information is needed to proceed with this applicat…" at bounding box center [784, 304] width 1001 height 14
click at [653, 308] on p "After review, the following information is needed to proceed with this applicat…" at bounding box center [784, 304] width 1001 height 14
click at [443, 335] on p "Please clarify the property owner and mailing information. The submitted plans …" at bounding box center [784, 330] width 1001 height 14
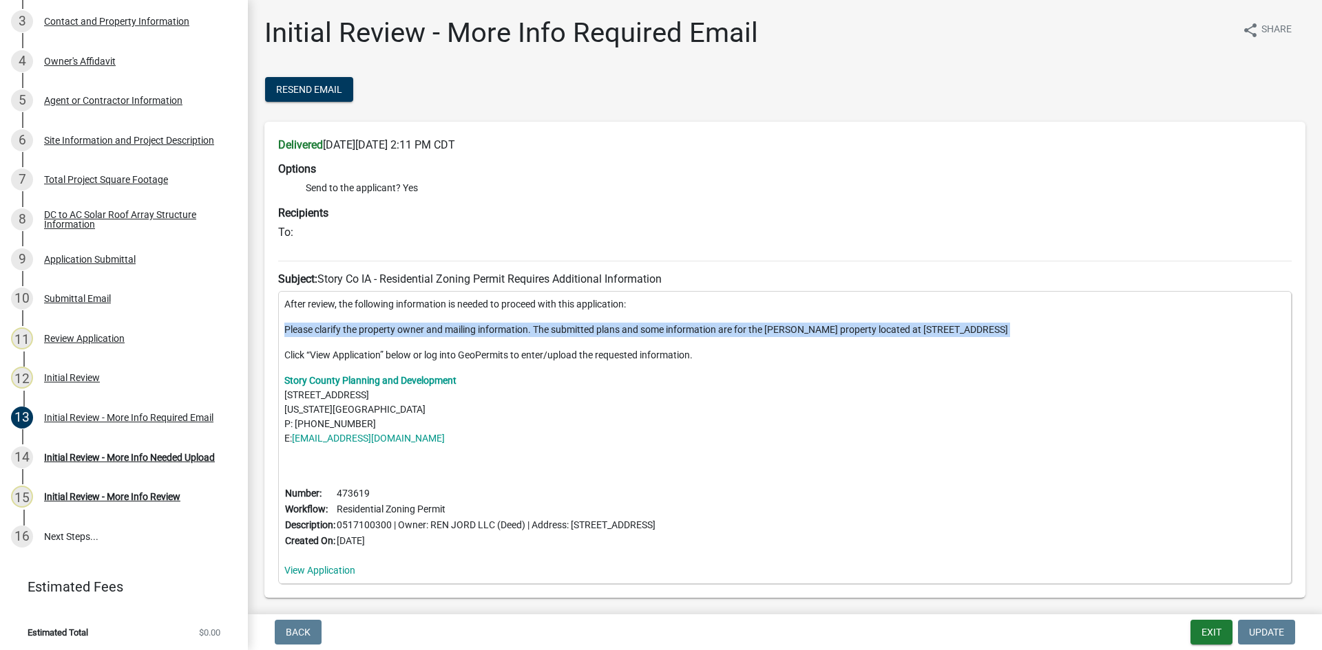
click at [443, 335] on p "Please clarify the property owner and mailing information. The submitted plans …" at bounding box center [784, 330] width 1001 height 14
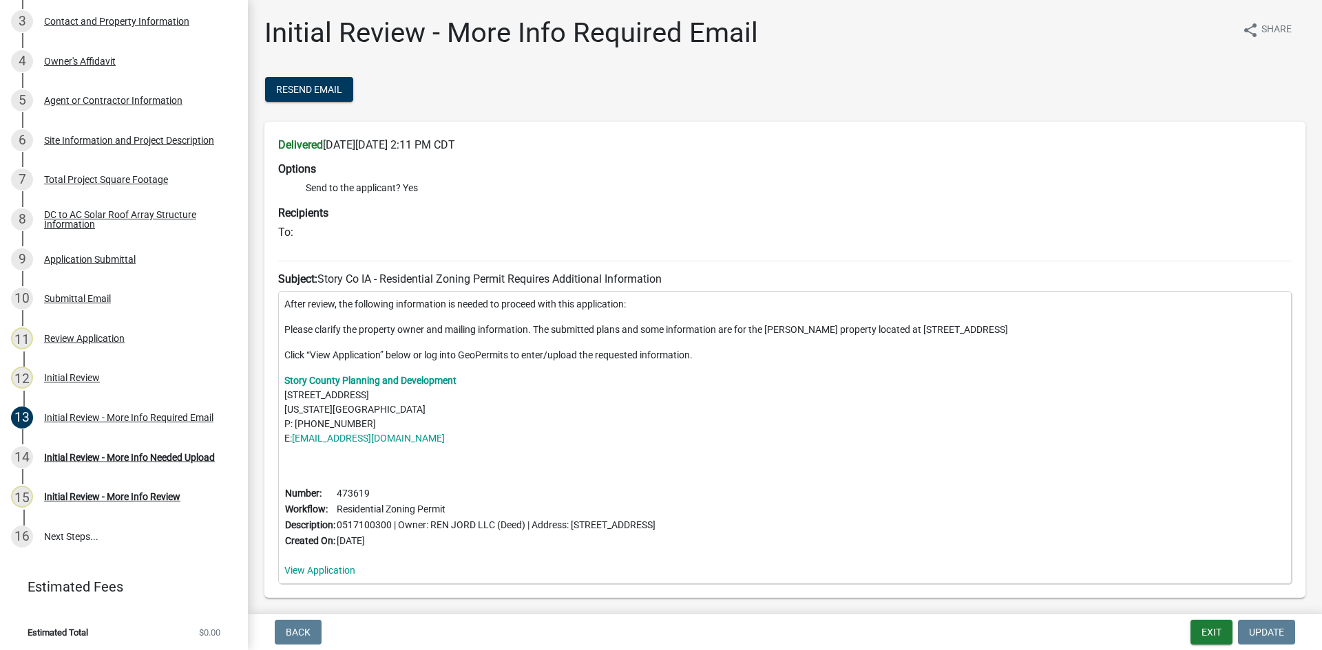
click at [380, 353] on p "Click “View Application” below or log into GeoPermits to enter/upload the reque…" at bounding box center [784, 355] width 1001 height 14
click at [375, 334] on p "Please clarify the property owner and mailing information. The submitted plans …" at bounding box center [784, 330] width 1001 height 14
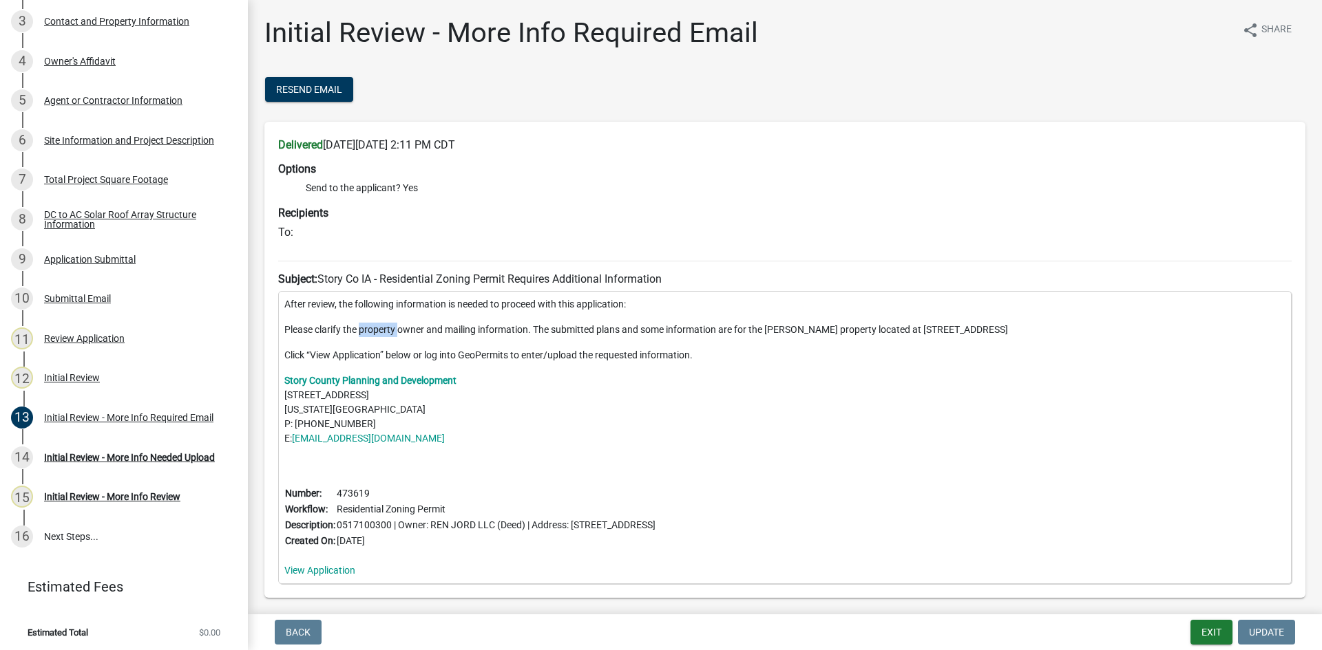
click at [384, 332] on p "Please clarify the property owner and mailing information. The submitted plans …" at bounding box center [784, 330] width 1001 height 14
